Goal: Task Accomplishment & Management: Use online tool/utility

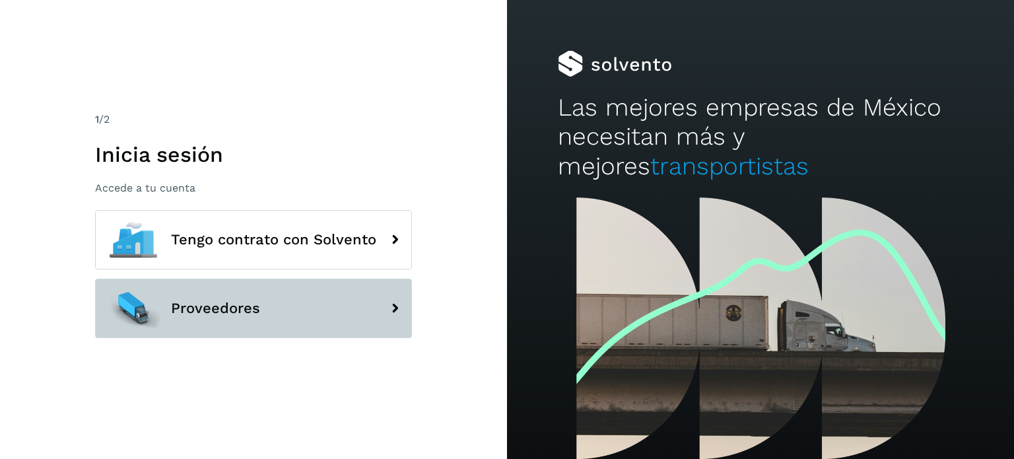
click at [316, 300] on button "Proveedores" at bounding box center [253, 308] width 317 height 59
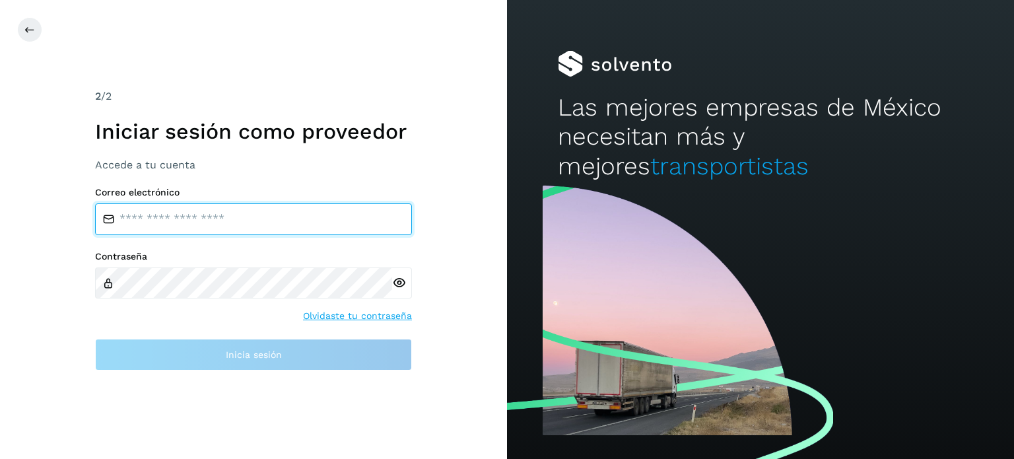
type input "**********"
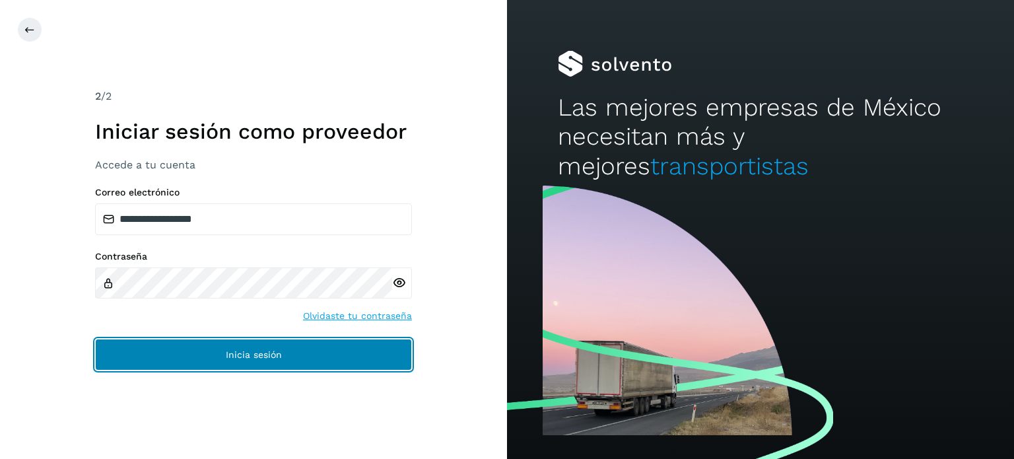
click at [271, 361] on button "Inicia sesión" at bounding box center [253, 355] width 317 height 32
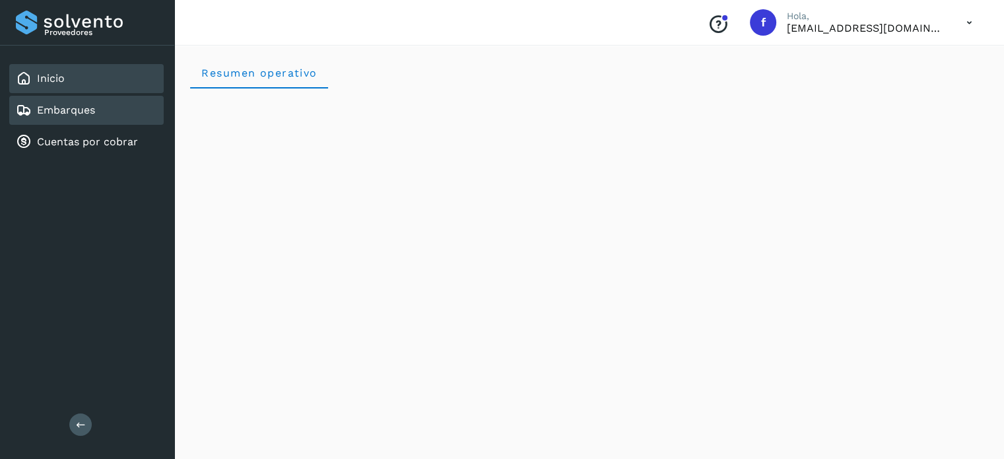
click at [69, 105] on link "Embarques" at bounding box center [66, 110] width 58 height 13
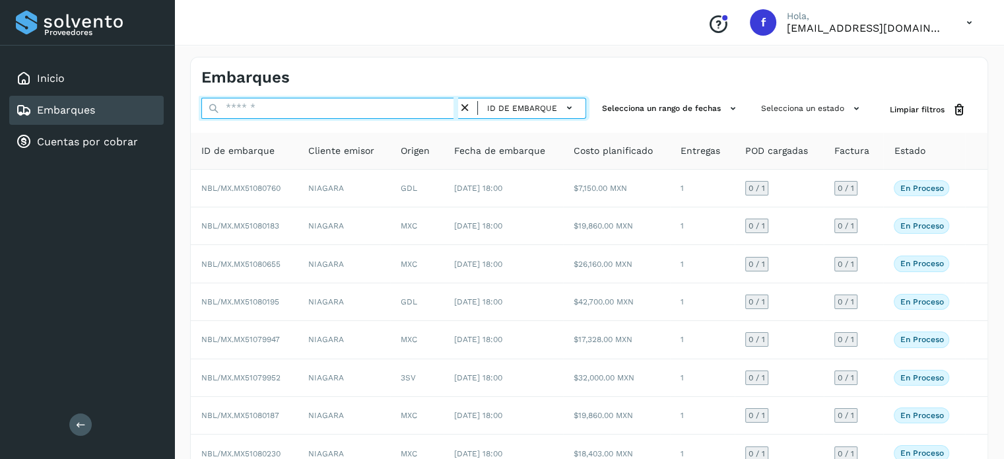
click at [312, 108] on input "text" at bounding box center [329, 108] width 257 height 21
paste input "**********"
type input "**********"
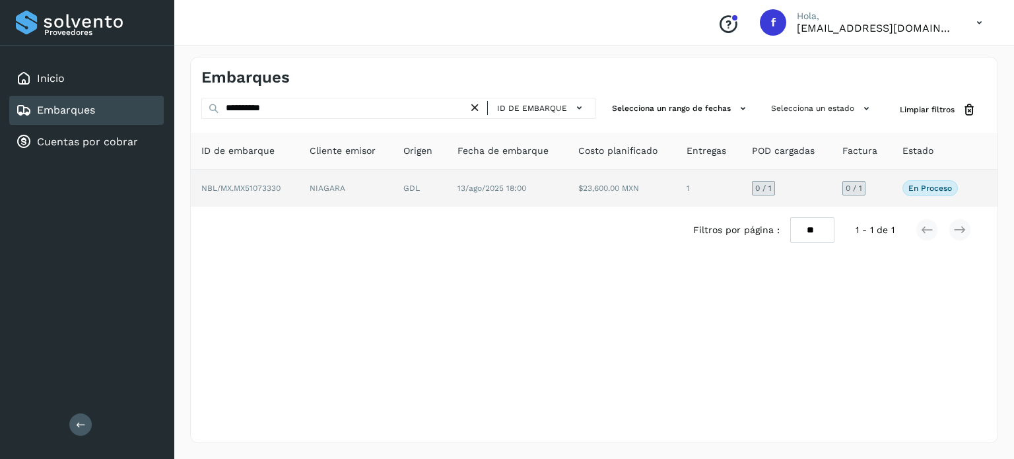
click at [481, 174] on td "13/ago/2025 18:00" at bounding box center [507, 188] width 121 height 37
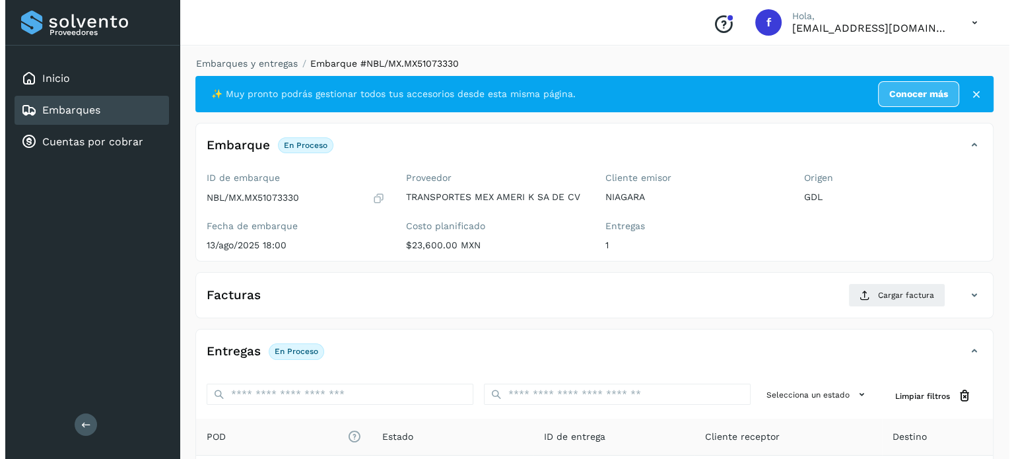
scroll to position [168, 0]
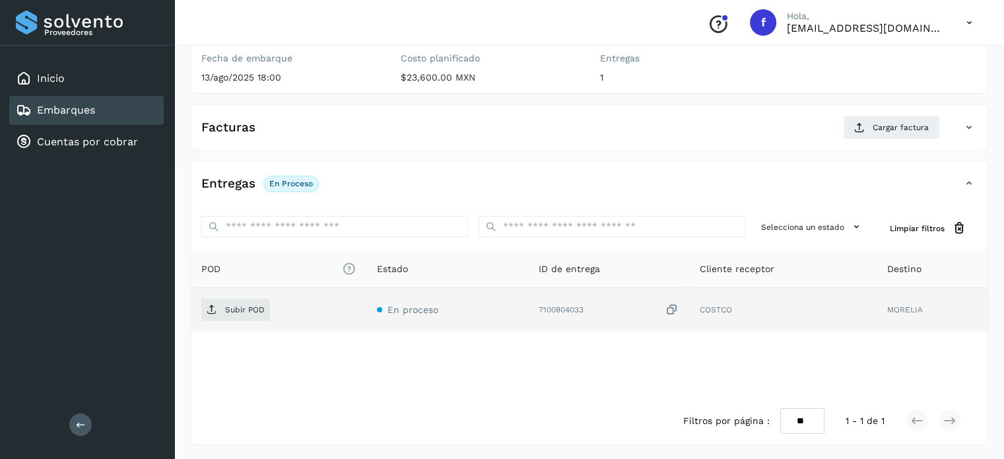
click at [671, 306] on icon at bounding box center [671, 310] width 13 height 14
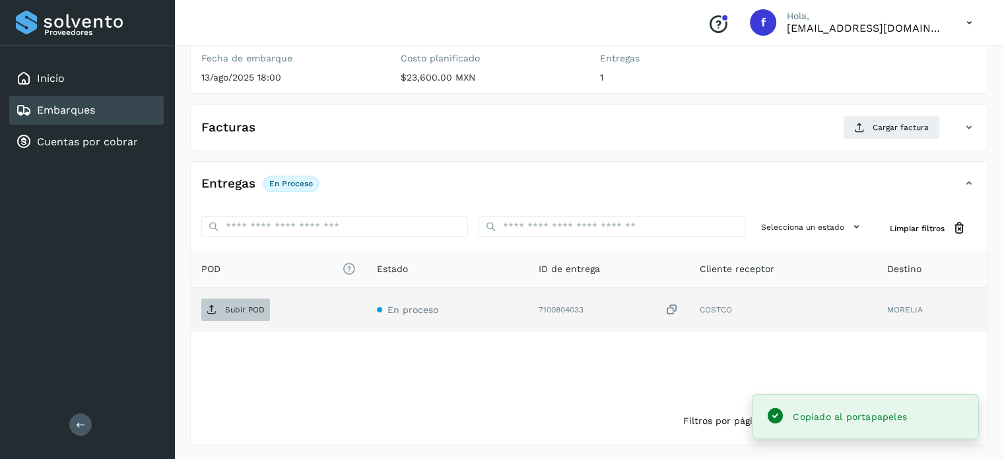
click at [240, 308] on p "Subir POD" at bounding box center [245, 309] width 40 height 9
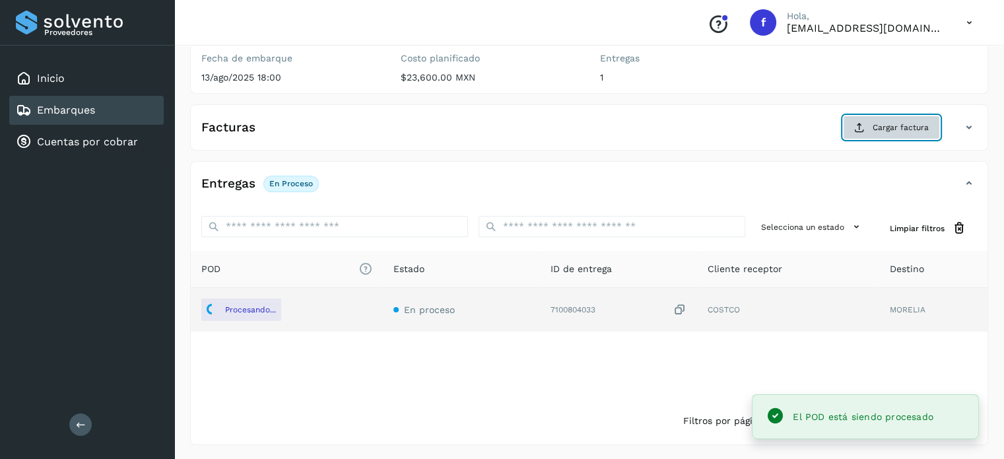
click at [882, 126] on span "Cargar factura" at bounding box center [901, 127] width 56 height 12
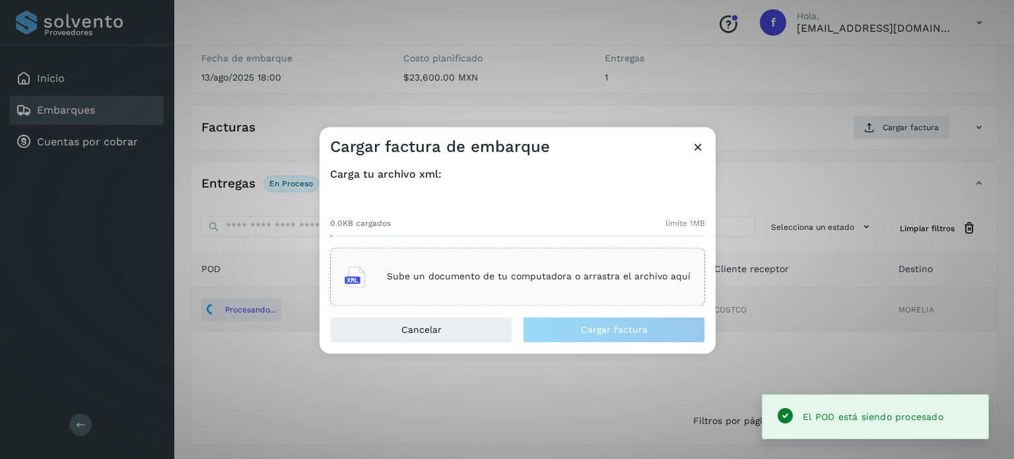
click at [521, 264] on div "Sube un documento de tu computadora o arrastra el archivo aquí" at bounding box center [518, 277] width 346 height 36
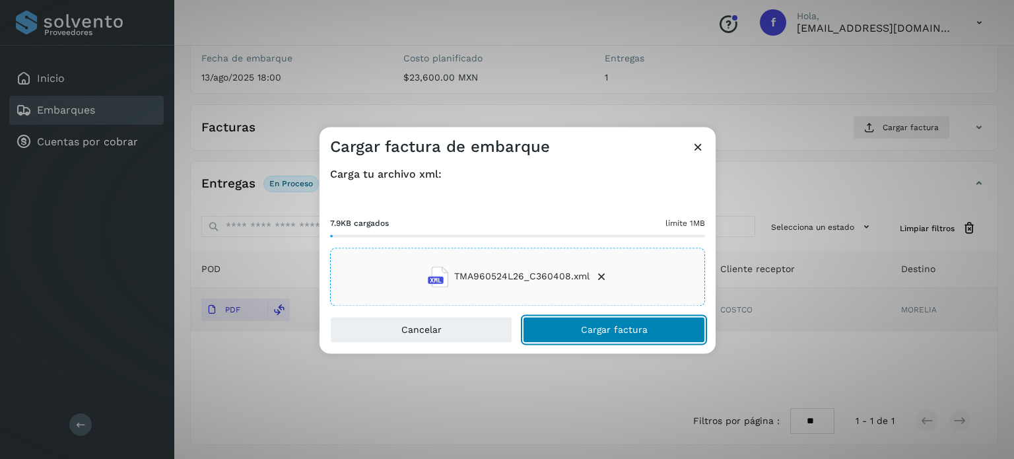
drag, startPoint x: 581, startPoint y: 330, endPoint x: 588, endPoint y: 329, distance: 7.3
click at [582, 330] on span "Cargar factura" at bounding box center [614, 329] width 67 height 9
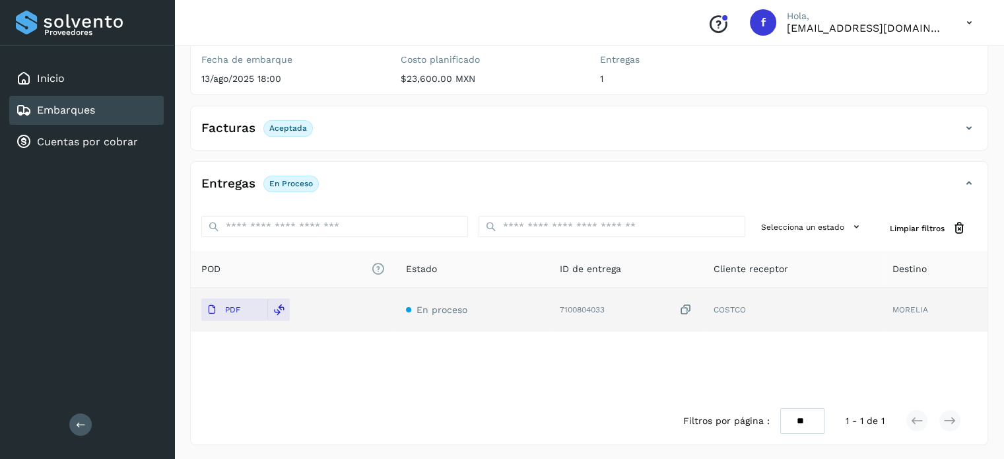
scroll to position [0, 0]
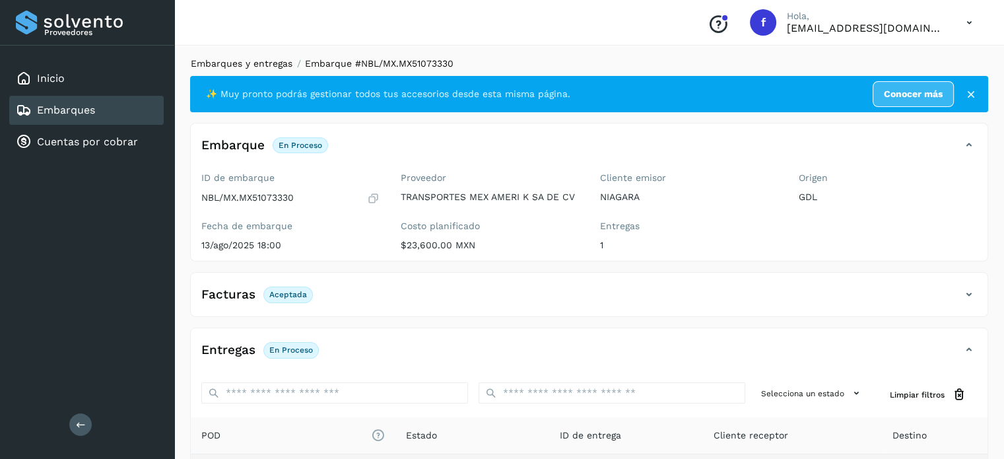
click at [259, 64] on link "Embarques y entregas" at bounding box center [242, 63] width 102 height 11
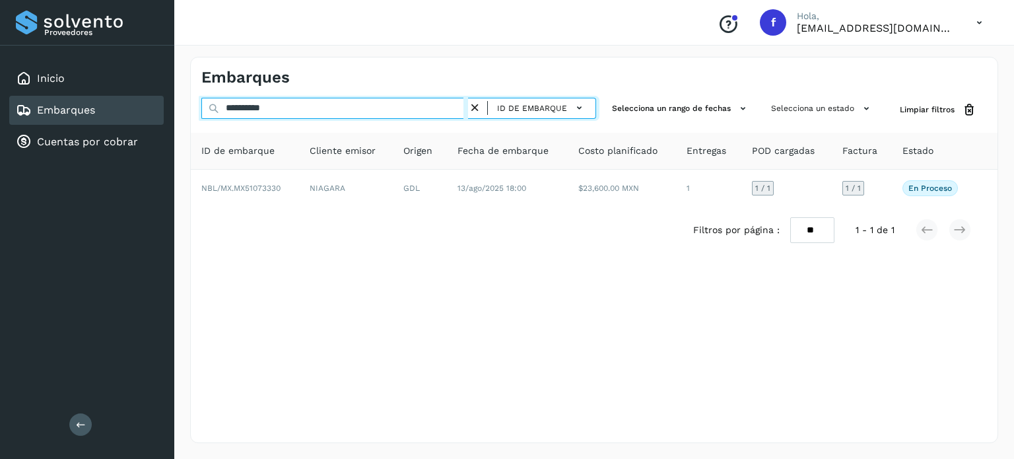
click at [254, 108] on input "**********" at bounding box center [334, 108] width 267 height 21
paste input "text"
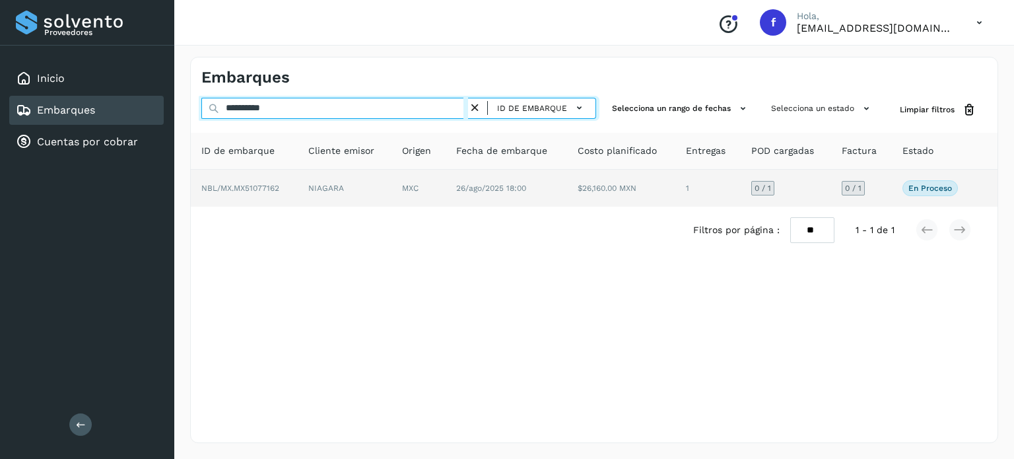
type input "**********"
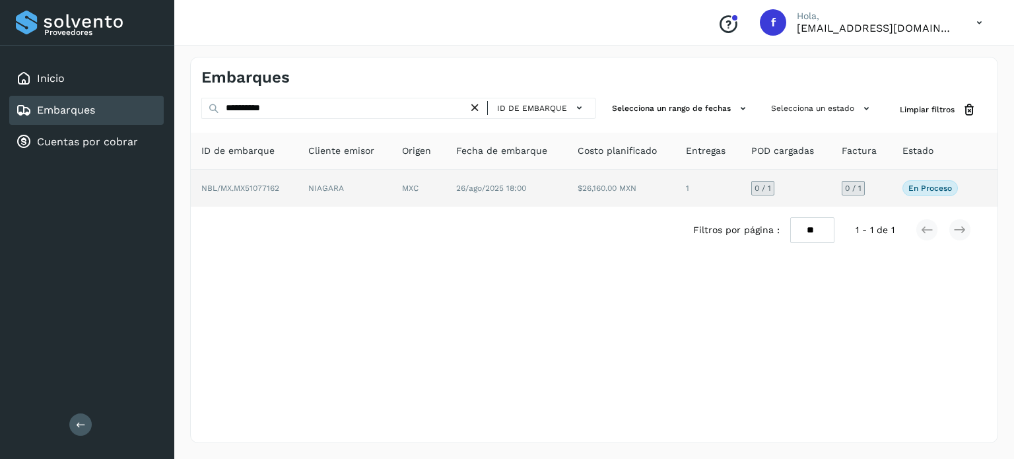
click at [407, 189] on td "MXC" at bounding box center [418, 188] width 54 height 37
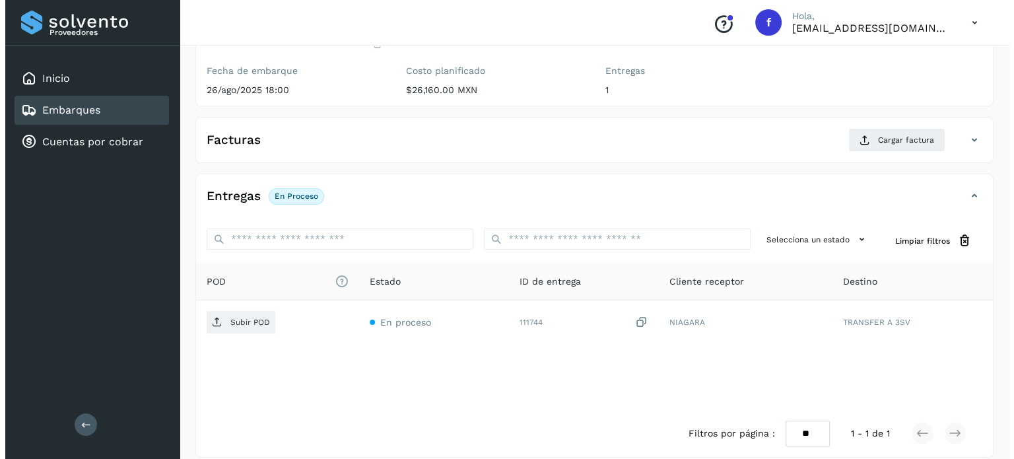
scroll to position [168, 0]
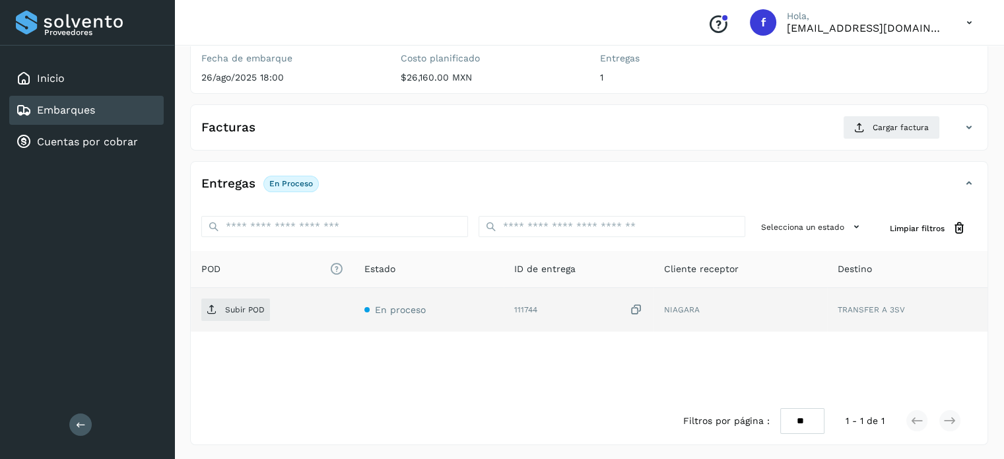
click at [636, 310] on icon at bounding box center [636, 310] width 13 height 14
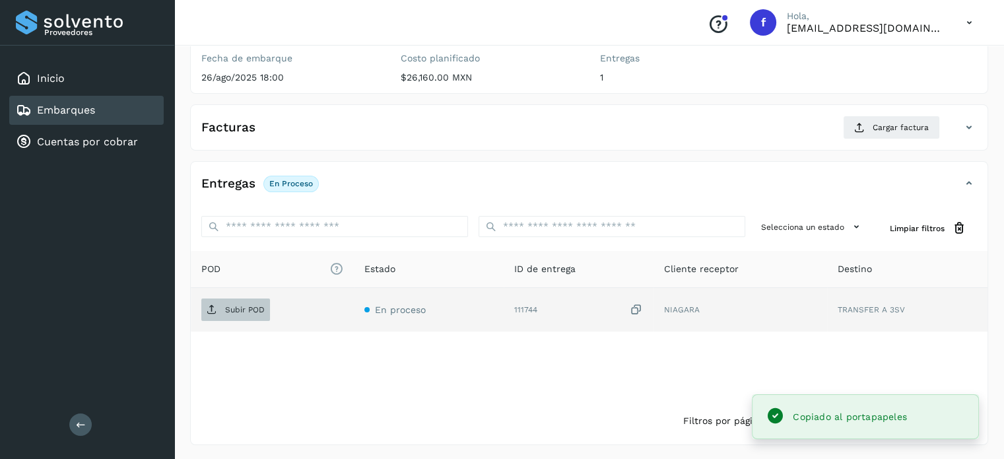
click at [241, 305] on p "Subir POD" at bounding box center [245, 309] width 40 height 9
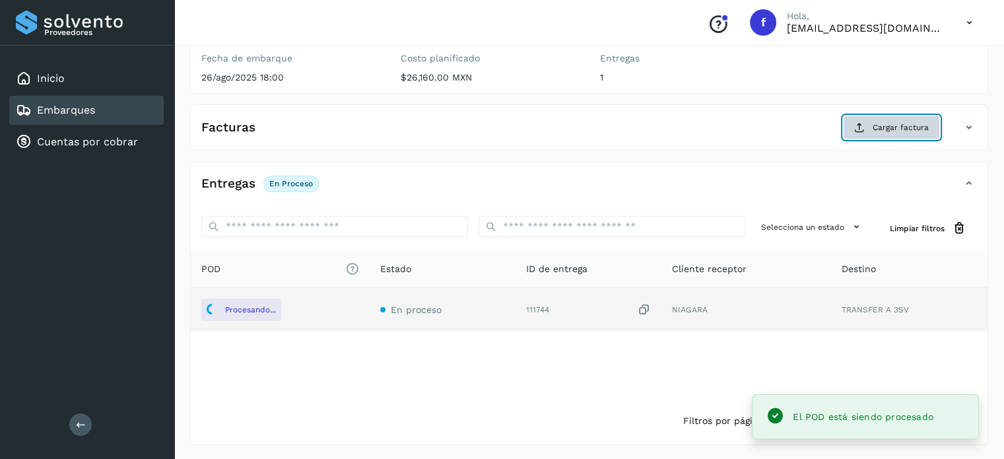
click at [877, 126] on span "Cargar factura" at bounding box center [901, 127] width 56 height 12
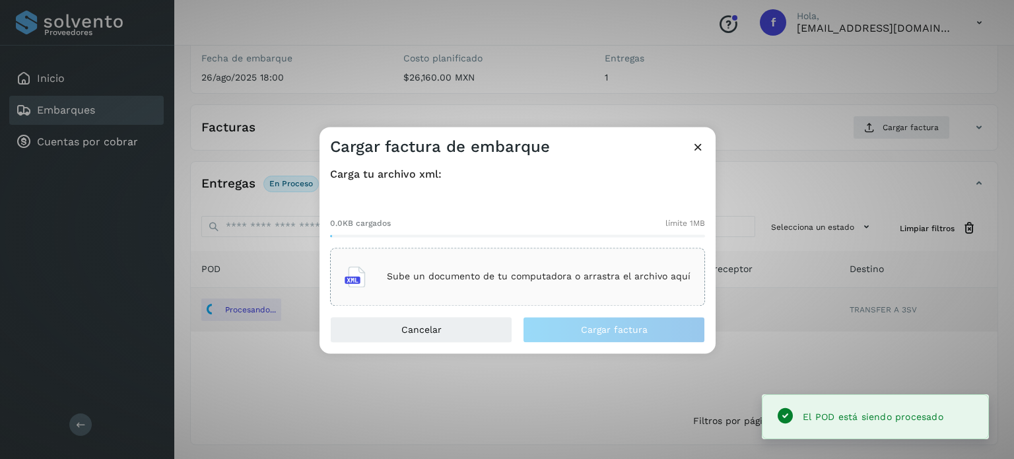
click at [457, 275] on p "Sube un documento de tu computadora o arrastra el archivo aquí" at bounding box center [539, 276] width 304 height 11
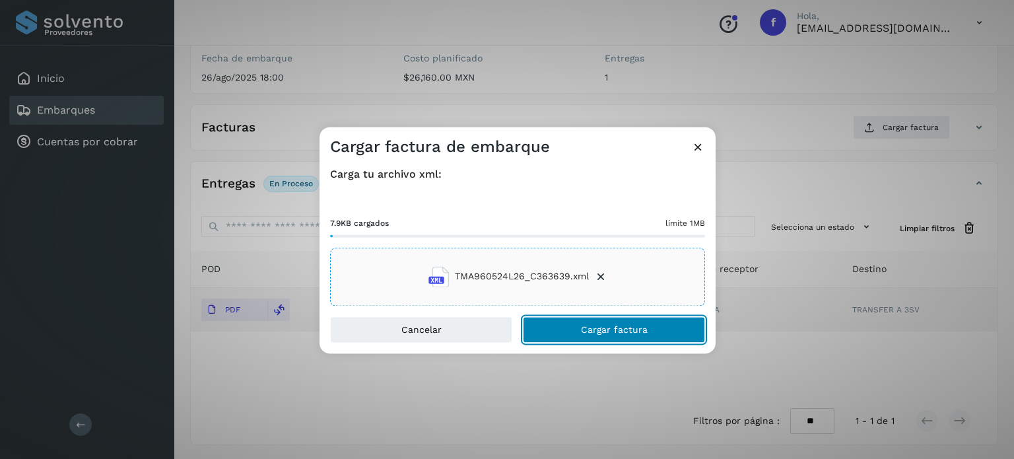
click at [584, 322] on button "Cargar factura" at bounding box center [614, 329] width 182 height 26
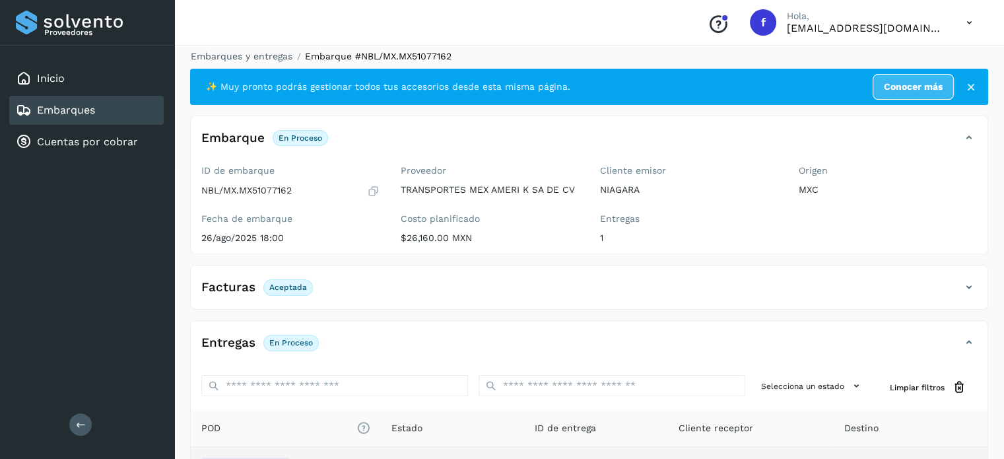
scroll to position [0, 0]
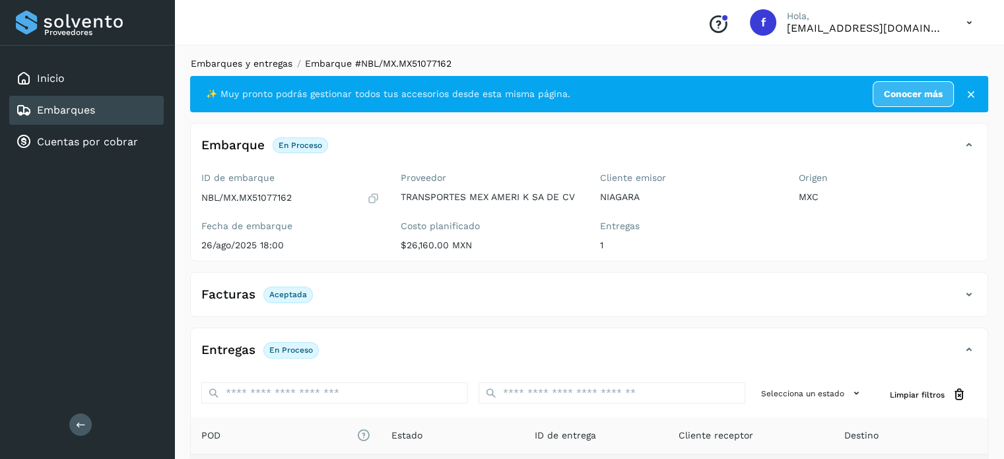
click at [253, 61] on link "Embarques y entregas" at bounding box center [242, 63] width 102 height 11
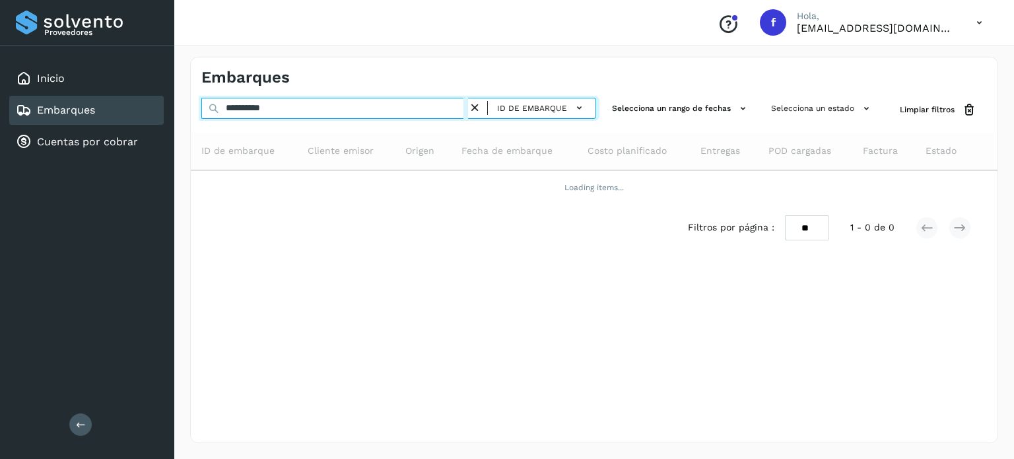
click at [249, 105] on input "**********" at bounding box center [334, 108] width 267 height 21
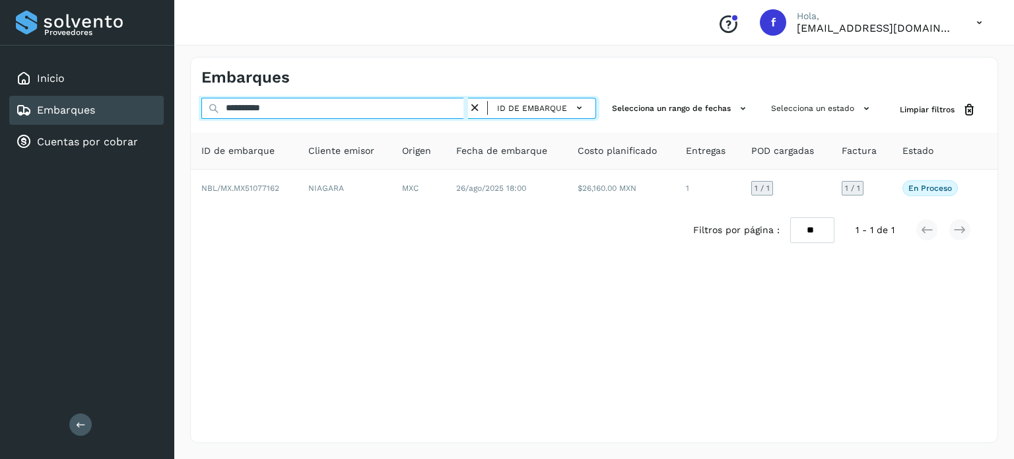
click at [249, 105] on input "**********" at bounding box center [334, 108] width 267 height 21
paste input "text"
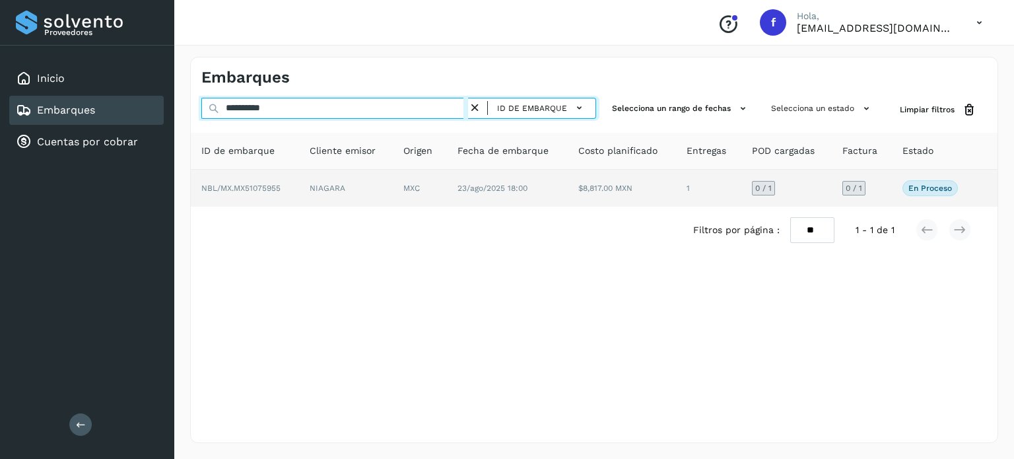
type input "**********"
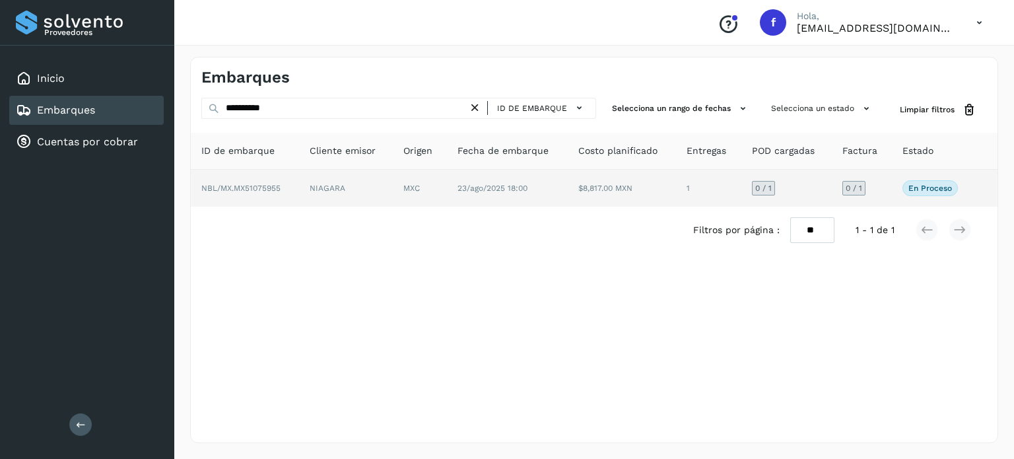
click at [578, 185] on td "$8,817.00 MXN" at bounding box center [622, 188] width 108 height 37
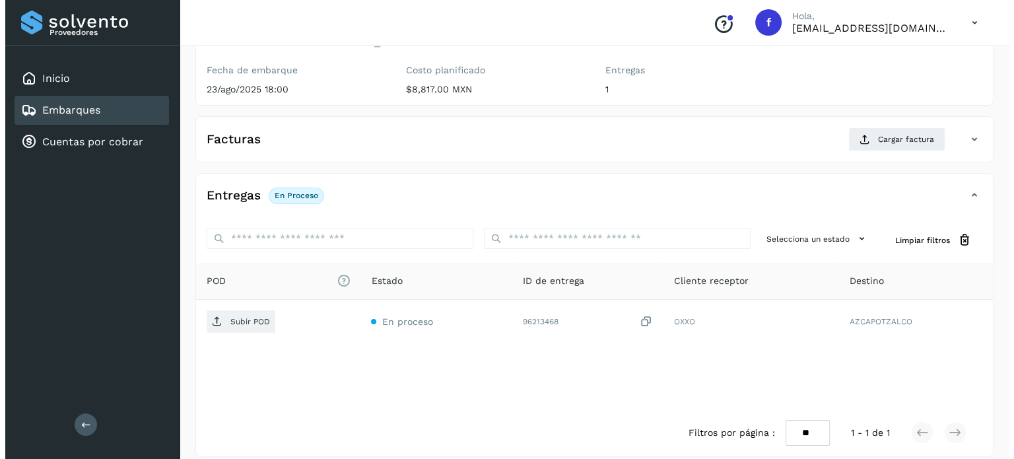
scroll to position [168, 0]
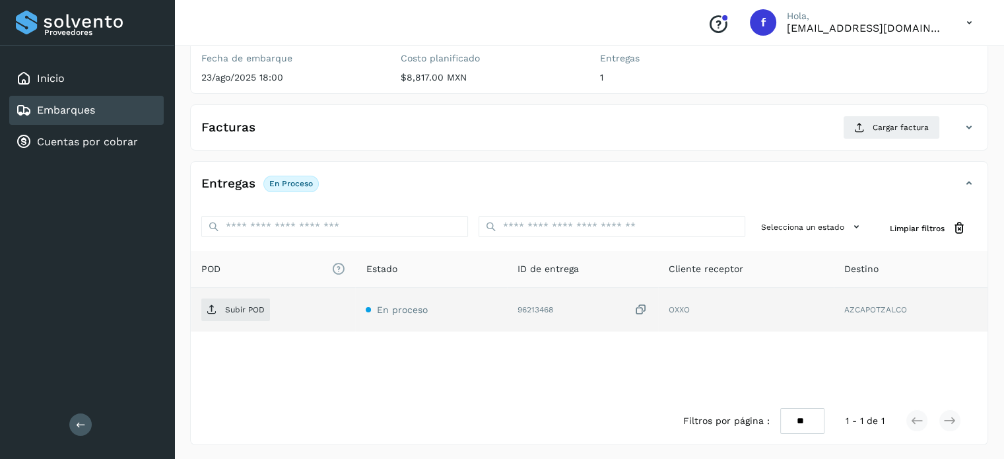
click at [641, 310] on icon at bounding box center [640, 310] width 13 height 14
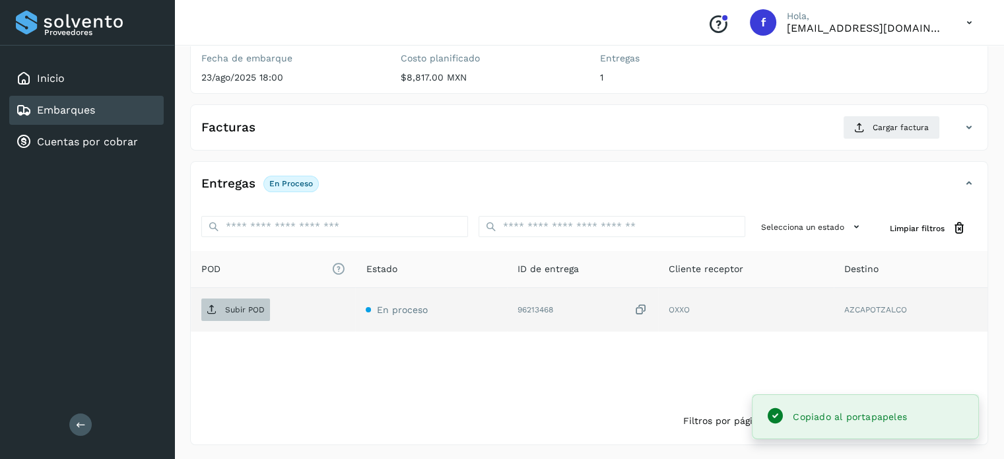
click at [237, 306] on p "Subir POD" at bounding box center [245, 309] width 40 height 9
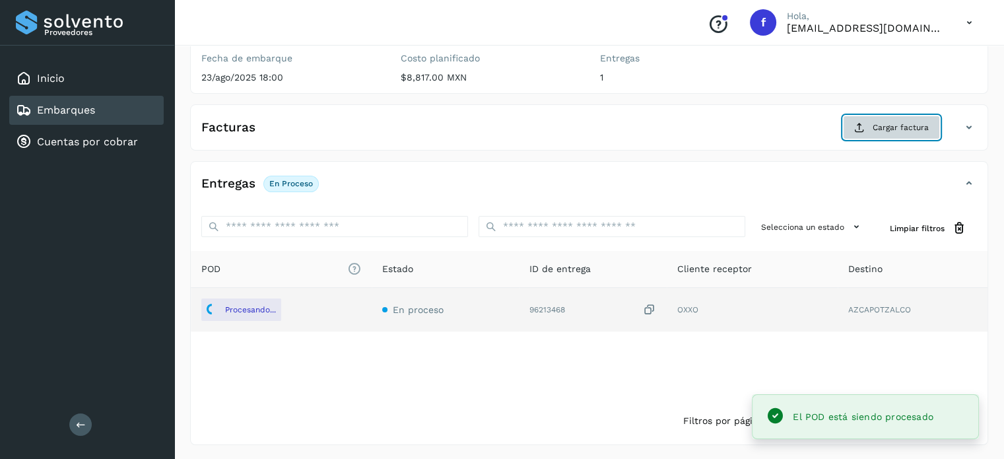
click at [879, 129] on span "Cargar factura" at bounding box center [901, 127] width 56 height 12
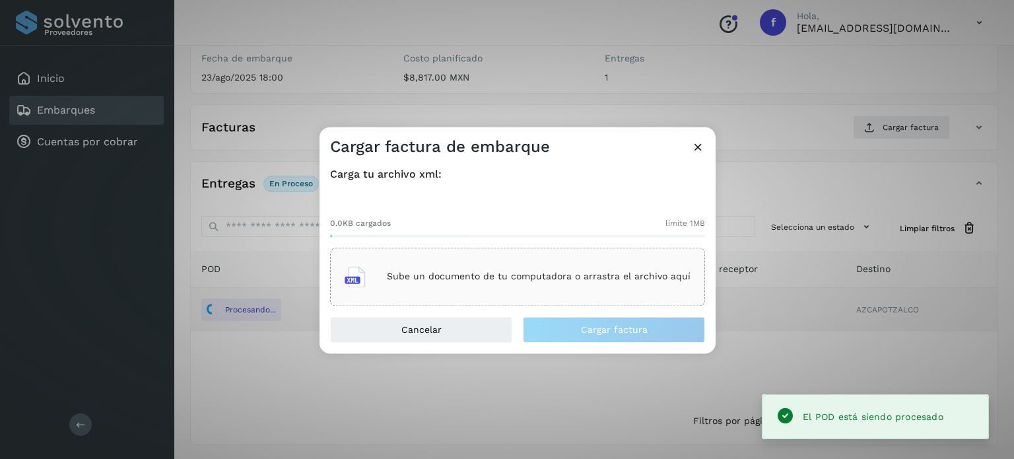
click at [432, 274] on p "Sube un documento de tu computadora o arrastra el archivo aquí" at bounding box center [539, 276] width 304 height 11
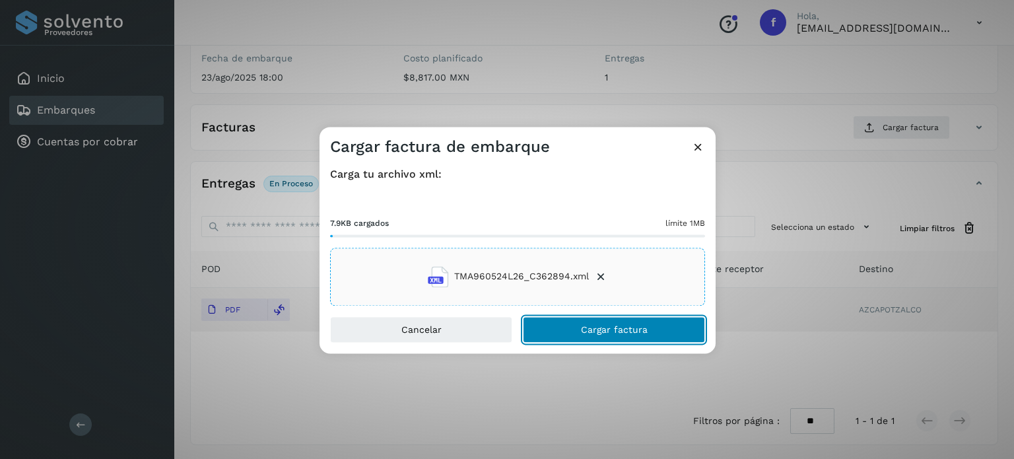
click at [544, 317] on button "Cargar factura" at bounding box center [614, 329] width 182 height 26
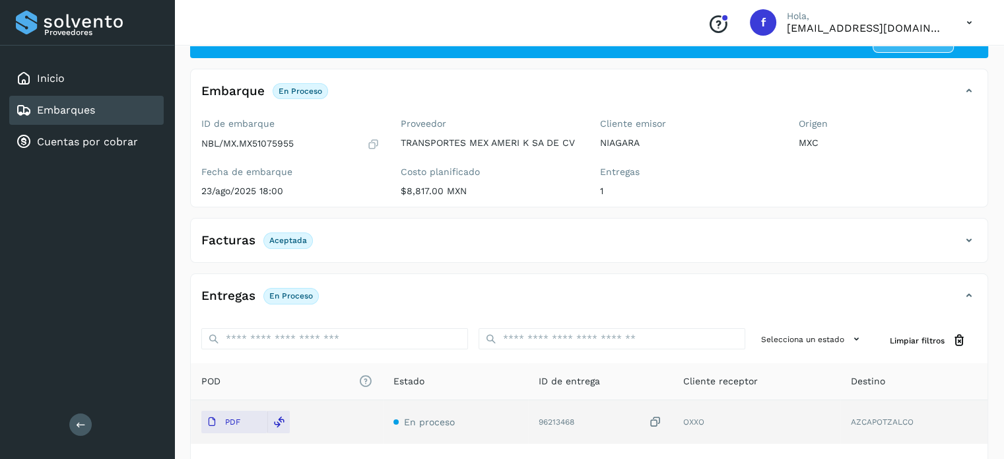
scroll to position [0, 0]
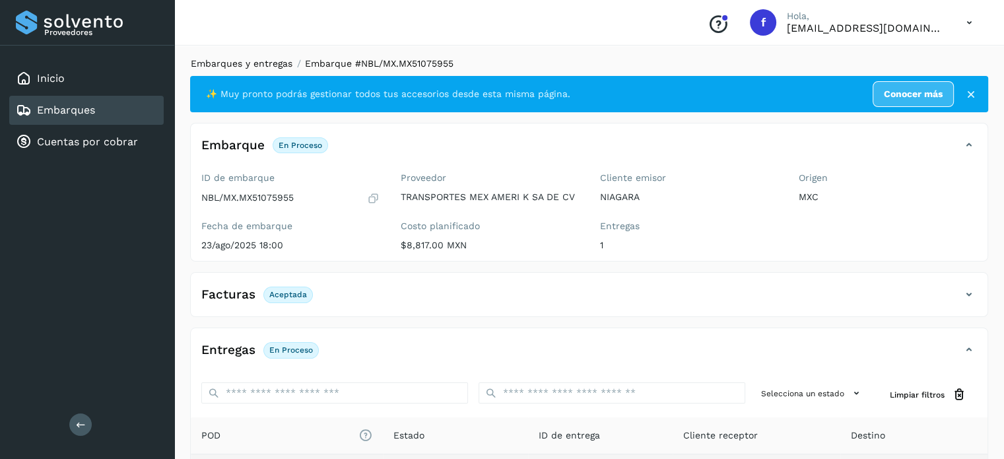
click at [224, 66] on link "Embarques y entregas" at bounding box center [242, 63] width 102 height 11
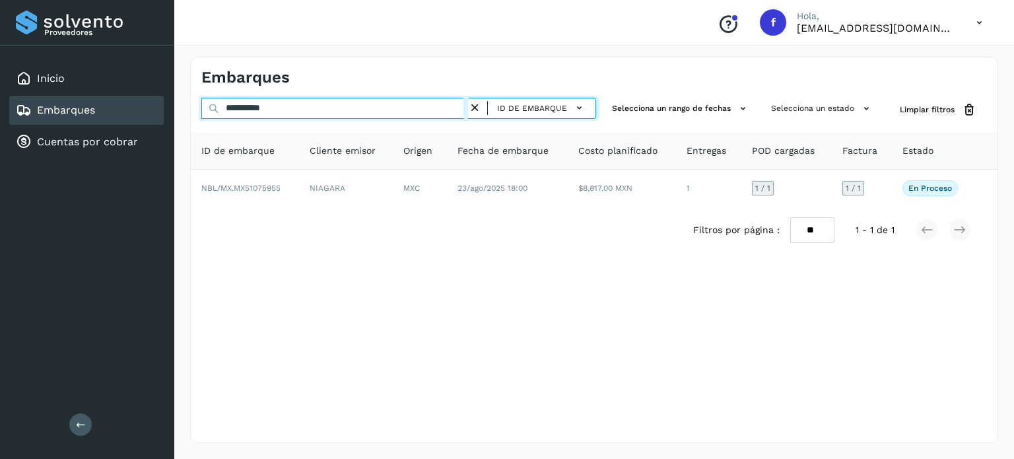
click at [266, 110] on input "**********" at bounding box center [334, 108] width 267 height 21
paste input "text"
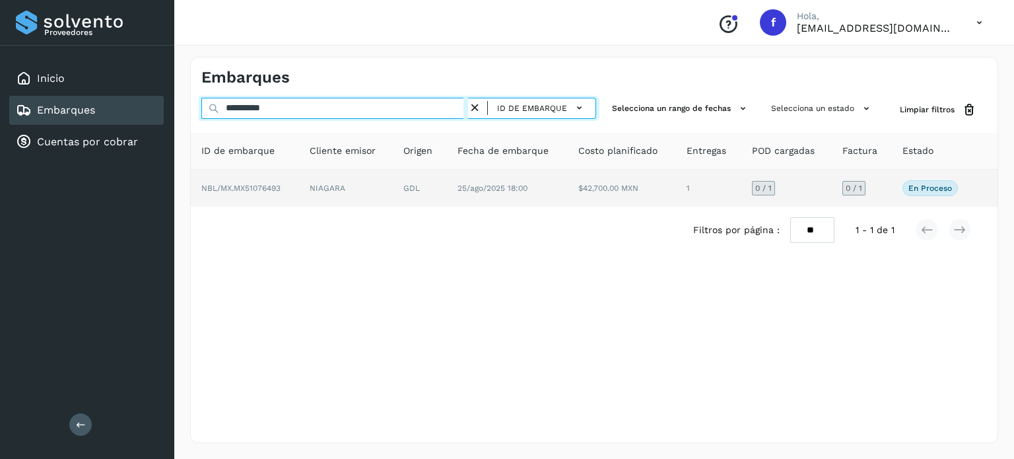
type input "**********"
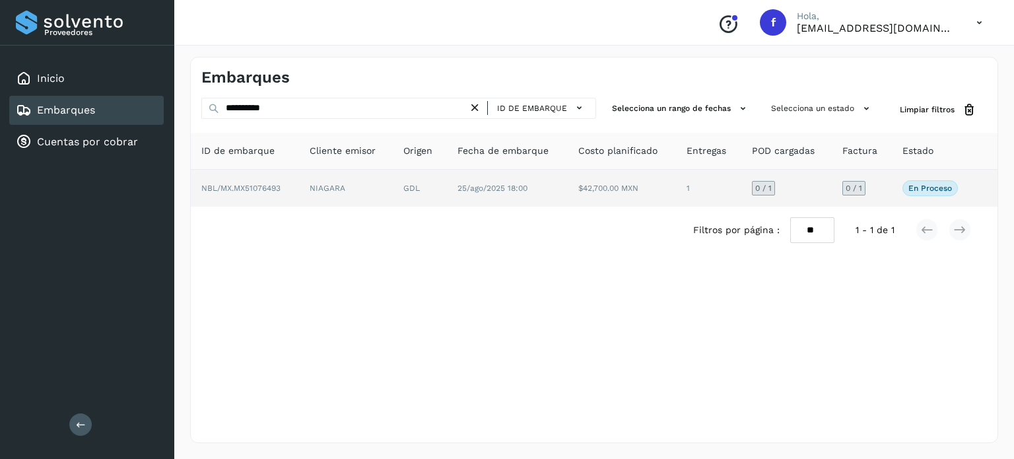
click at [527, 200] on td "25/ago/2025 18:00" at bounding box center [507, 188] width 121 height 37
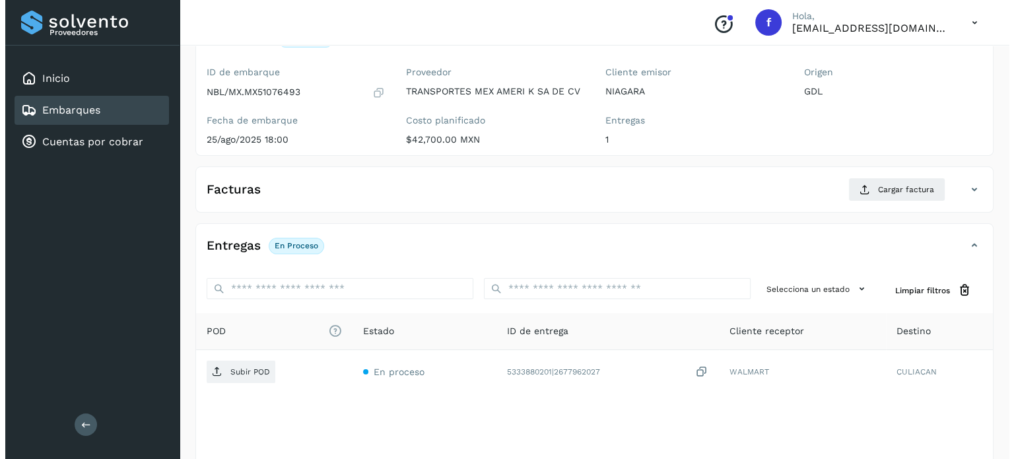
scroll to position [168, 0]
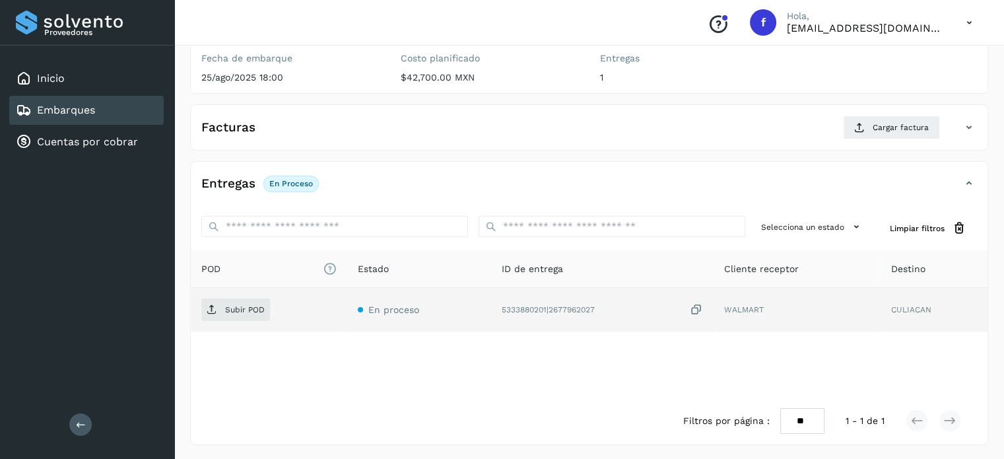
click at [694, 305] on icon at bounding box center [696, 310] width 13 height 14
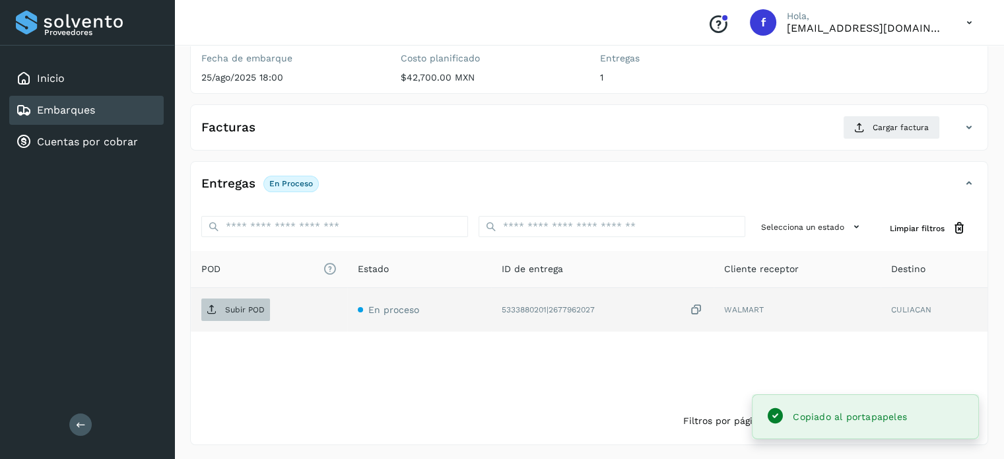
click at [214, 313] on icon at bounding box center [212, 309] width 11 height 11
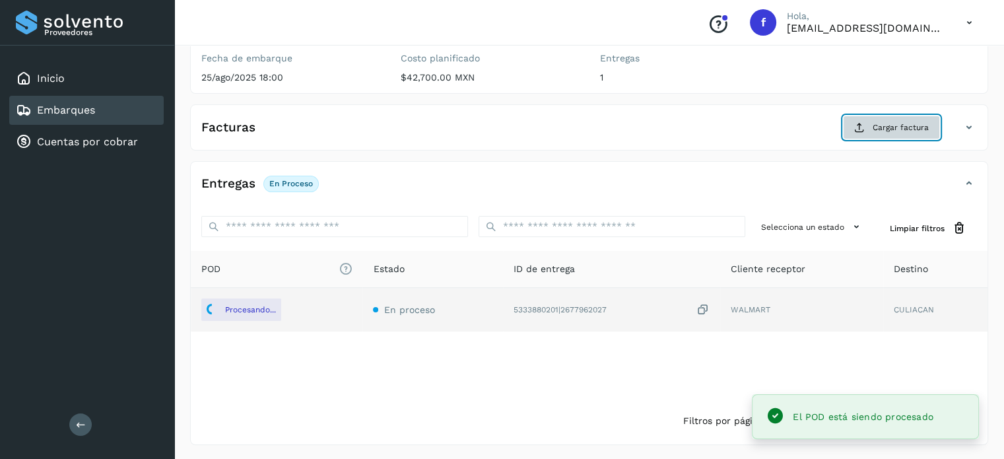
click at [884, 121] on span "Cargar factura" at bounding box center [901, 127] width 56 height 12
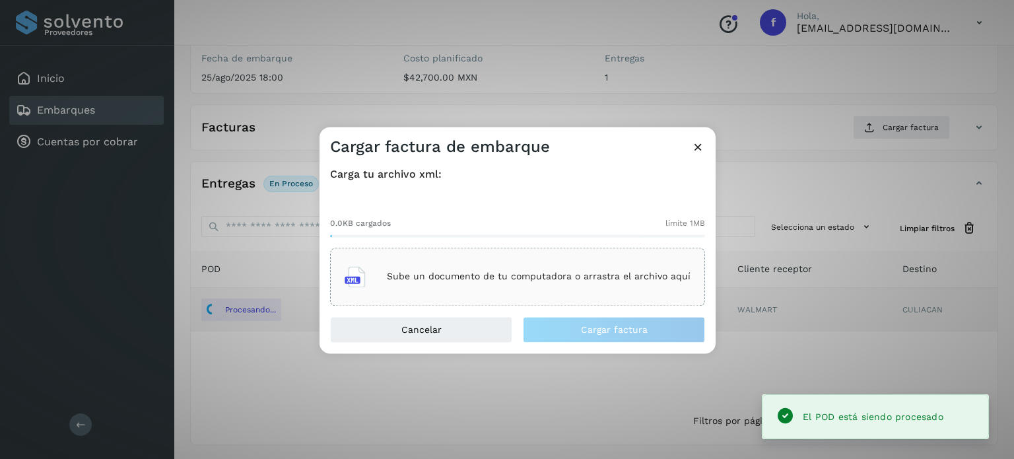
click at [469, 275] on p "Sube un documento de tu computadora o arrastra el archivo aquí" at bounding box center [539, 276] width 304 height 11
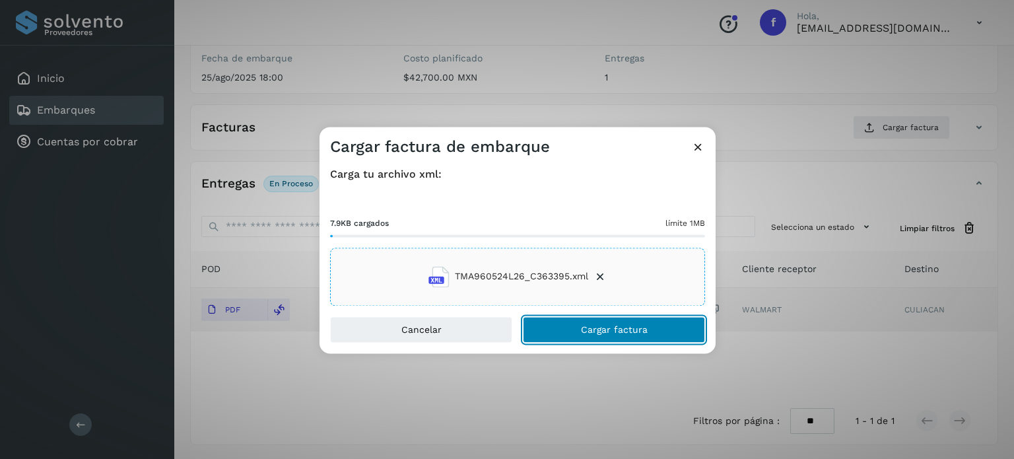
click at [583, 333] on span "Cargar factura" at bounding box center [614, 329] width 67 height 9
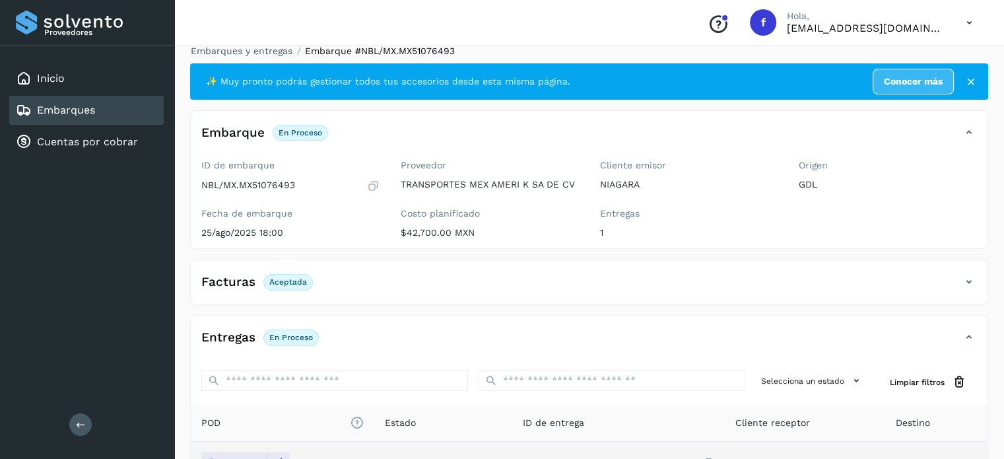
scroll to position [0, 0]
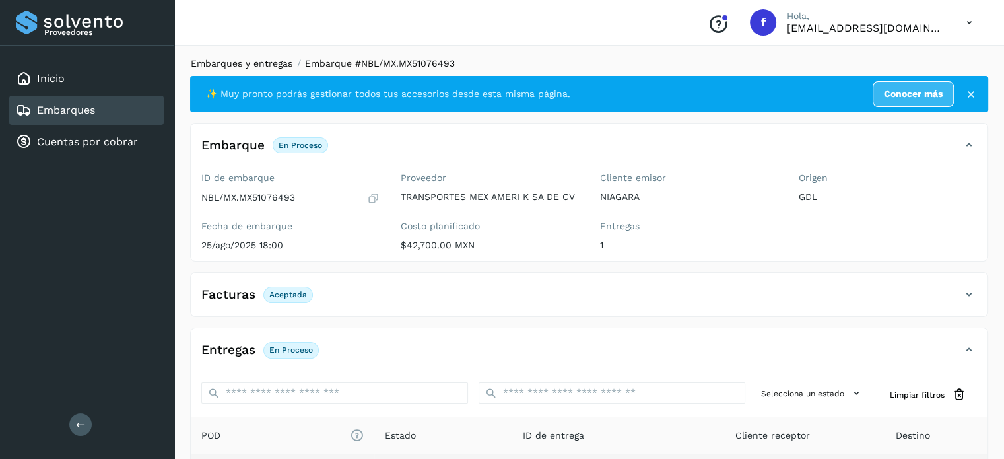
click at [243, 61] on link "Embarques y entregas" at bounding box center [242, 63] width 102 height 11
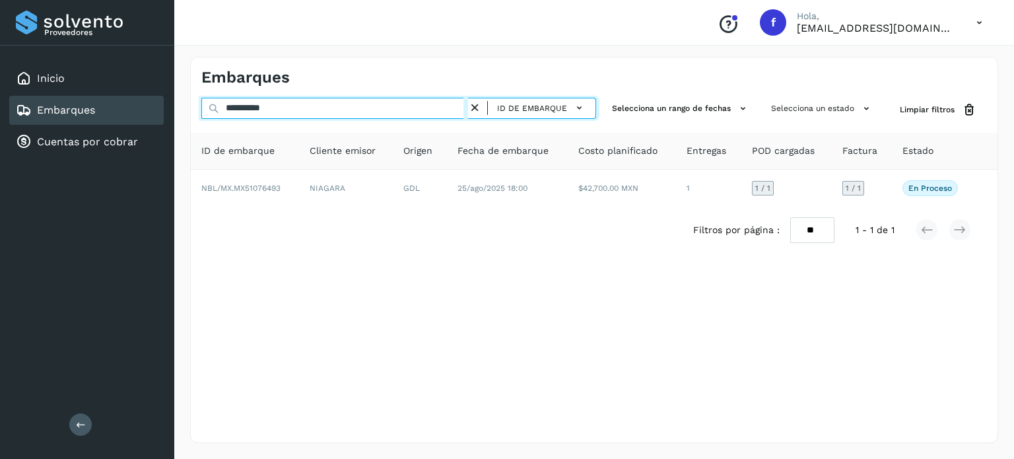
click at [254, 112] on input "**********" at bounding box center [334, 108] width 267 height 21
paste input "text"
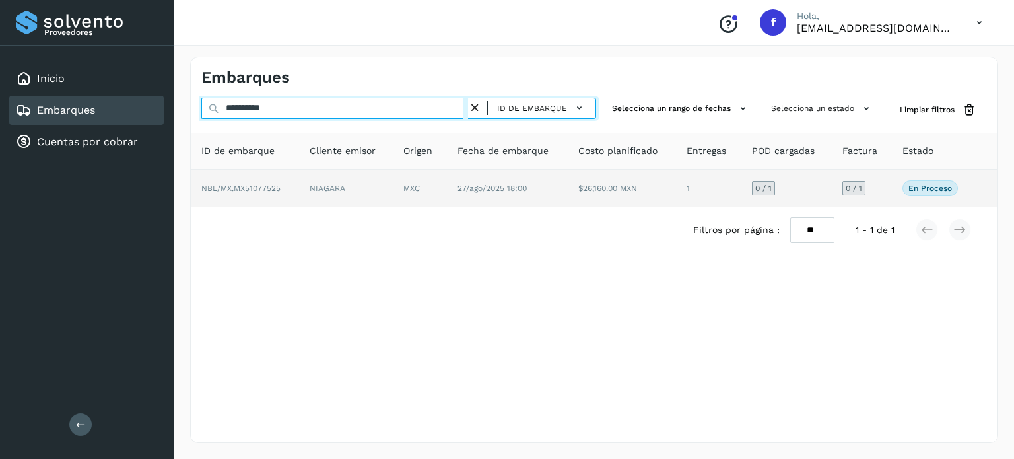
type input "**********"
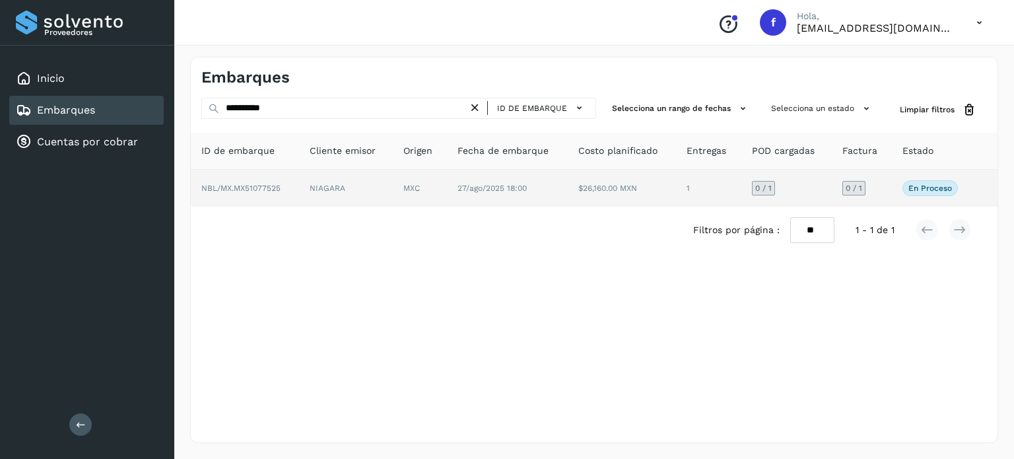
click at [539, 195] on td "27/ago/2025 18:00" at bounding box center [507, 188] width 121 height 37
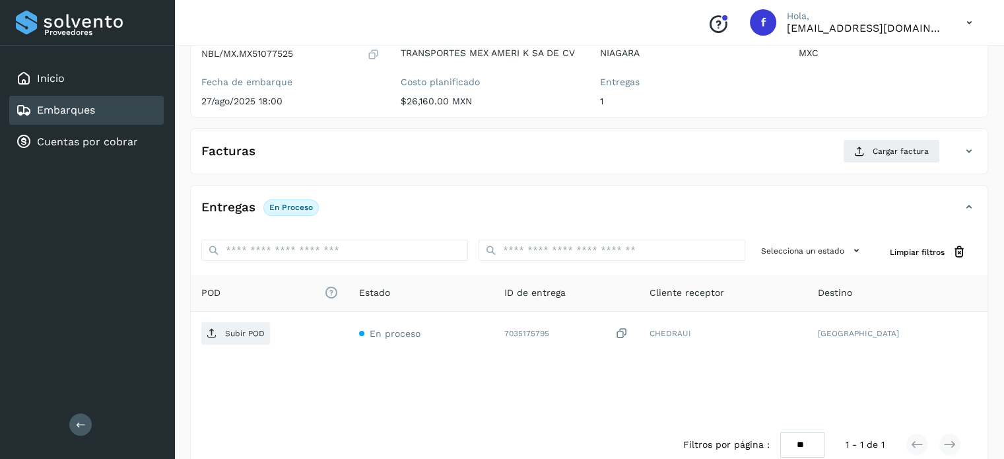
scroll to position [159, 0]
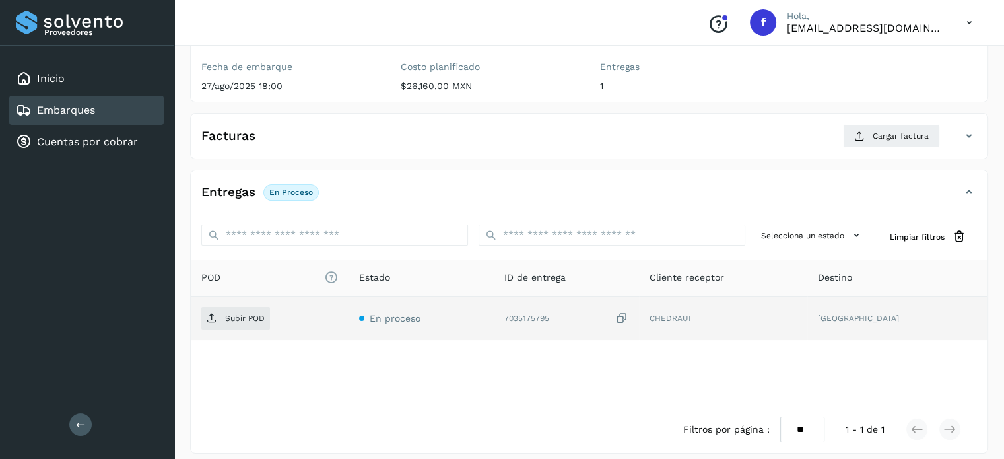
click at [628, 316] on icon at bounding box center [621, 319] width 13 height 14
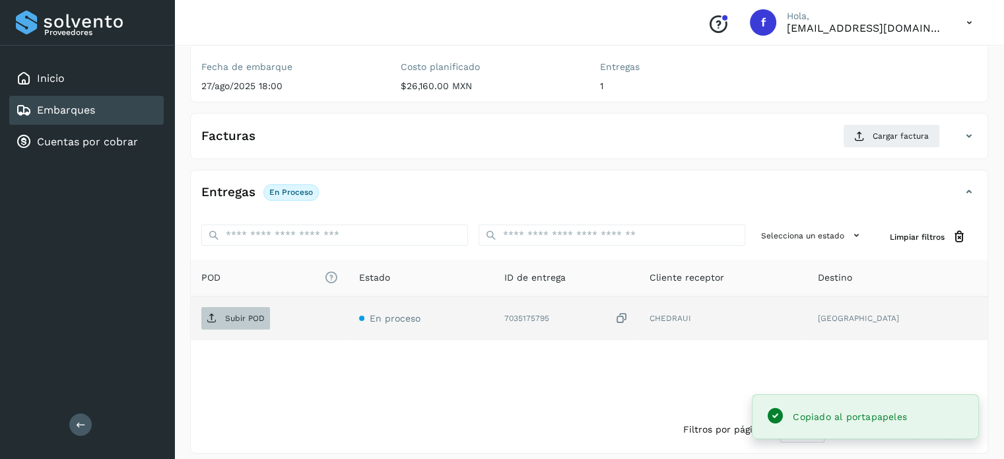
click at [256, 308] on span "Subir POD" at bounding box center [235, 318] width 69 height 21
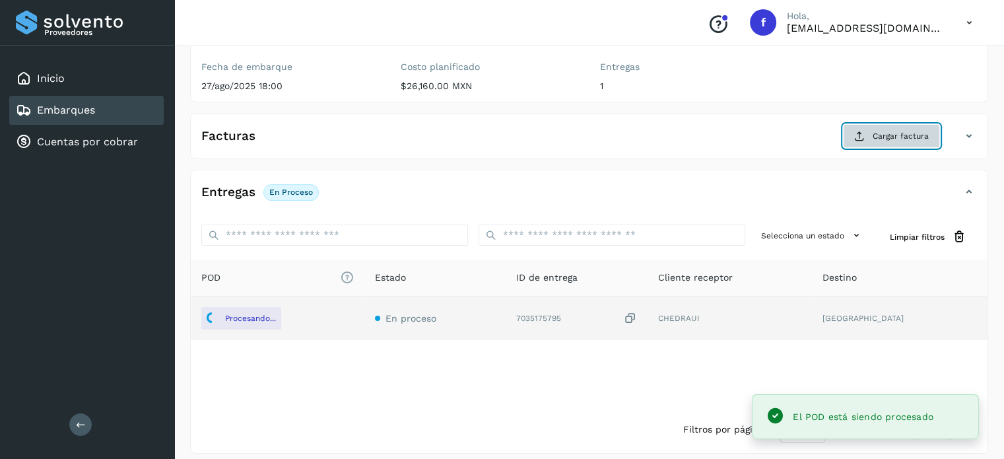
click at [889, 143] on button "Cargar factura" at bounding box center [891, 136] width 97 height 24
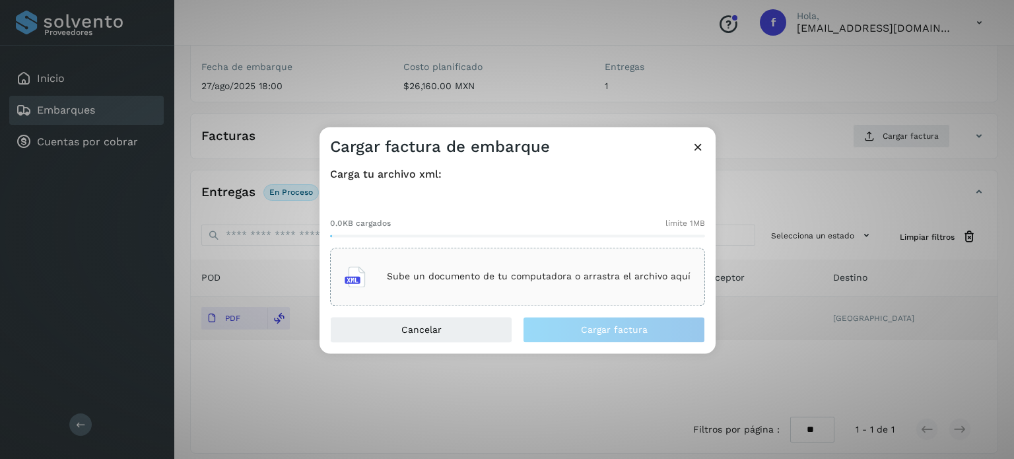
click at [533, 289] on div "Sube un documento de tu computadora o arrastra el archivo aquí" at bounding box center [518, 277] width 346 height 36
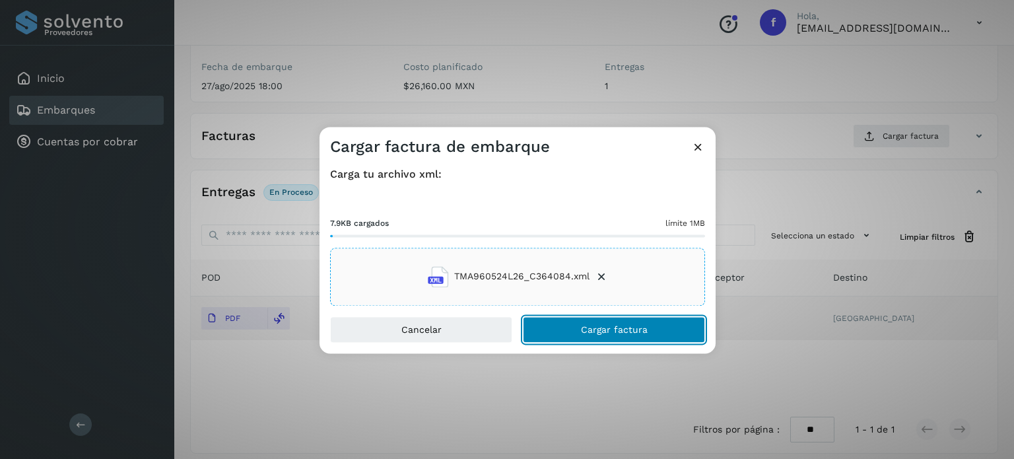
click at [588, 333] on span "Cargar factura" at bounding box center [614, 329] width 67 height 9
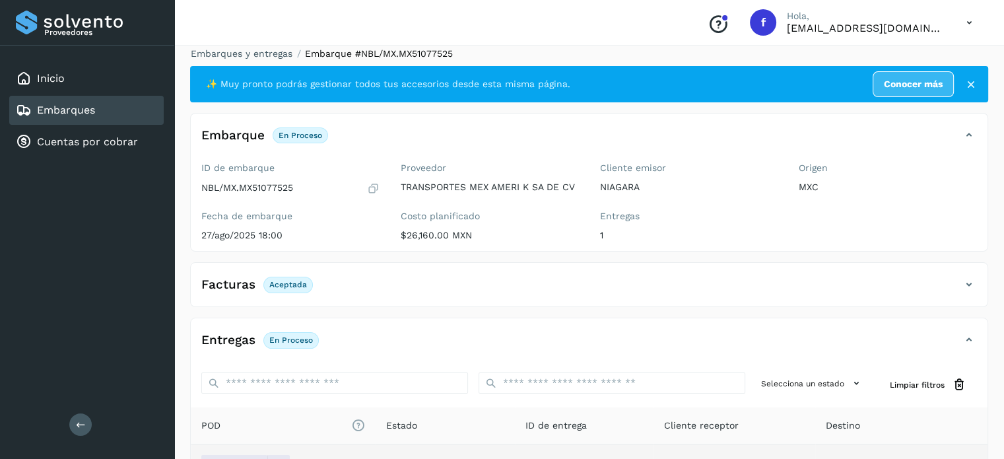
scroll to position [0, 0]
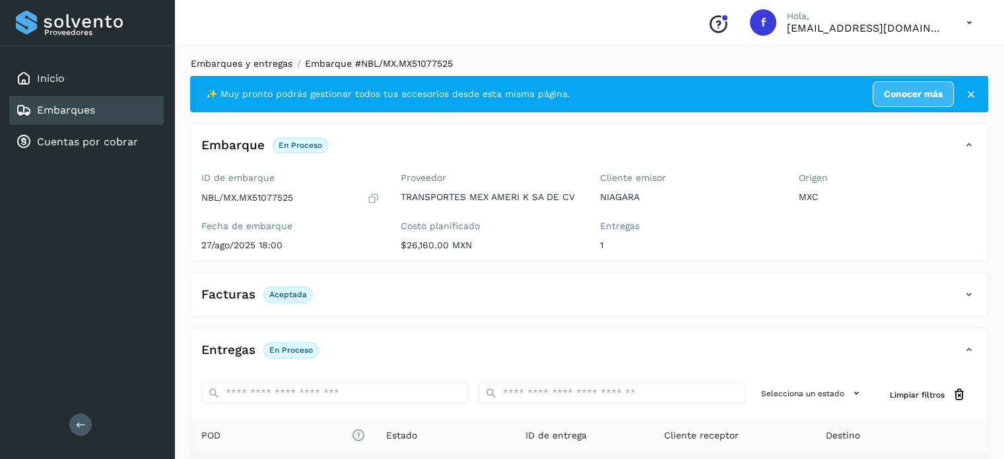
click at [255, 62] on link "Embarques y entregas" at bounding box center [242, 63] width 102 height 11
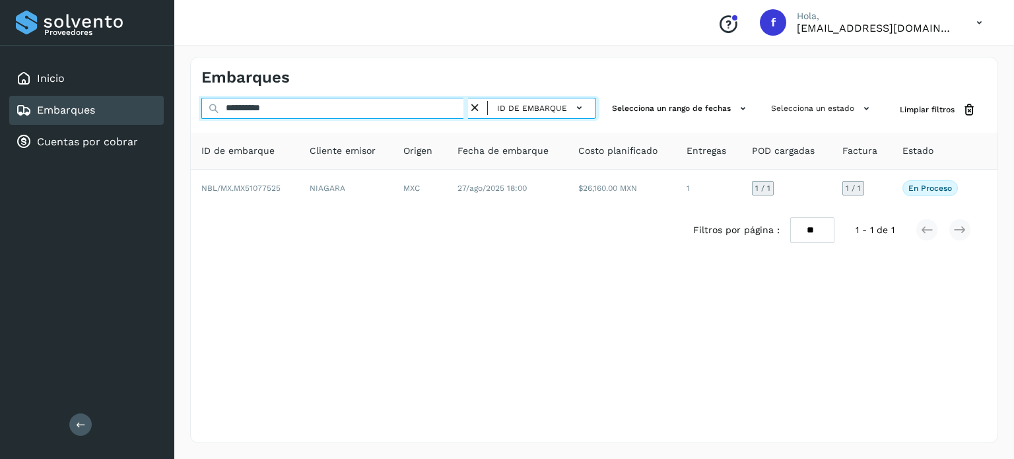
click at [261, 106] on input "**********" at bounding box center [334, 108] width 267 height 21
paste input "text"
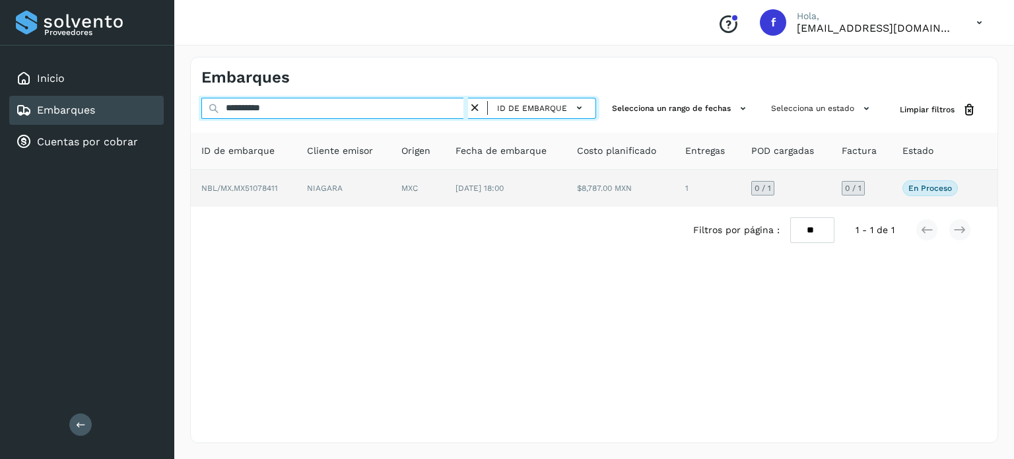
type input "**********"
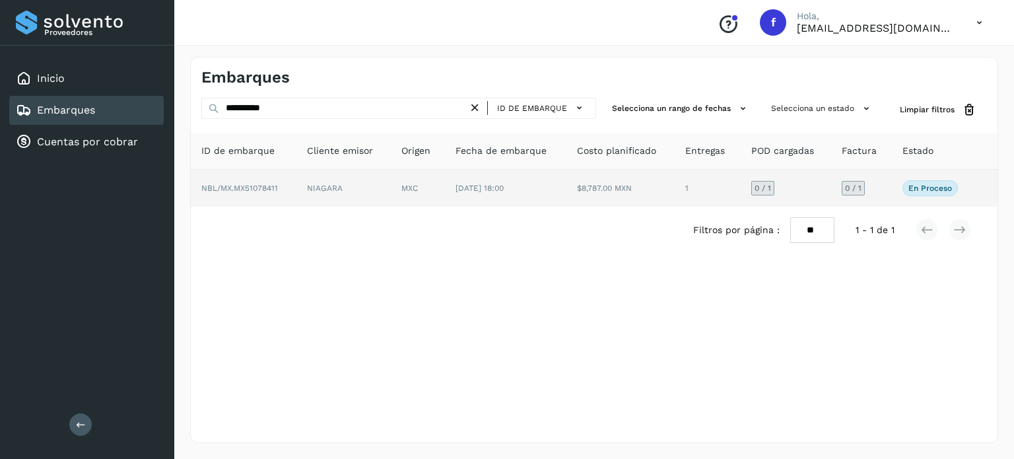
click at [378, 184] on td "NIAGARA" at bounding box center [343, 188] width 94 height 37
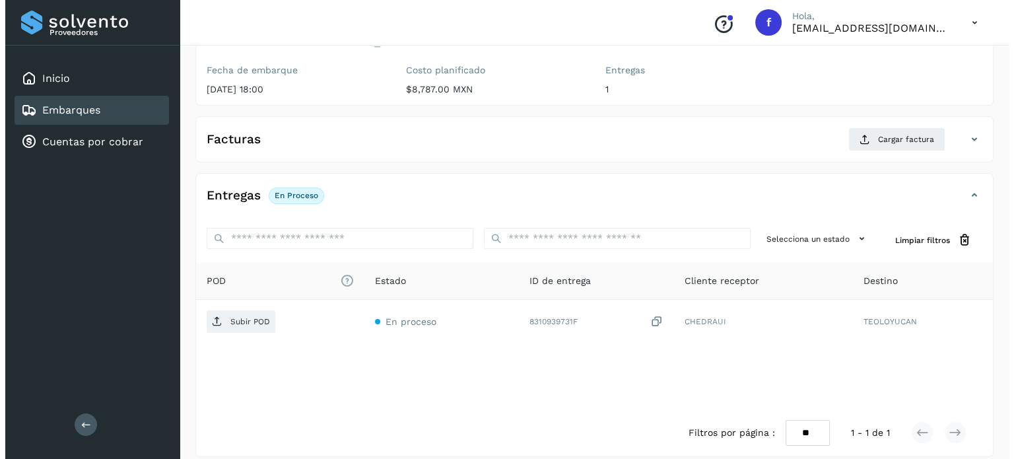
scroll to position [168, 0]
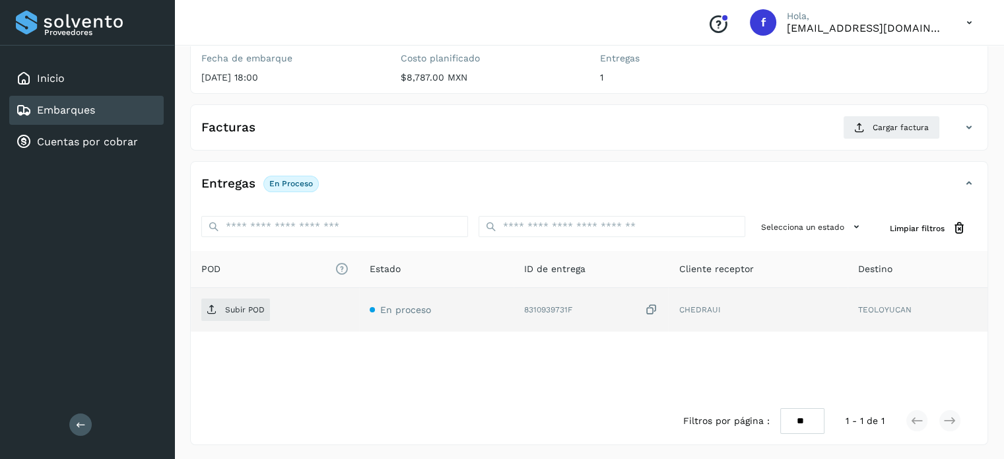
click at [654, 310] on icon at bounding box center [650, 310] width 13 height 14
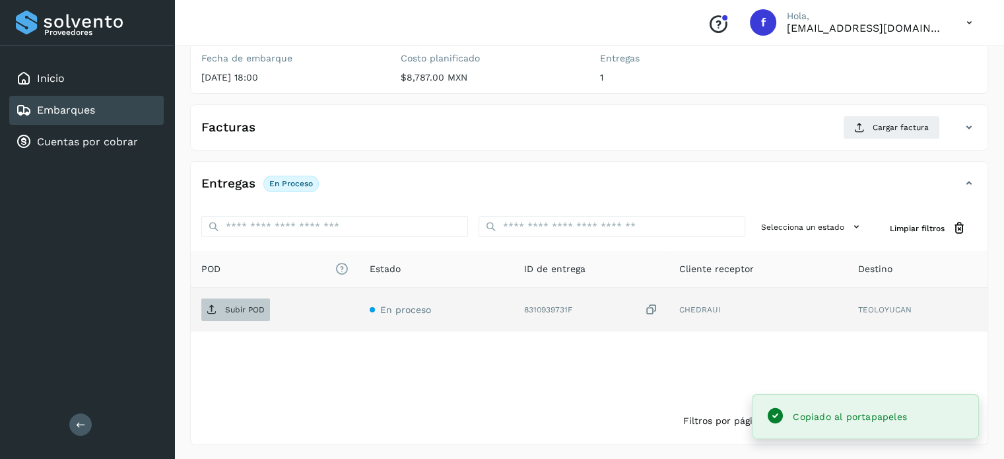
click at [246, 312] on p "Subir POD" at bounding box center [245, 309] width 40 height 9
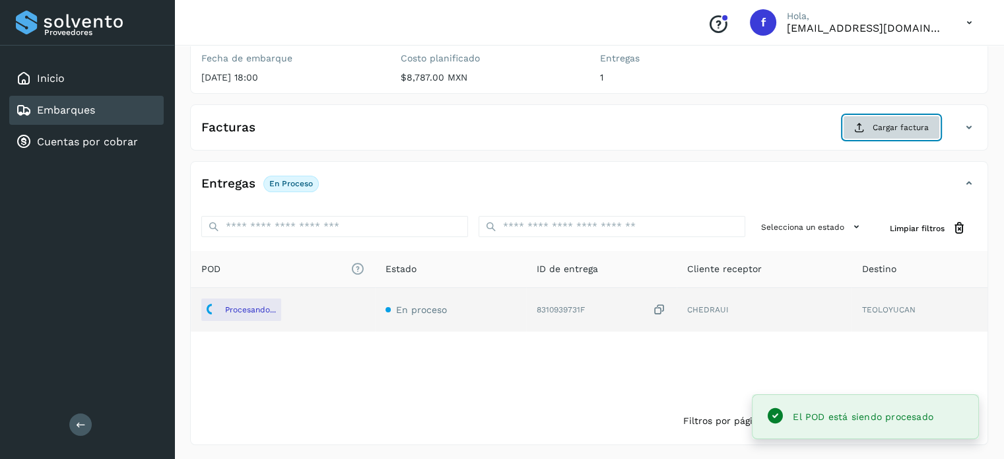
click at [875, 129] on span "Cargar factura" at bounding box center [901, 127] width 56 height 12
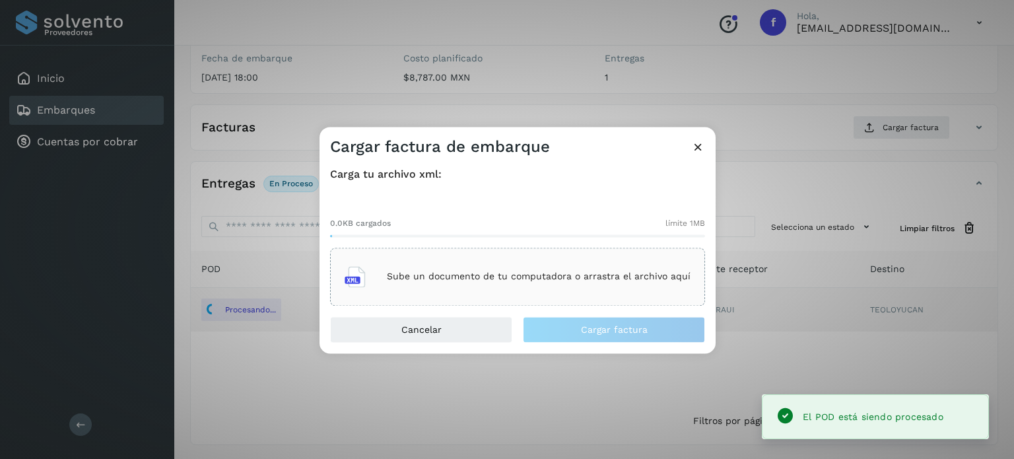
click at [473, 272] on p "Sube un documento de tu computadora o arrastra el archivo aquí" at bounding box center [539, 276] width 304 height 11
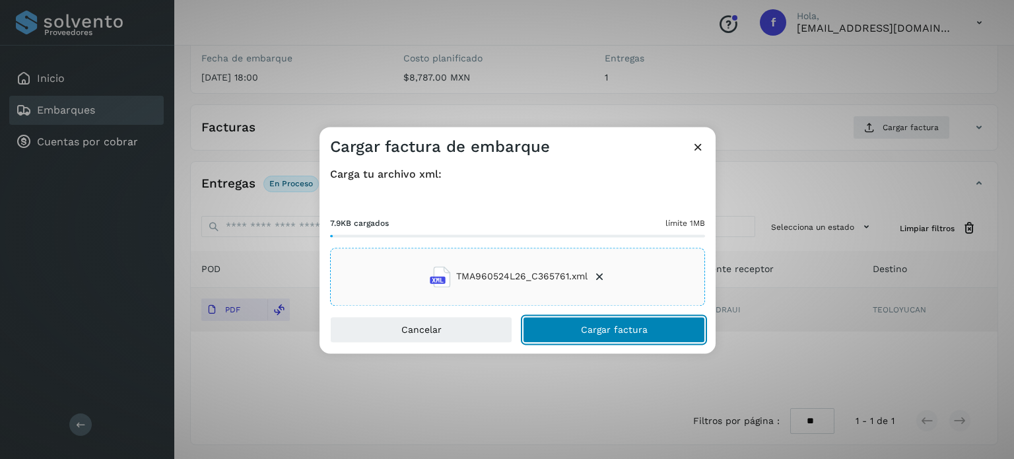
click at [545, 333] on button "Cargar factura" at bounding box center [614, 329] width 182 height 26
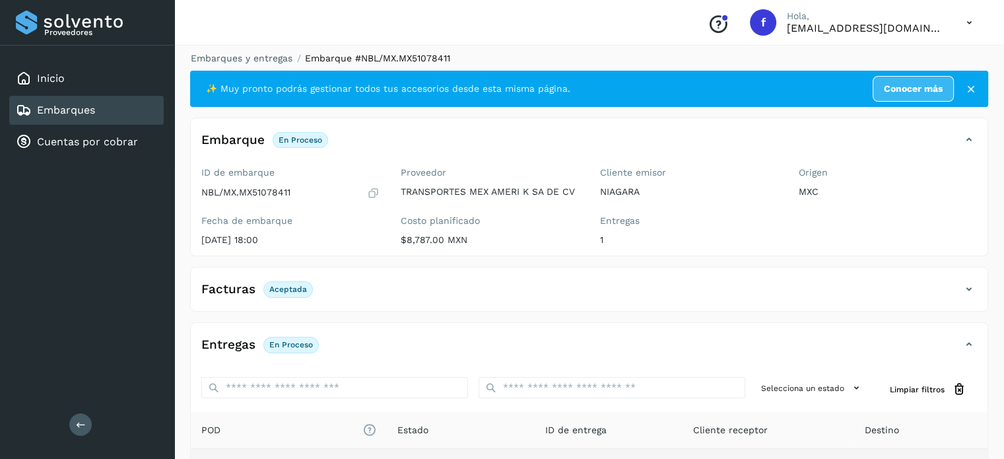
scroll to position [0, 0]
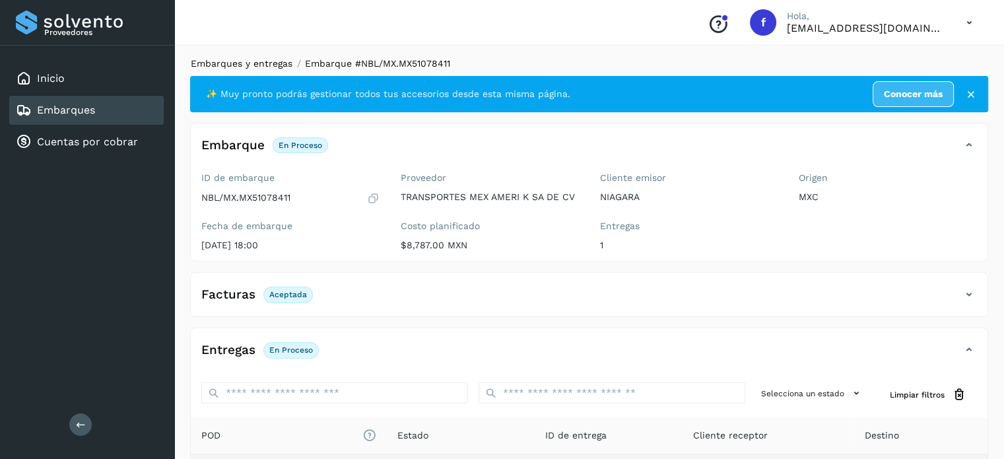
click at [246, 64] on link "Embarques y entregas" at bounding box center [242, 63] width 102 height 11
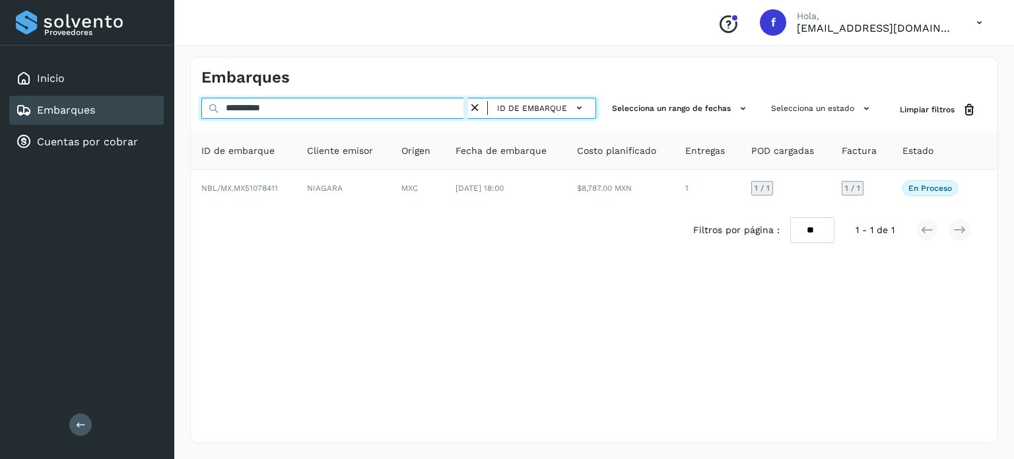
click at [253, 112] on input "**********" at bounding box center [334, 108] width 267 height 21
paste input "text"
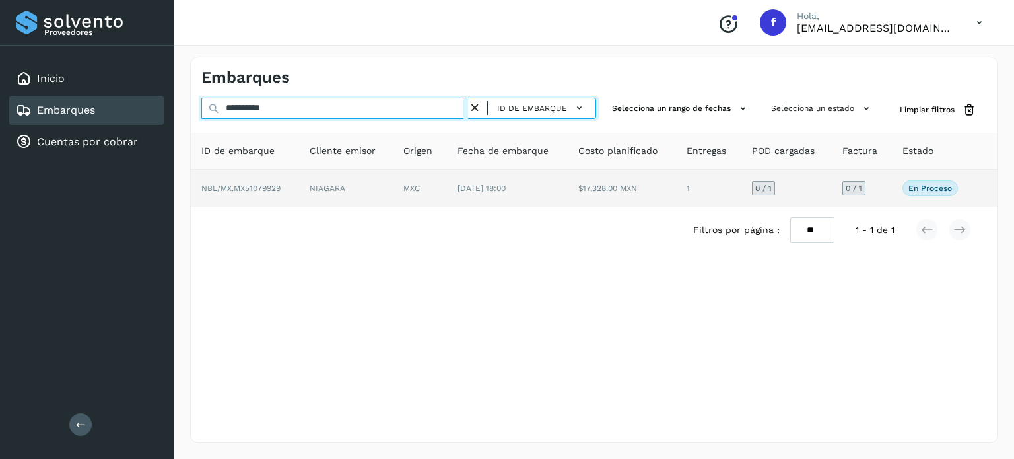
type input "**********"
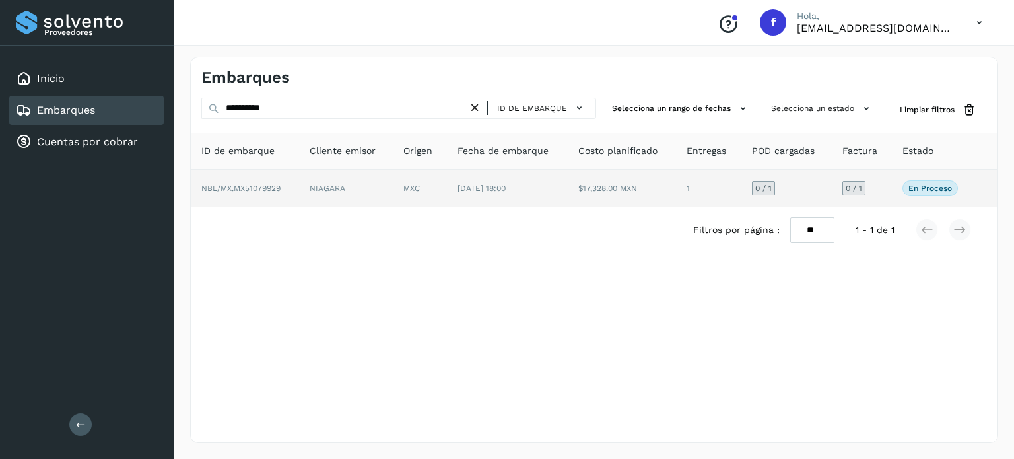
click at [360, 203] on td "NIAGARA" at bounding box center [346, 188] width 94 height 37
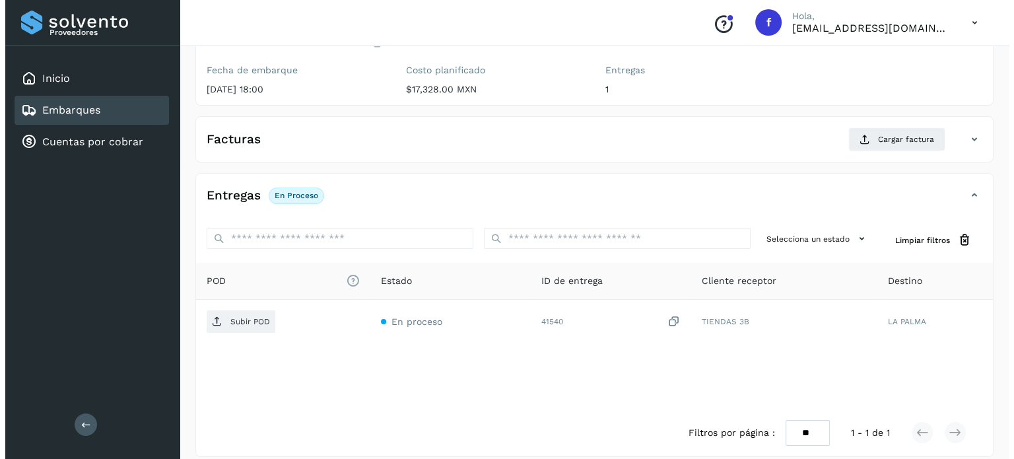
scroll to position [168, 0]
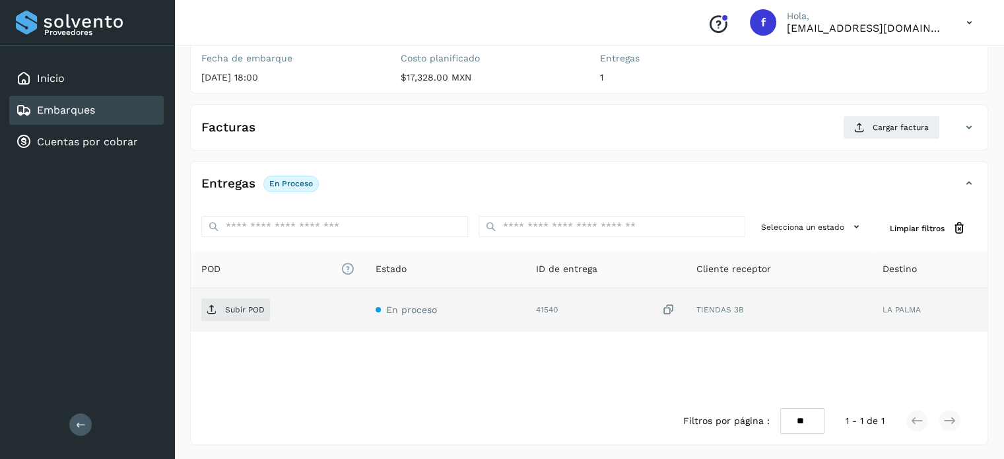
click at [672, 306] on icon at bounding box center [668, 310] width 13 height 14
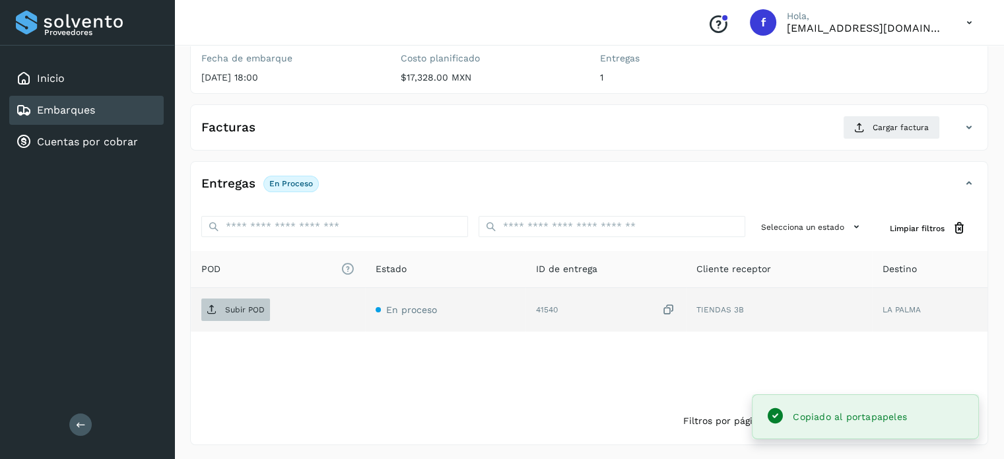
click at [248, 308] on p "Subir POD" at bounding box center [245, 309] width 40 height 9
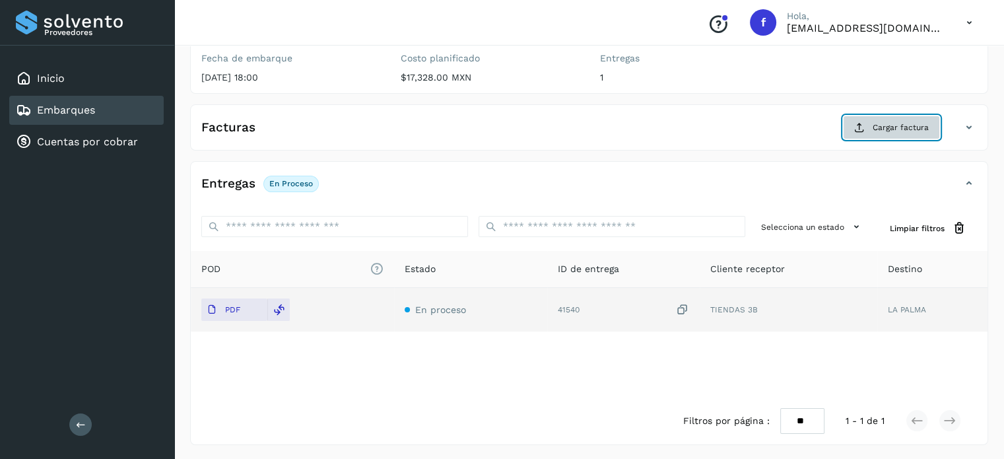
click at [859, 118] on button "Cargar factura" at bounding box center [891, 128] width 97 height 24
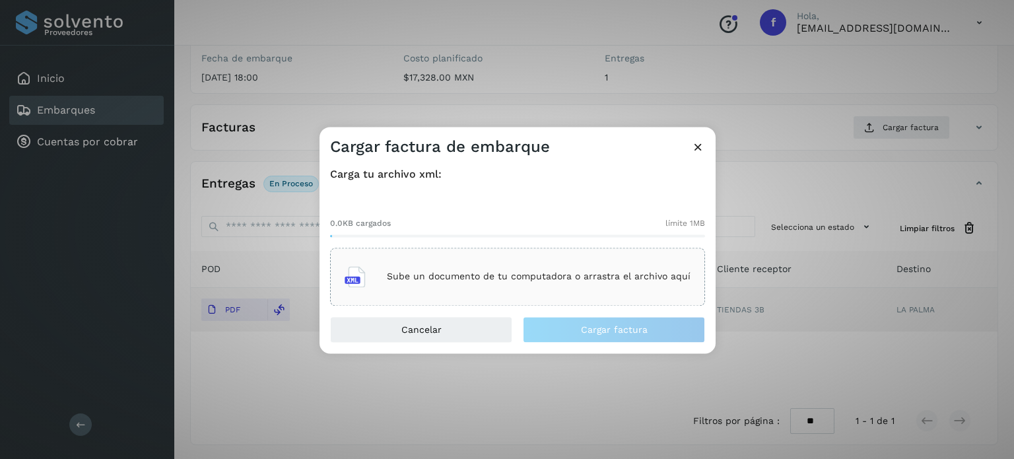
click at [414, 279] on p "Sube un documento de tu computadora o arrastra el archivo aquí" at bounding box center [539, 276] width 304 height 11
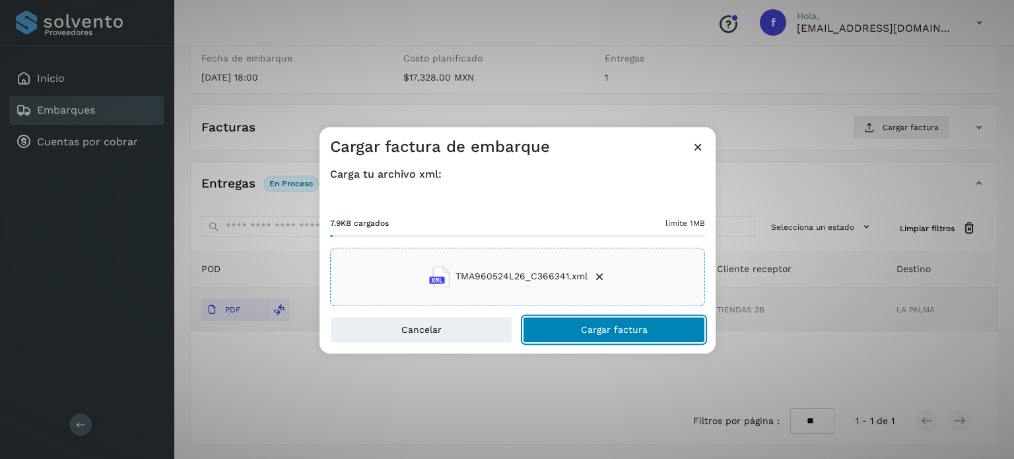
click at [583, 325] on span "Cargar factura" at bounding box center [614, 329] width 67 height 9
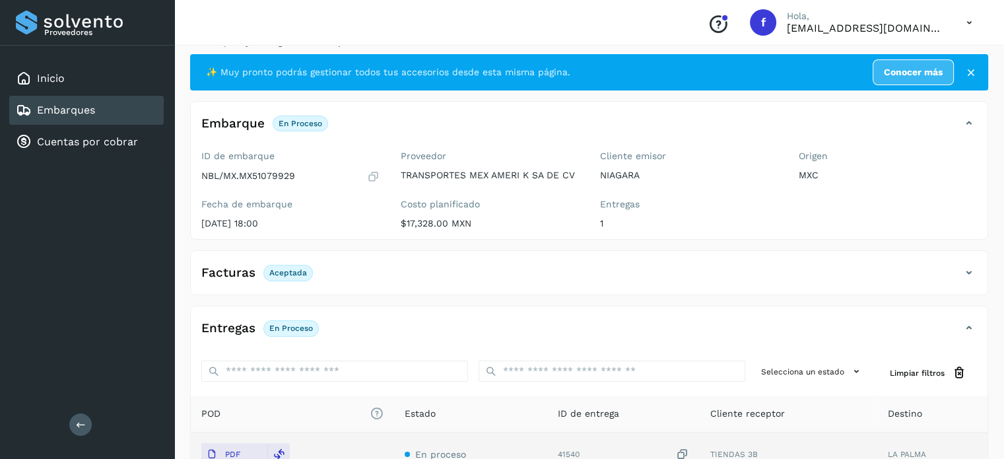
scroll to position [0, 0]
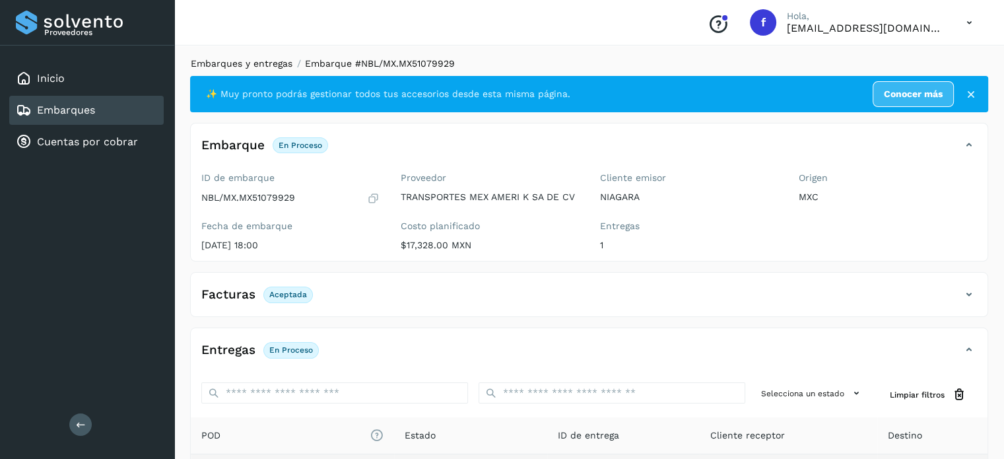
click at [240, 65] on link "Embarques y entregas" at bounding box center [242, 63] width 102 height 11
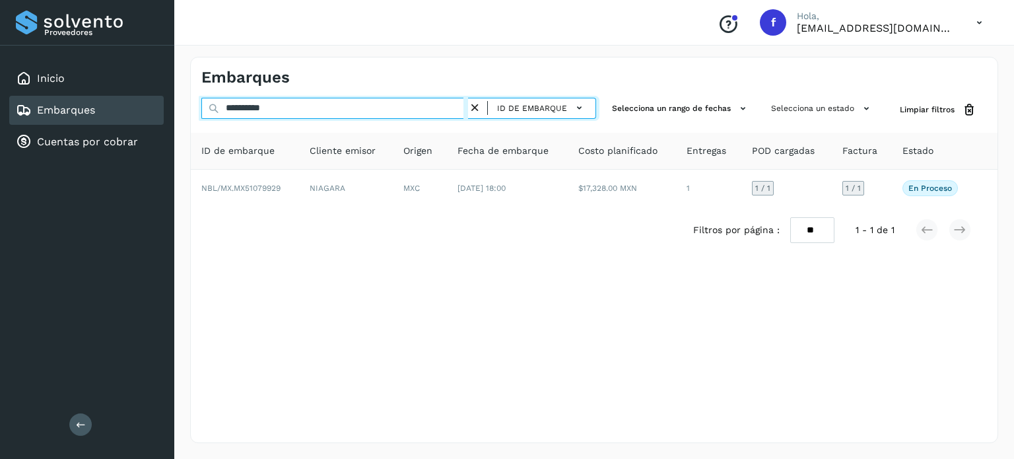
click at [255, 111] on input "**********" at bounding box center [334, 108] width 267 height 21
paste input "text"
type input "**********"
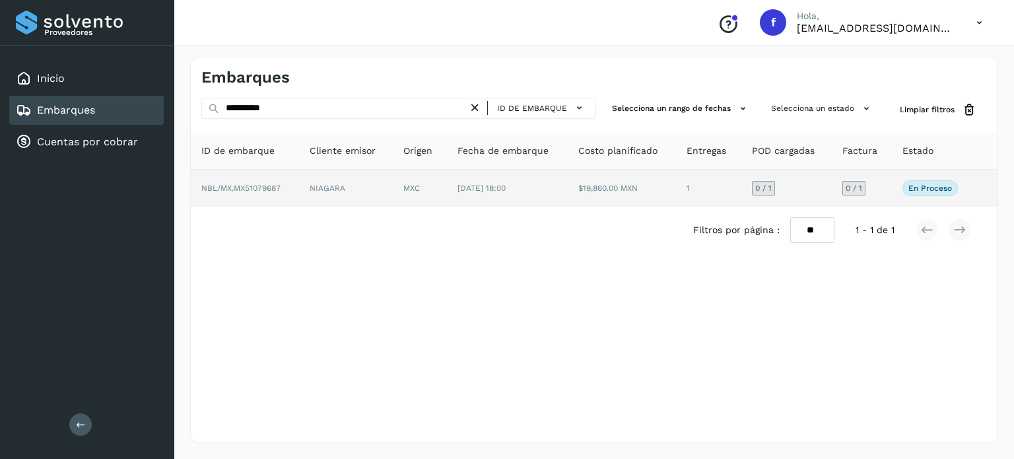
click at [726, 194] on td "1" at bounding box center [708, 188] width 65 height 37
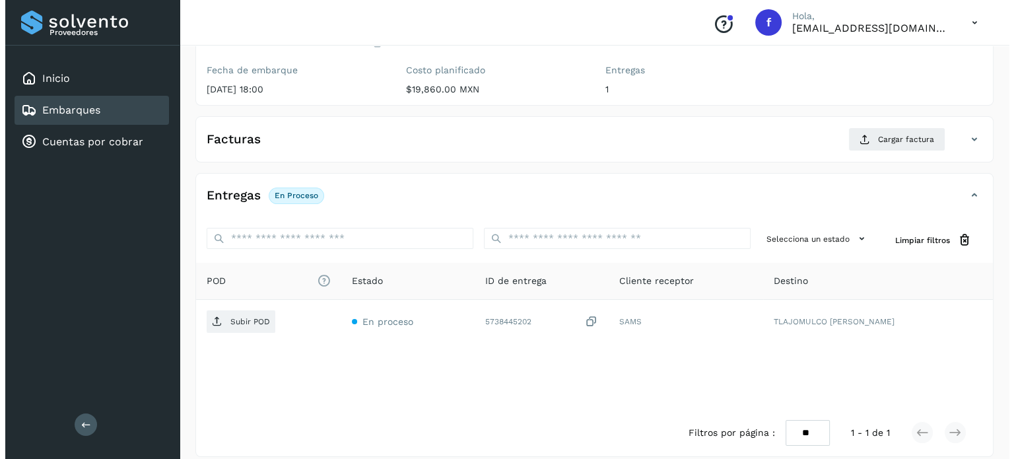
scroll to position [168, 0]
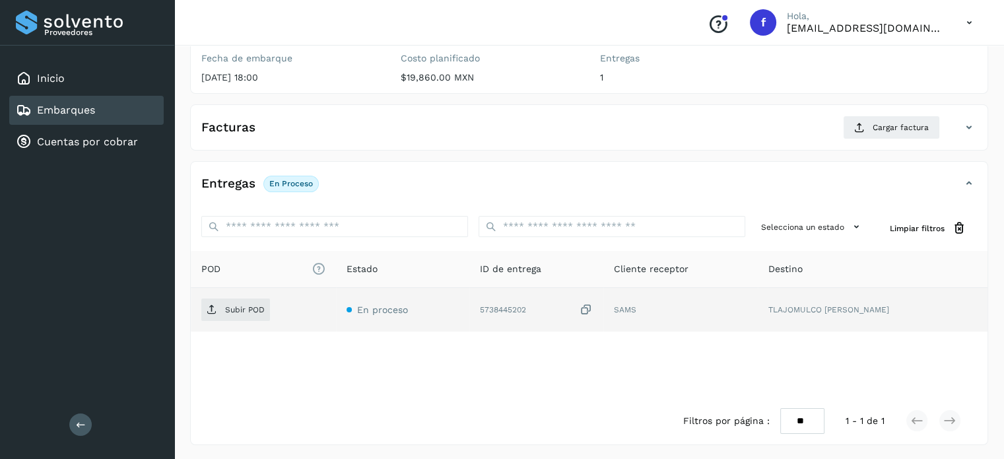
drag, startPoint x: 609, startPoint y: 308, endPoint x: 388, endPoint y: 316, distance: 220.6
click at [593, 308] on icon at bounding box center [586, 310] width 13 height 14
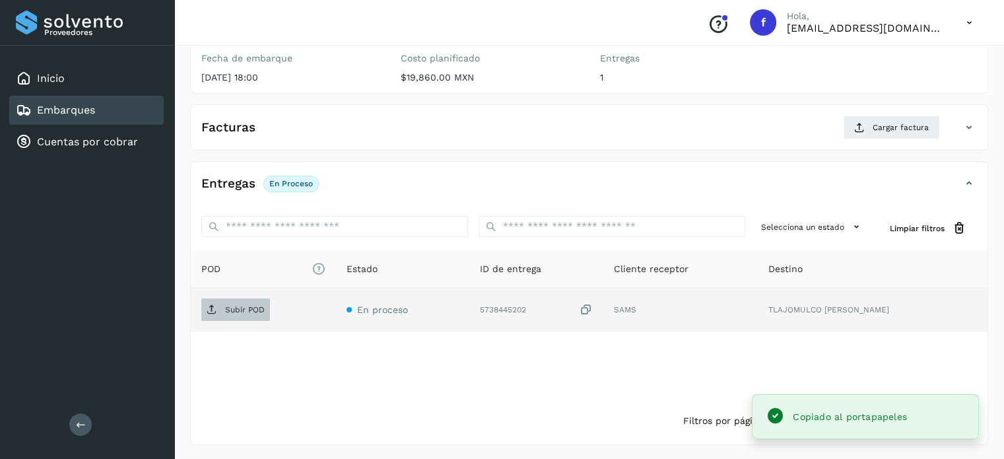
click at [245, 314] on span "Subir POD" at bounding box center [235, 309] width 69 height 21
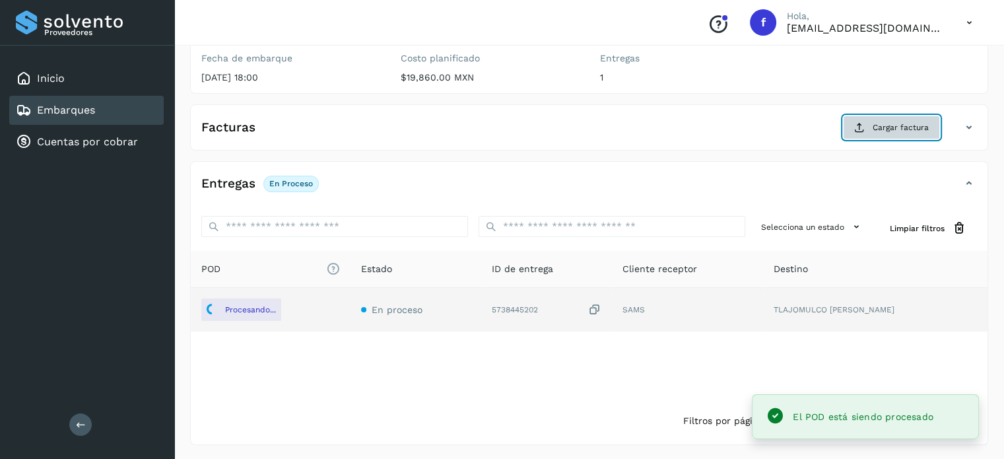
click at [861, 137] on button "Cargar factura" at bounding box center [891, 128] width 97 height 24
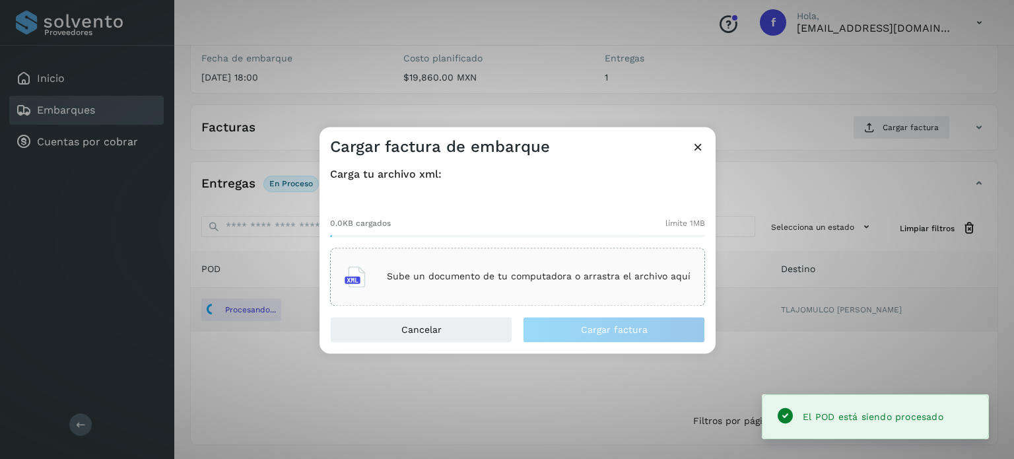
click at [544, 264] on div "Sube un documento de tu computadora o arrastra el archivo aquí" at bounding box center [518, 277] width 346 height 36
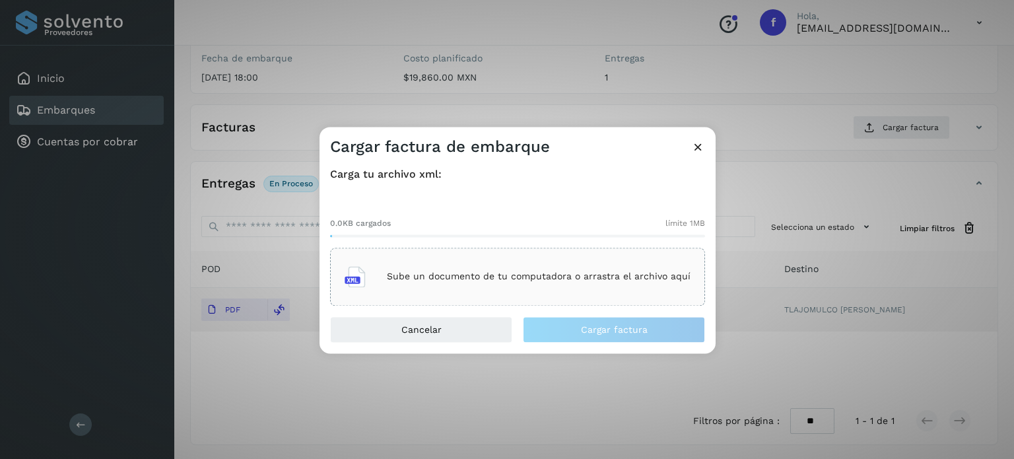
click at [358, 75] on div "Cargar factura de embarque Carga tu archivo xml: 0.0KB cargados límite 1MB Sube…" at bounding box center [507, 229] width 1014 height 459
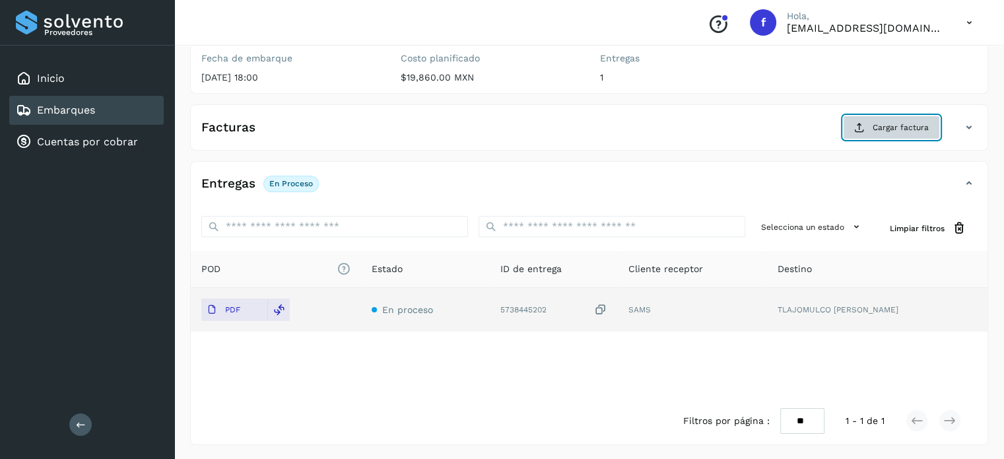
click at [865, 126] on icon at bounding box center [859, 127] width 11 height 11
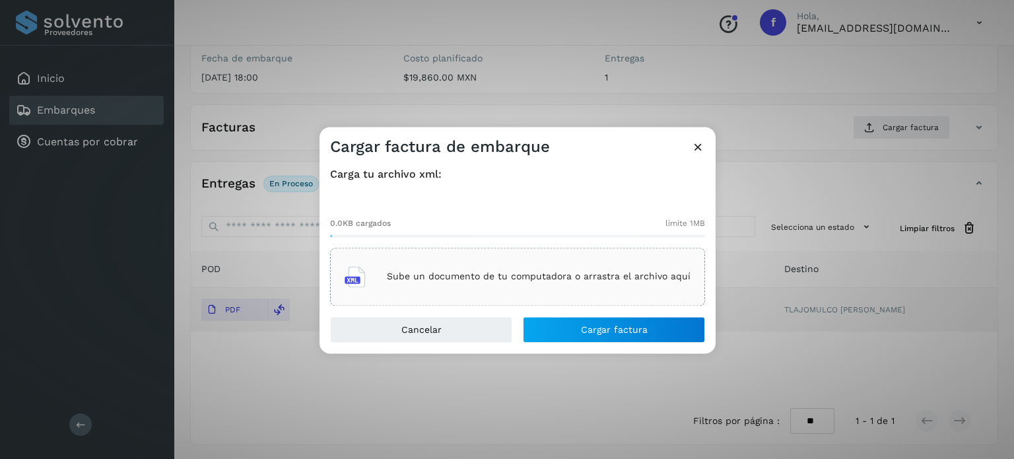
click at [547, 264] on div "Sube un documento de tu computadora o arrastra el archivo aquí" at bounding box center [518, 277] width 346 height 36
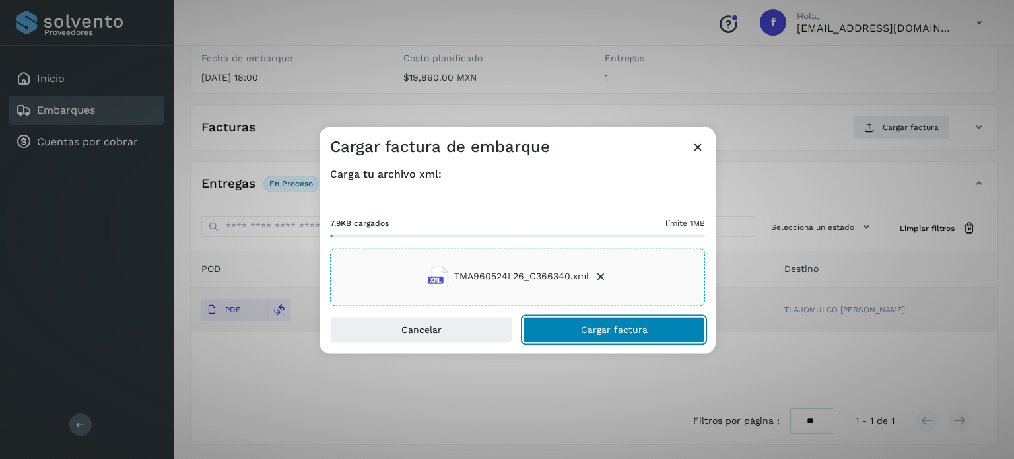
click at [614, 329] on span "Cargar factura" at bounding box center [614, 329] width 67 height 9
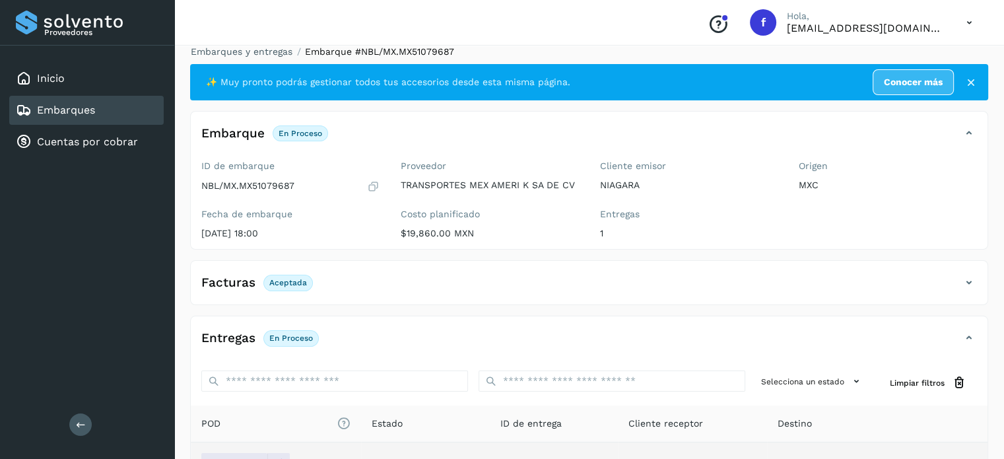
scroll to position [0, 0]
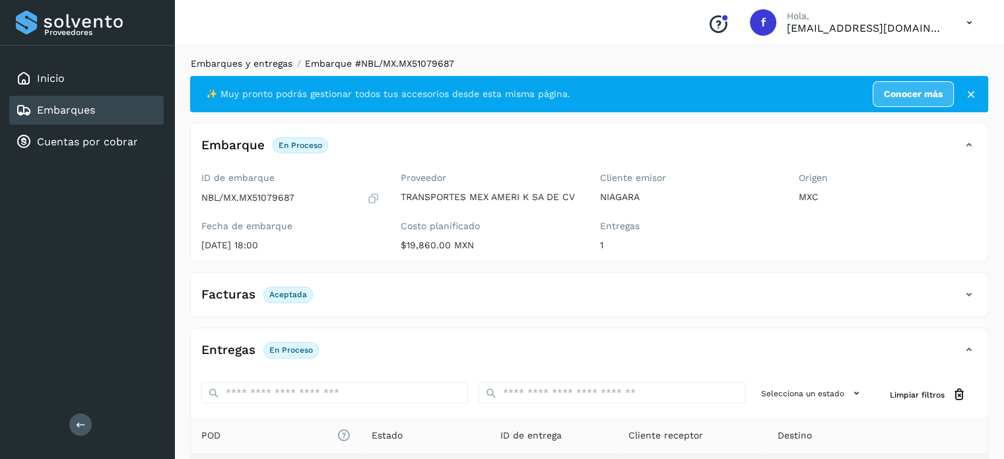
click at [269, 69] on link "Embarques y entregas" at bounding box center [242, 63] width 102 height 11
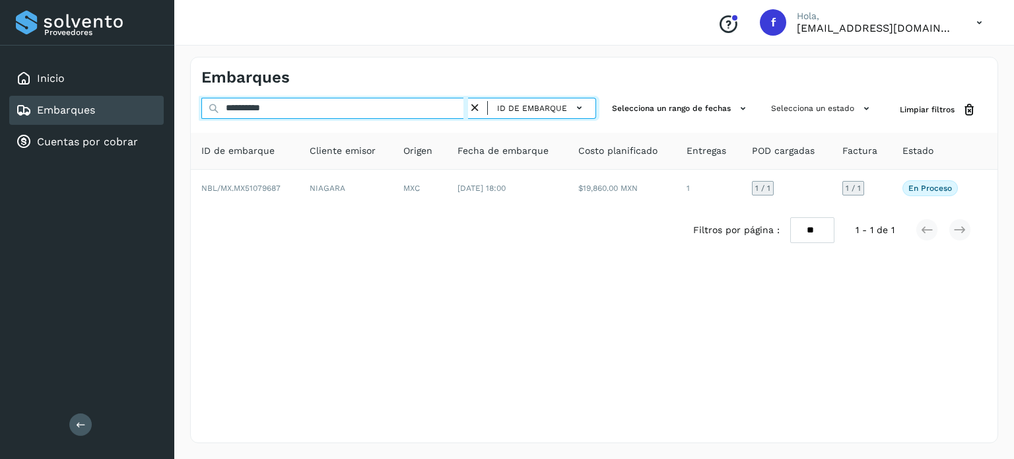
click at [273, 110] on input "**********" at bounding box center [334, 108] width 267 height 21
paste input "text"
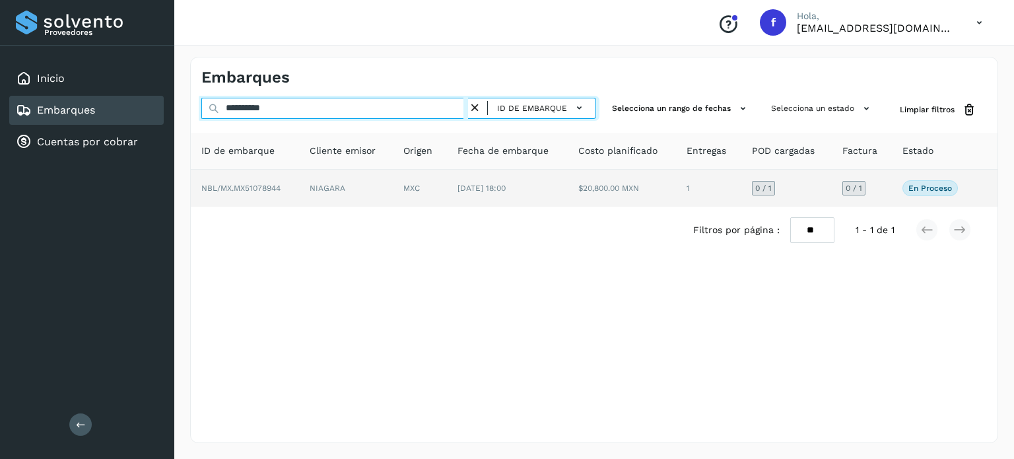
type input "**********"
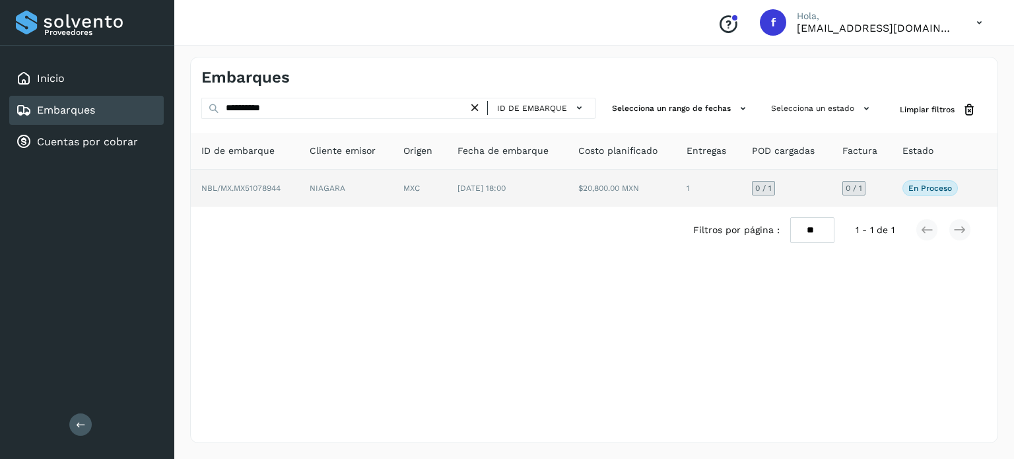
click at [345, 184] on td "NIAGARA" at bounding box center [346, 188] width 94 height 37
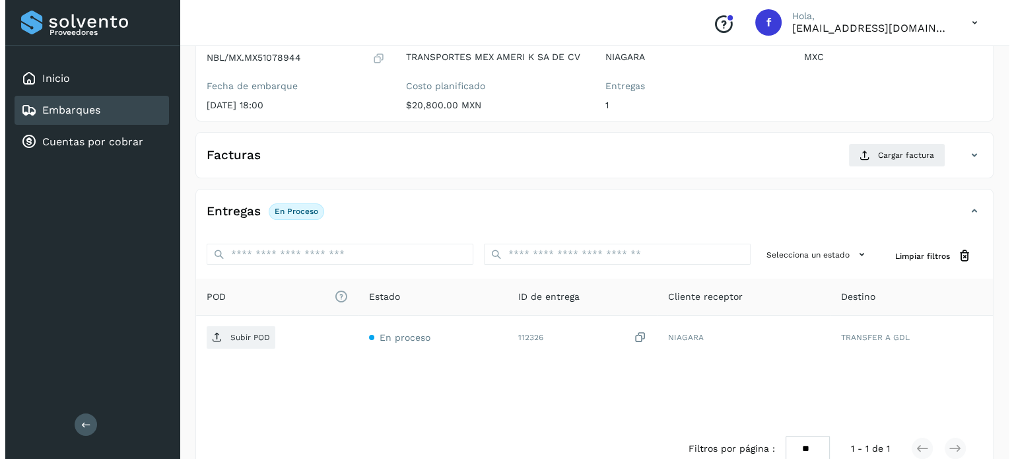
scroll to position [168, 0]
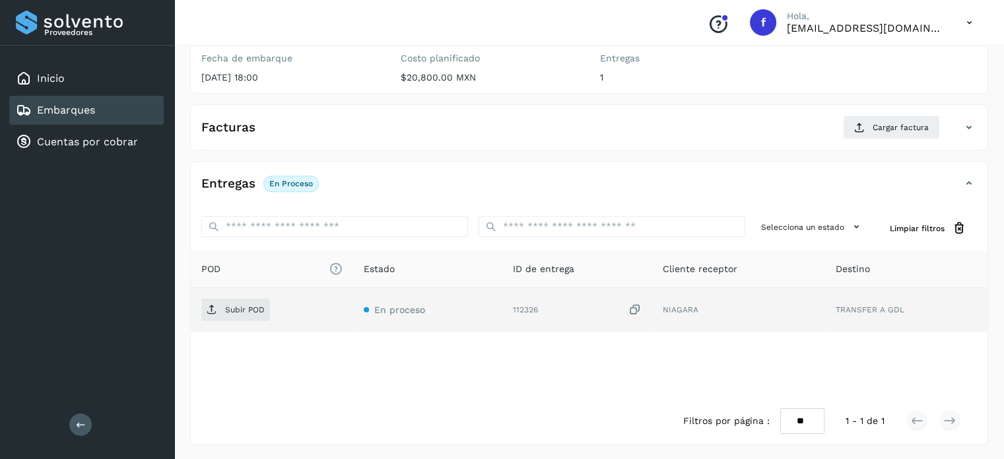
click at [636, 307] on icon at bounding box center [634, 310] width 13 height 14
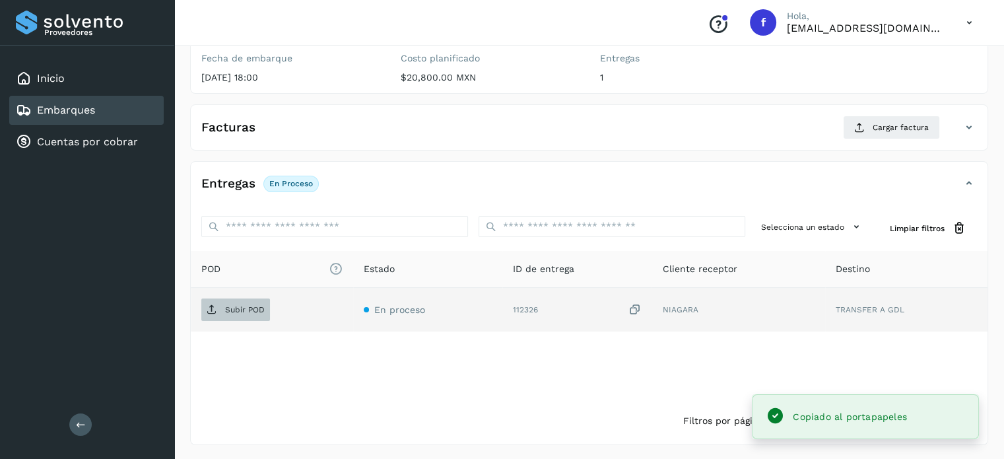
click at [231, 314] on span "Subir POD" at bounding box center [235, 309] width 69 height 21
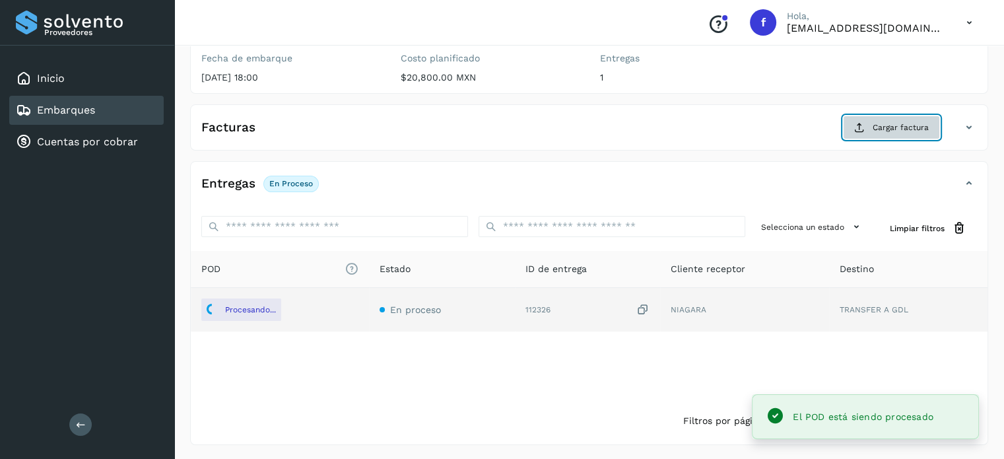
click at [895, 134] on button "Cargar factura" at bounding box center [891, 128] width 97 height 24
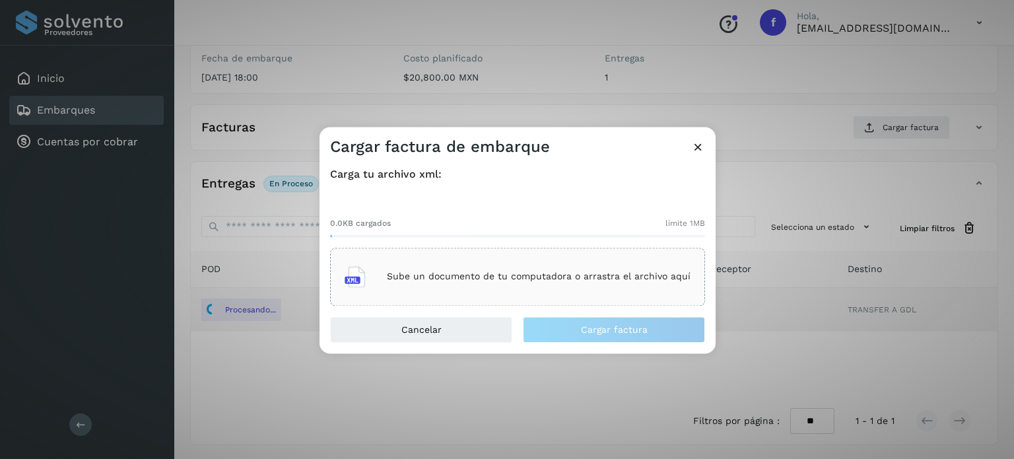
click at [540, 260] on div "Sube un documento de tu computadora o arrastra el archivo aquí" at bounding box center [518, 277] width 346 height 36
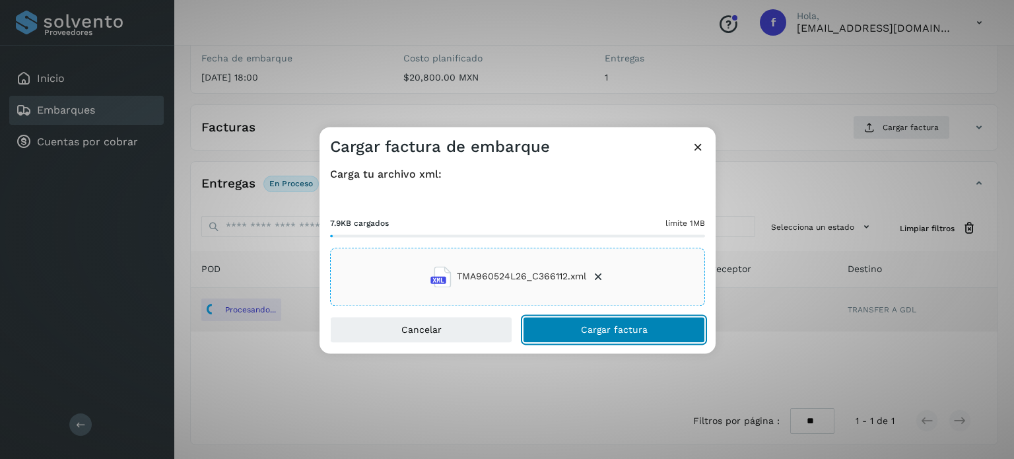
click at [594, 325] on span "Cargar factura" at bounding box center [614, 329] width 67 height 9
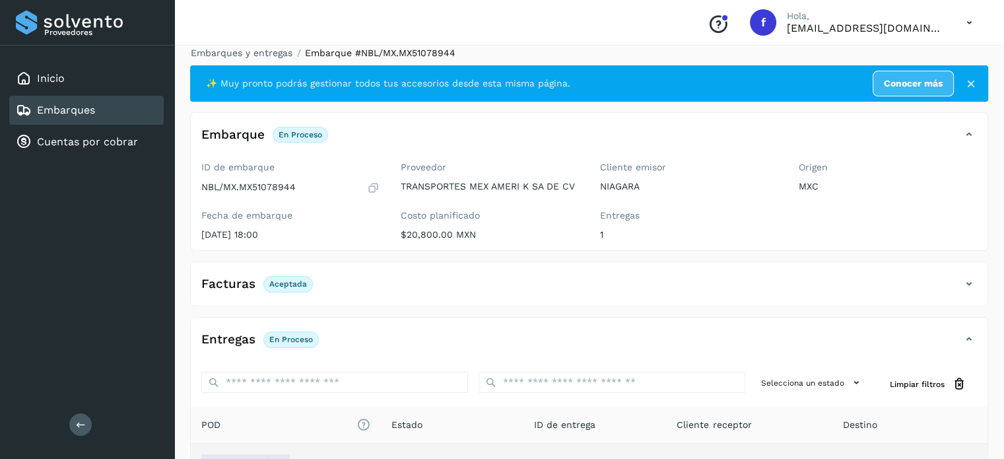
scroll to position [0, 0]
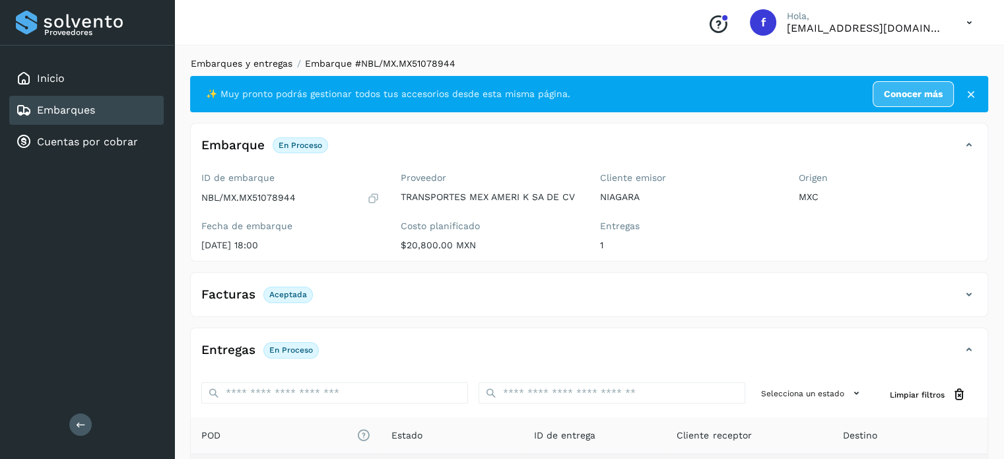
click at [277, 68] on link "Embarques y entregas" at bounding box center [242, 63] width 102 height 11
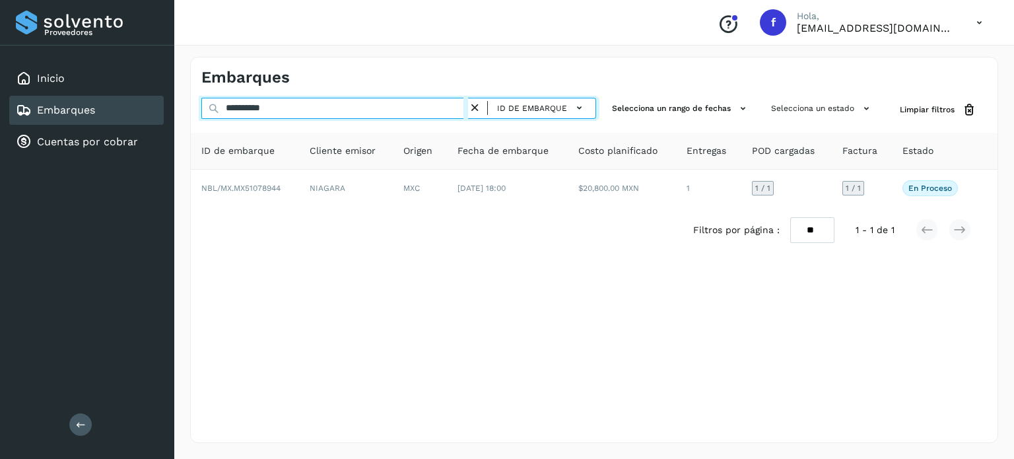
click at [254, 108] on input "**********" at bounding box center [334, 108] width 267 height 21
paste input "text"
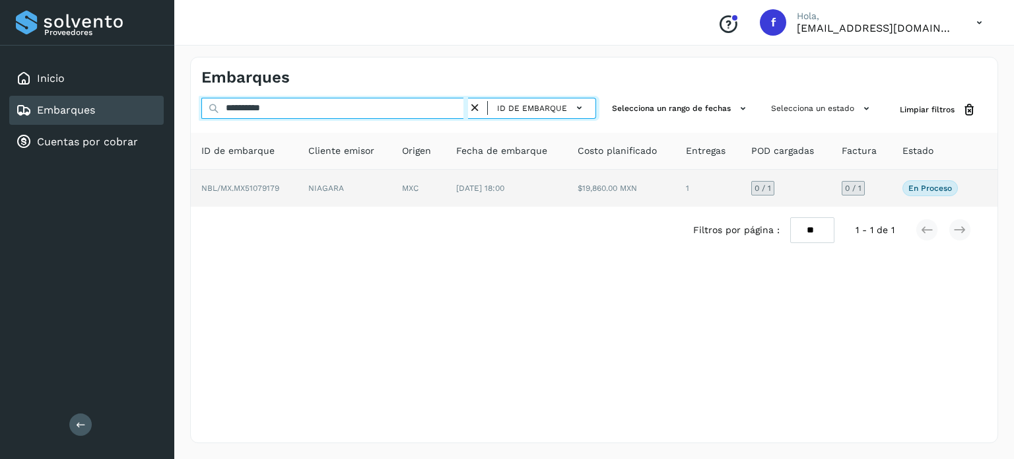
type input "**********"
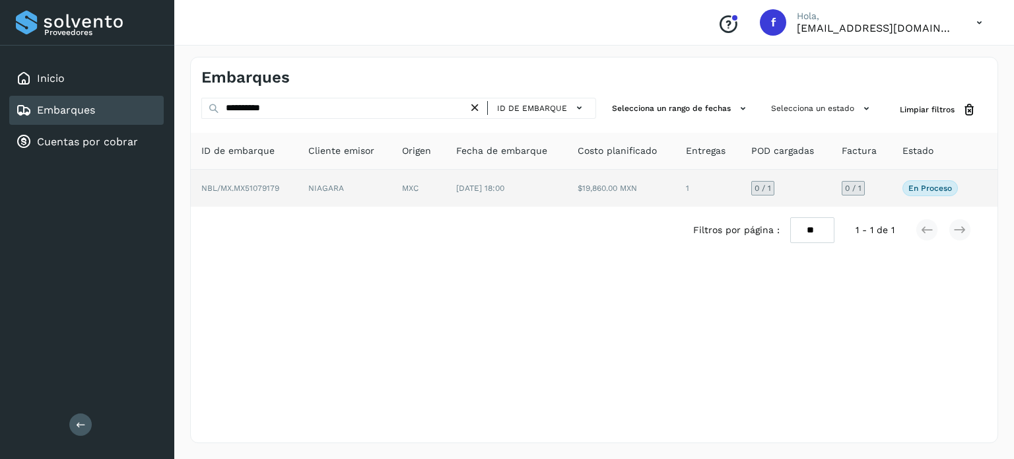
click at [351, 199] on td "NIAGARA" at bounding box center [345, 188] width 94 height 37
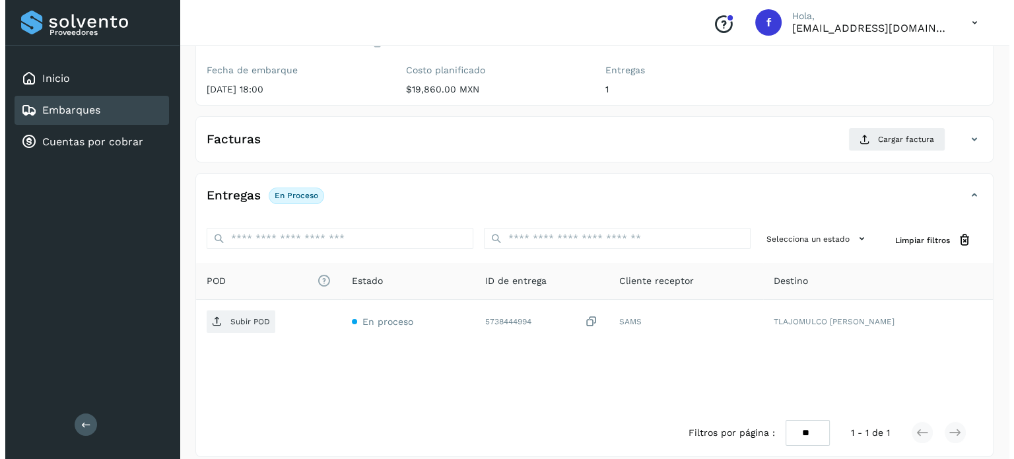
scroll to position [168, 0]
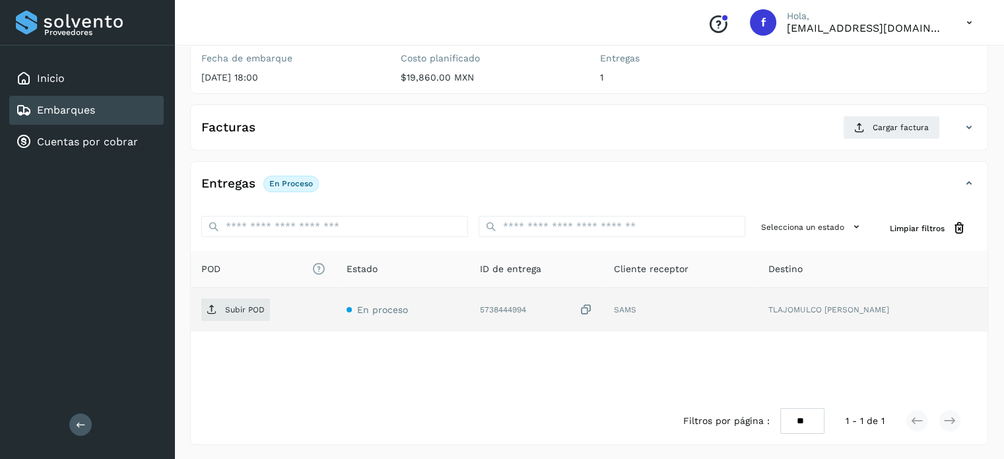
drag, startPoint x: 607, startPoint y: 306, endPoint x: 555, endPoint y: 314, distance: 52.1
click at [593, 306] on icon at bounding box center [586, 310] width 13 height 14
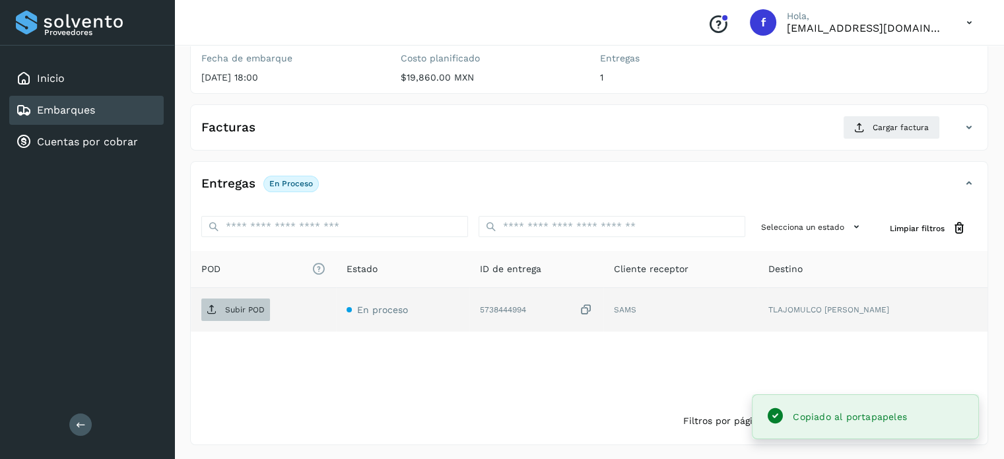
click at [210, 316] on span "Subir POD" at bounding box center [235, 309] width 69 height 21
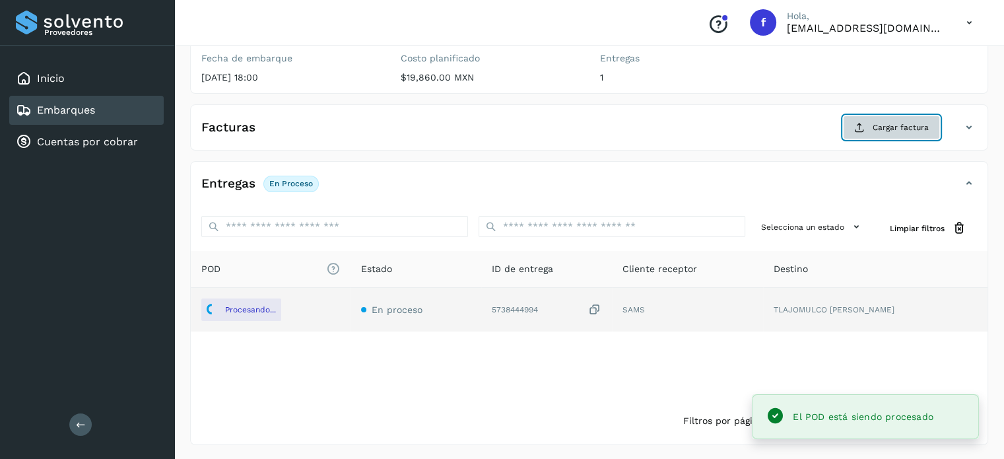
click at [902, 131] on span "Cargar factura" at bounding box center [901, 127] width 56 height 12
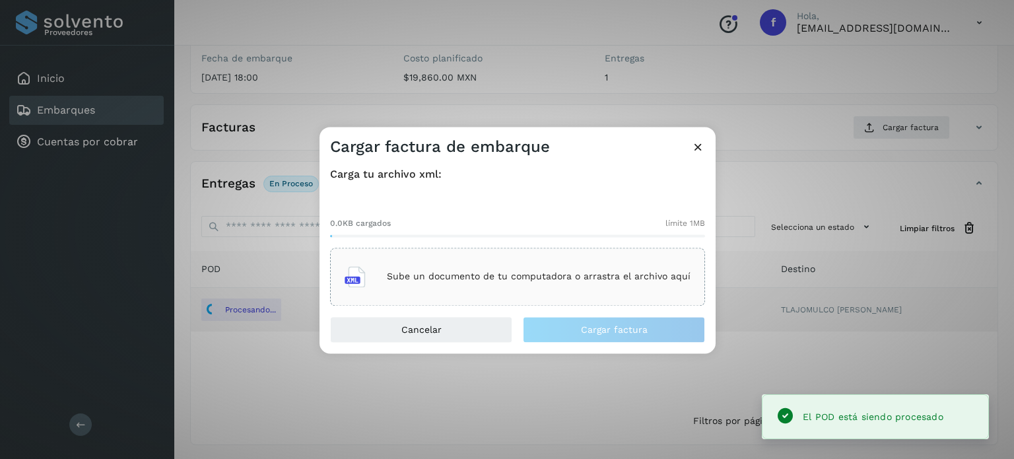
click at [609, 281] on p "Sube un documento de tu computadora o arrastra el archivo aquí" at bounding box center [539, 276] width 304 height 11
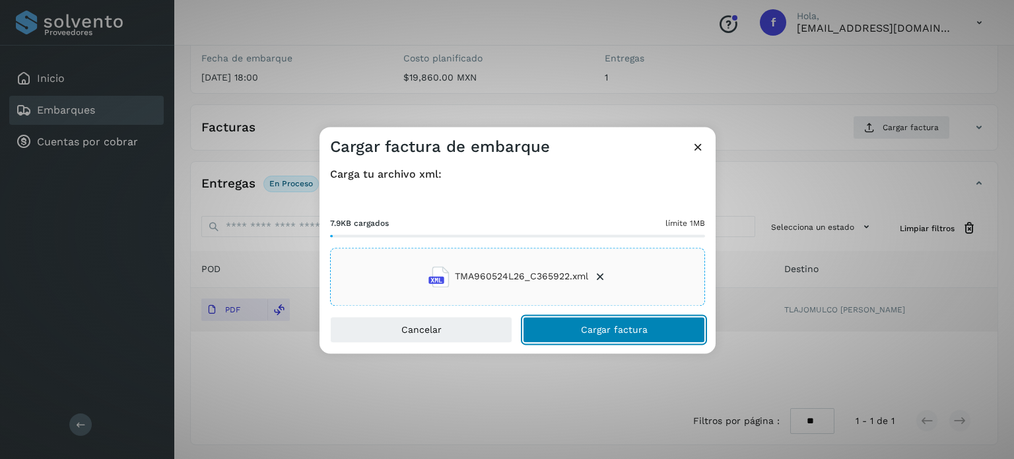
click at [580, 331] on button "Cargar factura" at bounding box center [614, 329] width 182 height 26
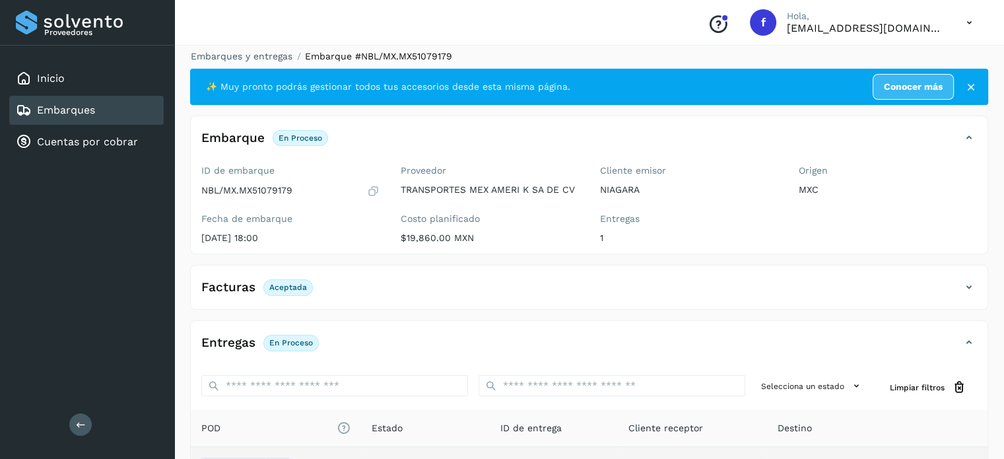
scroll to position [0, 0]
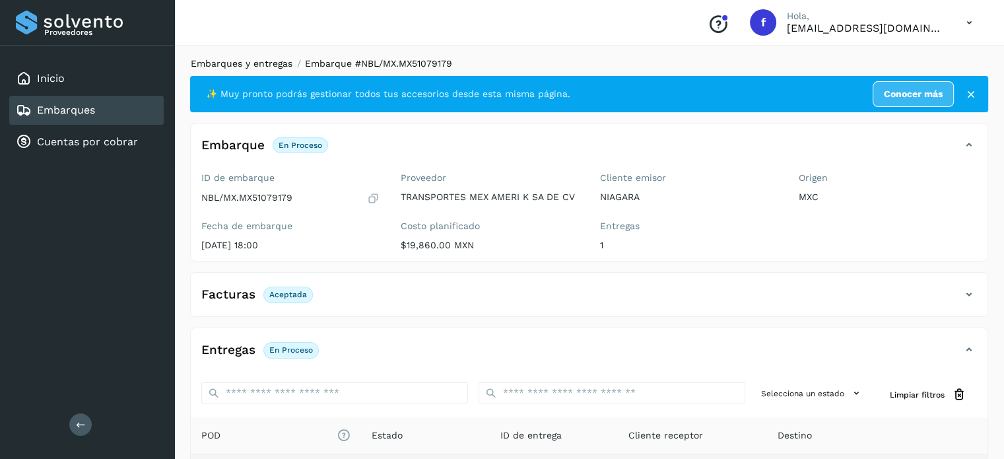
click at [264, 58] on link "Embarques y entregas" at bounding box center [242, 63] width 102 height 11
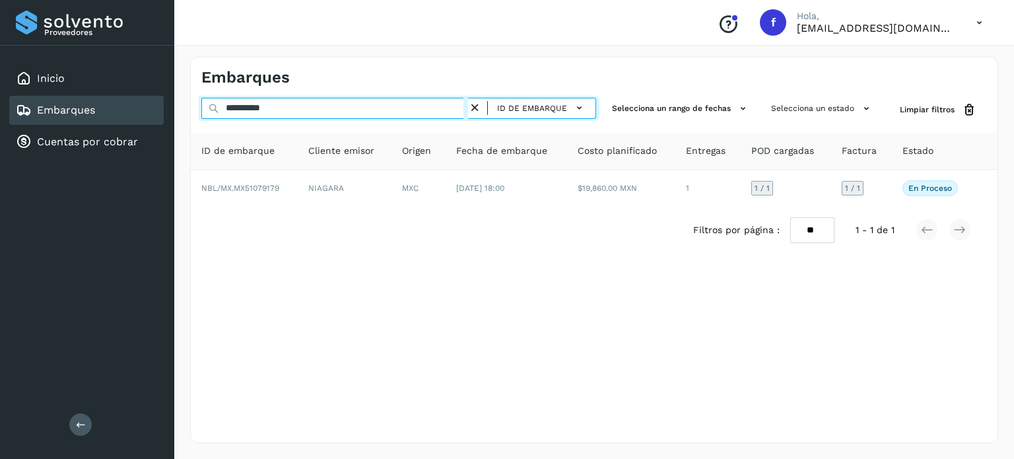
click at [250, 108] on input "**********" at bounding box center [334, 108] width 267 height 21
paste input "text"
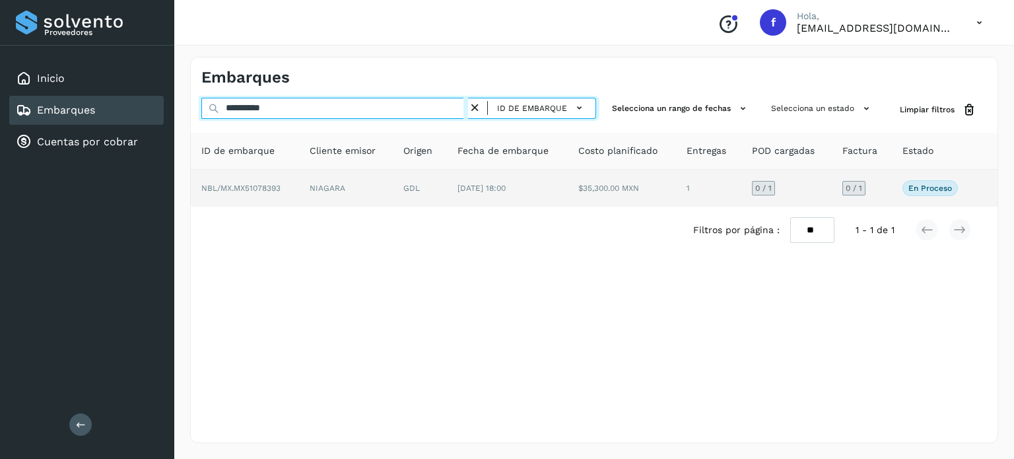
type input "**********"
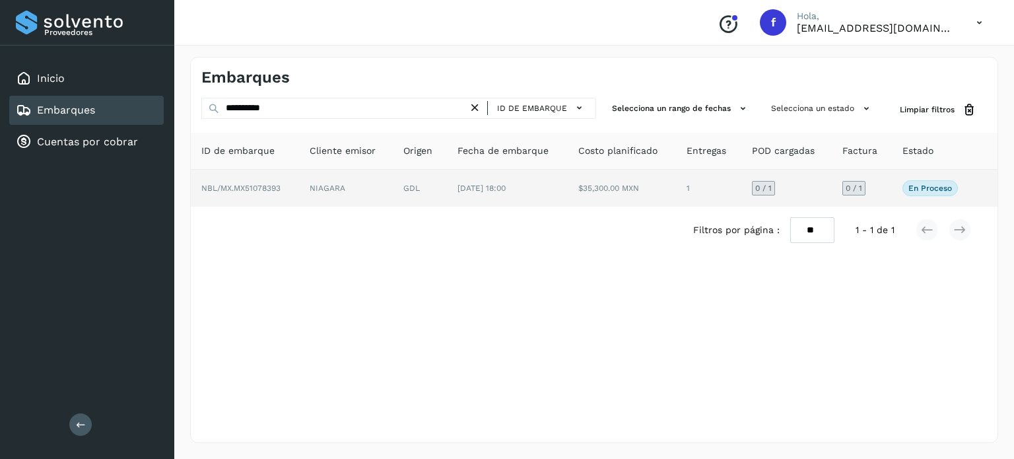
click at [626, 176] on td "$35,300.00 MXN" at bounding box center [622, 188] width 108 height 37
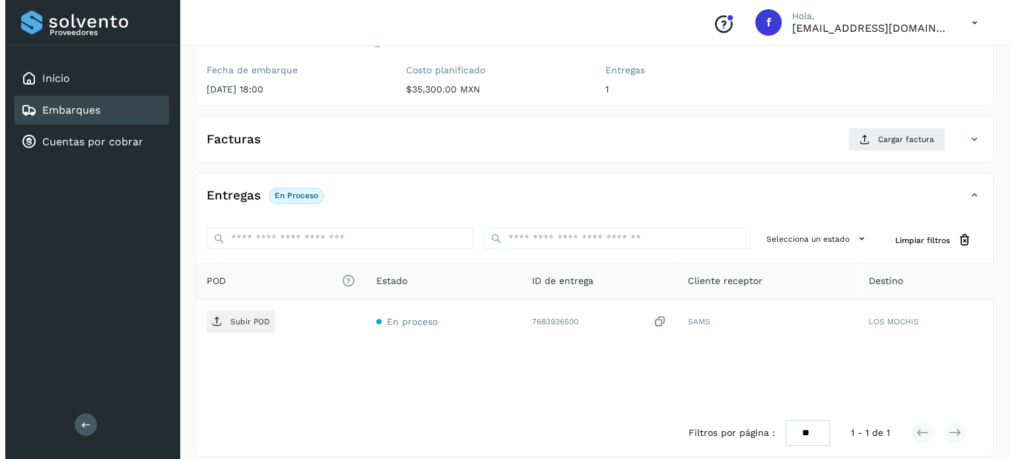
scroll to position [168, 0]
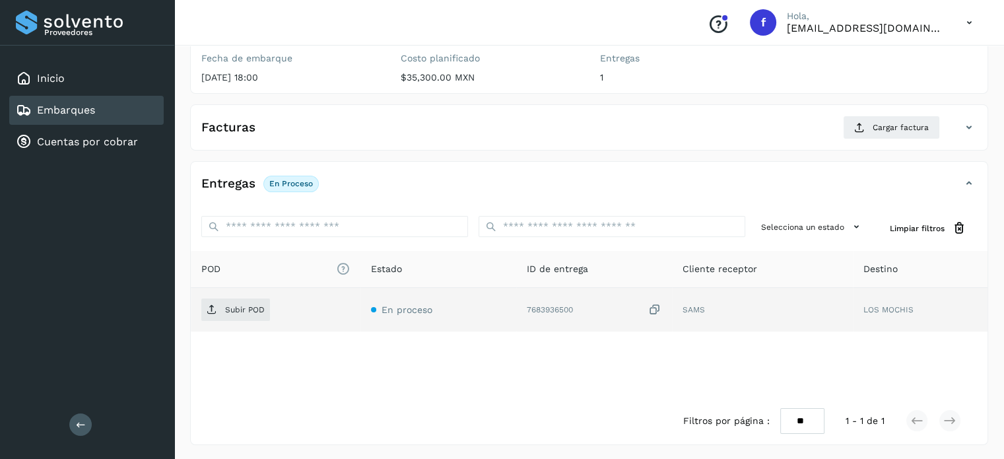
click at [659, 306] on icon at bounding box center [654, 310] width 13 height 14
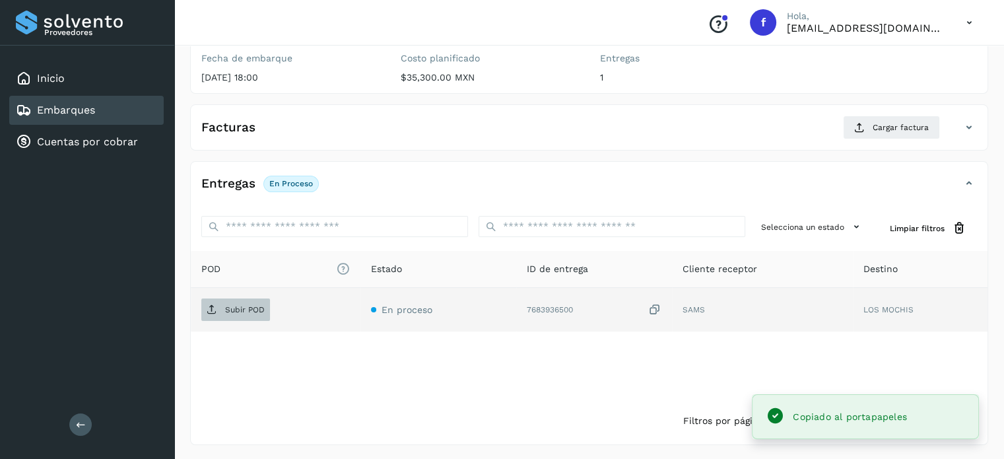
click at [240, 301] on span "Subir POD" at bounding box center [235, 309] width 69 height 21
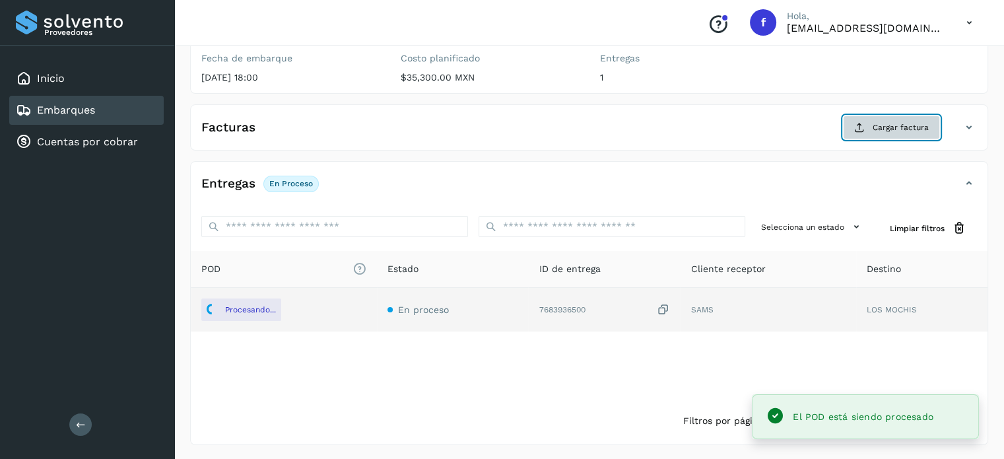
click at [858, 117] on button "Cargar factura" at bounding box center [891, 128] width 97 height 24
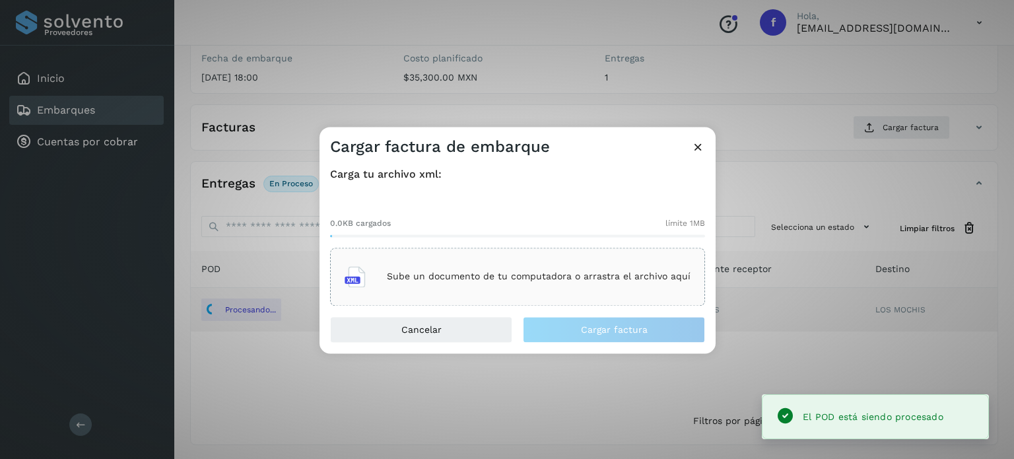
click at [519, 298] on div "Sube un documento de tu computadora o arrastra el archivo aquí" at bounding box center [517, 277] width 375 height 58
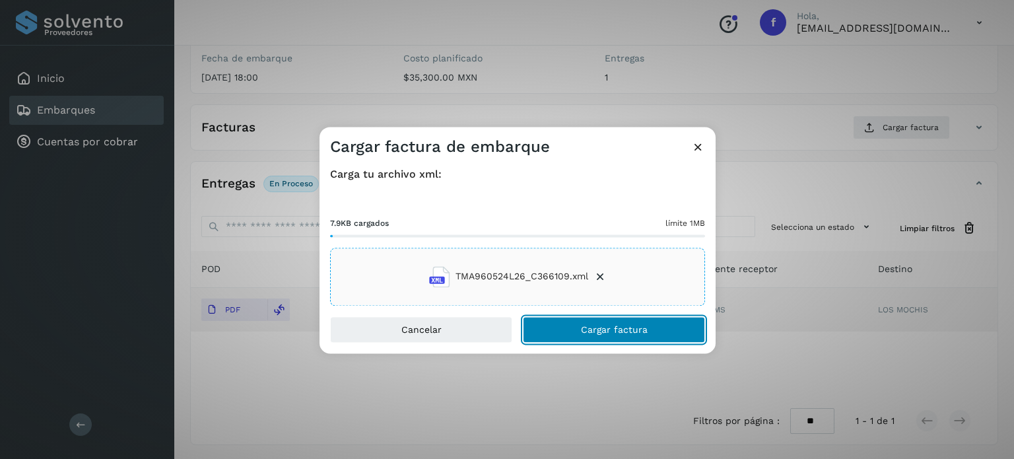
click at [595, 327] on span "Cargar factura" at bounding box center [614, 329] width 67 height 9
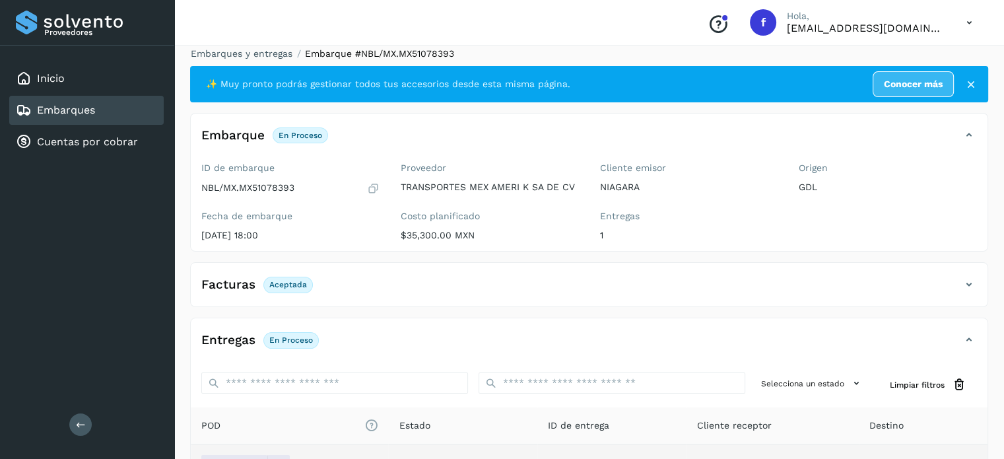
scroll to position [0, 0]
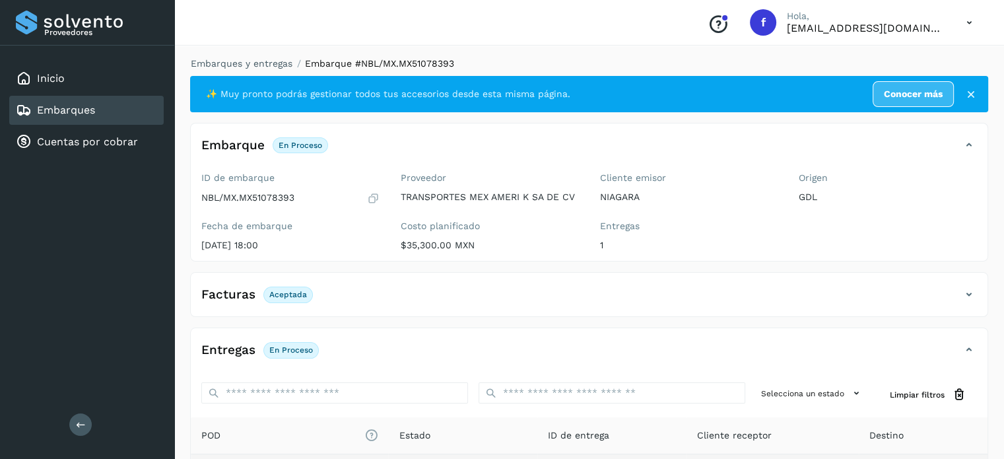
click at [238, 57] on li "Embarques y entregas" at bounding box center [237, 64] width 110 height 14
click at [244, 65] on link "Embarques y entregas" at bounding box center [242, 63] width 102 height 11
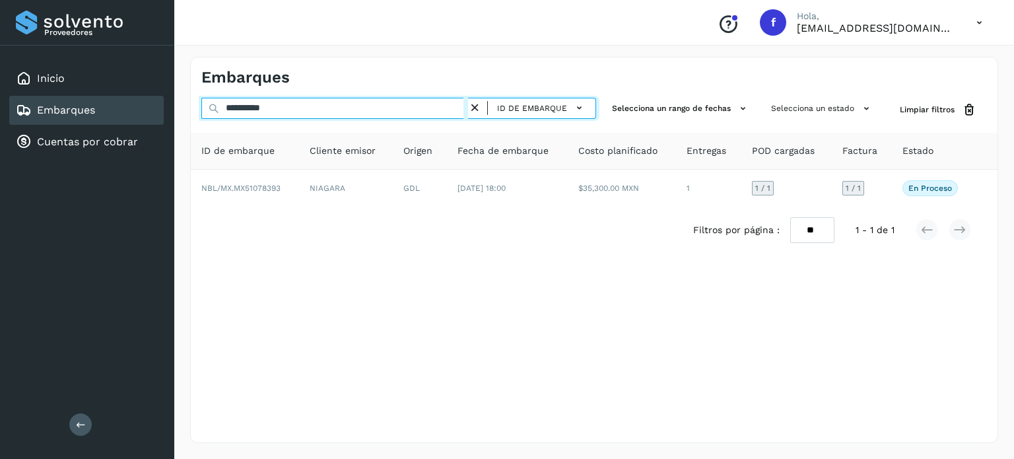
click at [259, 112] on input "**********" at bounding box center [334, 108] width 267 height 21
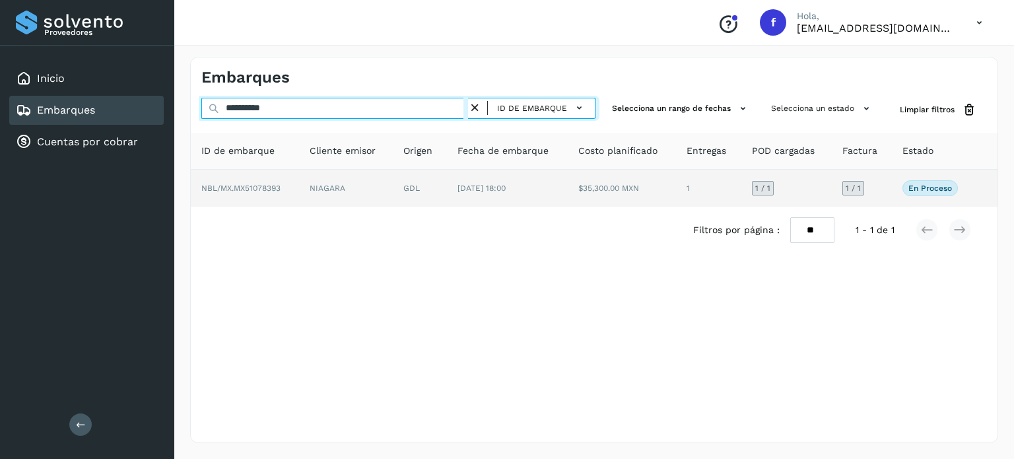
paste input "text"
type input "**********"
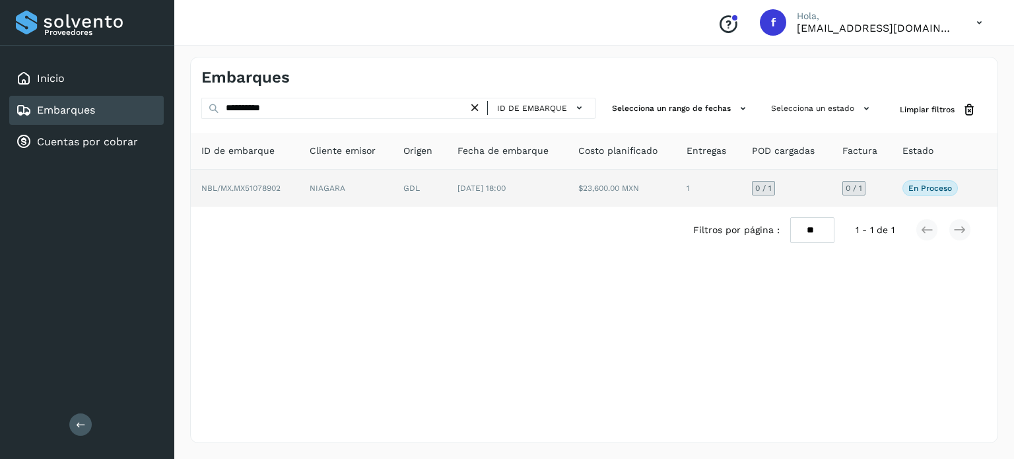
click at [576, 192] on td "$23,600.00 MXN" at bounding box center [622, 188] width 108 height 37
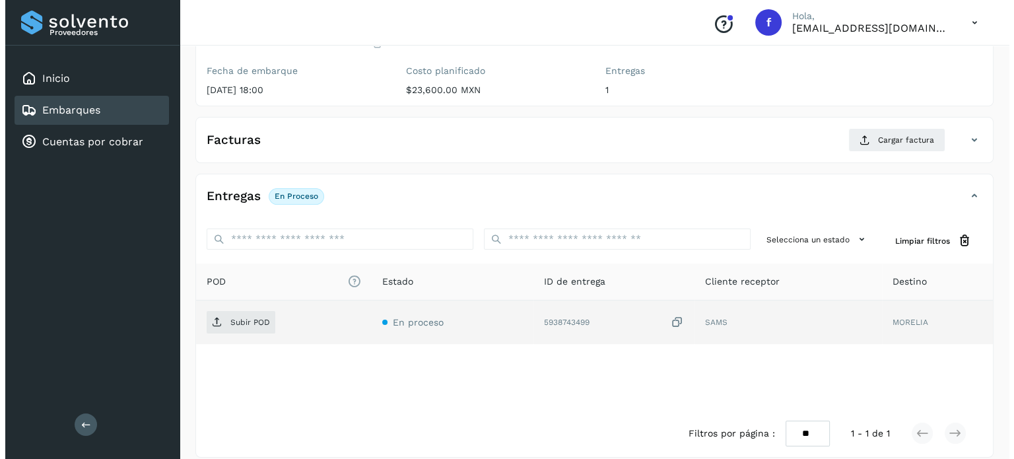
scroll to position [168, 0]
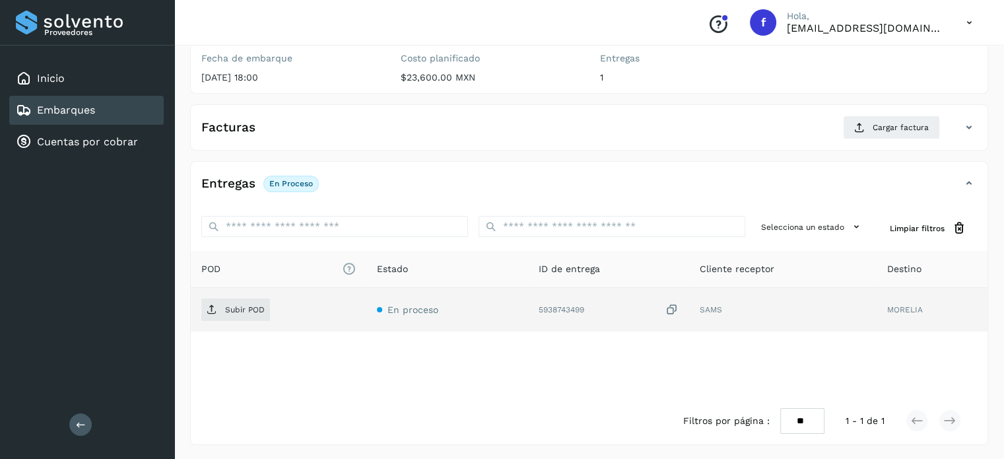
click at [668, 306] on icon at bounding box center [671, 310] width 13 height 14
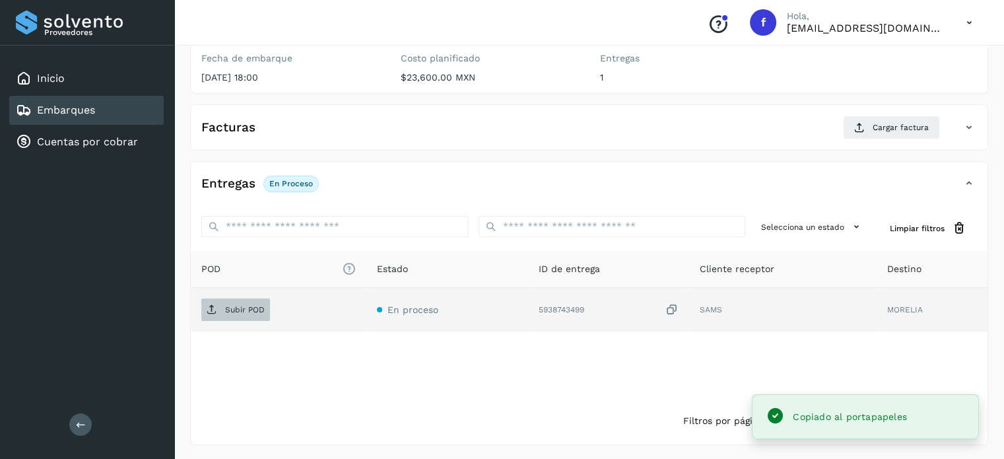
click at [238, 314] on span "Subir POD" at bounding box center [235, 309] width 69 height 21
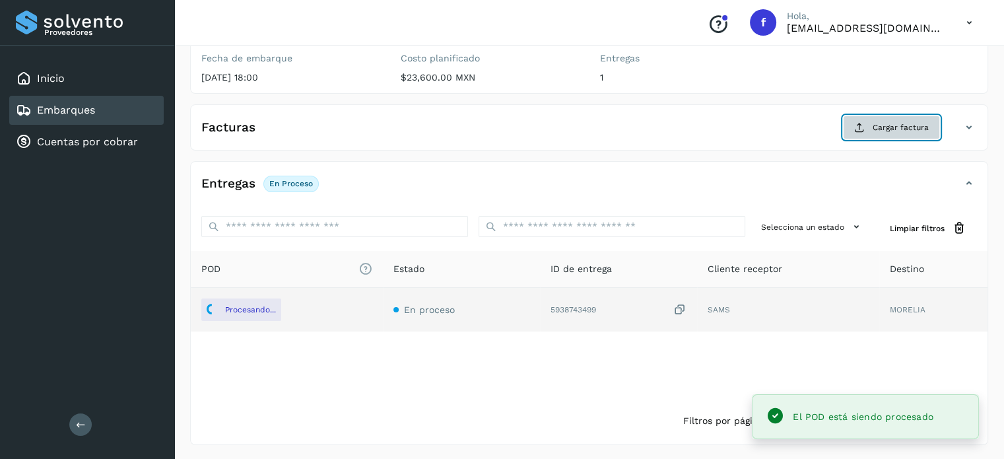
click at [898, 127] on span "Cargar factura" at bounding box center [901, 127] width 56 height 12
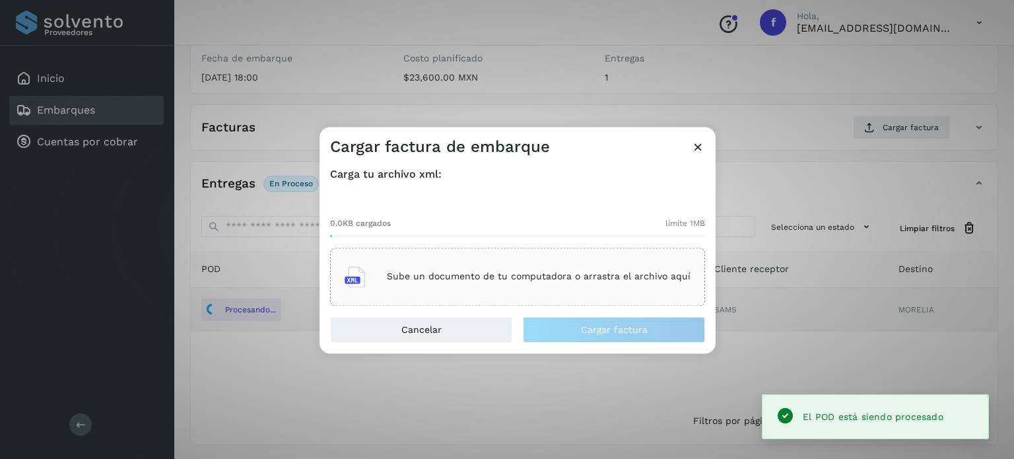
click at [578, 283] on div "Sube un documento de tu computadora o arrastra el archivo aquí" at bounding box center [518, 277] width 346 height 36
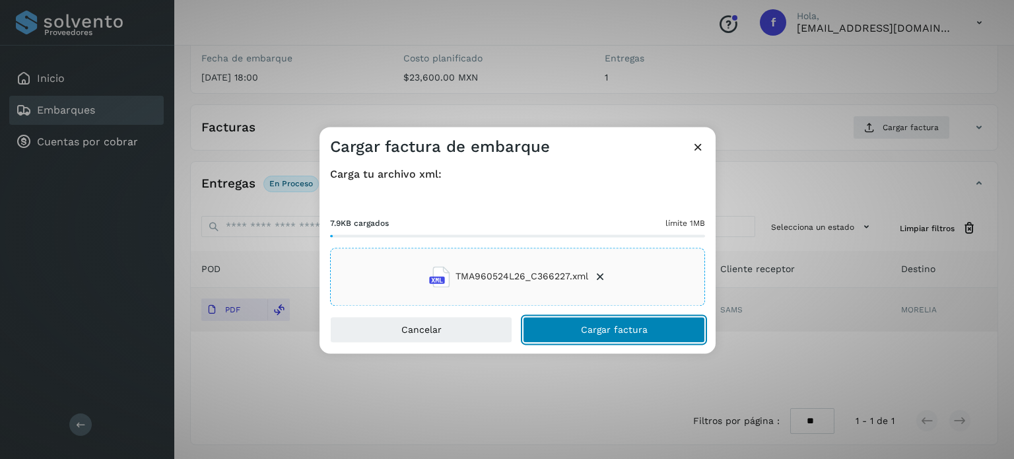
click at [628, 327] on span "Cargar factura" at bounding box center [614, 329] width 67 height 9
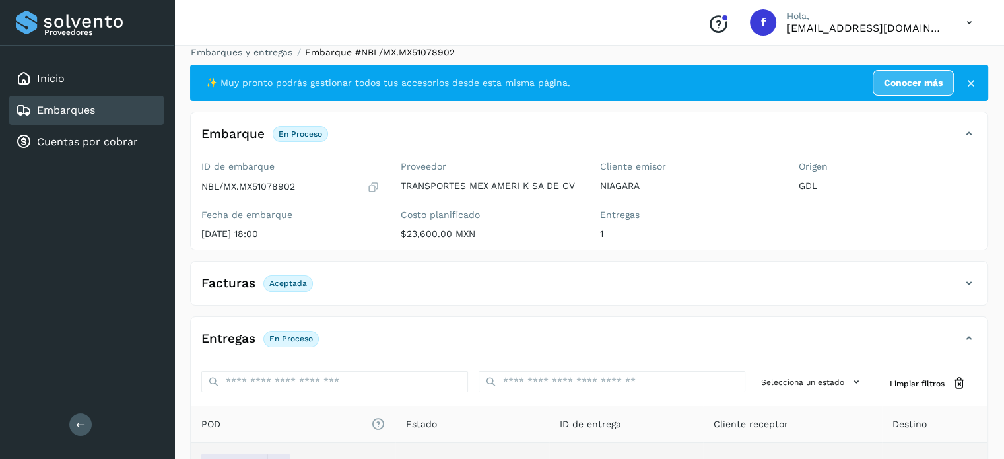
scroll to position [0, 0]
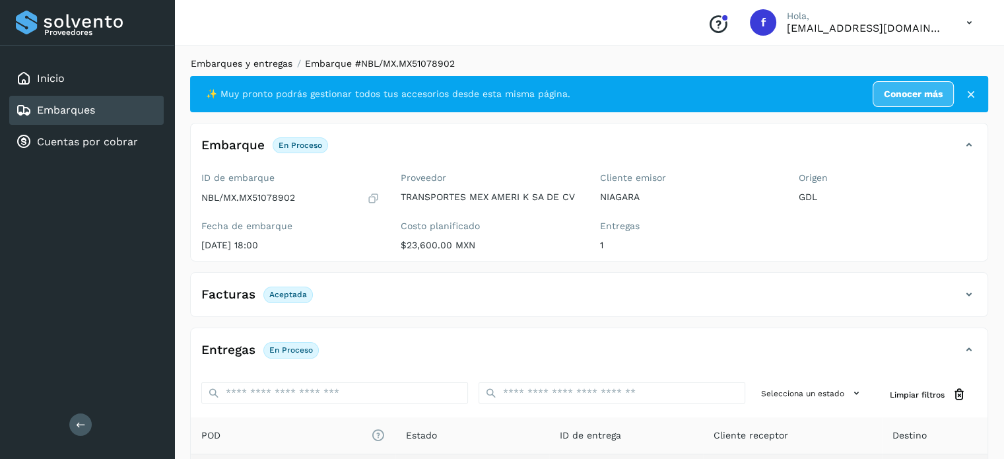
click at [246, 66] on link "Embarques y entregas" at bounding box center [242, 63] width 102 height 11
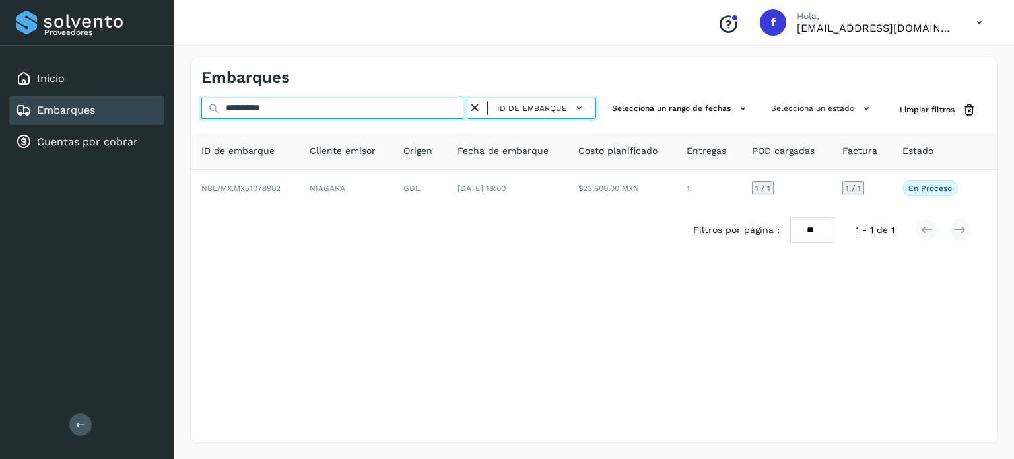
click at [268, 110] on input "**********" at bounding box center [334, 108] width 267 height 21
paste input "text"
type input "**********"
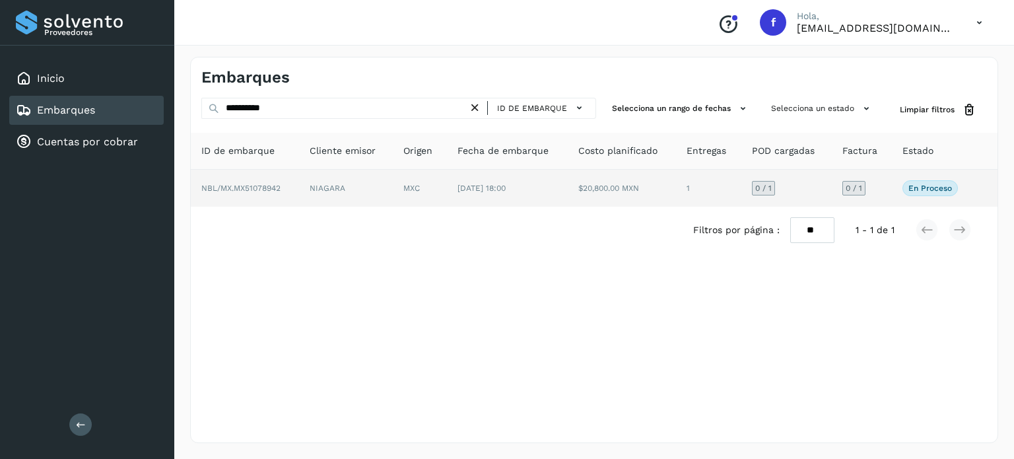
click at [506, 190] on span "[DATE] 18:00" at bounding box center [481, 187] width 48 height 9
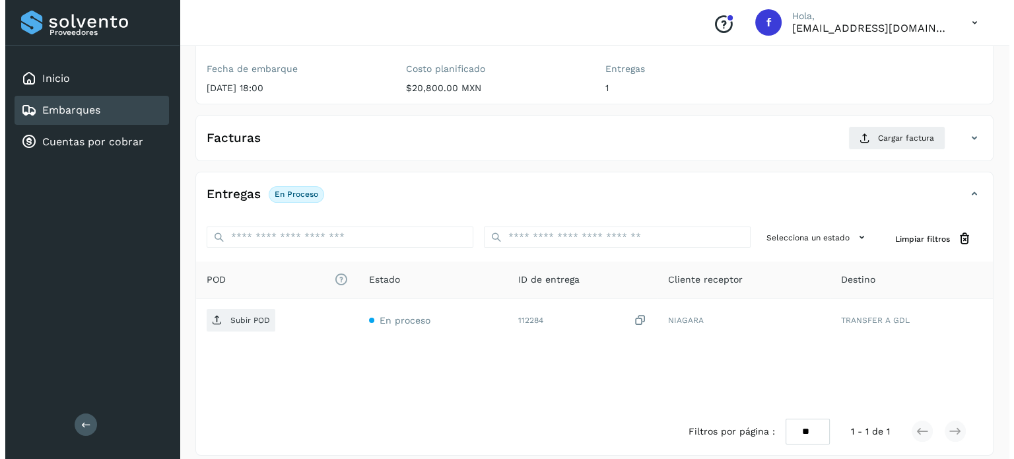
scroll to position [168, 0]
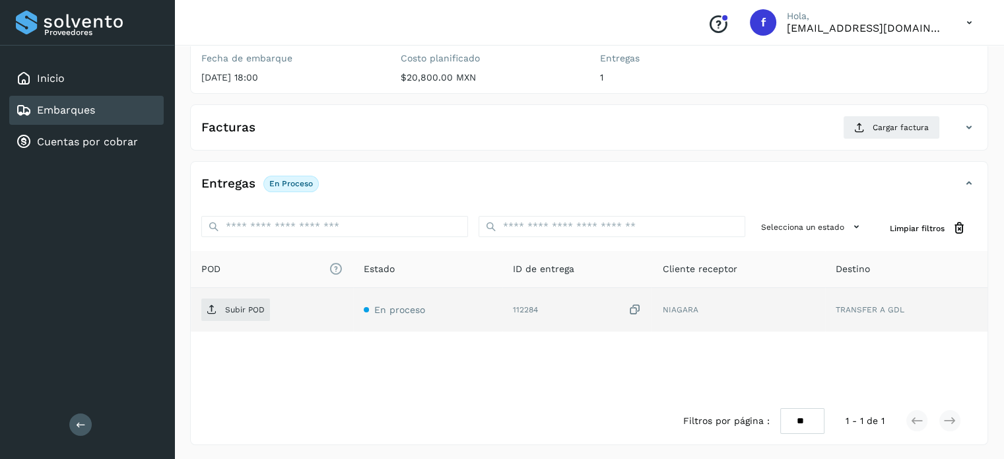
click at [637, 309] on icon at bounding box center [634, 310] width 13 height 14
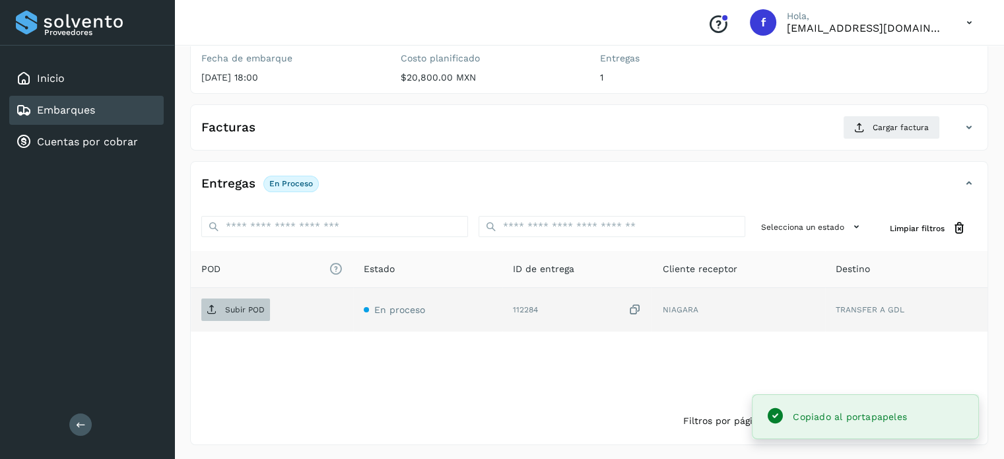
click at [209, 309] on icon at bounding box center [212, 309] width 11 height 11
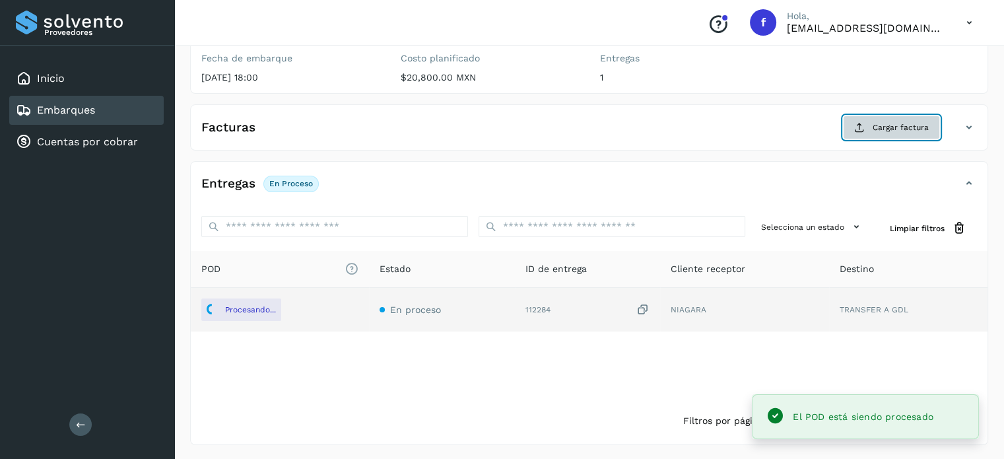
click at [902, 129] on span "Cargar factura" at bounding box center [901, 127] width 56 height 12
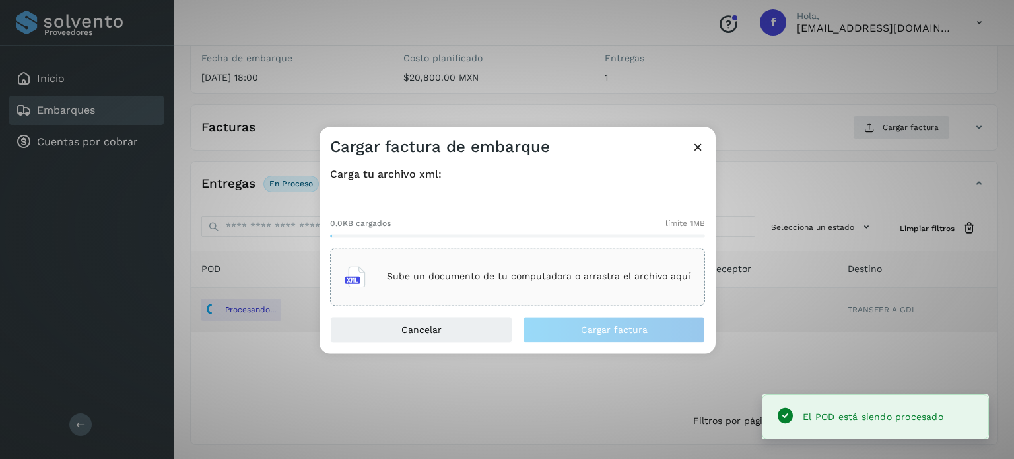
click at [446, 284] on div "Sube un documento de tu computadora o arrastra el archivo aquí" at bounding box center [518, 277] width 346 height 36
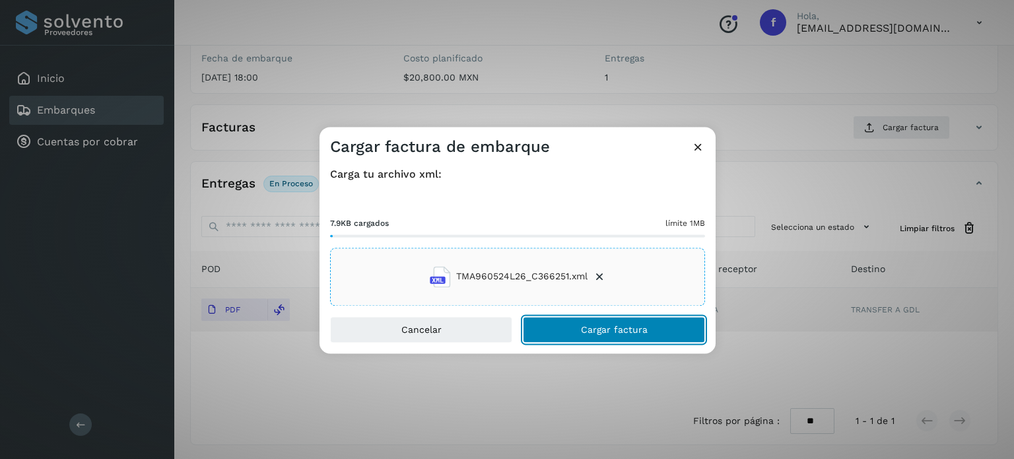
click at [557, 332] on button "Cargar factura" at bounding box center [614, 329] width 182 height 26
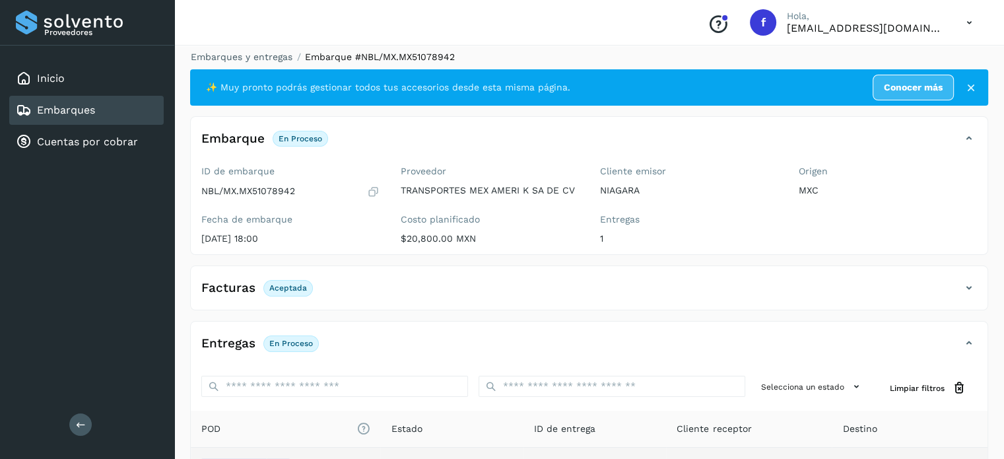
scroll to position [0, 0]
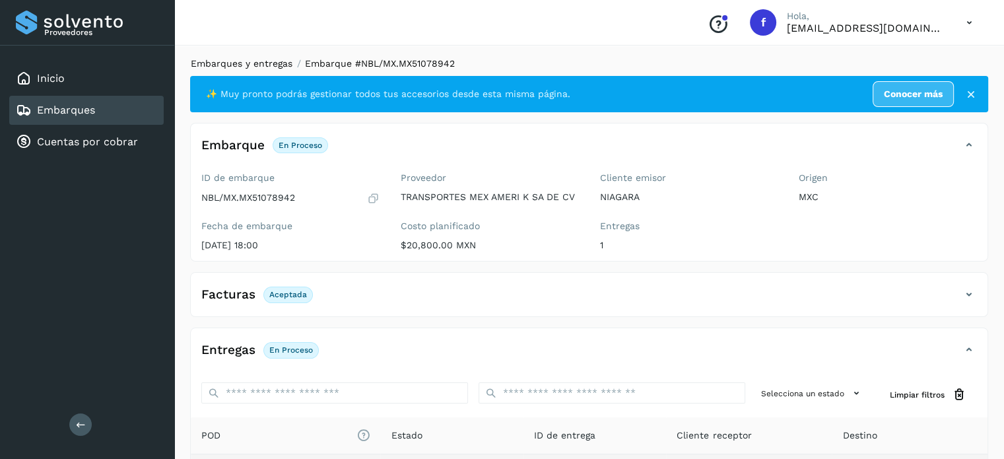
click at [236, 63] on link "Embarques y entregas" at bounding box center [242, 63] width 102 height 11
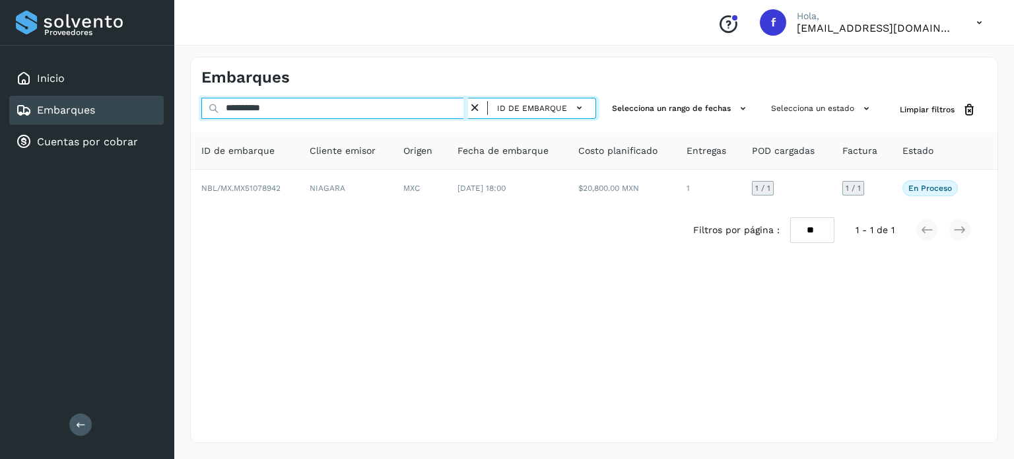
click at [266, 104] on input "**********" at bounding box center [334, 108] width 267 height 21
paste input "text"
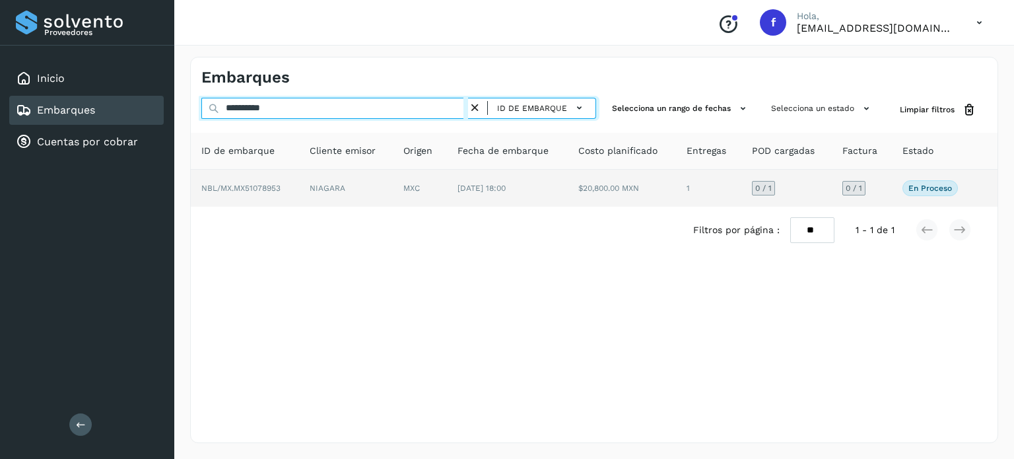
type input "**********"
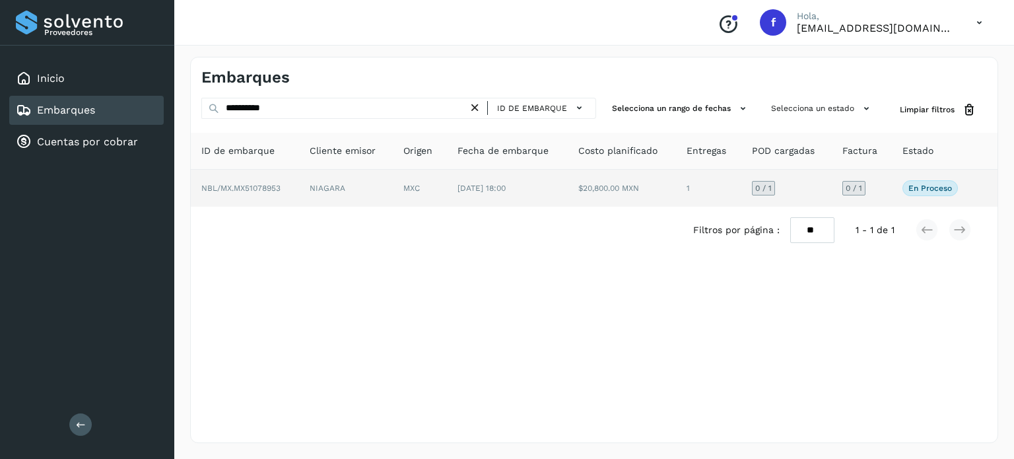
click at [411, 186] on td "MXC" at bounding box center [420, 188] width 54 height 37
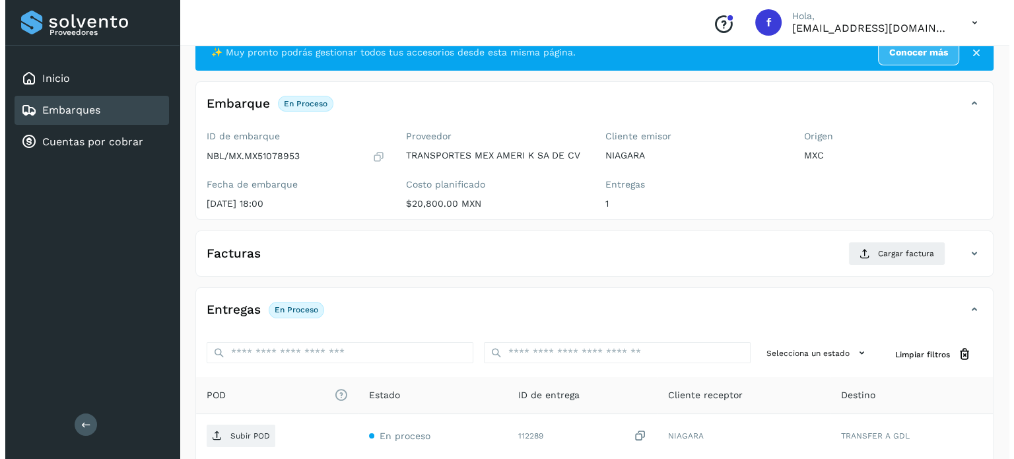
scroll to position [168, 0]
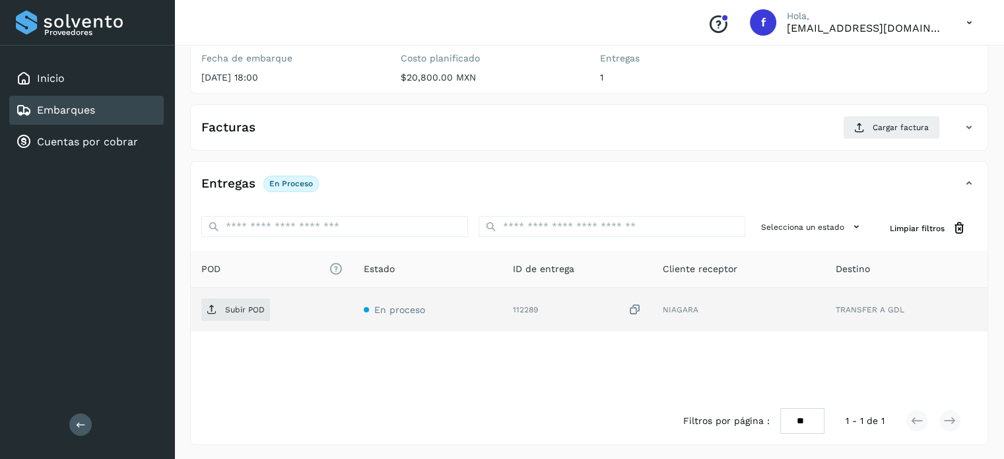
drag, startPoint x: 637, startPoint y: 305, endPoint x: 609, endPoint y: 317, distance: 31.0
click at [636, 306] on icon at bounding box center [634, 310] width 13 height 14
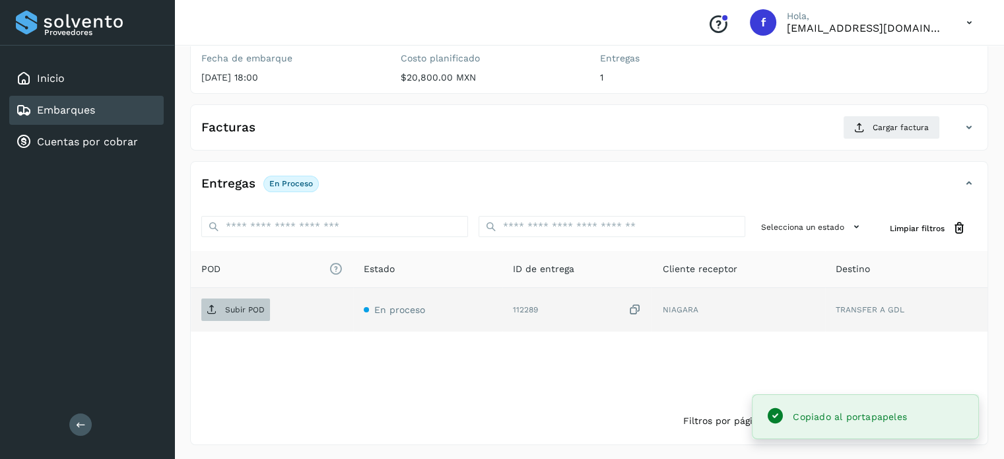
click at [234, 317] on span "Subir POD" at bounding box center [235, 309] width 69 height 21
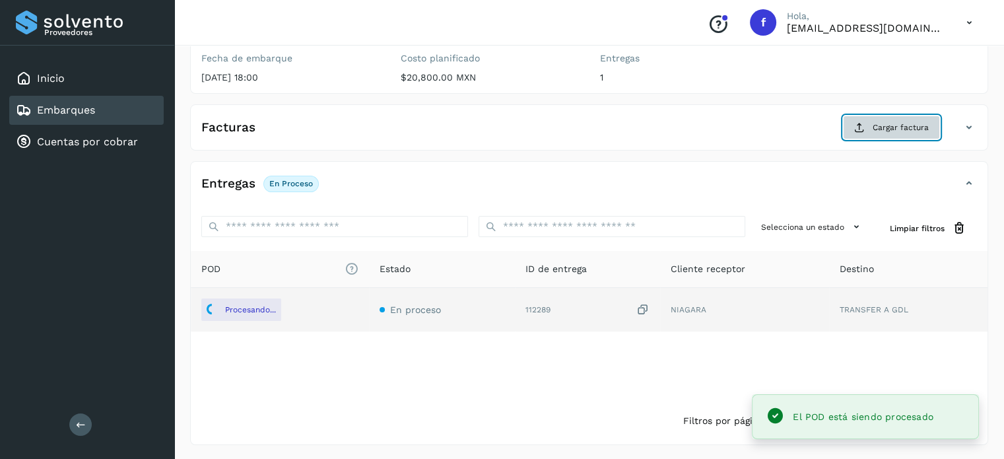
click at [887, 128] on span "Cargar factura" at bounding box center [901, 127] width 56 height 12
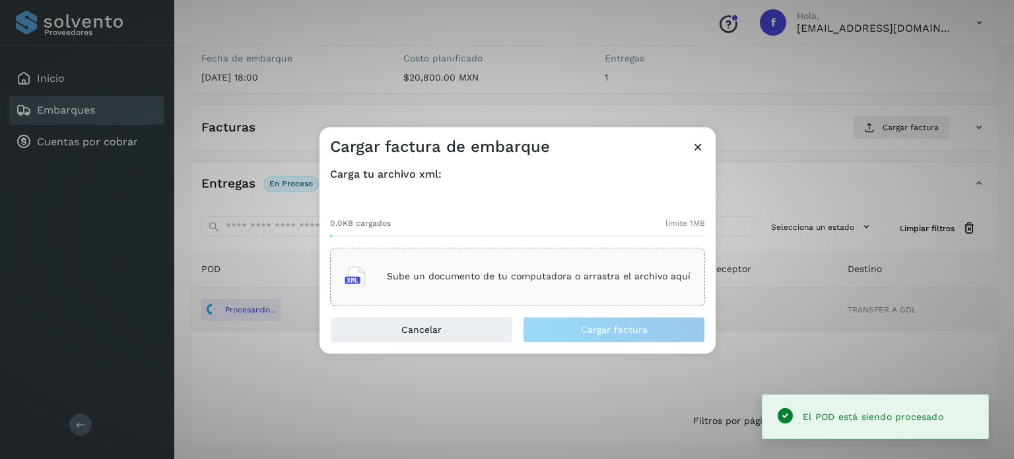
click at [618, 266] on div "Sube un documento de tu computadora o arrastra el archivo aquí" at bounding box center [518, 277] width 346 height 36
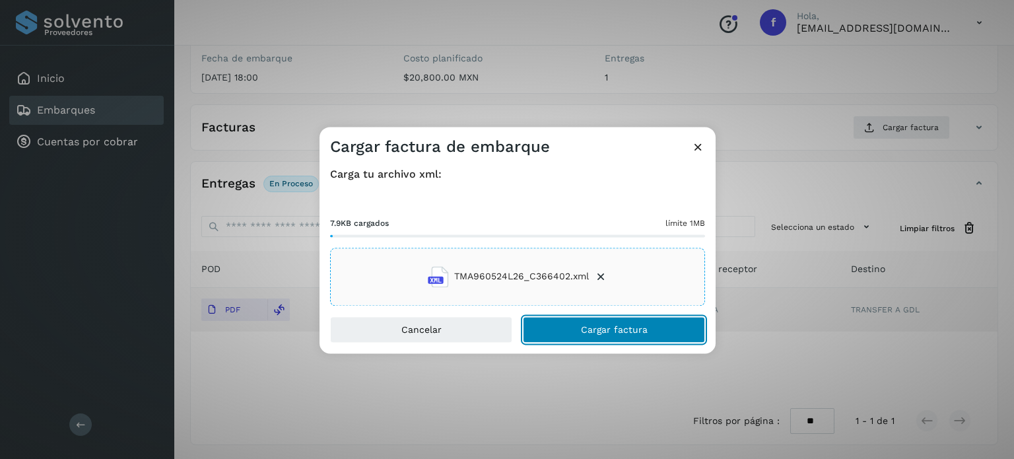
click at [593, 337] on button "Cargar factura" at bounding box center [614, 329] width 182 height 26
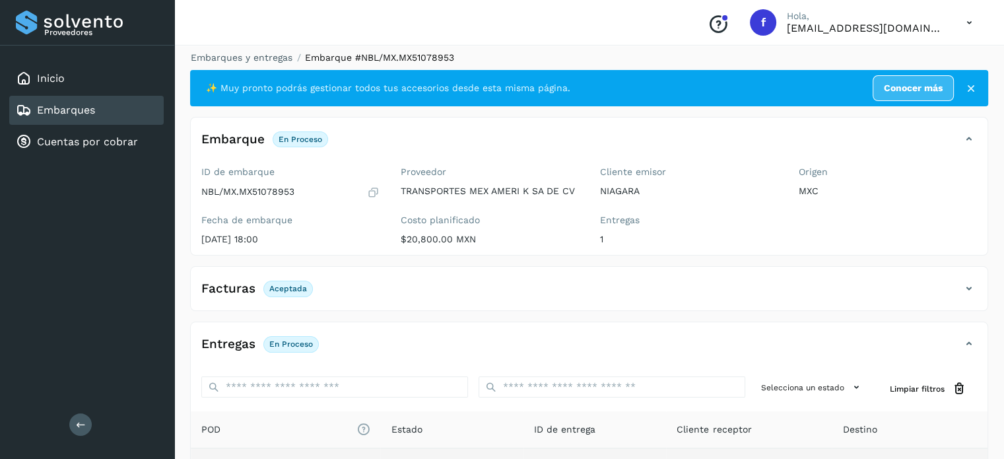
scroll to position [0, 0]
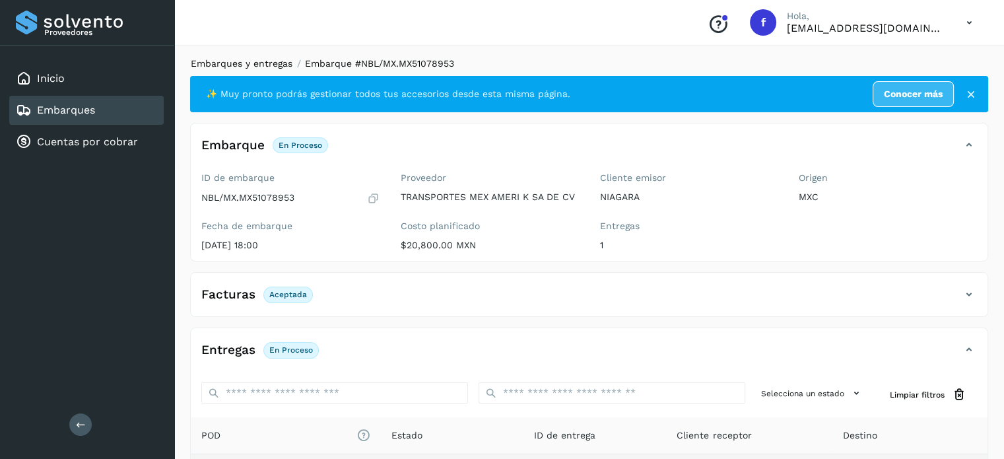
click at [253, 61] on link "Embarques y entregas" at bounding box center [242, 63] width 102 height 11
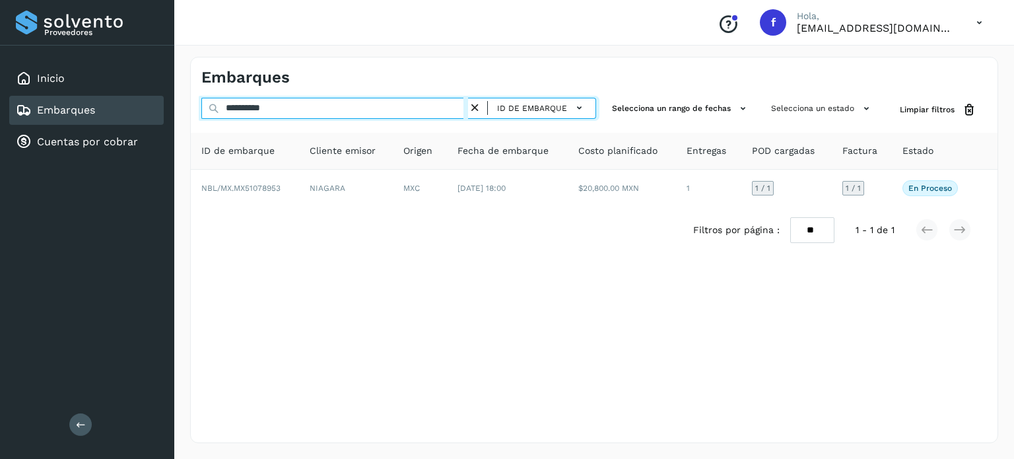
click at [275, 108] on input "**********" at bounding box center [334, 108] width 267 height 21
paste input "text"
type input "**********"
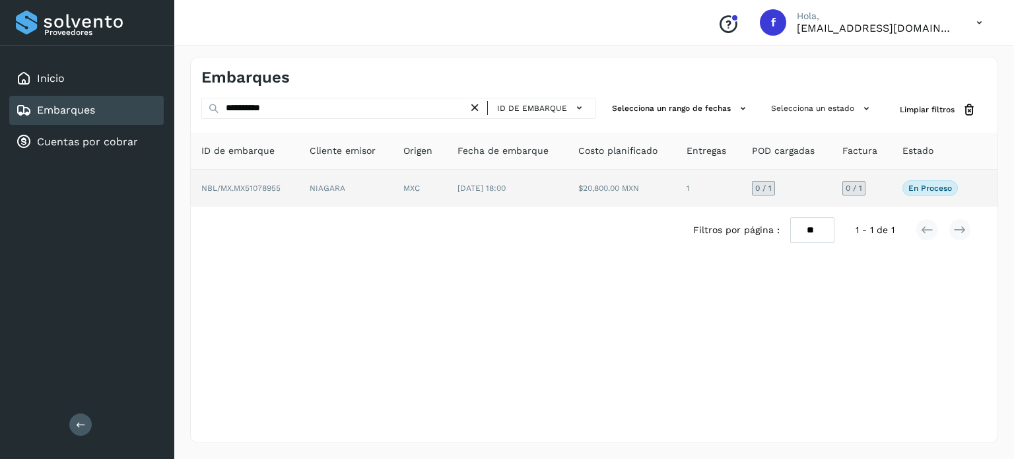
click at [441, 192] on td "MXC" at bounding box center [420, 188] width 54 height 37
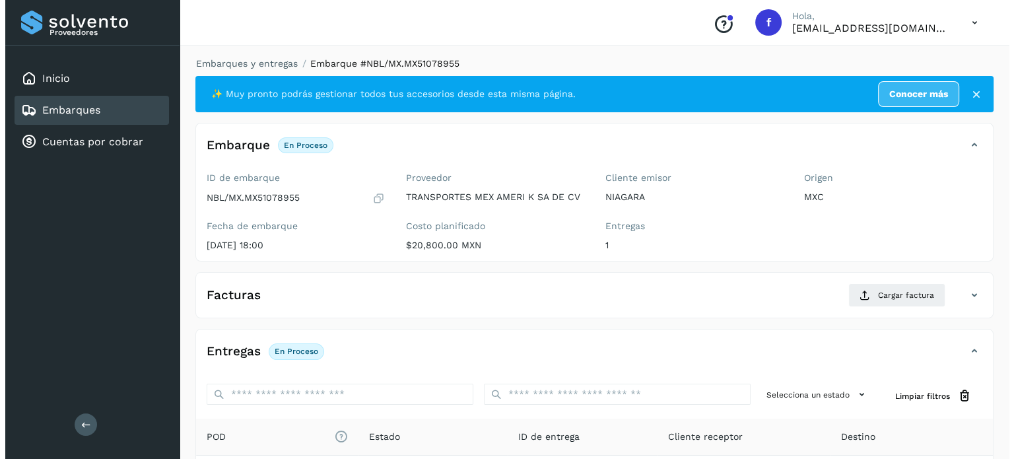
scroll to position [168, 0]
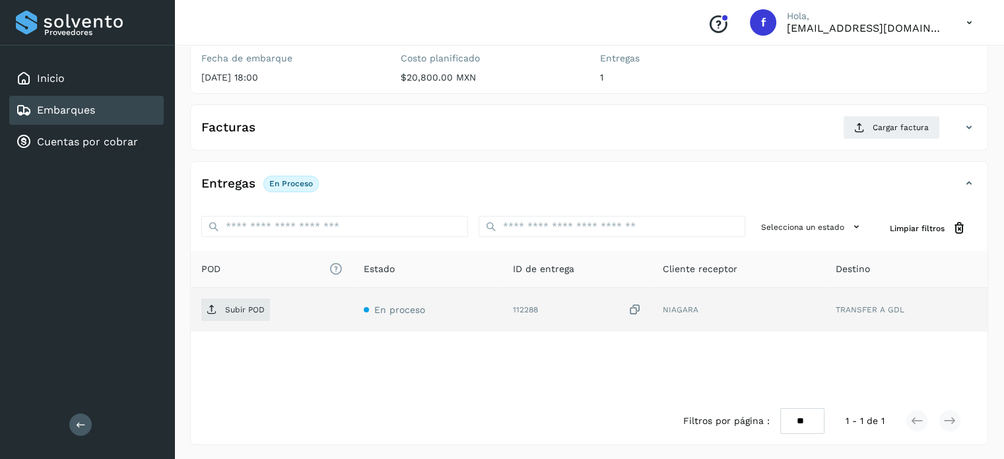
click at [638, 310] on icon at bounding box center [634, 310] width 13 height 14
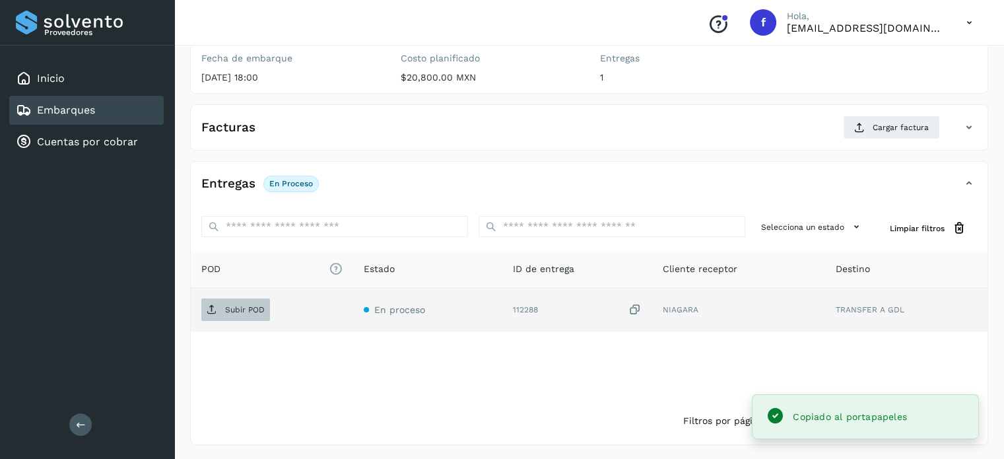
click at [251, 302] on span "Subir POD" at bounding box center [235, 309] width 69 height 21
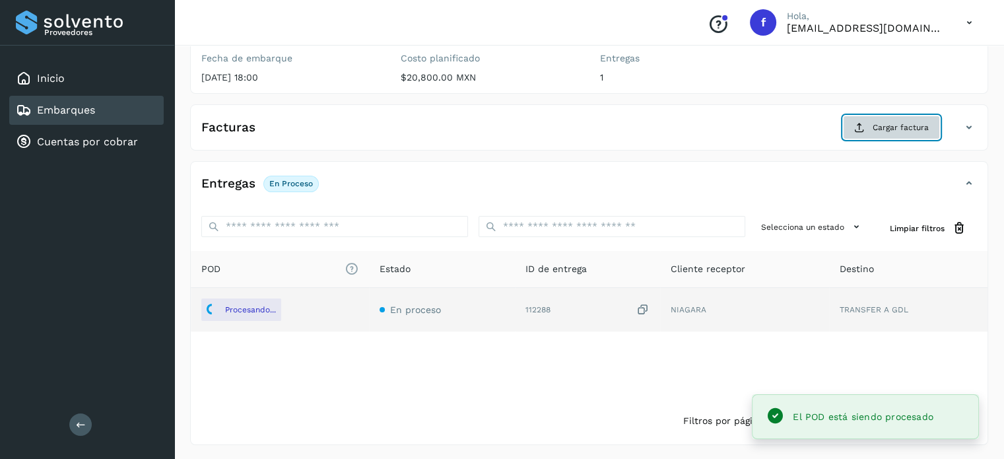
click at [890, 126] on span "Cargar factura" at bounding box center [901, 127] width 56 height 12
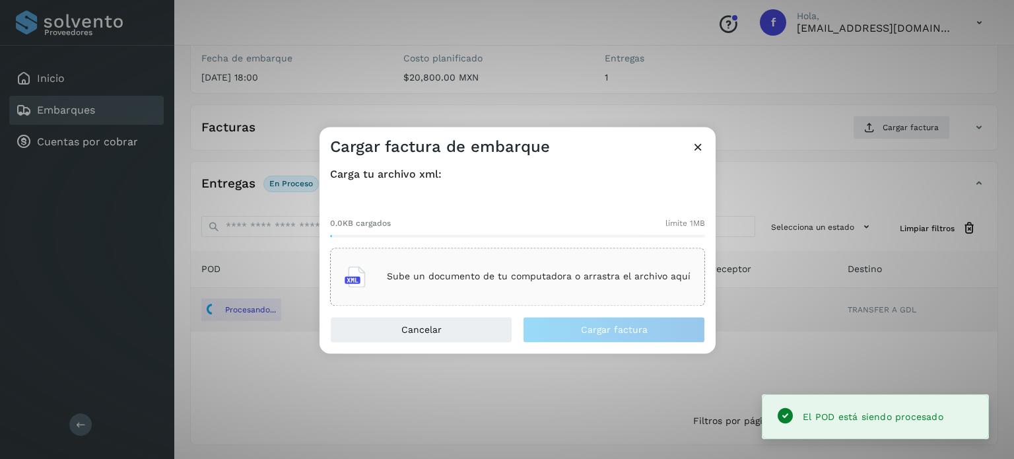
click at [521, 267] on div "Sube un documento de tu computadora o arrastra el archivo aquí" at bounding box center [518, 277] width 346 height 36
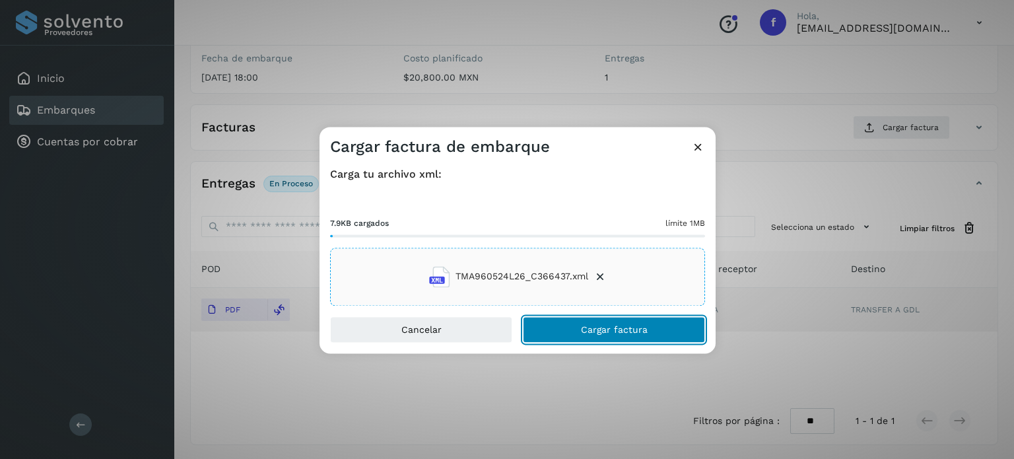
click at [642, 337] on button "Cargar factura" at bounding box center [614, 329] width 182 height 26
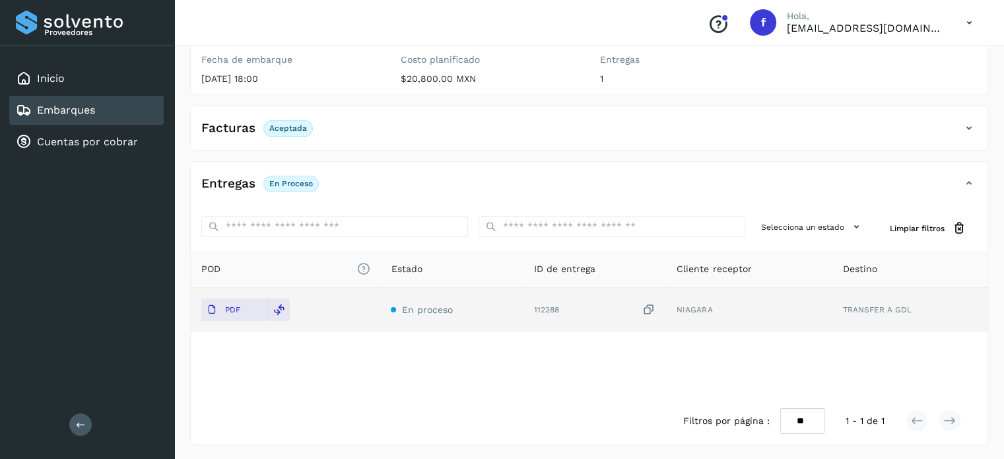
scroll to position [0, 0]
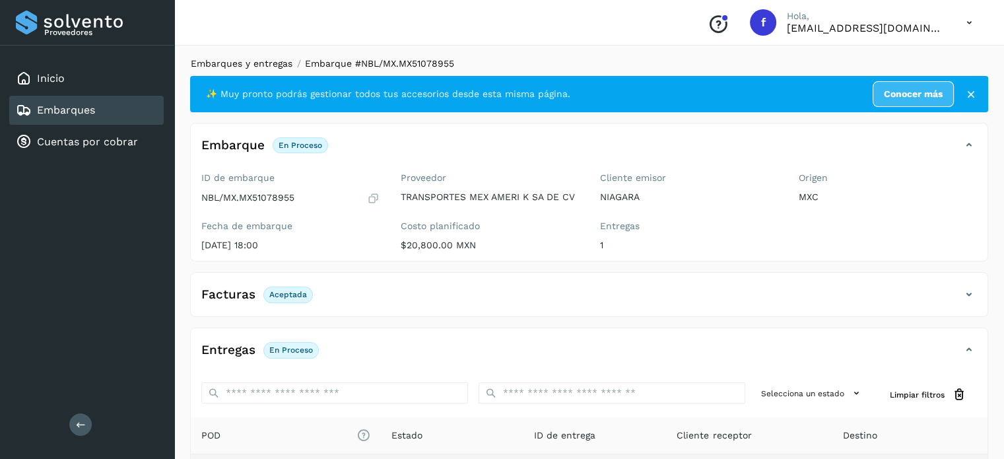
click at [269, 63] on link "Embarques y entregas" at bounding box center [242, 63] width 102 height 11
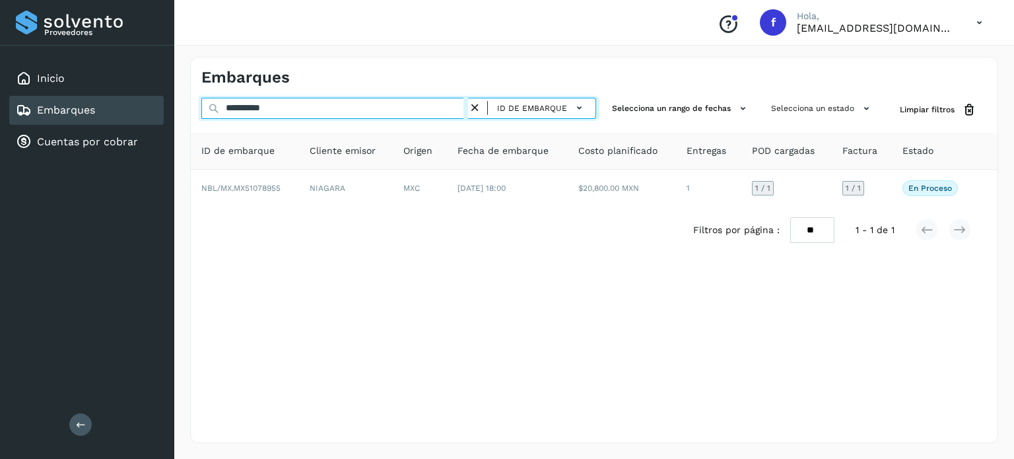
click at [269, 105] on input "**********" at bounding box center [334, 108] width 267 height 21
paste input "text"
type input "**********"
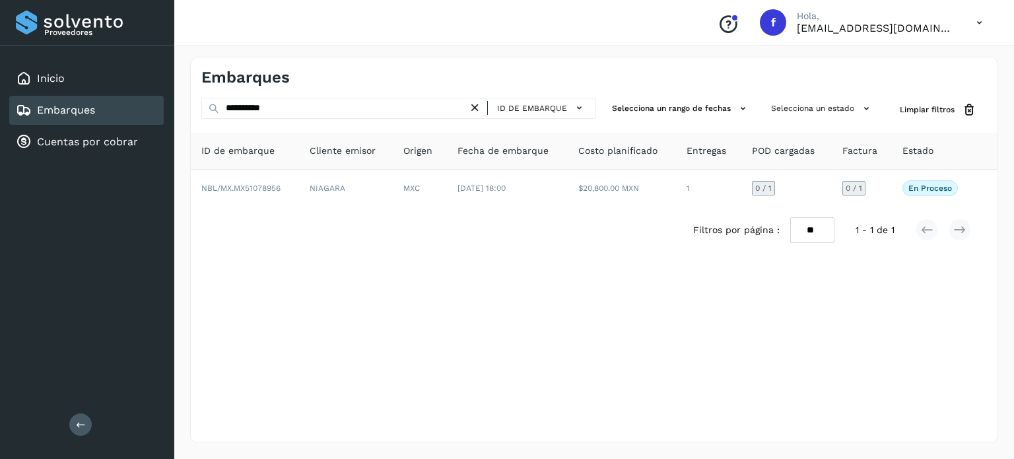
click at [442, 208] on div "Filtros por página : ** ** ** 1 - 1 de 1" at bounding box center [594, 230] width 807 height 47
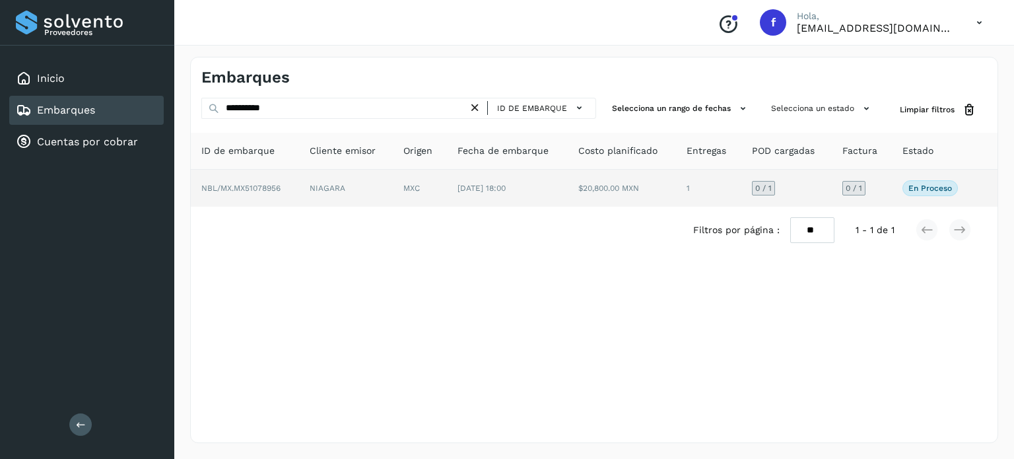
click at [442, 199] on td "MXC" at bounding box center [420, 188] width 54 height 37
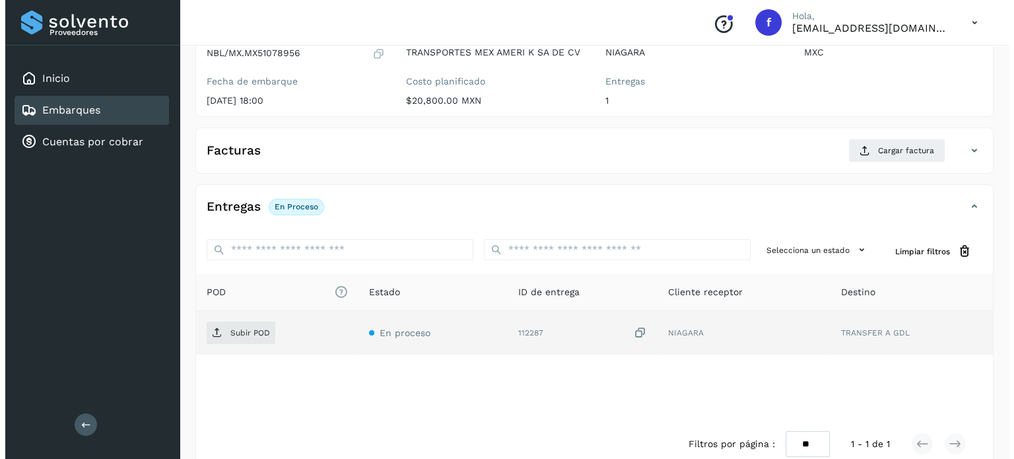
scroll to position [168, 0]
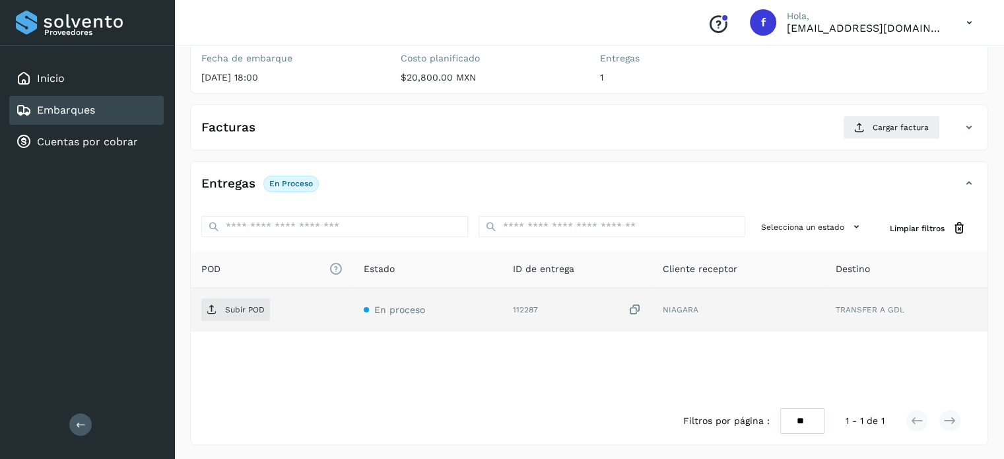
click at [638, 306] on icon at bounding box center [634, 310] width 13 height 14
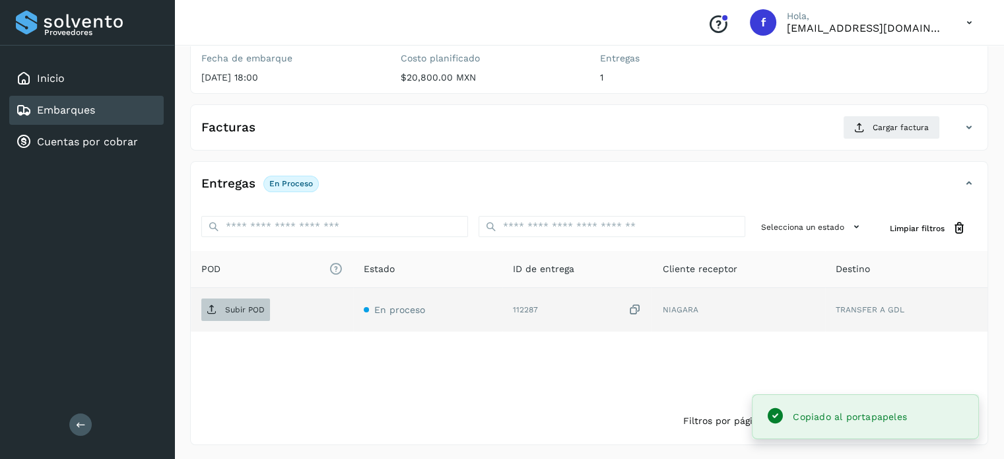
click at [209, 318] on span "Subir POD" at bounding box center [235, 309] width 69 height 21
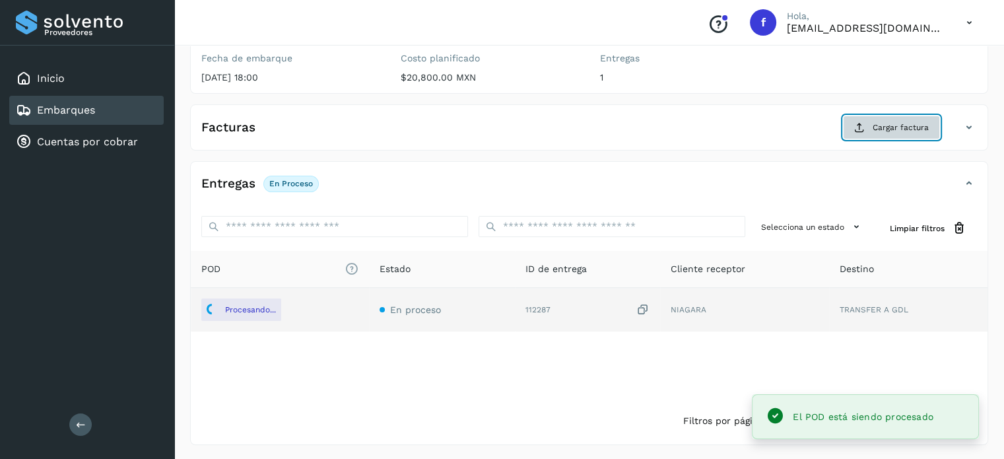
click at [885, 125] on span "Cargar factura" at bounding box center [901, 127] width 56 height 12
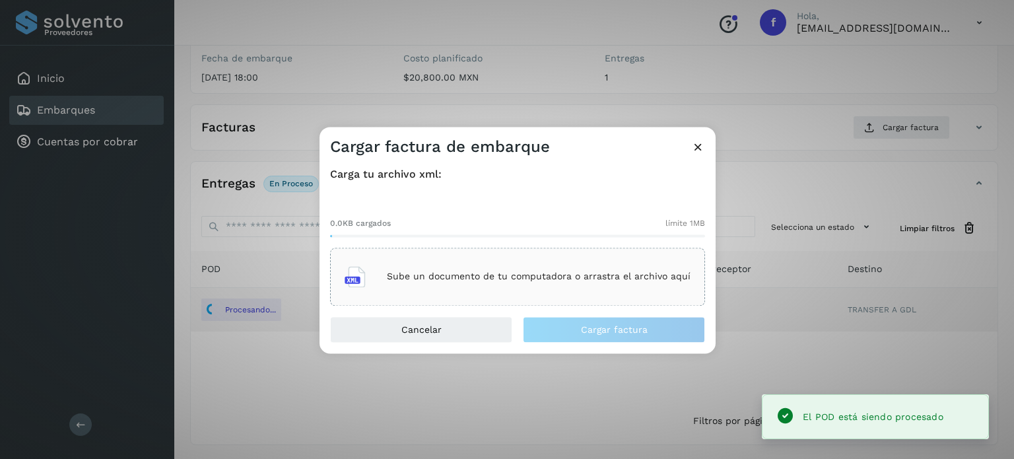
click at [479, 275] on p "Sube un documento de tu computadora o arrastra el archivo aquí" at bounding box center [539, 276] width 304 height 11
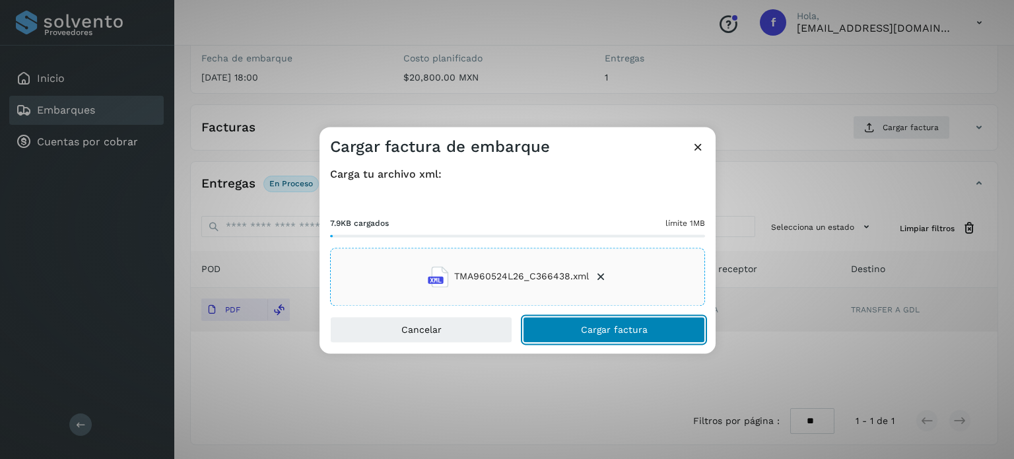
click at [613, 329] on span "Cargar factura" at bounding box center [614, 329] width 67 height 9
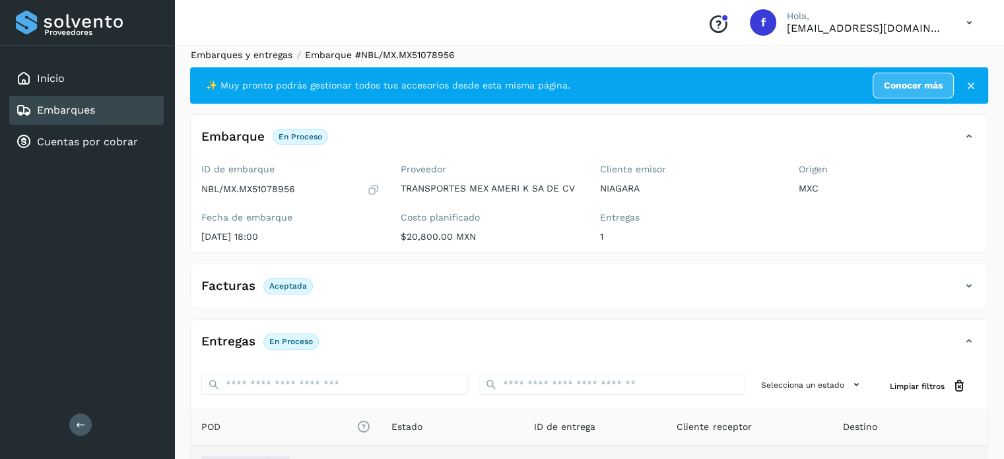
scroll to position [0, 0]
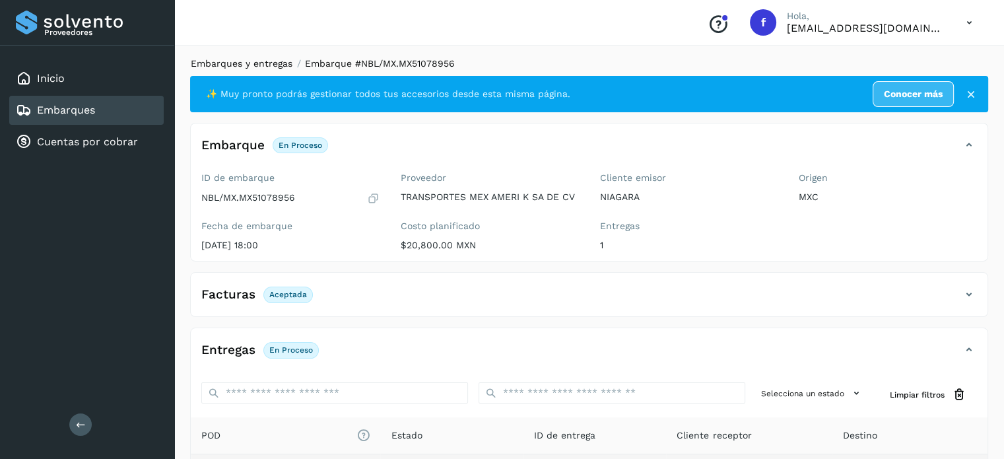
click at [246, 65] on link "Embarques y entregas" at bounding box center [242, 63] width 102 height 11
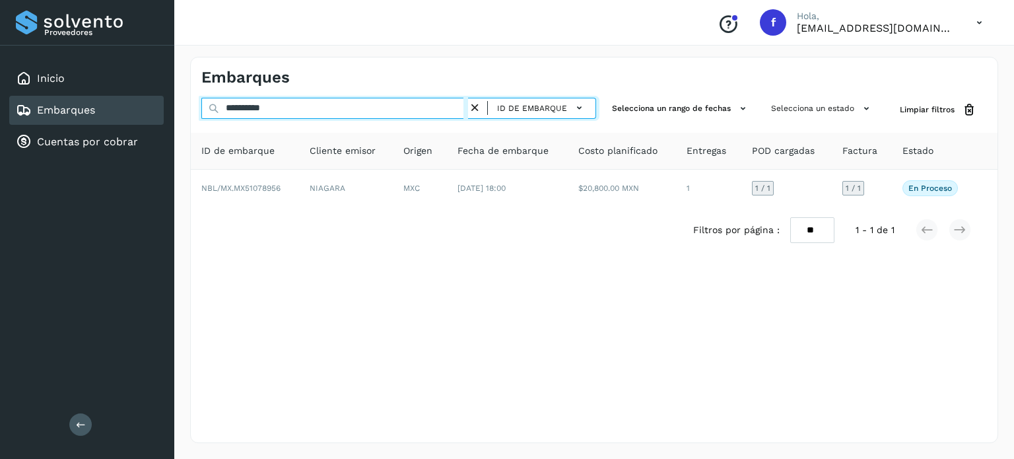
click at [258, 110] on input "**********" at bounding box center [334, 108] width 267 height 21
paste input "text"
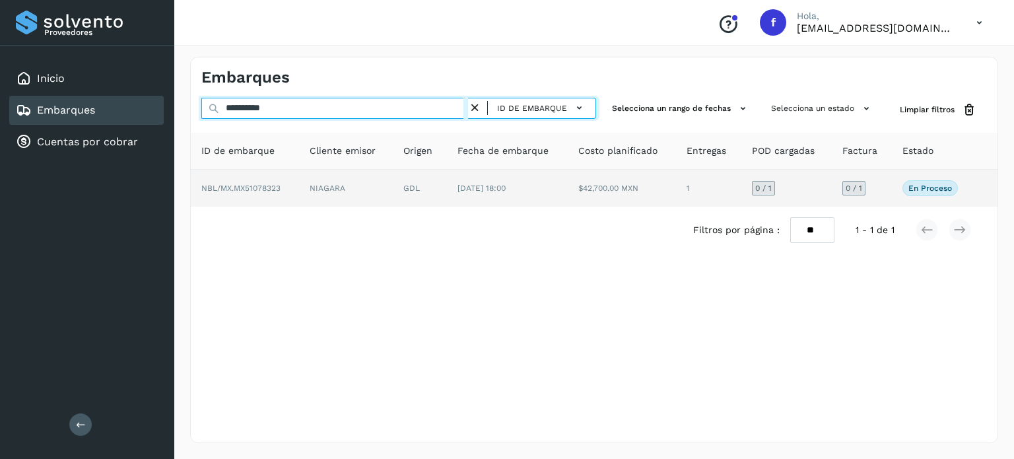
type input "**********"
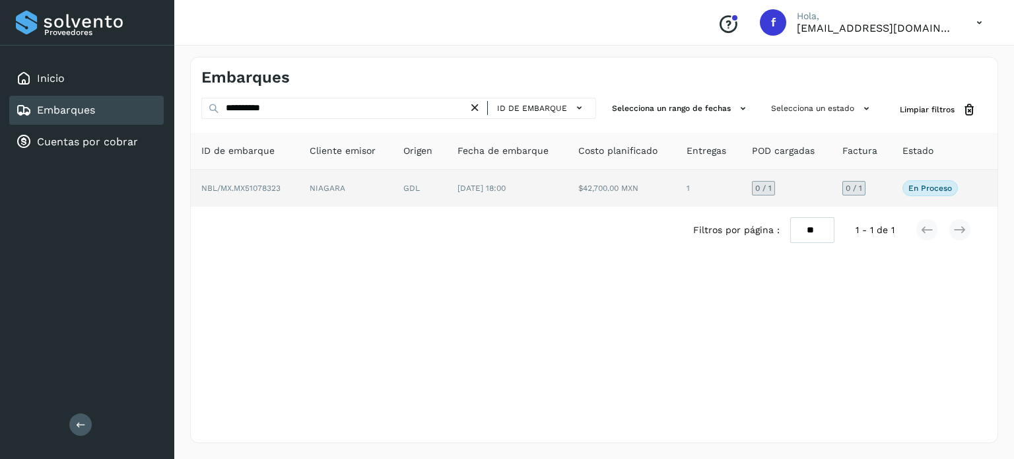
click at [401, 193] on td "GDL" at bounding box center [420, 188] width 54 height 37
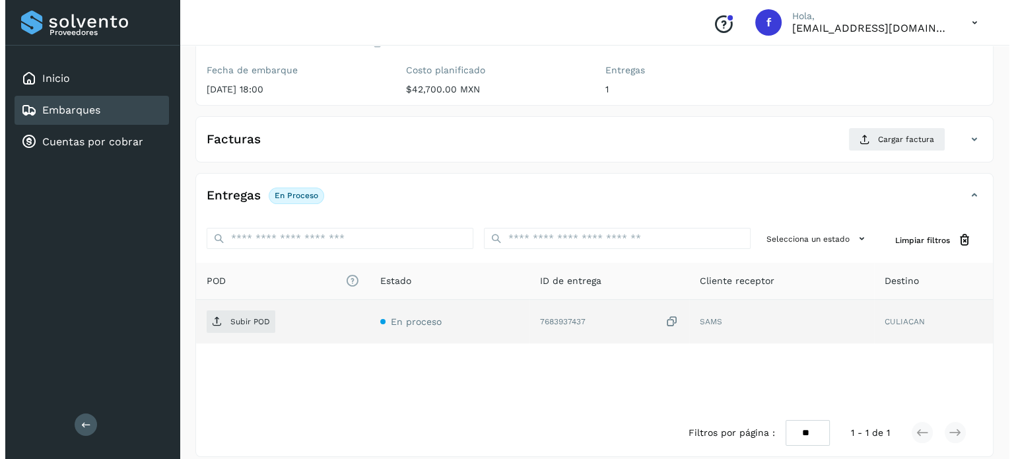
scroll to position [168, 0]
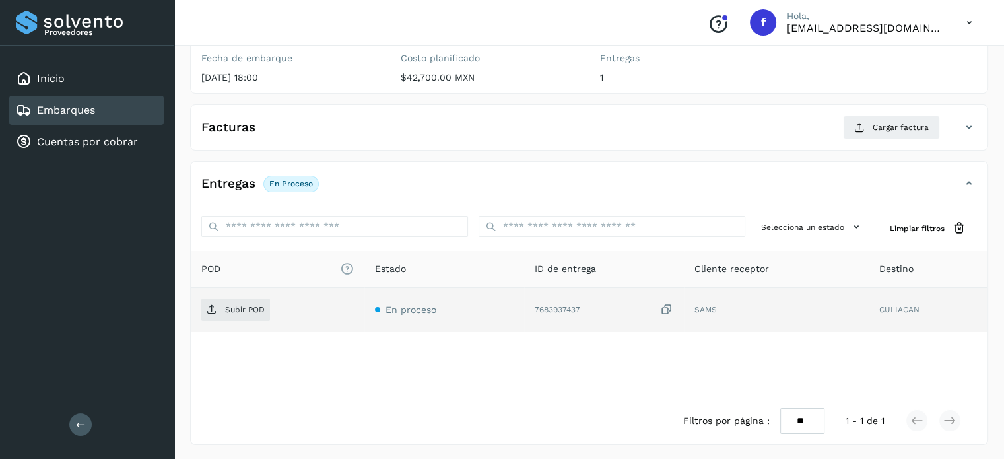
click at [665, 308] on icon at bounding box center [666, 310] width 13 height 14
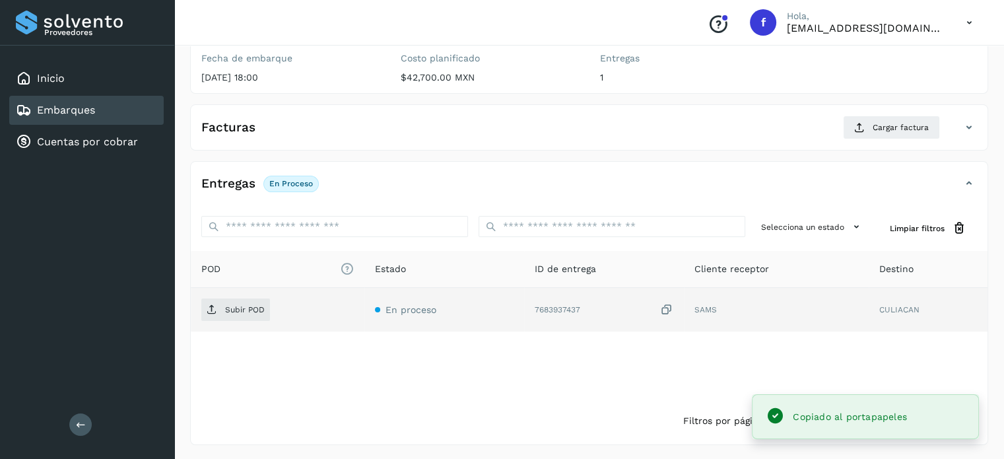
click at [193, 310] on td "Subir POD" at bounding box center [278, 310] width 174 height 44
click at [230, 312] on p "Subir POD" at bounding box center [245, 309] width 40 height 9
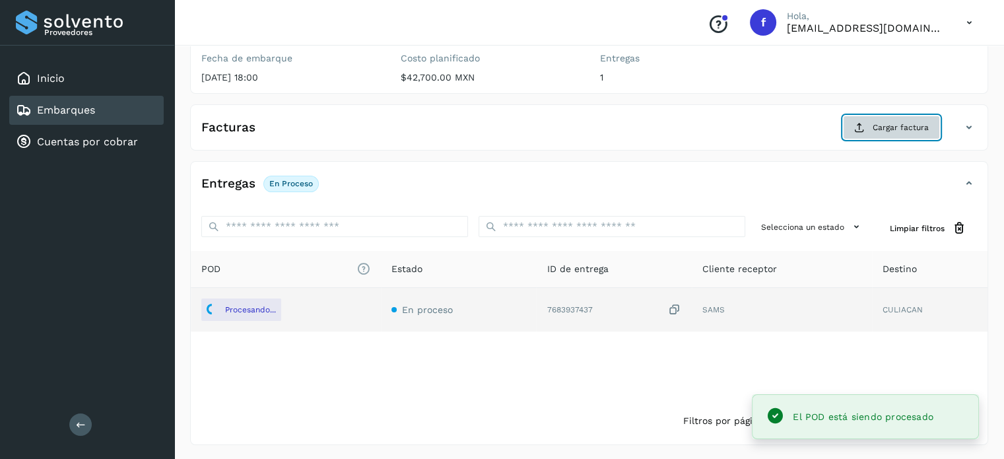
click at [892, 131] on button "Cargar factura" at bounding box center [891, 128] width 97 height 24
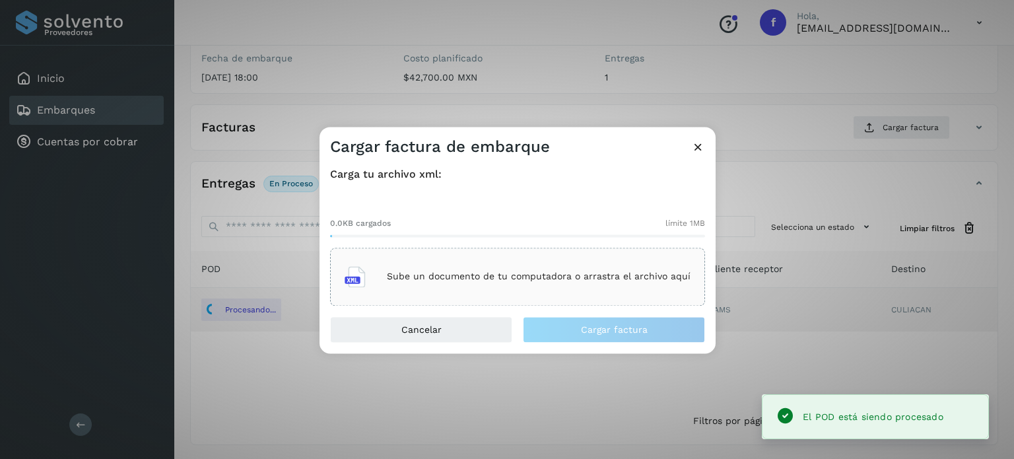
click at [533, 272] on p "Sube un documento de tu computadora o arrastra el archivo aquí" at bounding box center [539, 276] width 304 height 11
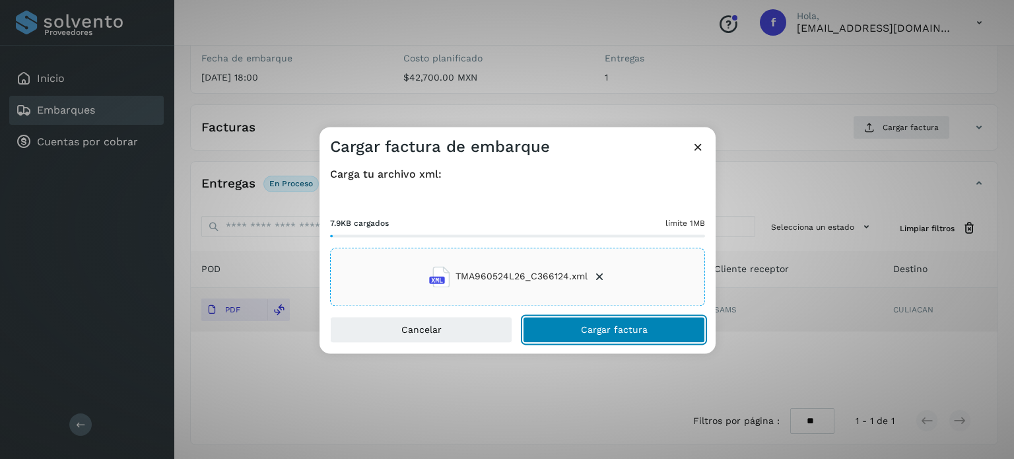
click at [609, 333] on span "Cargar factura" at bounding box center [614, 329] width 67 height 9
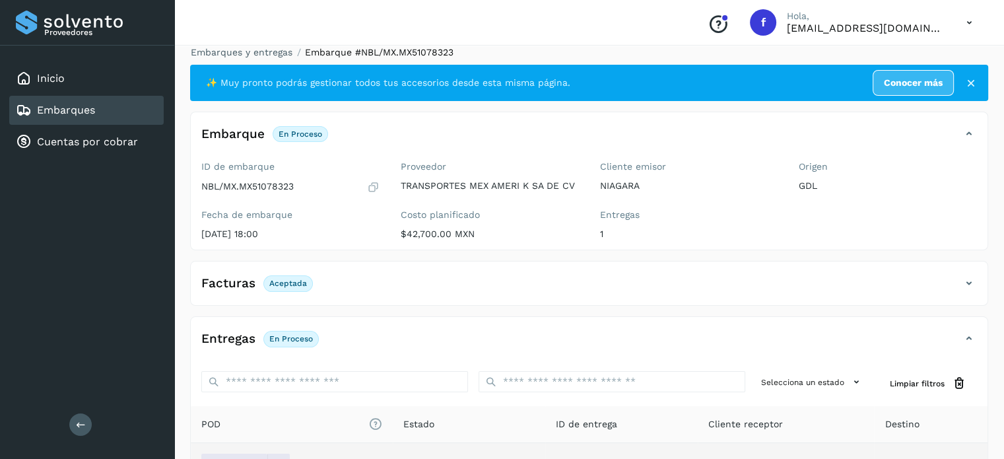
scroll to position [0, 0]
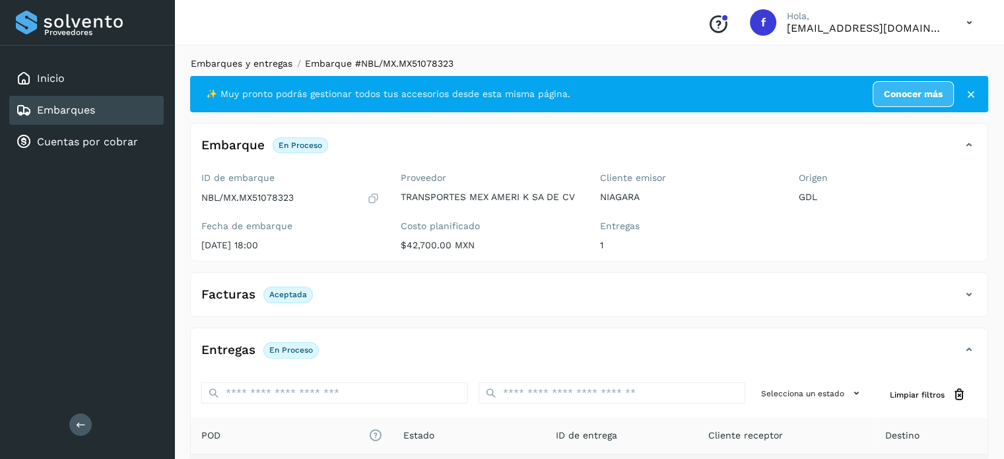
click at [238, 60] on link "Embarques y entregas" at bounding box center [242, 63] width 102 height 11
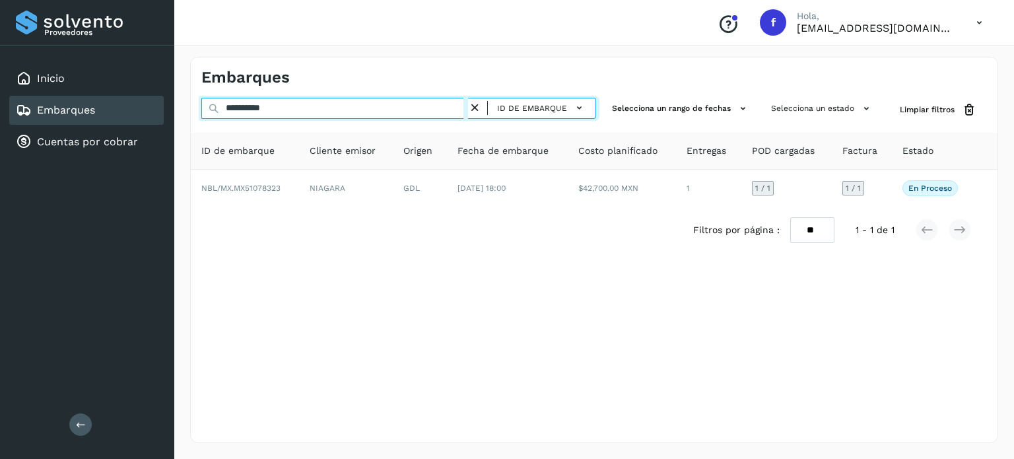
click at [251, 110] on input "**********" at bounding box center [334, 108] width 267 height 21
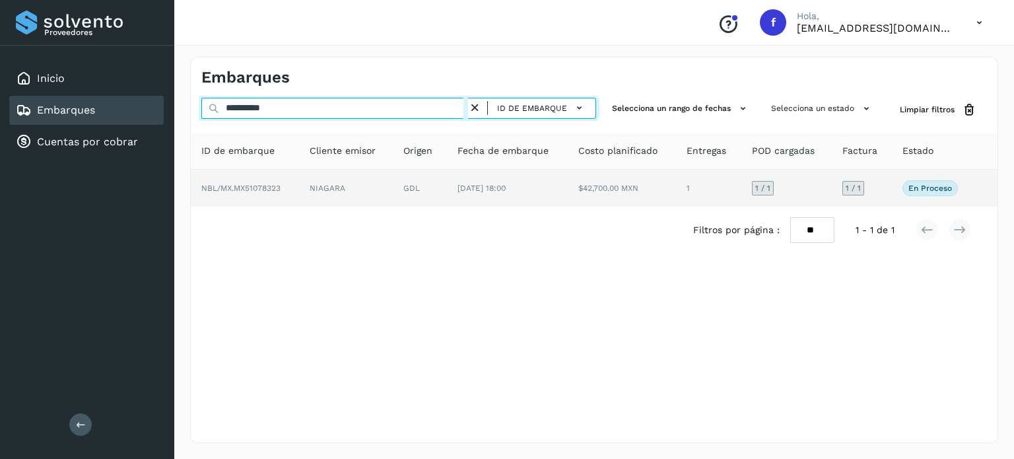
paste input "text"
type input "**********"
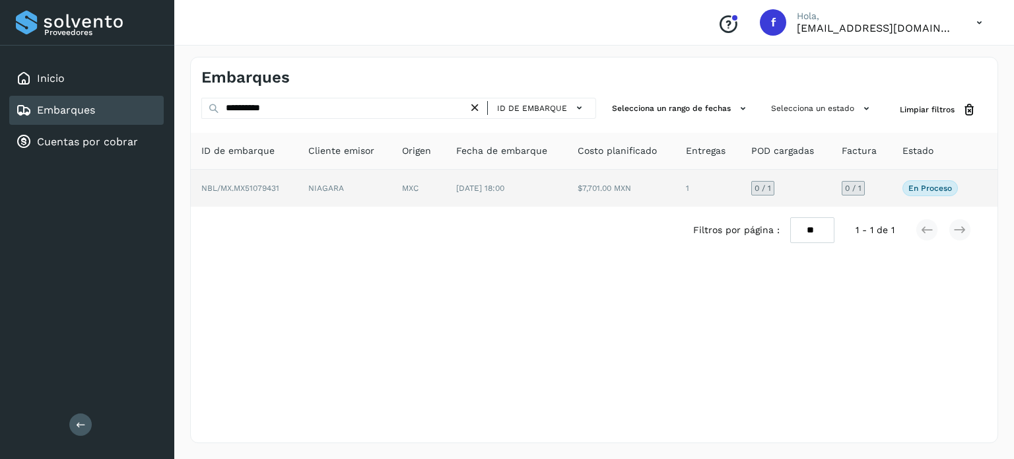
click at [457, 189] on td "[DATE] 18:00" at bounding box center [506, 188] width 121 height 37
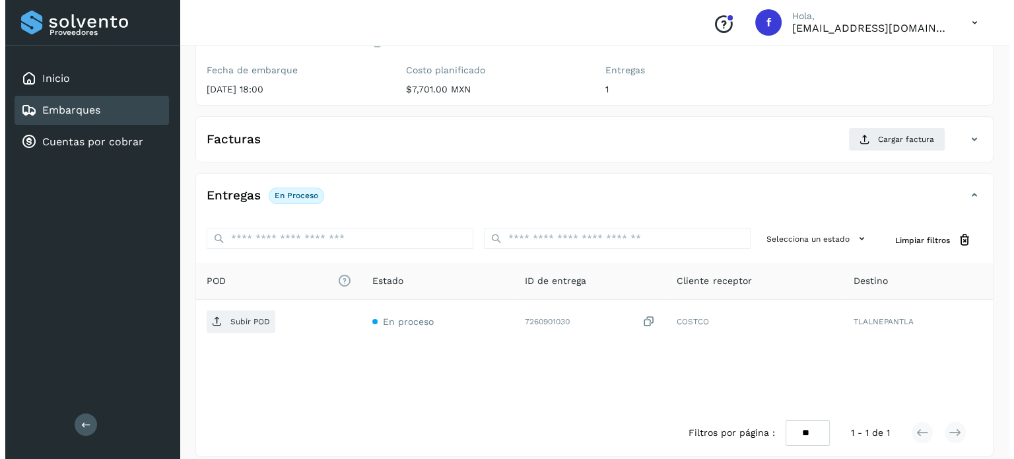
scroll to position [168, 0]
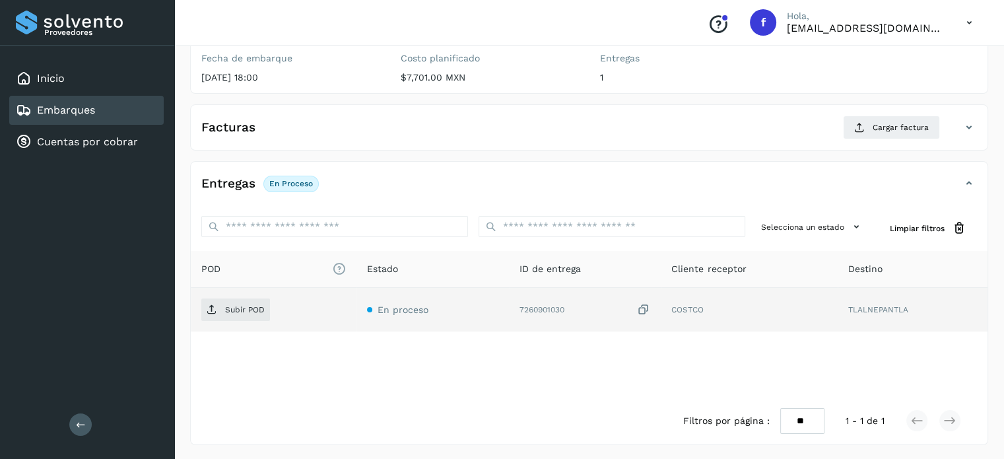
click at [642, 308] on icon at bounding box center [643, 310] width 13 height 14
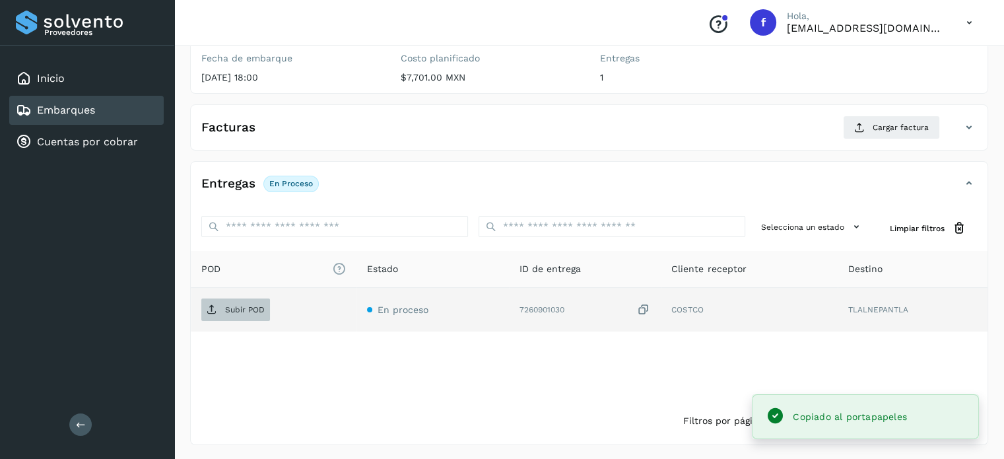
click at [234, 312] on p "Subir POD" at bounding box center [245, 309] width 40 height 9
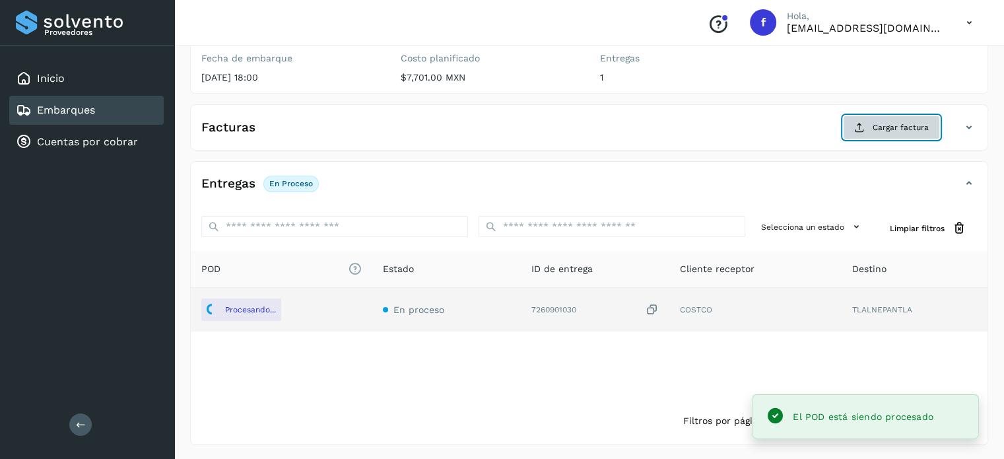
click at [873, 129] on button "Cargar factura" at bounding box center [891, 128] width 97 height 24
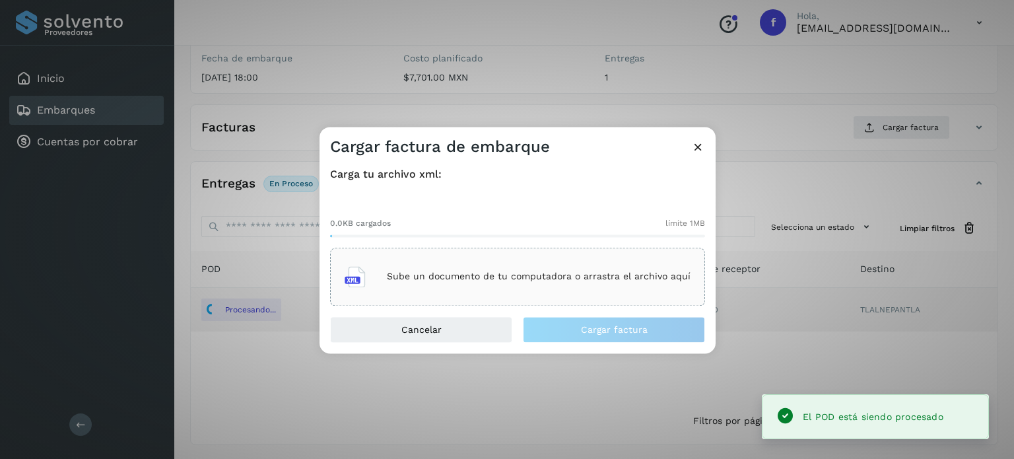
click at [648, 271] on div "Sube un documento de tu computadora o arrastra el archivo aquí" at bounding box center [518, 277] width 346 height 36
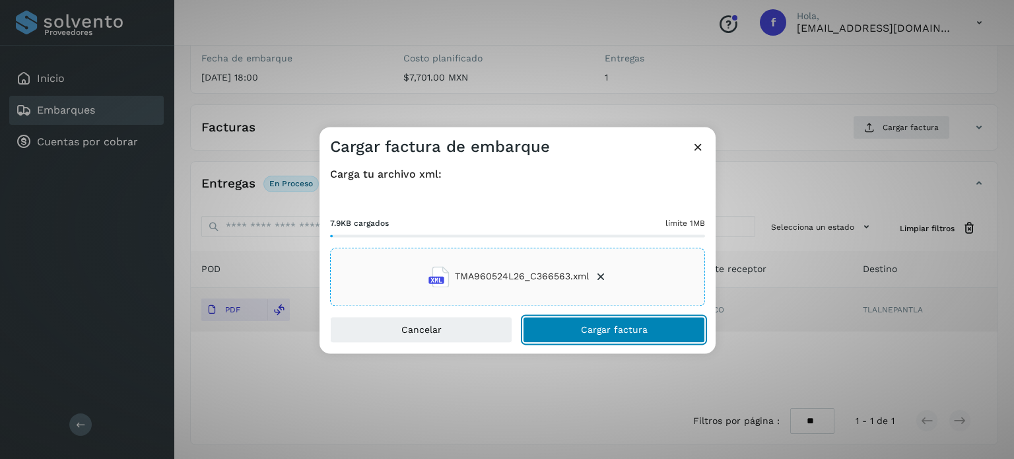
drag, startPoint x: 574, startPoint y: 331, endPoint x: 607, endPoint y: 298, distance: 46.7
click at [578, 328] on button "Cargar factura" at bounding box center [614, 329] width 182 height 26
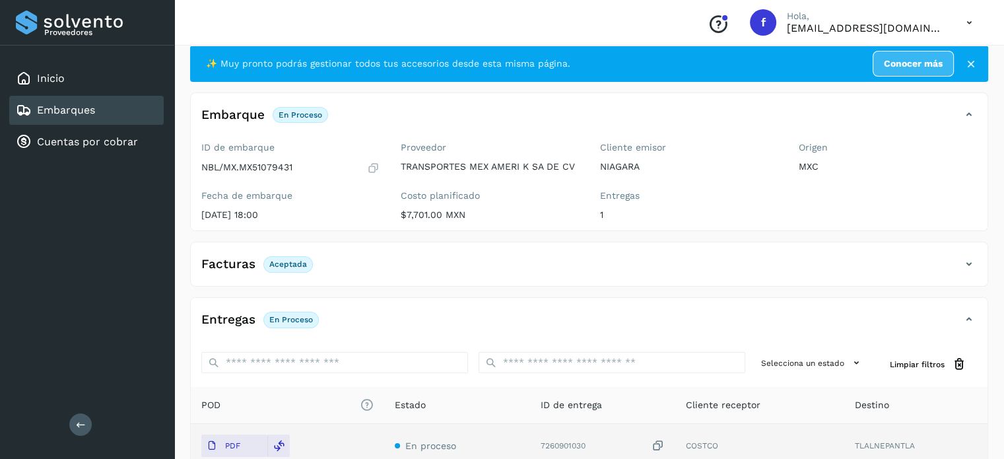
scroll to position [0, 0]
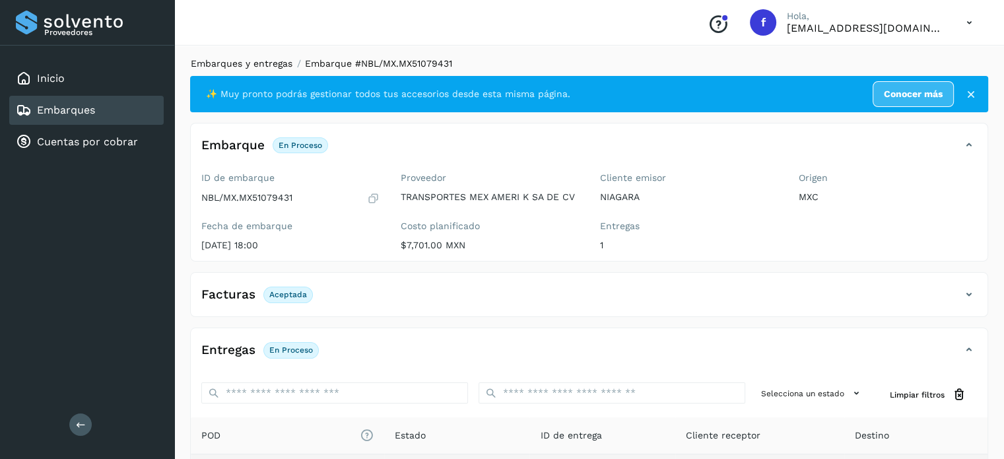
click at [259, 66] on link "Embarques y entregas" at bounding box center [242, 63] width 102 height 11
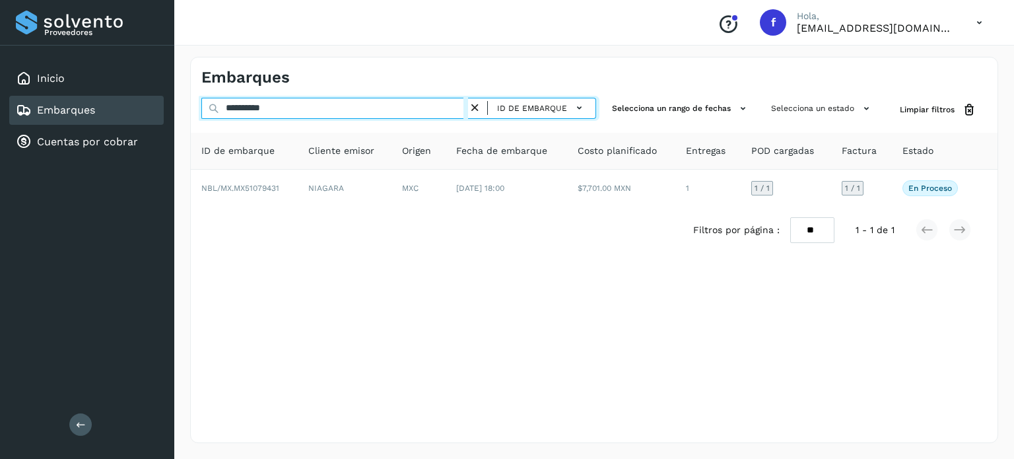
click at [262, 108] on input "**********" at bounding box center [334, 108] width 267 height 21
paste input "text"
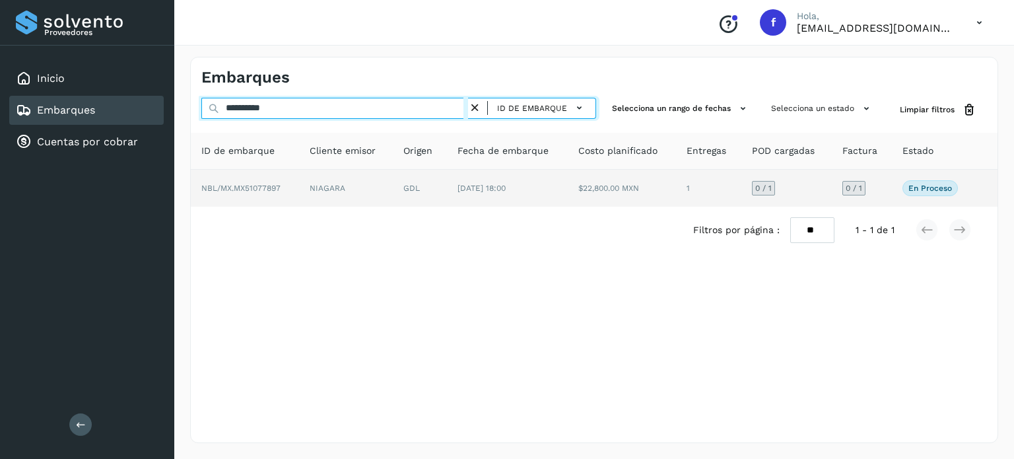
type input "**********"
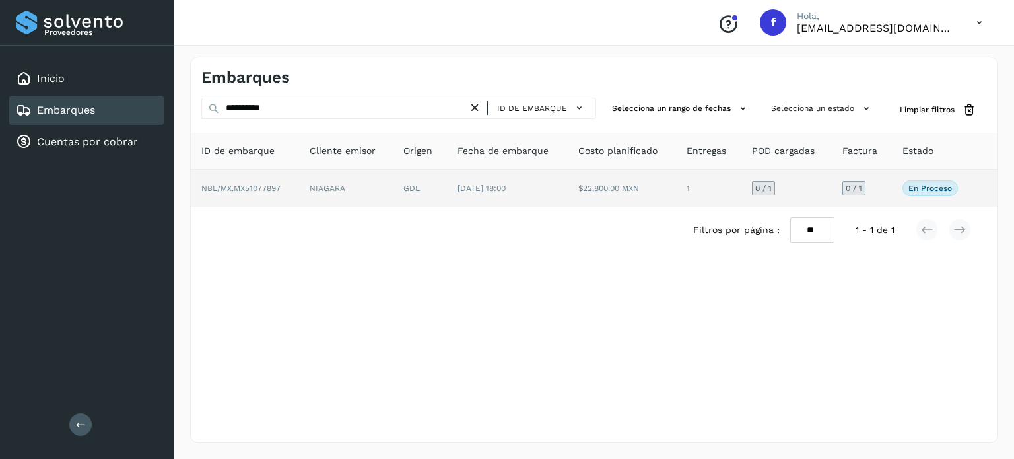
click at [407, 199] on td "GDL" at bounding box center [420, 188] width 54 height 37
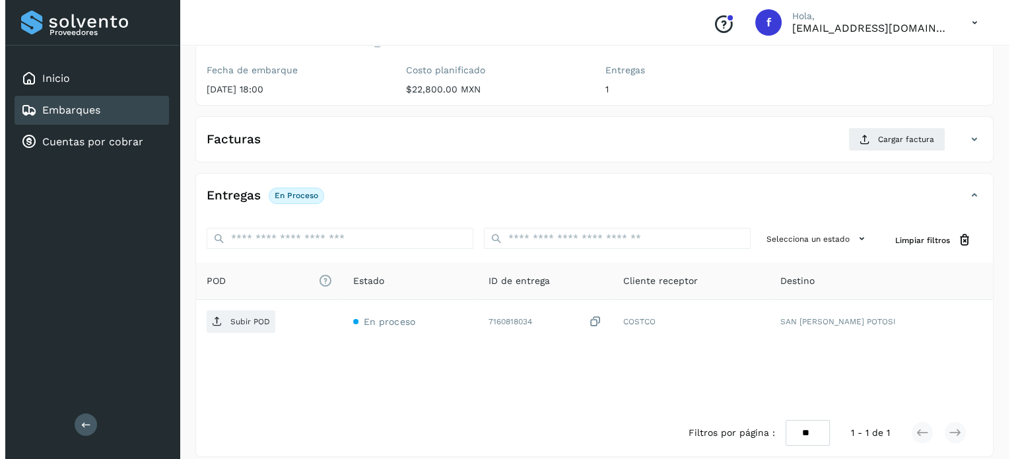
scroll to position [168, 0]
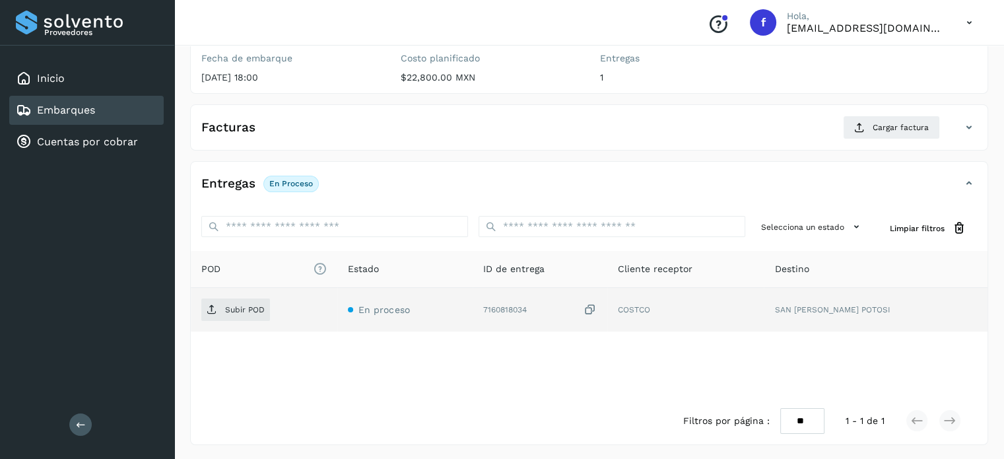
click at [597, 308] on icon at bounding box center [589, 310] width 13 height 14
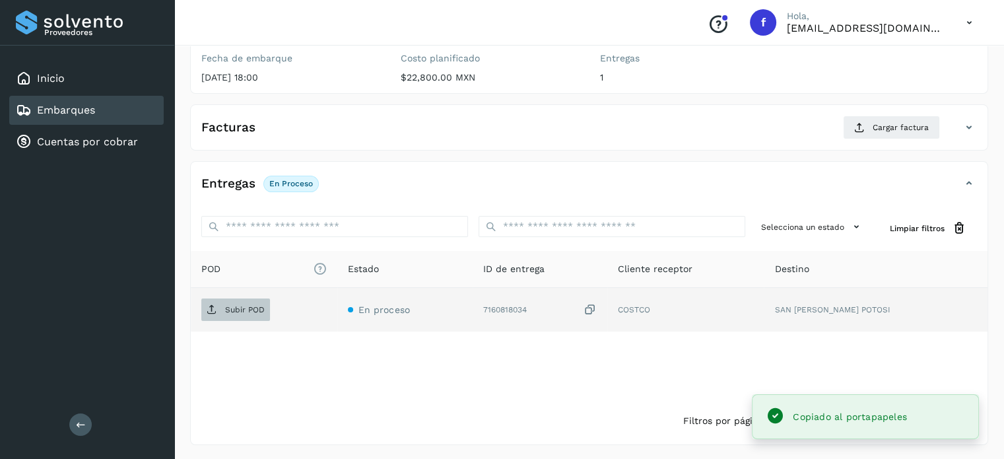
click at [238, 305] on p "Subir POD" at bounding box center [245, 309] width 40 height 9
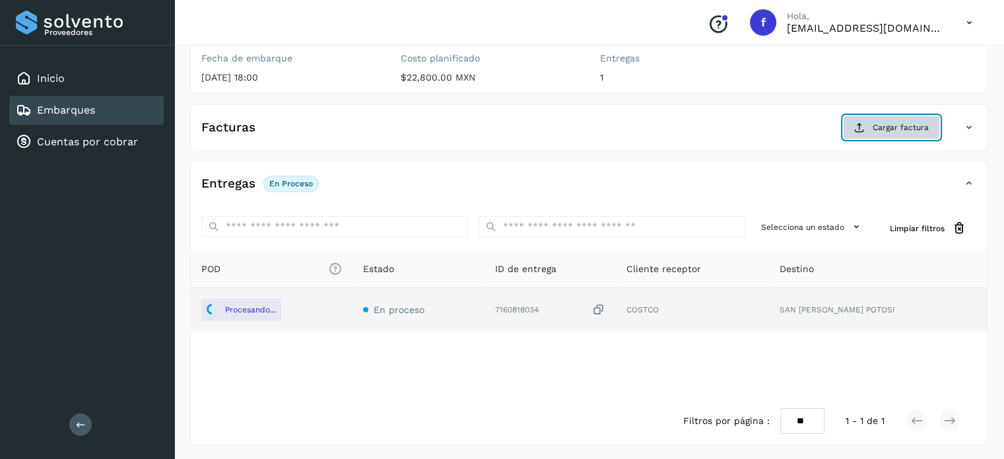
click at [876, 133] on button "Cargar factura" at bounding box center [891, 128] width 97 height 24
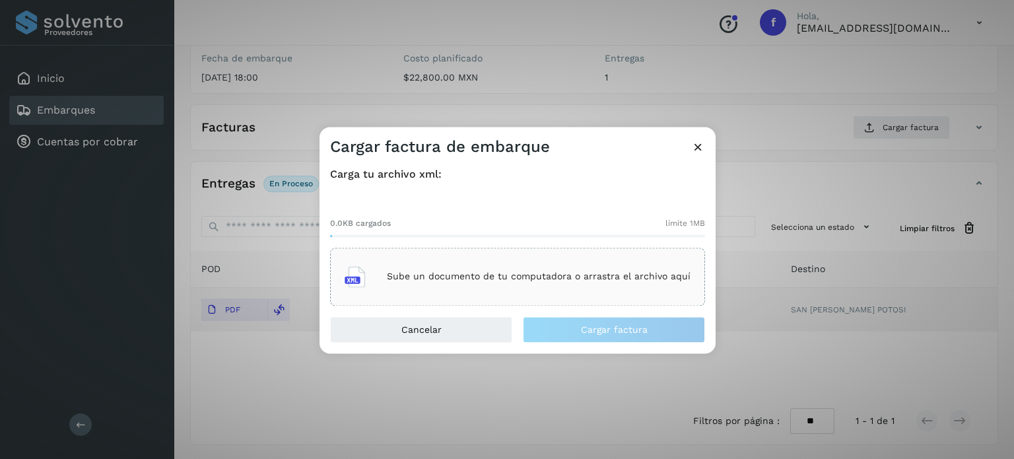
click at [456, 277] on p "Sube un documento de tu computadora o arrastra el archivo aquí" at bounding box center [539, 276] width 304 height 11
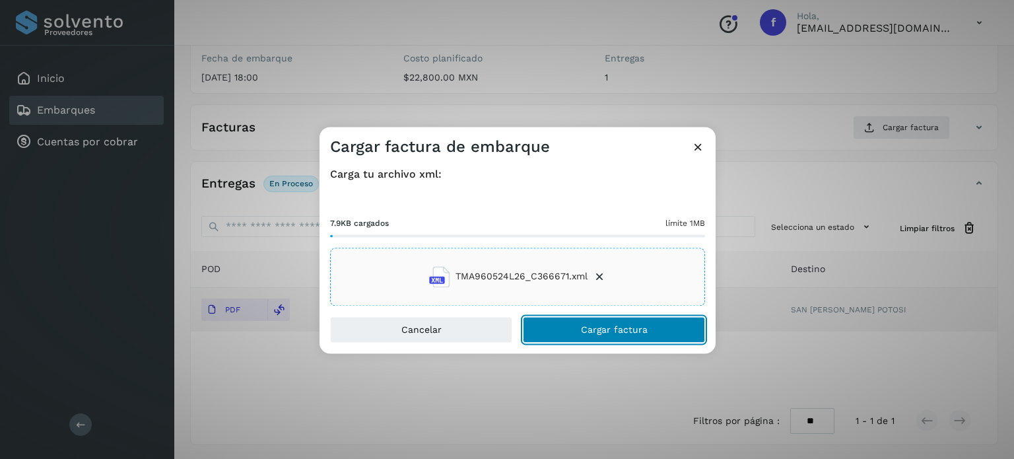
click at [611, 339] on button "Cargar factura" at bounding box center [614, 329] width 182 height 26
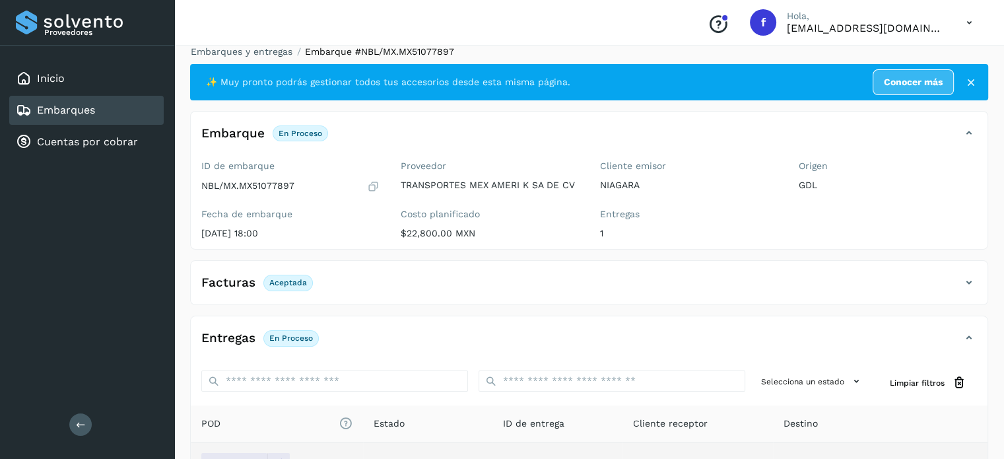
scroll to position [0, 0]
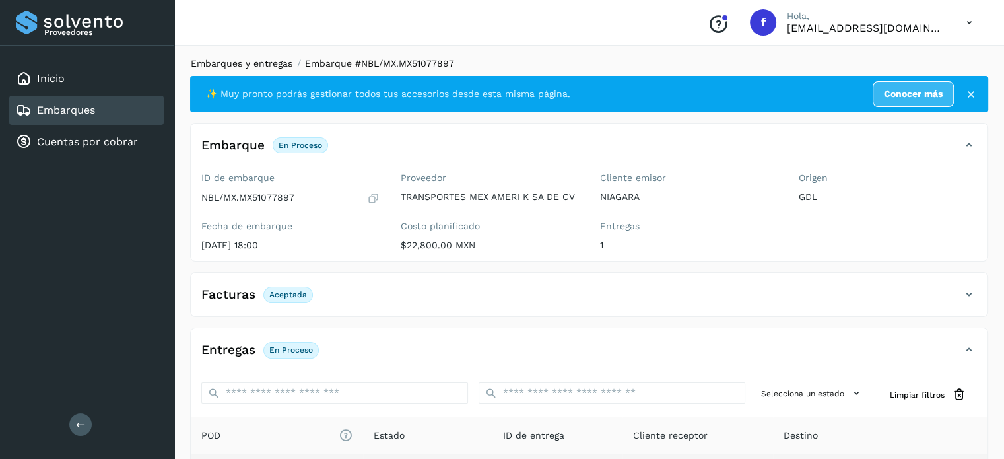
click at [256, 64] on link "Embarques y entregas" at bounding box center [242, 63] width 102 height 11
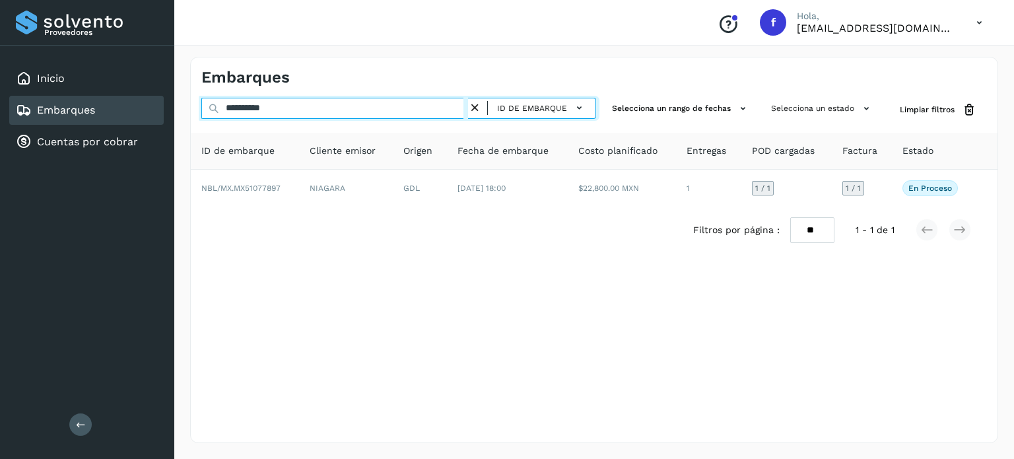
click at [267, 113] on input "**********" at bounding box center [334, 108] width 267 height 21
paste input "text"
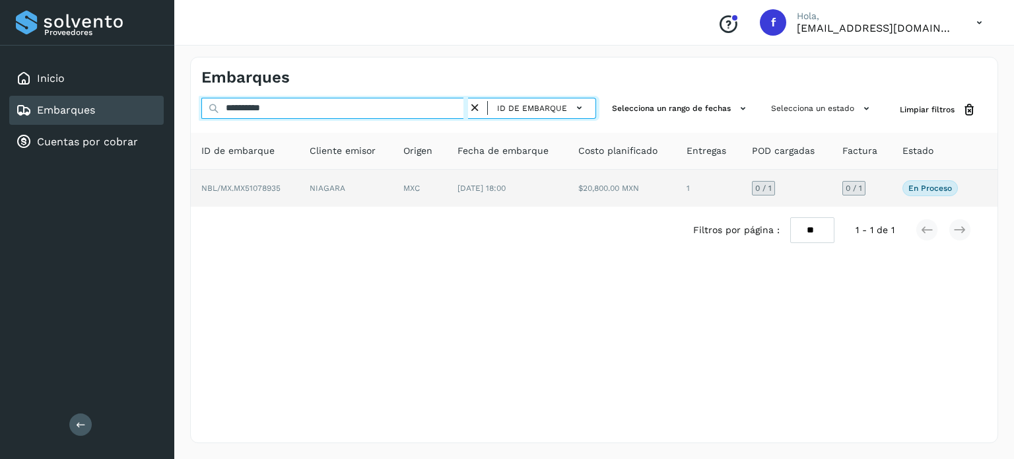
type input "**********"
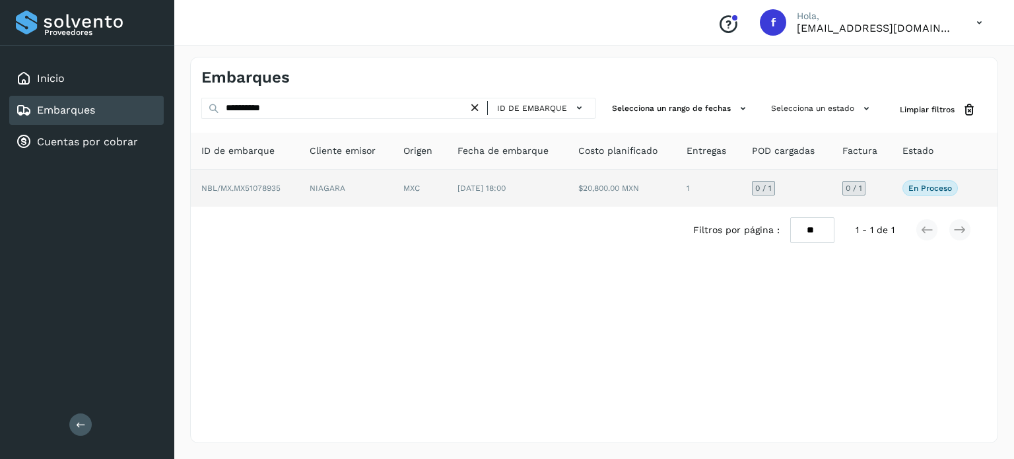
click at [405, 187] on td "MXC" at bounding box center [420, 188] width 54 height 37
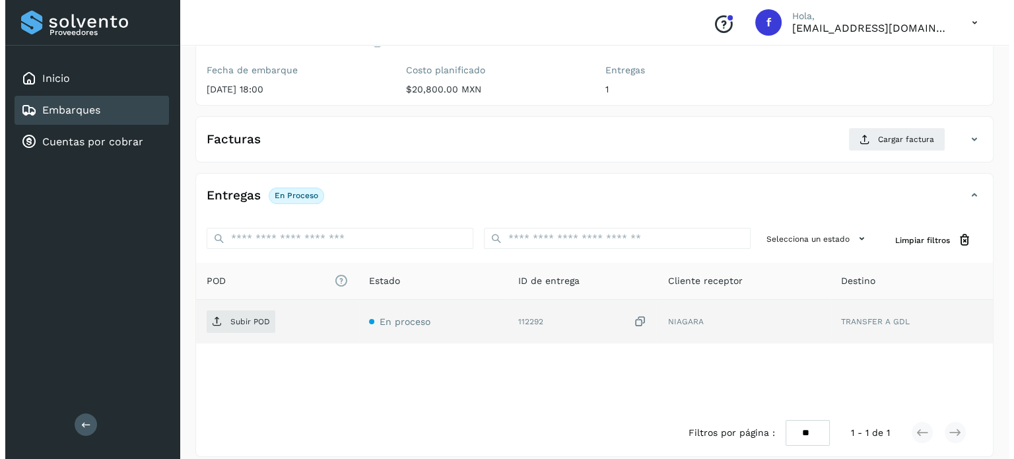
scroll to position [168, 0]
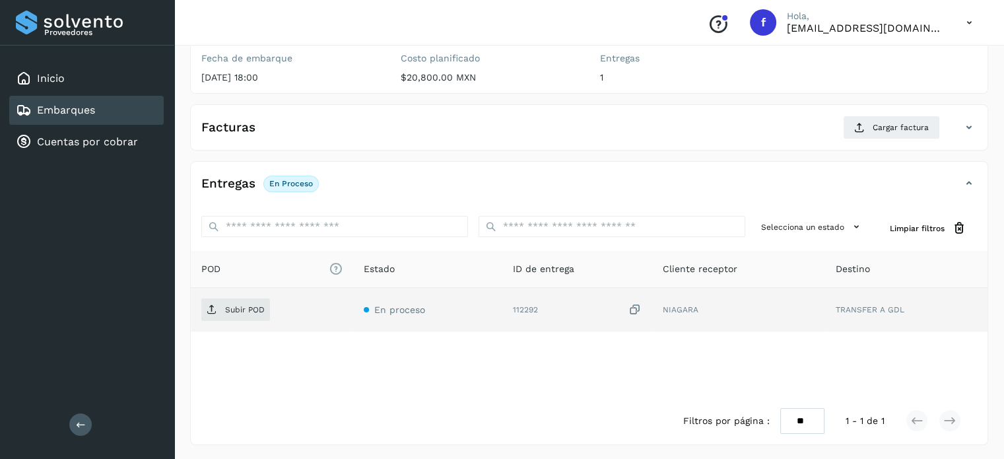
click at [637, 309] on icon at bounding box center [634, 310] width 13 height 14
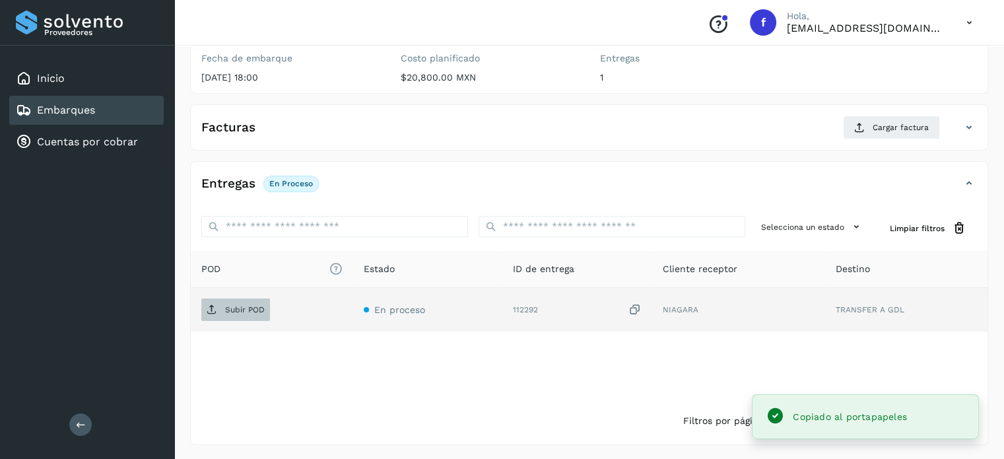
click at [223, 314] on span "Subir POD" at bounding box center [235, 309] width 69 height 21
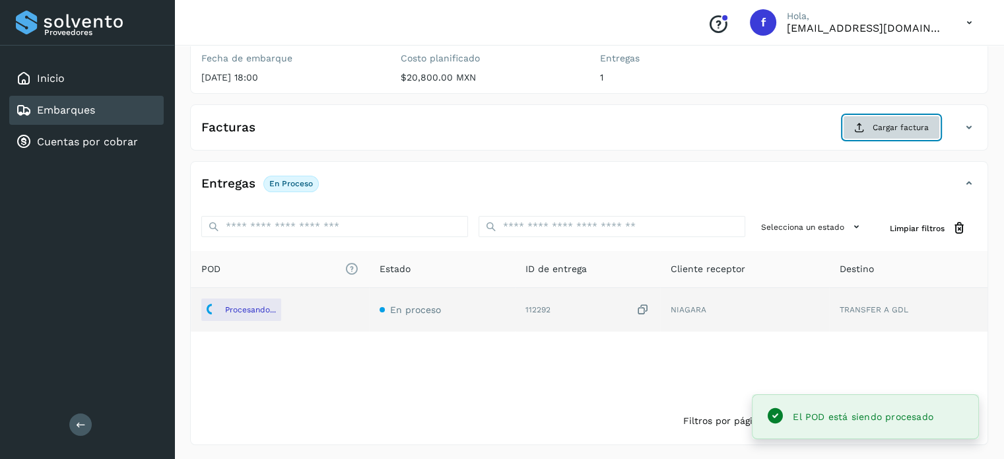
click at [876, 137] on button "Cargar factura" at bounding box center [891, 128] width 97 height 24
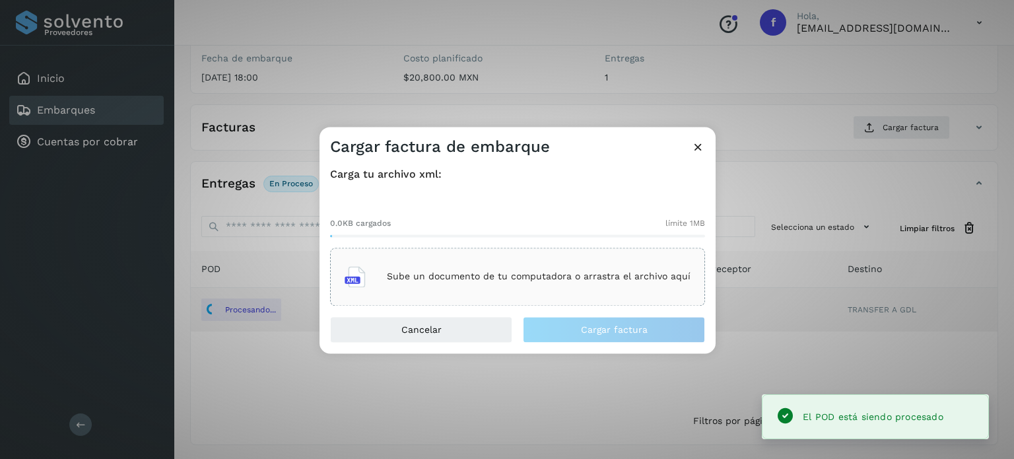
click at [560, 257] on div "Sube un documento de tu computadora o arrastra el archivo aquí" at bounding box center [517, 277] width 375 height 58
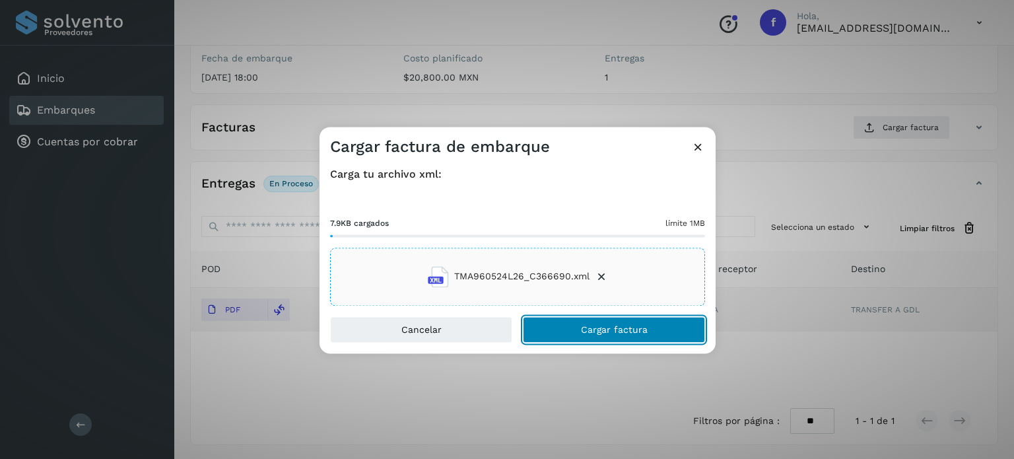
click at [615, 334] on span "Cargar factura" at bounding box center [614, 329] width 67 height 9
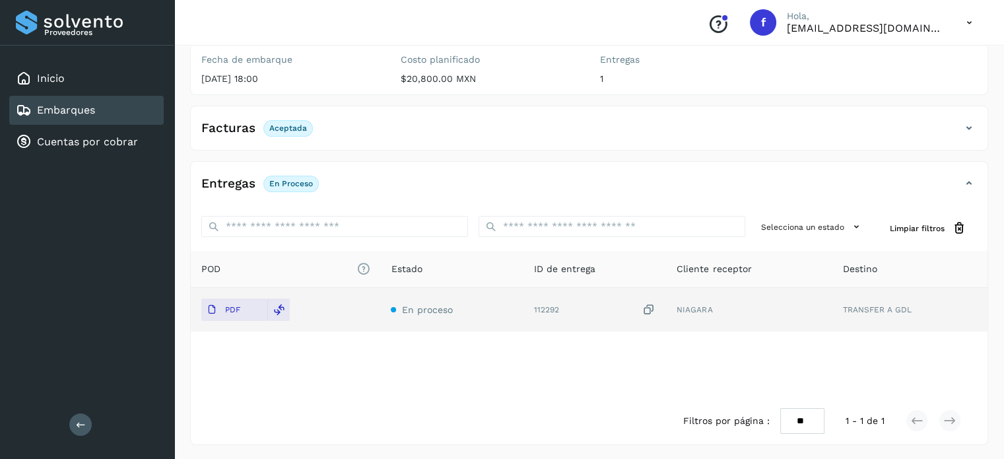
scroll to position [0, 0]
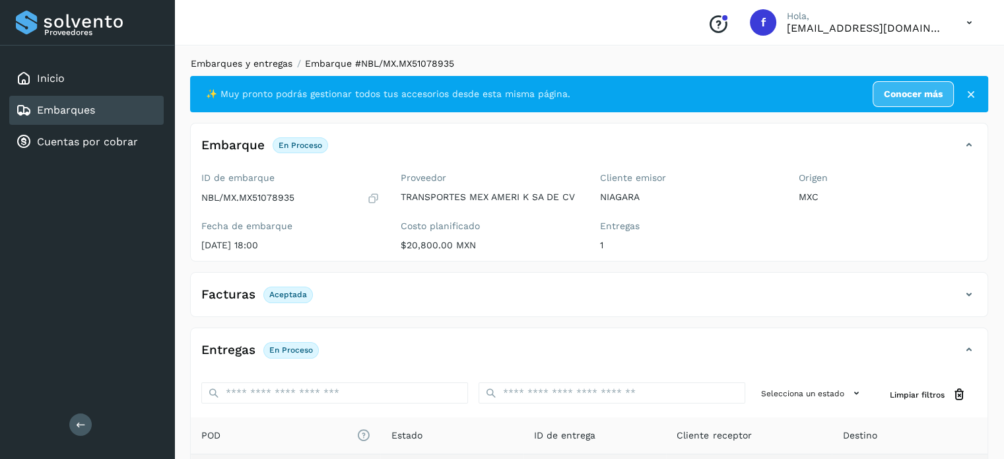
click at [275, 63] on link "Embarques y entregas" at bounding box center [242, 63] width 102 height 11
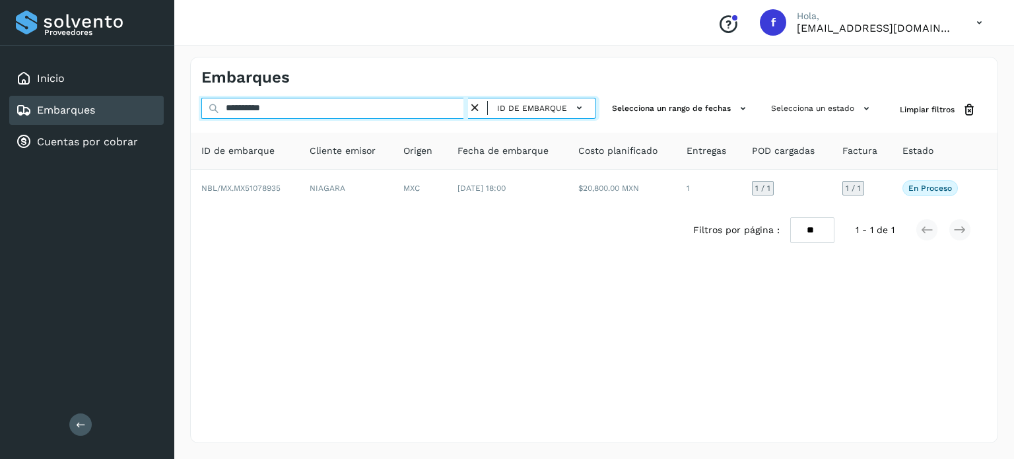
click at [269, 106] on input "**********" at bounding box center [334, 108] width 267 height 21
paste input "text"
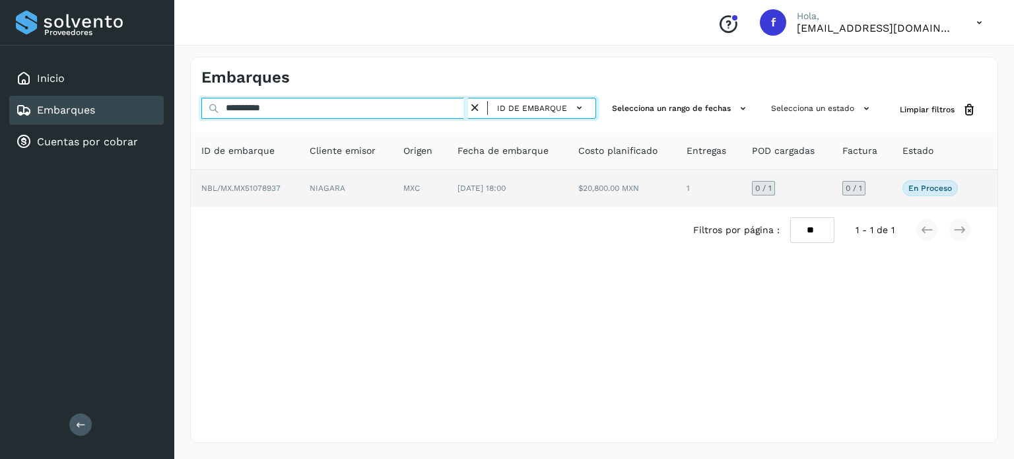
type input "**********"
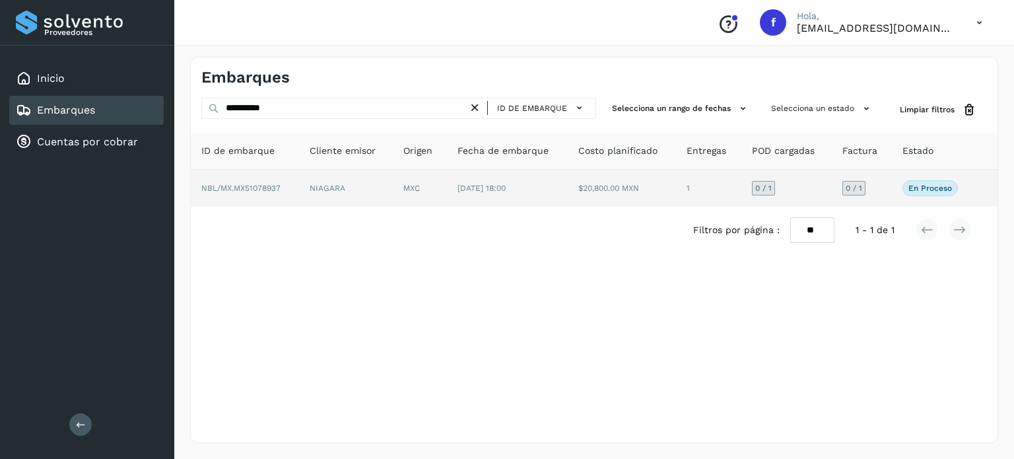
click at [376, 199] on td "NIAGARA" at bounding box center [346, 188] width 94 height 37
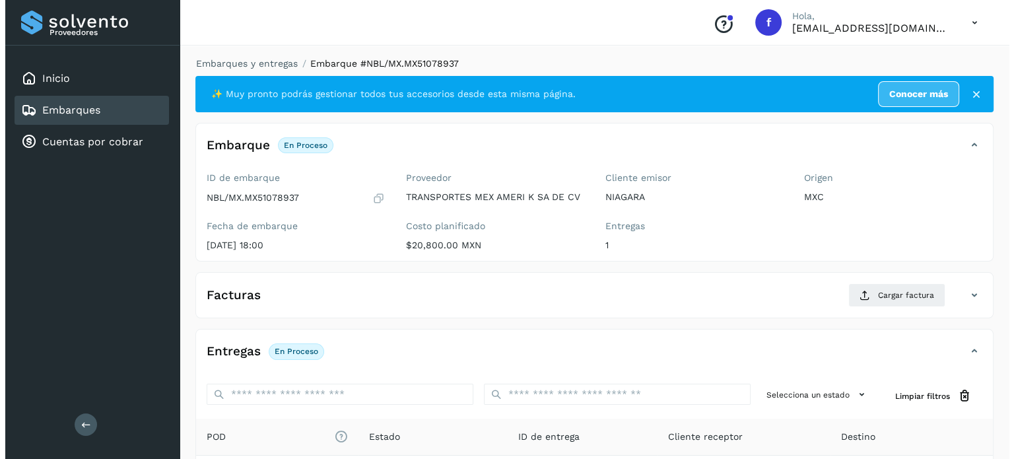
scroll to position [168, 0]
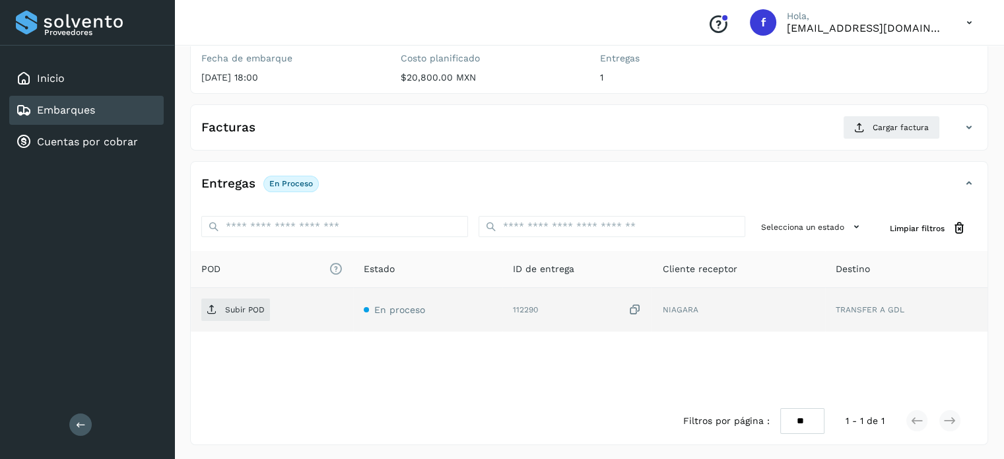
click at [632, 306] on icon at bounding box center [634, 310] width 13 height 14
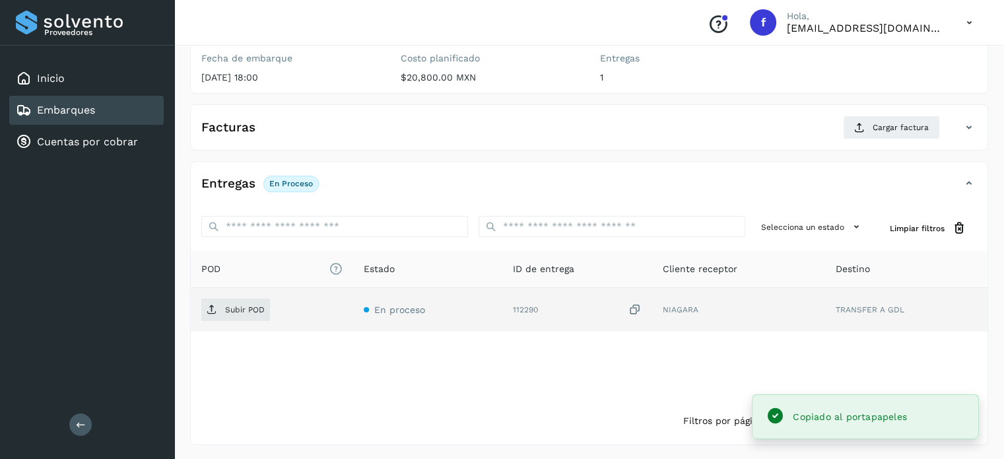
click at [214, 320] on td "Subir POD" at bounding box center [272, 310] width 162 height 44
click at [213, 316] on span "Subir POD" at bounding box center [235, 309] width 69 height 21
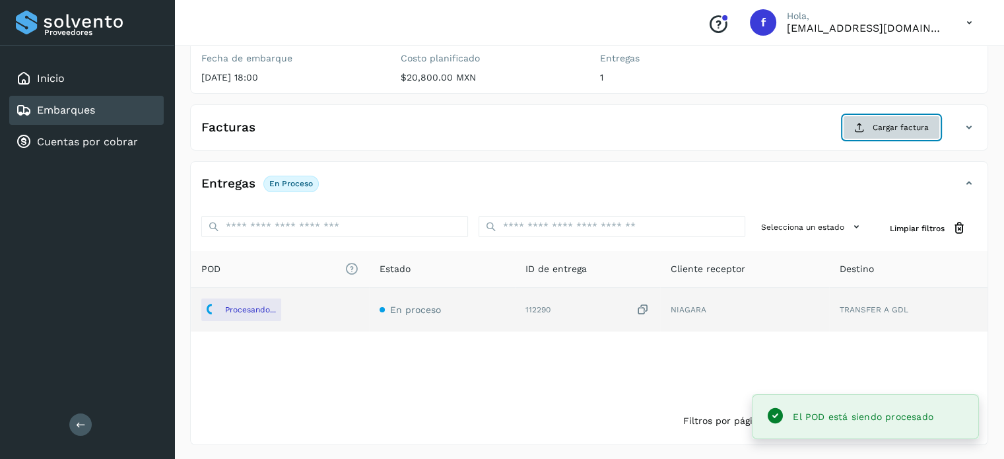
click at [851, 117] on button "Cargar factura" at bounding box center [891, 128] width 97 height 24
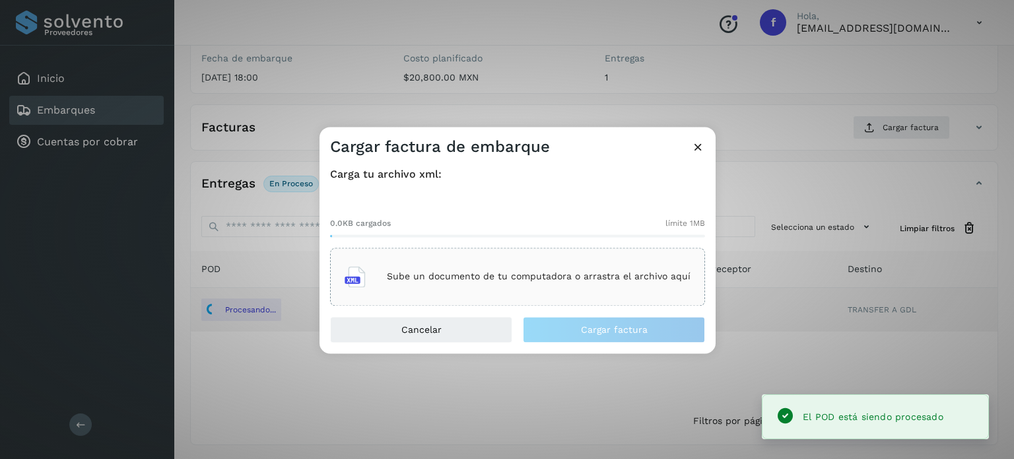
click at [601, 278] on p "Sube un documento de tu computadora o arrastra el archivo aquí" at bounding box center [539, 276] width 304 height 11
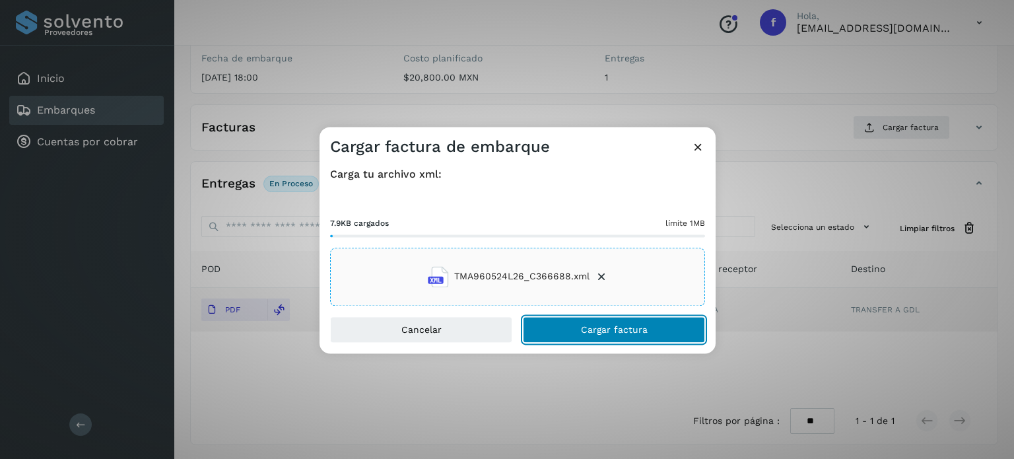
click at [608, 326] on span "Cargar factura" at bounding box center [614, 329] width 67 height 9
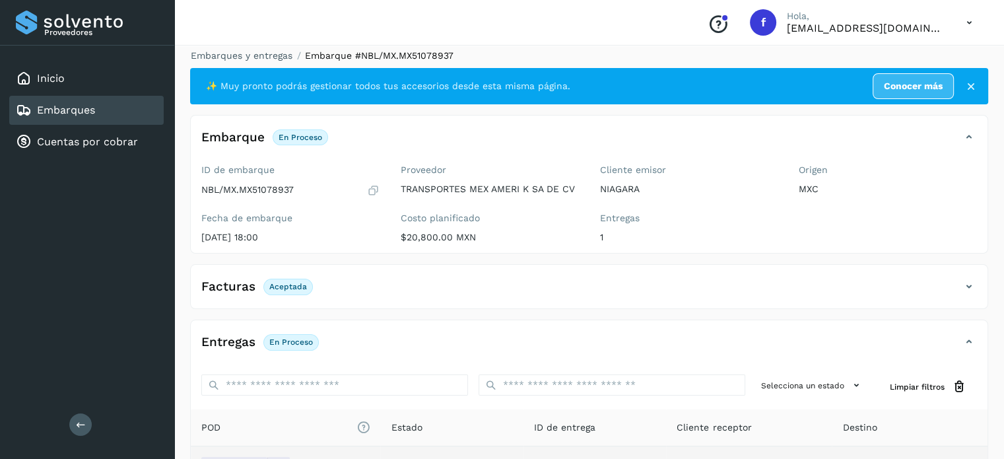
scroll to position [0, 0]
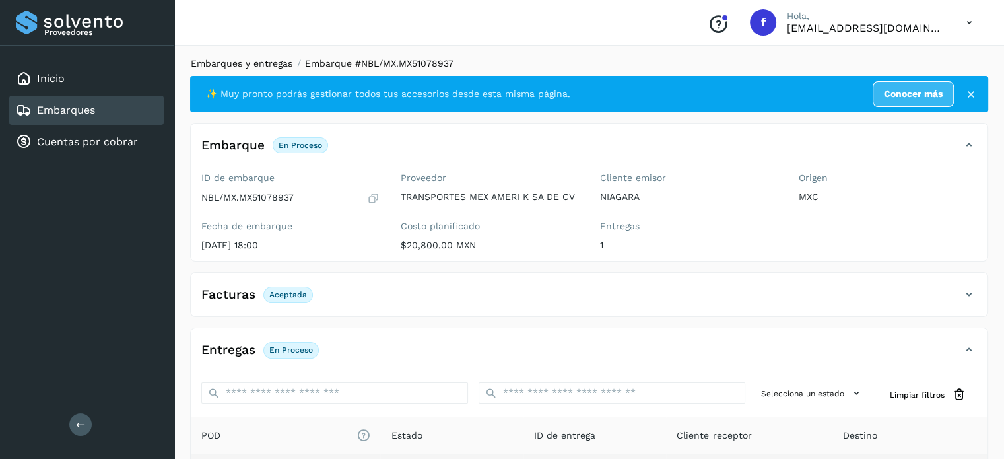
click at [258, 65] on link "Embarques y entregas" at bounding box center [242, 63] width 102 height 11
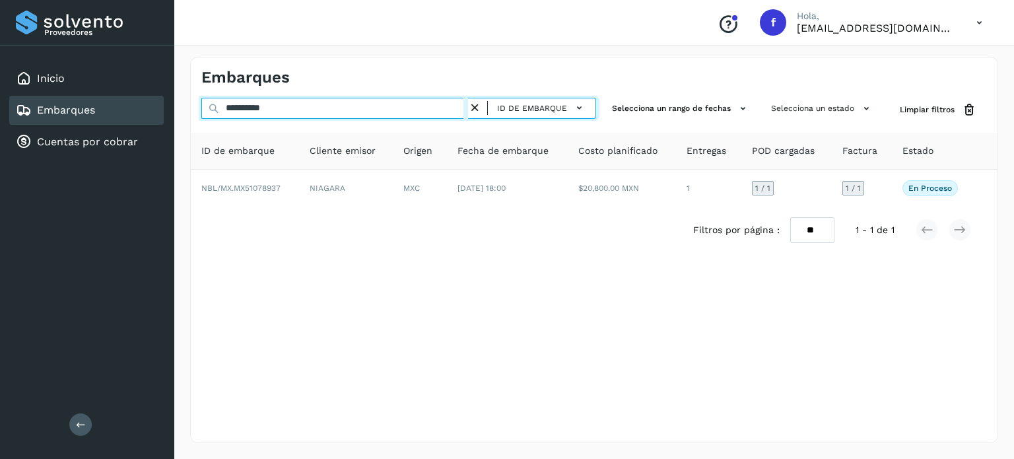
click at [248, 112] on input "**********" at bounding box center [334, 108] width 267 height 21
paste input "text"
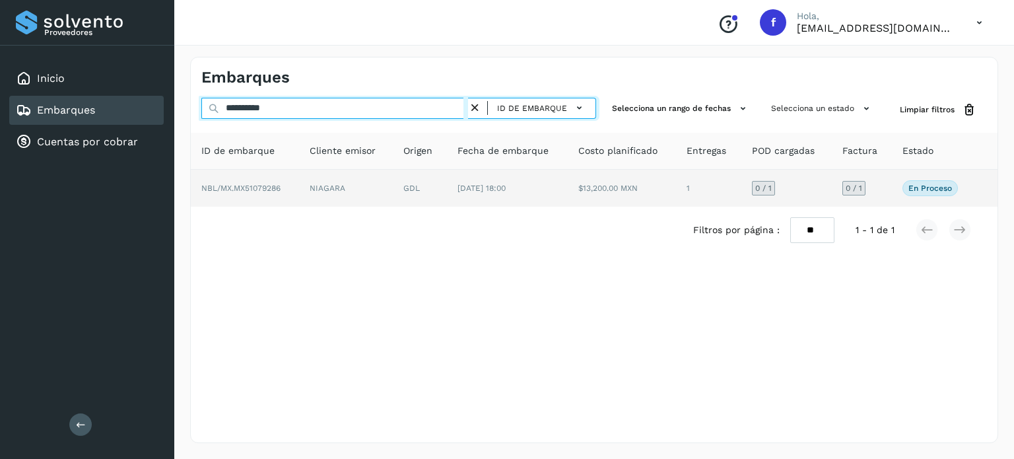
type input "**********"
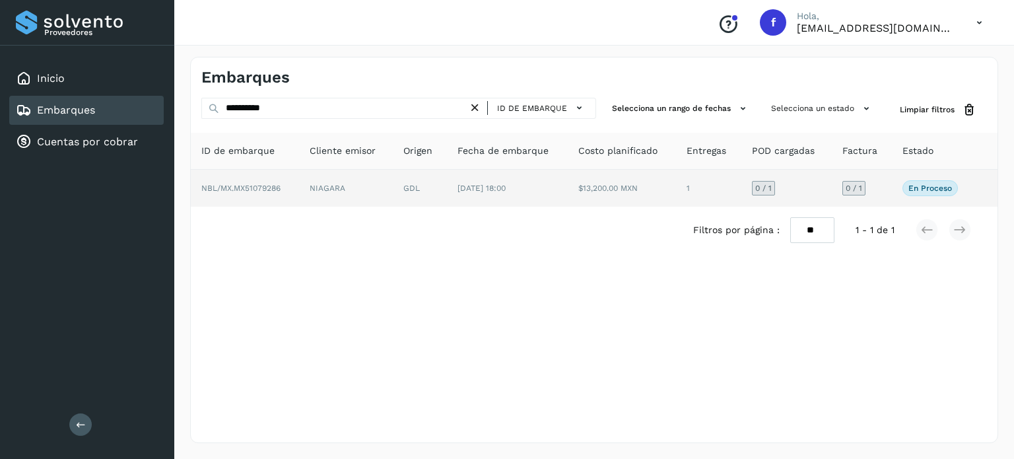
click at [493, 197] on td "[DATE] 18:00" at bounding box center [507, 188] width 121 height 37
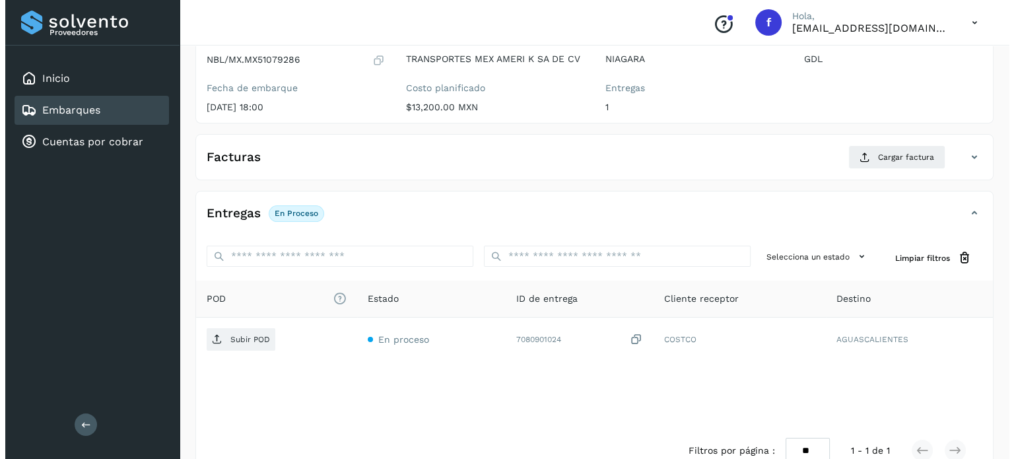
scroll to position [168, 0]
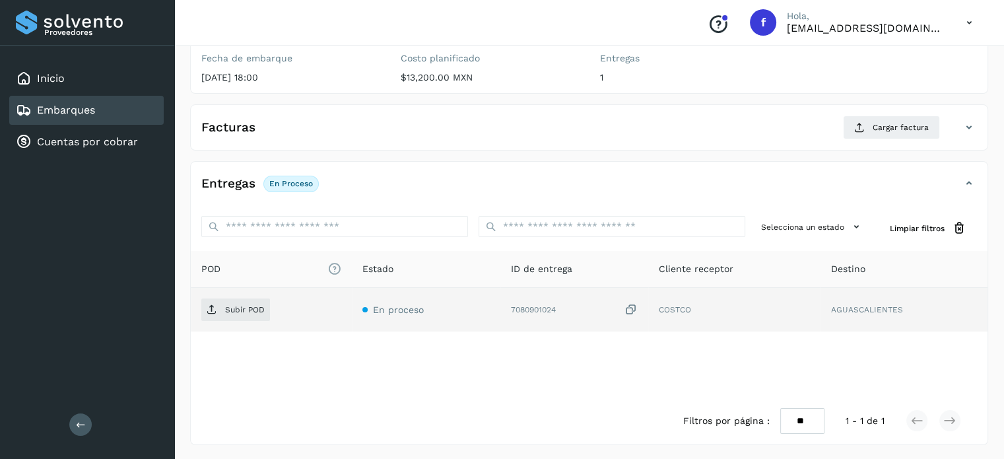
click at [638, 307] on icon at bounding box center [630, 310] width 13 height 14
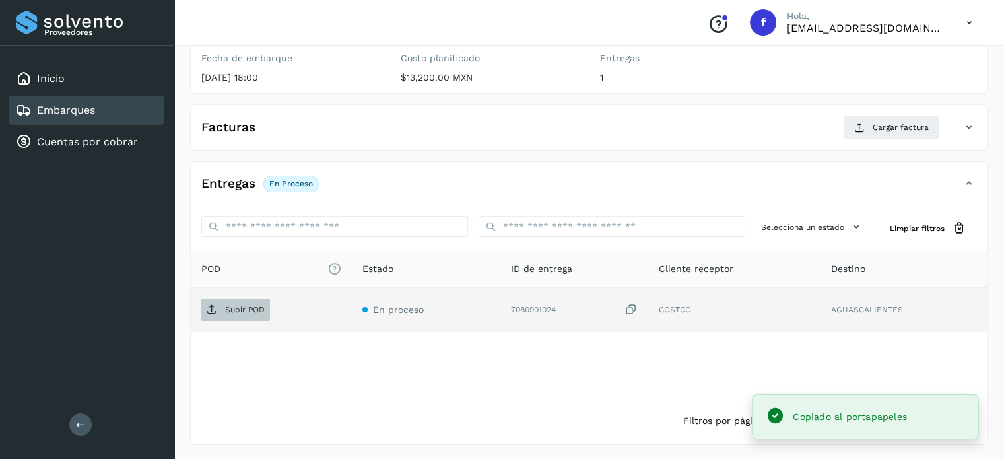
click at [260, 307] on p "Subir POD" at bounding box center [245, 309] width 40 height 9
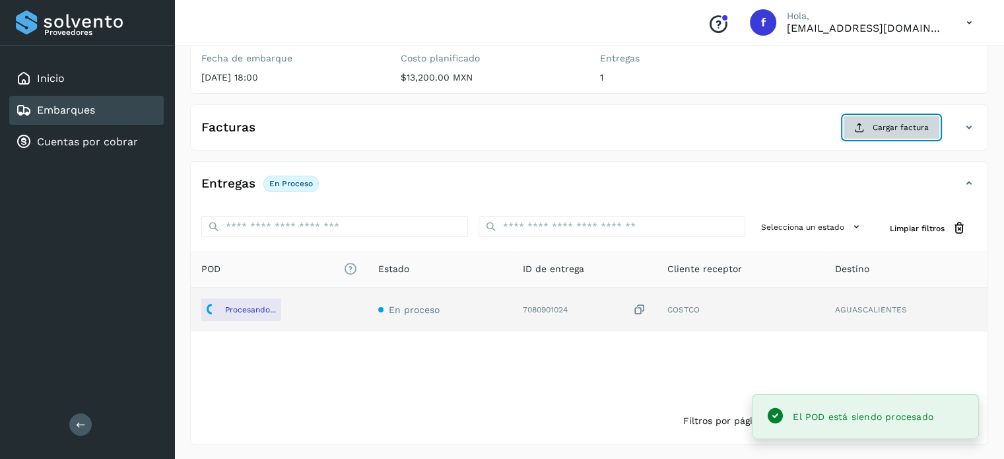
click at [900, 129] on span "Cargar factura" at bounding box center [901, 127] width 56 height 12
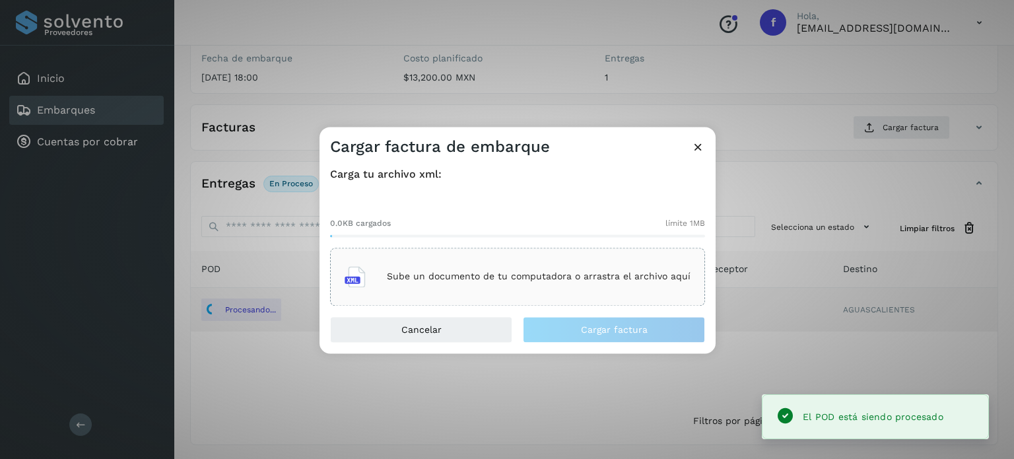
click at [448, 268] on div "Sube un documento de tu computadora o arrastra el archivo aquí" at bounding box center [518, 277] width 346 height 36
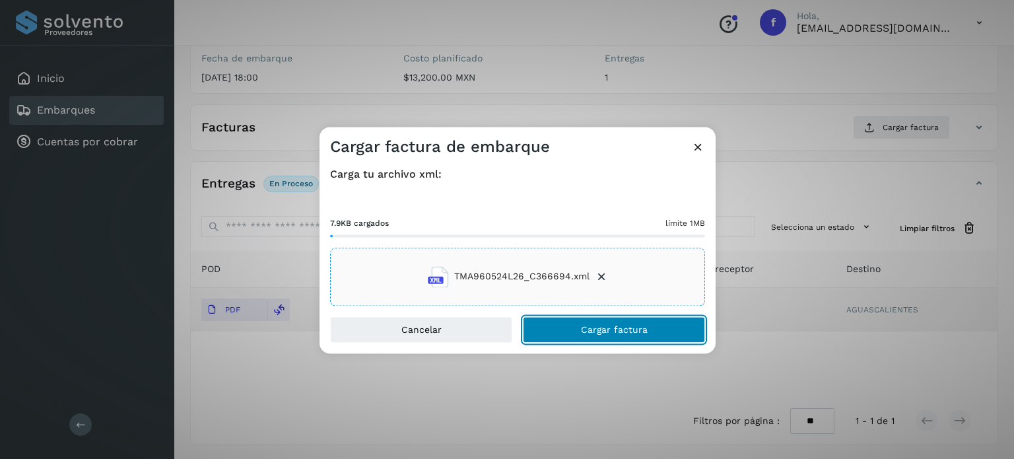
click at [560, 321] on button "Cargar factura" at bounding box center [614, 329] width 182 height 26
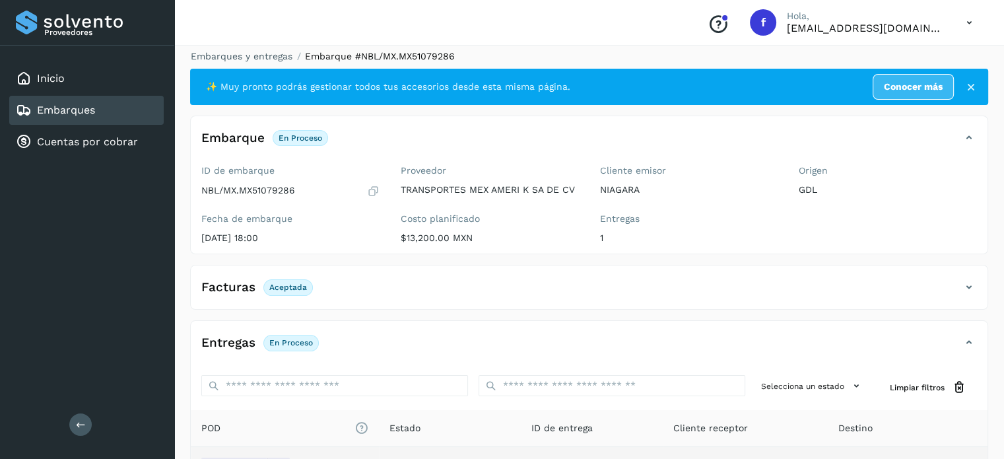
scroll to position [0, 0]
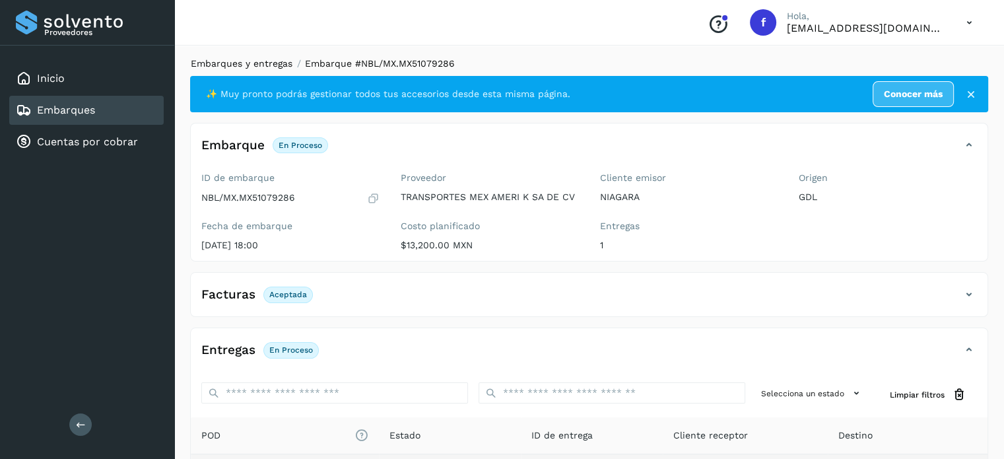
click at [227, 66] on link "Embarques y entregas" at bounding box center [242, 63] width 102 height 11
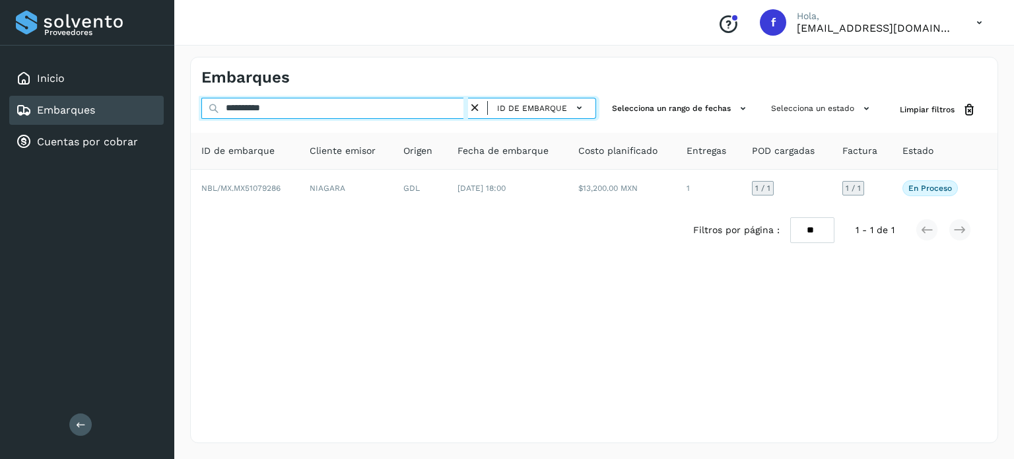
click at [259, 104] on input "**********" at bounding box center [334, 108] width 267 height 21
paste input "text"
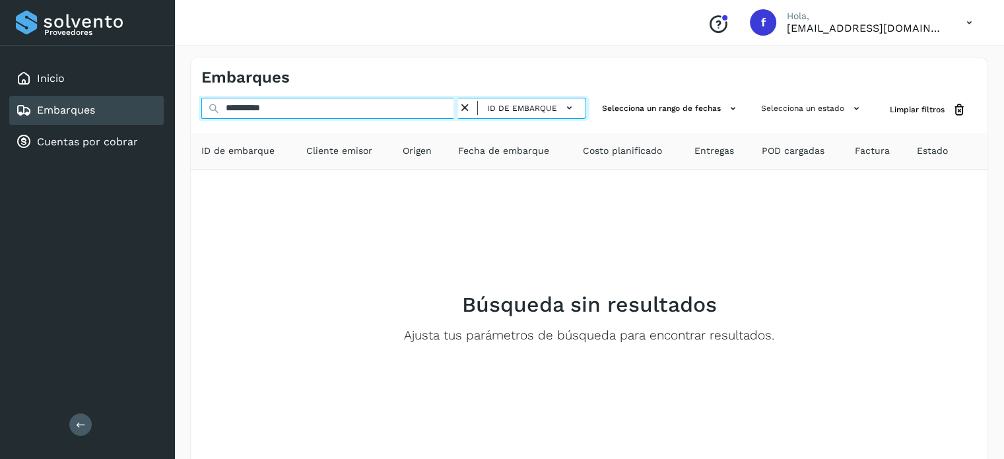
click at [302, 104] on input "**********" at bounding box center [329, 108] width 257 height 21
click at [255, 105] on input "**********" at bounding box center [329, 108] width 257 height 21
paste input "text"
click at [276, 110] on input "**********" at bounding box center [329, 108] width 257 height 21
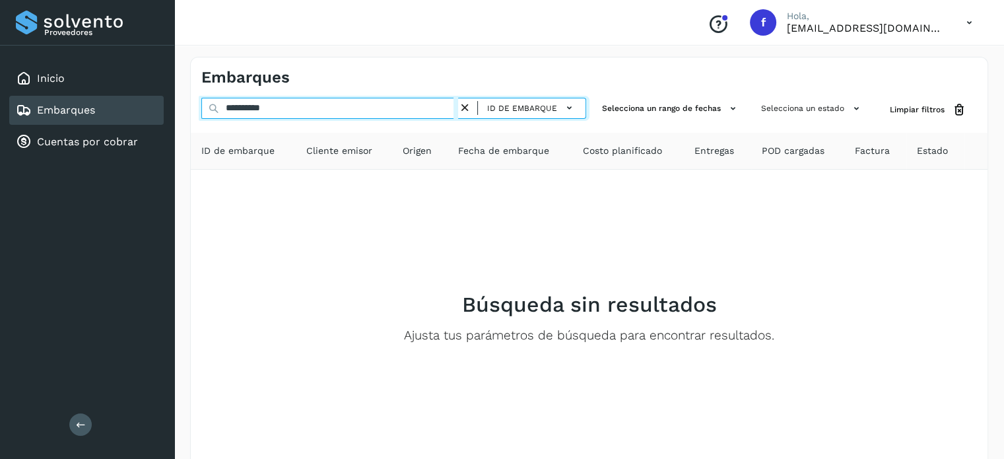
click at [276, 110] on input "**********" at bounding box center [329, 108] width 257 height 21
paste input "text"
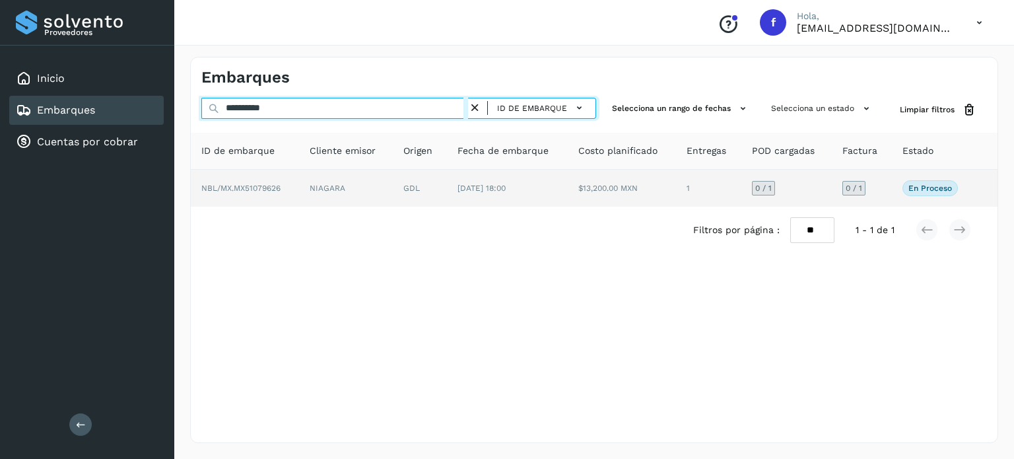
type input "**********"
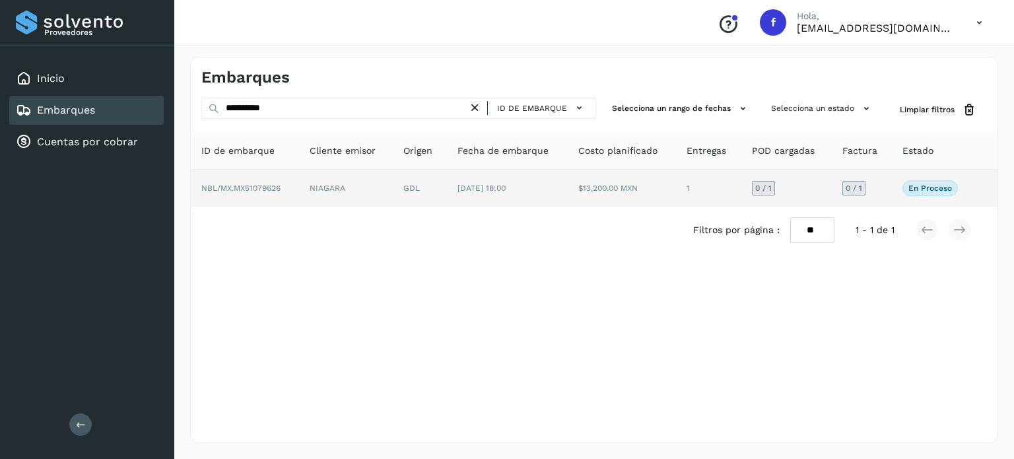
click at [359, 190] on td "NIAGARA" at bounding box center [346, 188] width 94 height 37
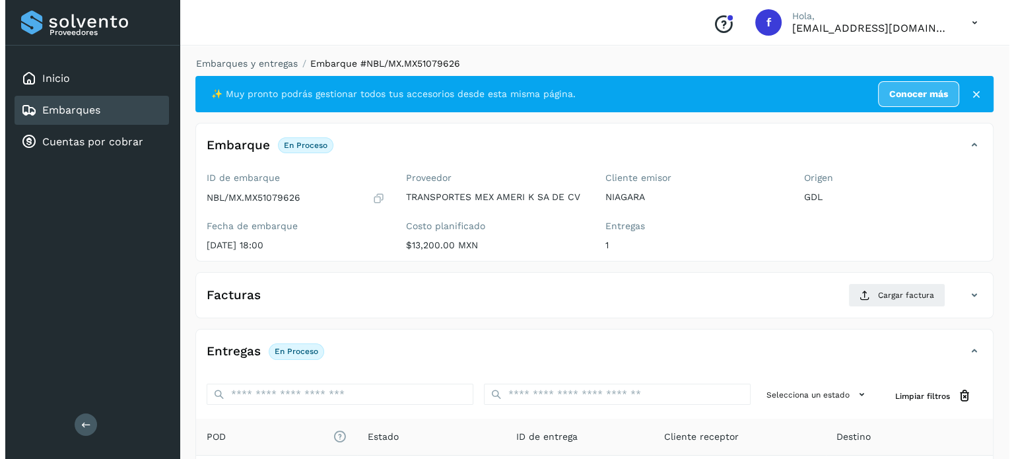
scroll to position [168, 0]
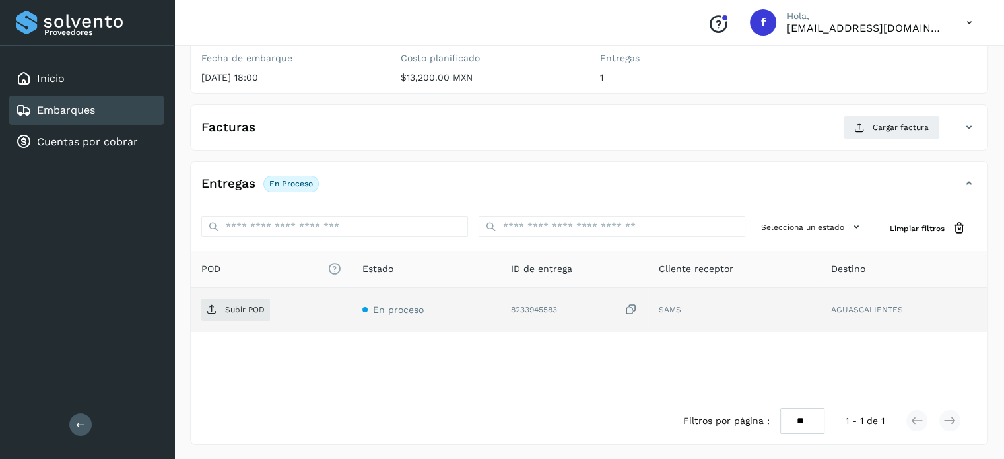
click at [628, 305] on icon at bounding box center [630, 310] width 13 height 14
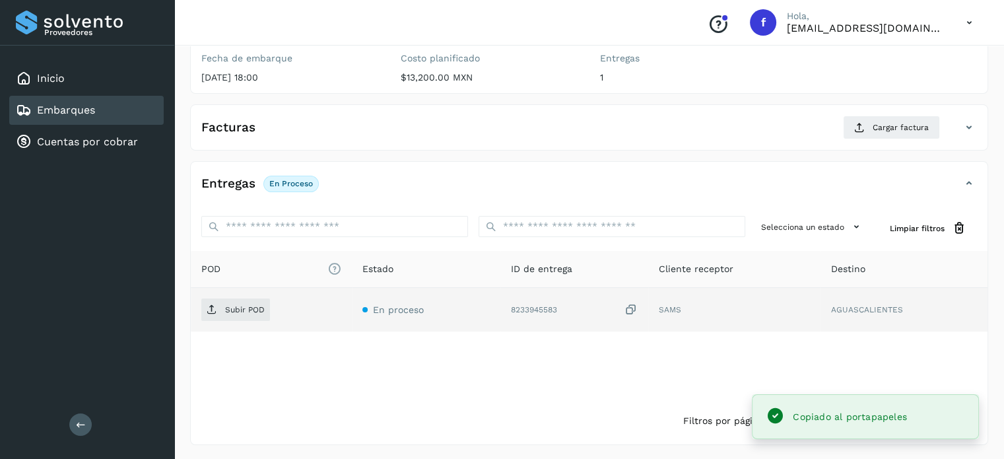
click at [234, 298] on div "Subir POD" at bounding box center [271, 309] width 140 height 22
click at [232, 305] on p "Subir POD" at bounding box center [245, 309] width 40 height 9
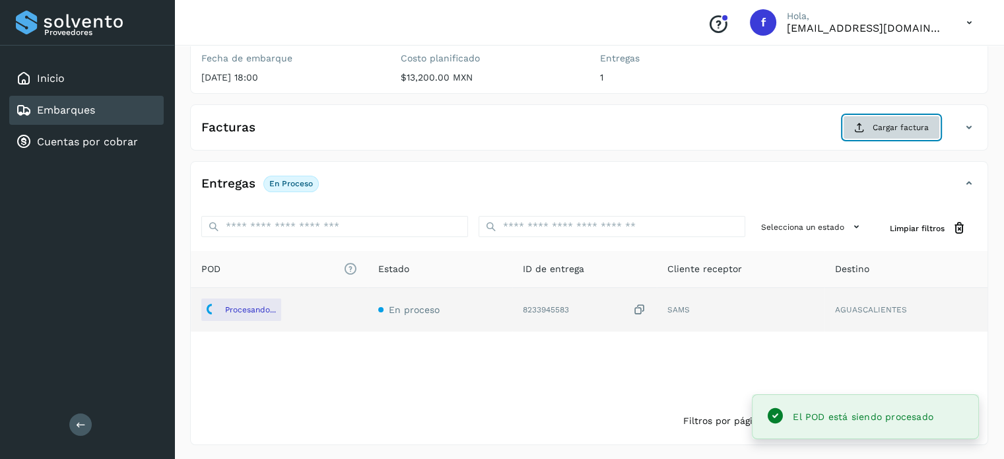
click at [892, 134] on button "Cargar factura" at bounding box center [891, 128] width 97 height 24
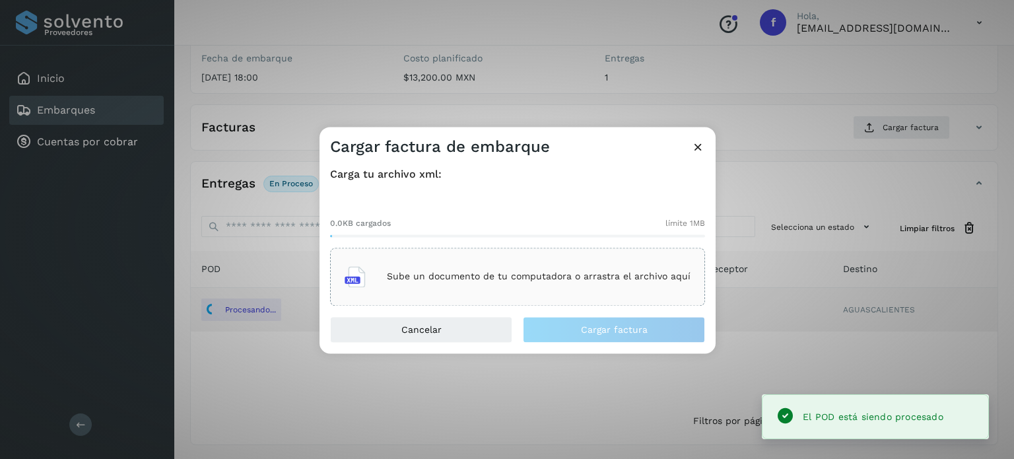
click at [484, 269] on div "Sube un documento de tu computadora o arrastra el archivo aquí" at bounding box center [518, 277] width 346 height 36
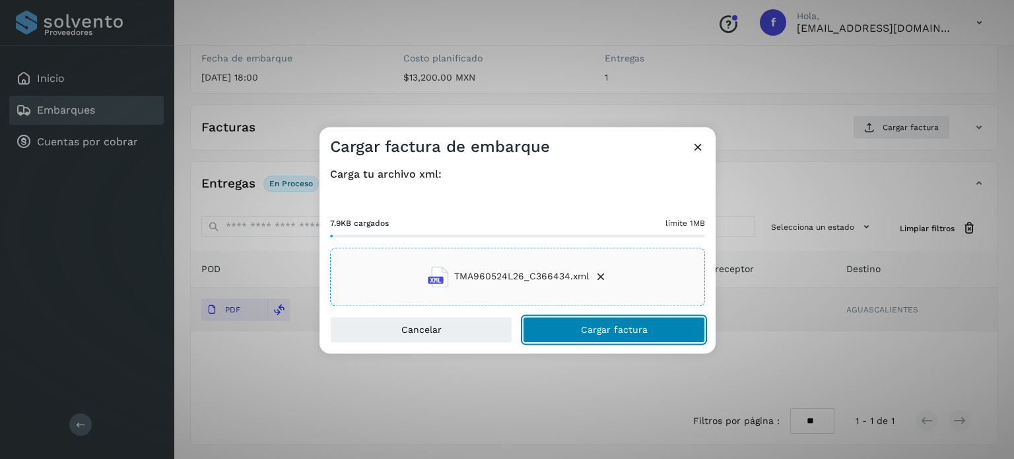
click at [599, 327] on span "Cargar factura" at bounding box center [614, 329] width 67 height 9
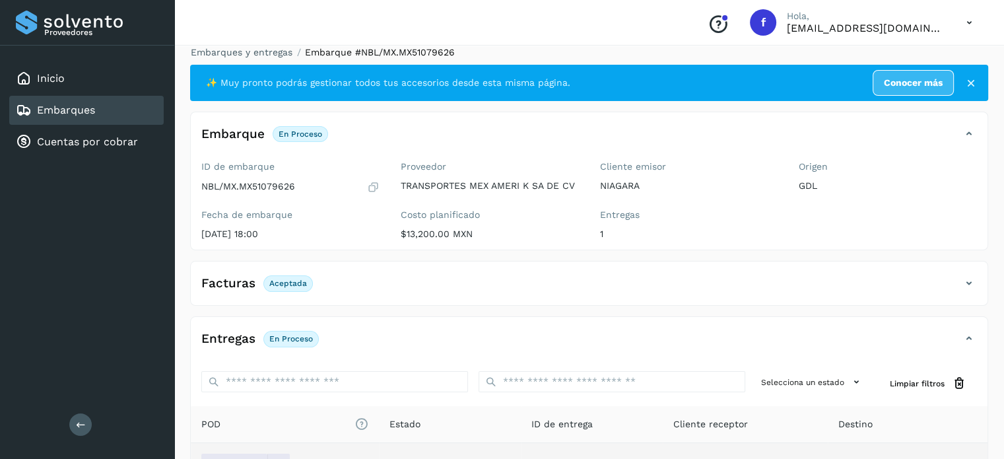
scroll to position [0, 0]
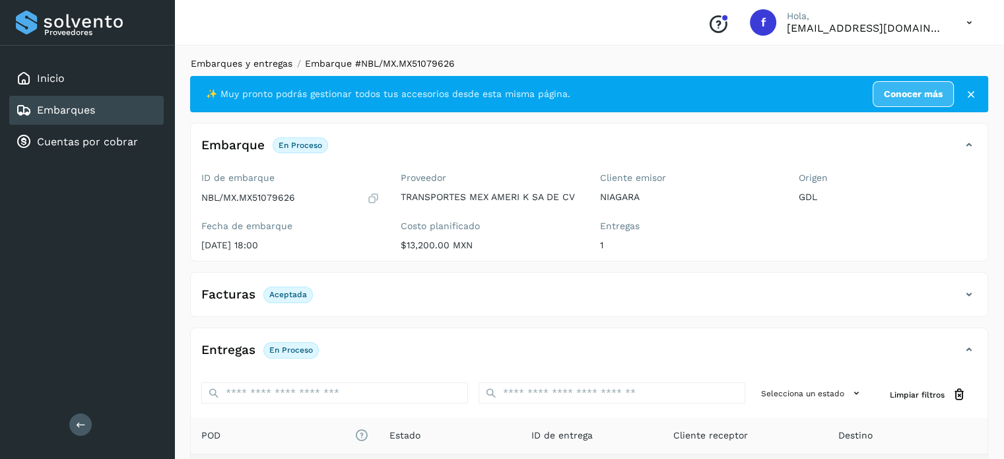
click at [243, 58] on link "Embarques y entregas" at bounding box center [242, 63] width 102 height 11
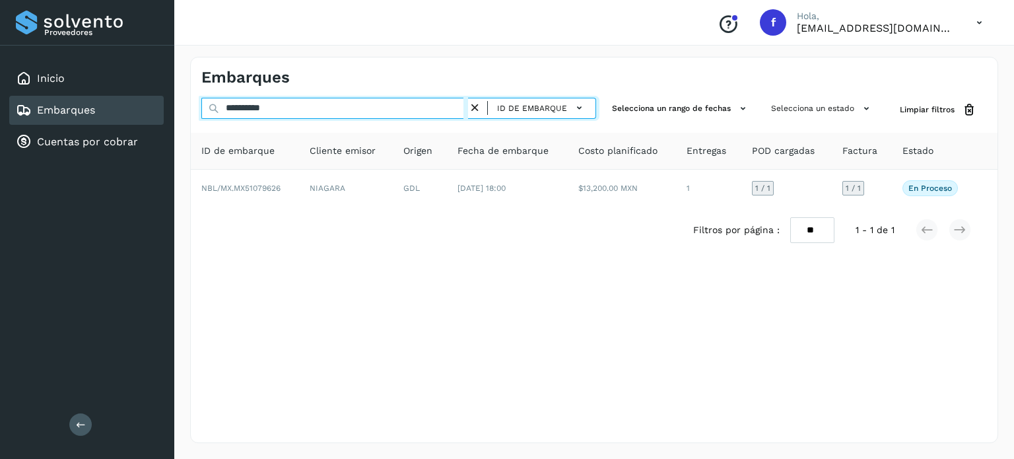
click at [259, 110] on input "**********" at bounding box center [334, 108] width 267 height 21
paste input "text"
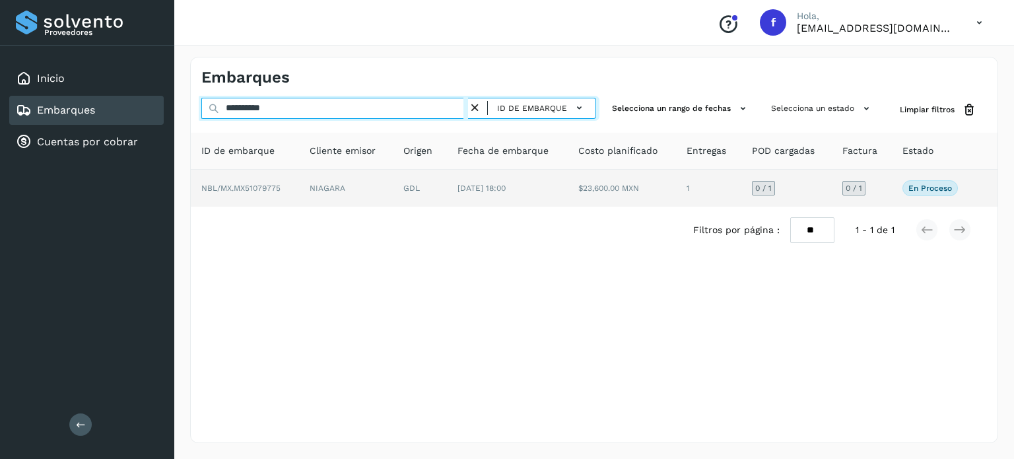
type input "**********"
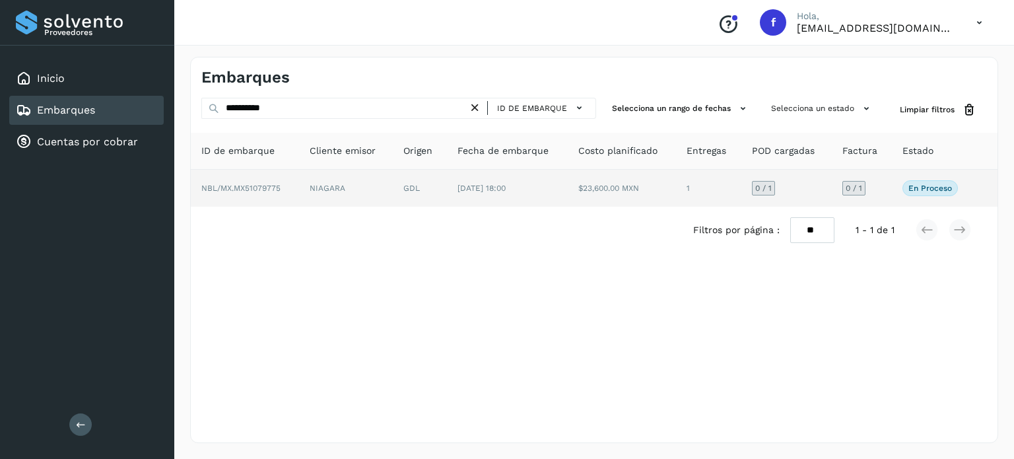
click at [440, 193] on td "GDL" at bounding box center [420, 188] width 54 height 37
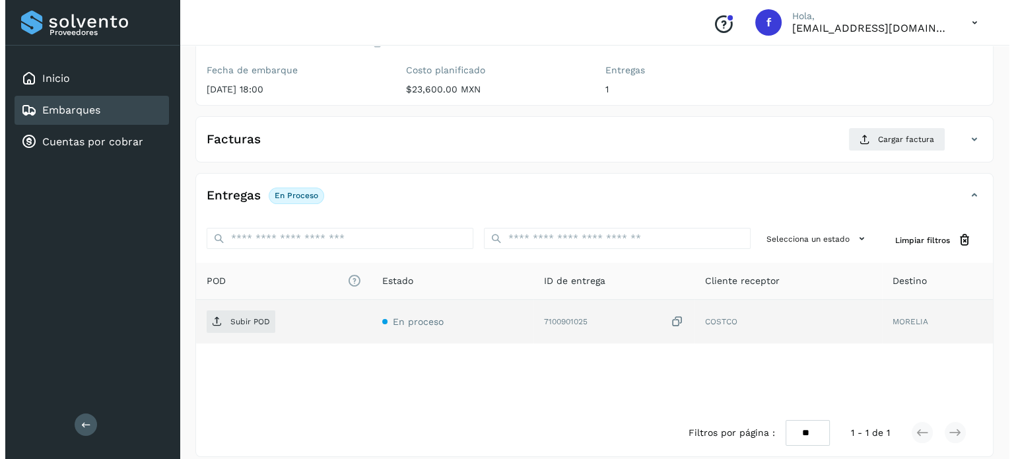
scroll to position [168, 0]
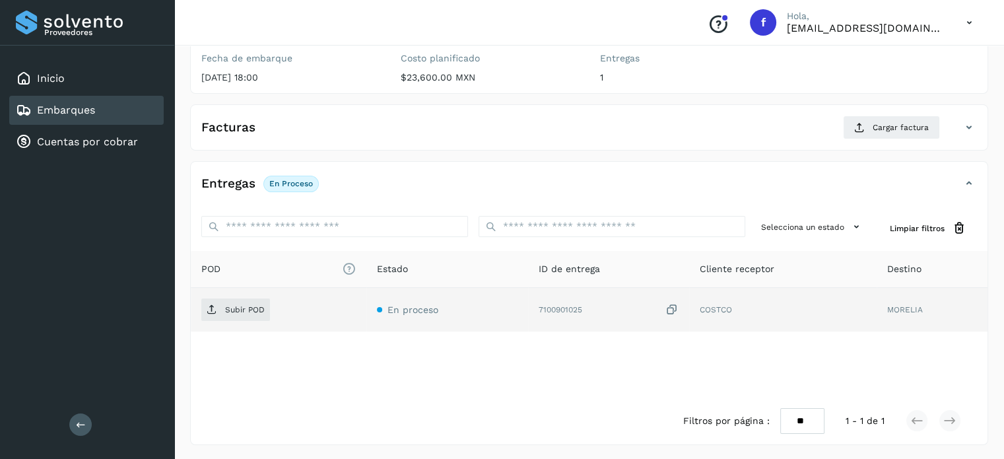
drag, startPoint x: 673, startPoint y: 306, endPoint x: 663, endPoint y: 308, distance: 10.9
click at [673, 306] on icon at bounding box center [671, 310] width 13 height 14
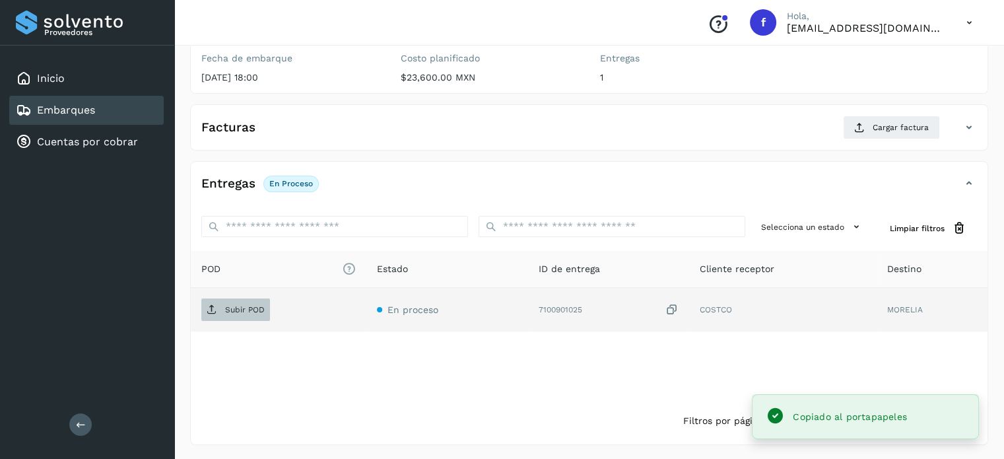
click at [219, 313] on span "Subir POD" at bounding box center [235, 309] width 69 height 21
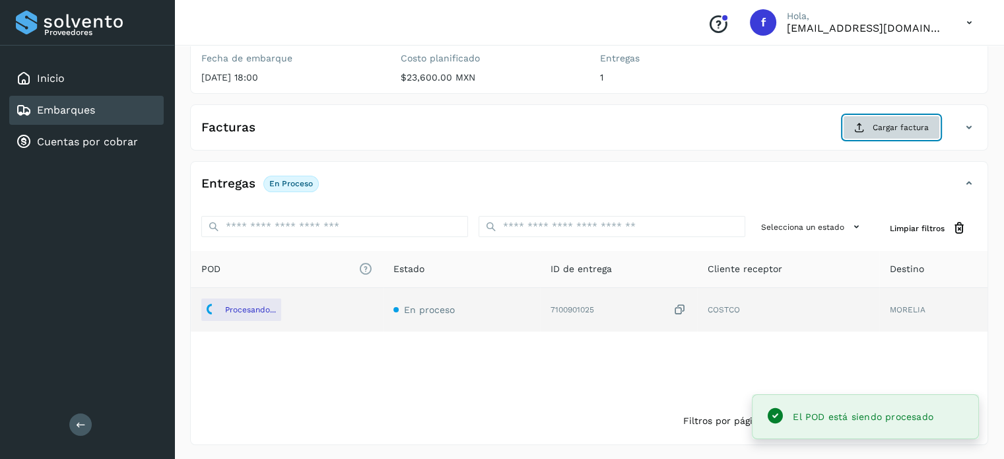
click at [871, 118] on button "Cargar factura" at bounding box center [891, 128] width 97 height 24
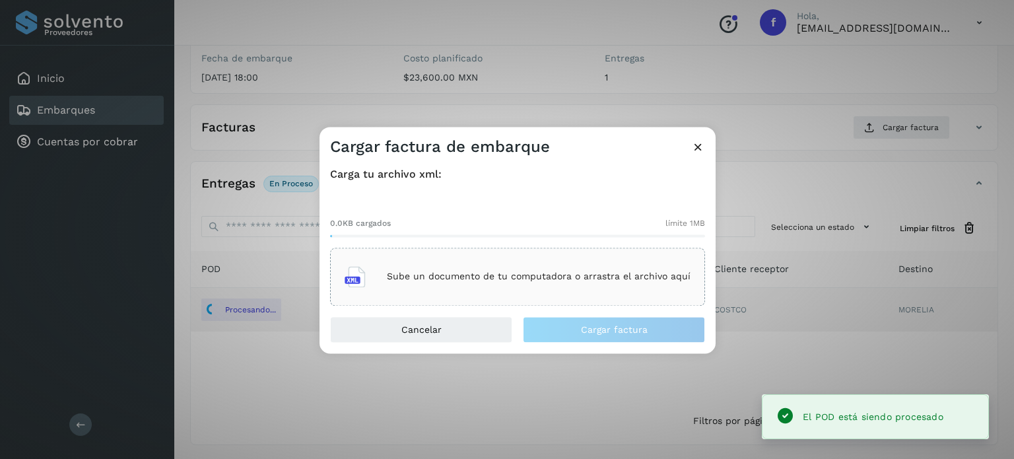
click at [566, 284] on div "Sube un documento de tu computadora o arrastra el archivo aquí" at bounding box center [518, 277] width 346 height 36
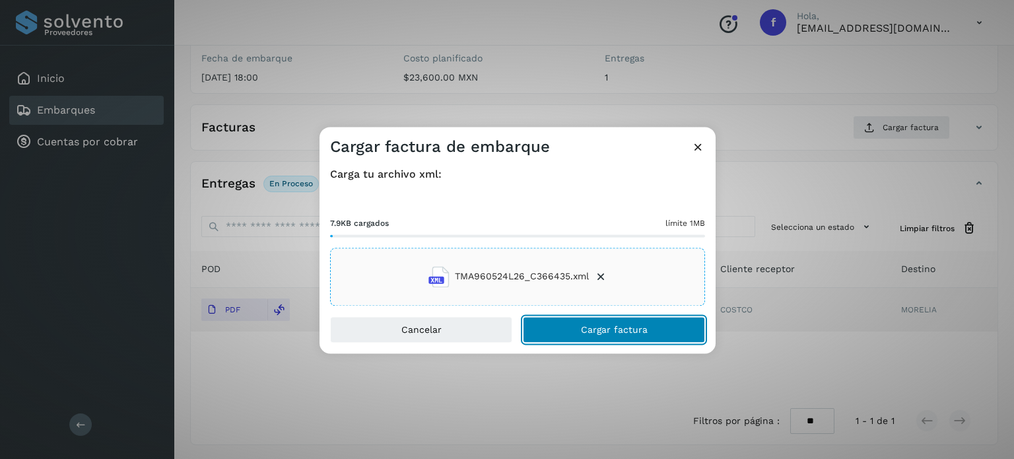
click at [573, 325] on button "Cargar factura" at bounding box center [614, 329] width 182 height 26
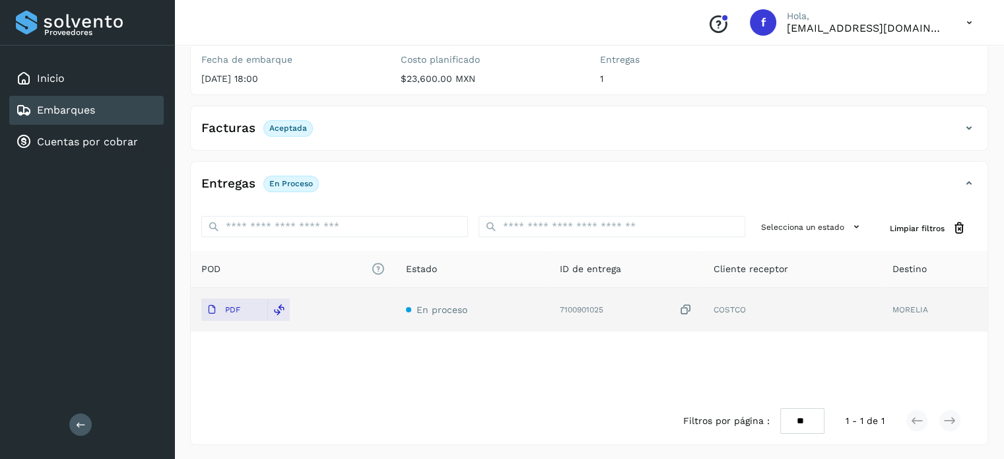
scroll to position [0, 0]
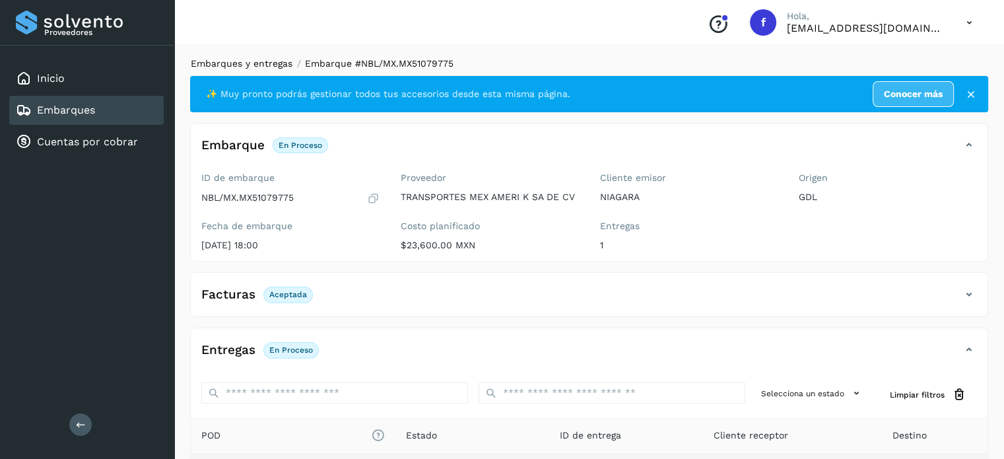
click at [249, 61] on link "Embarques y entregas" at bounding box center [242, 63] width 102 height 11
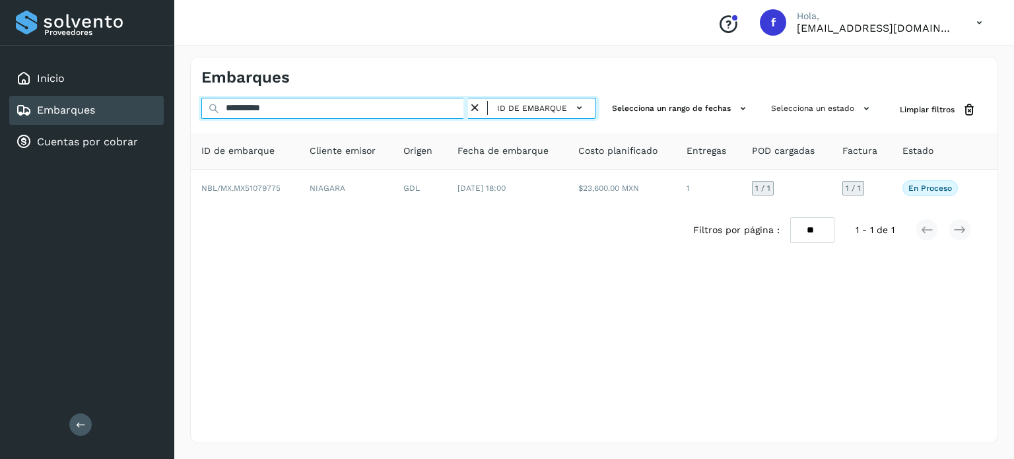
click at [267, 107] on input "**********" at bounding box center [334, 108] width 267 height 21
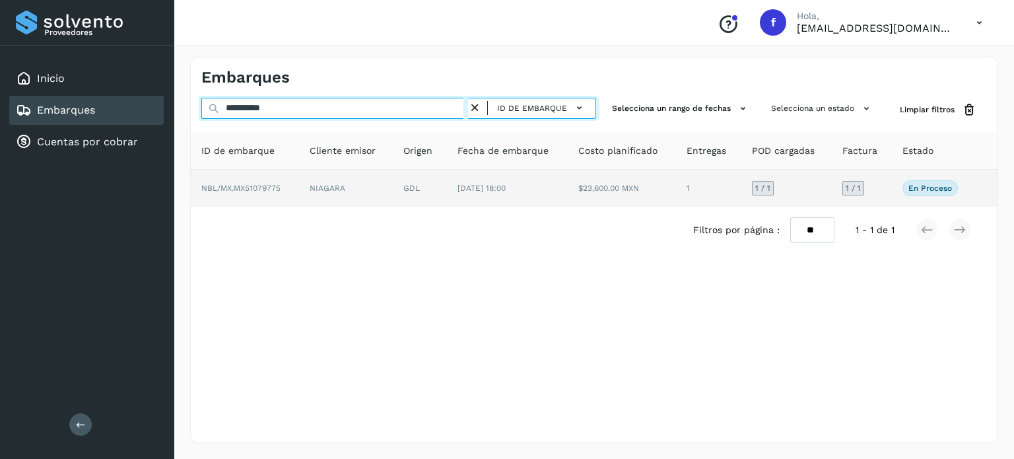
paste input "text"
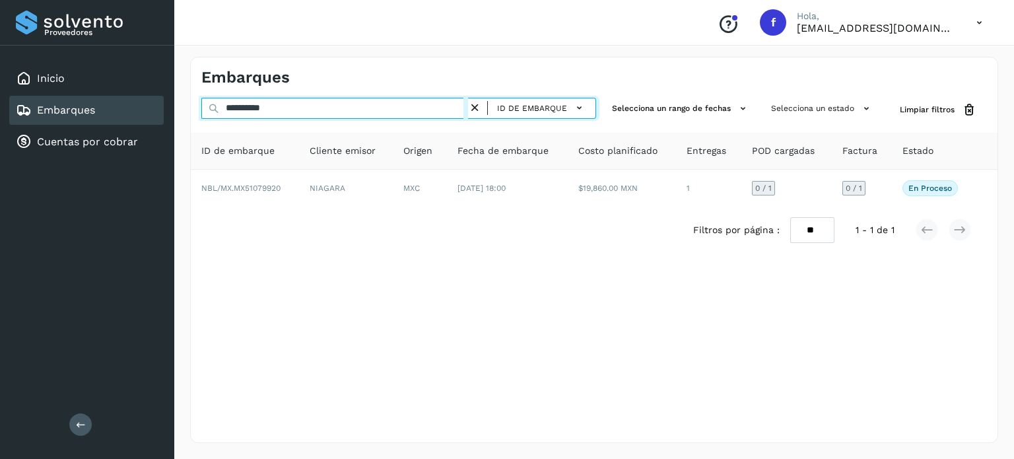
type input "**********"
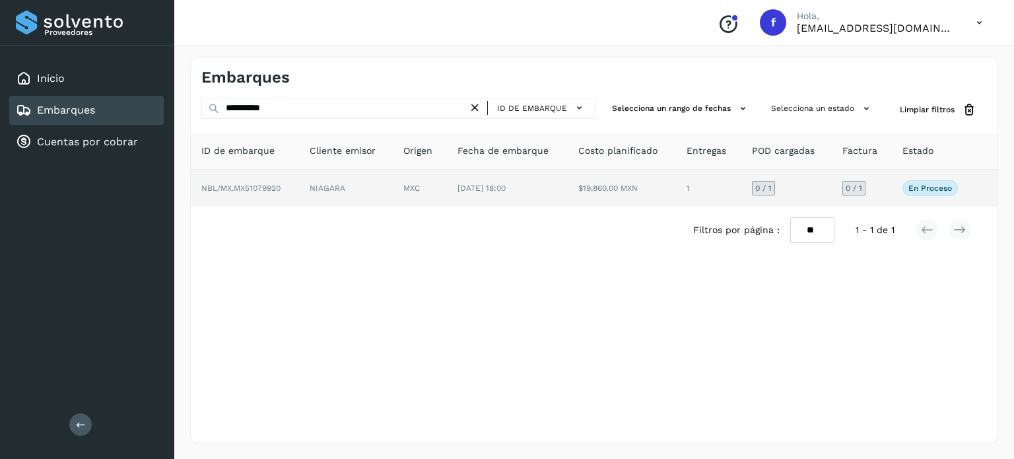
click at [400, 188] on td "MXC" at bounding box center [420, 188] width 54 height 37
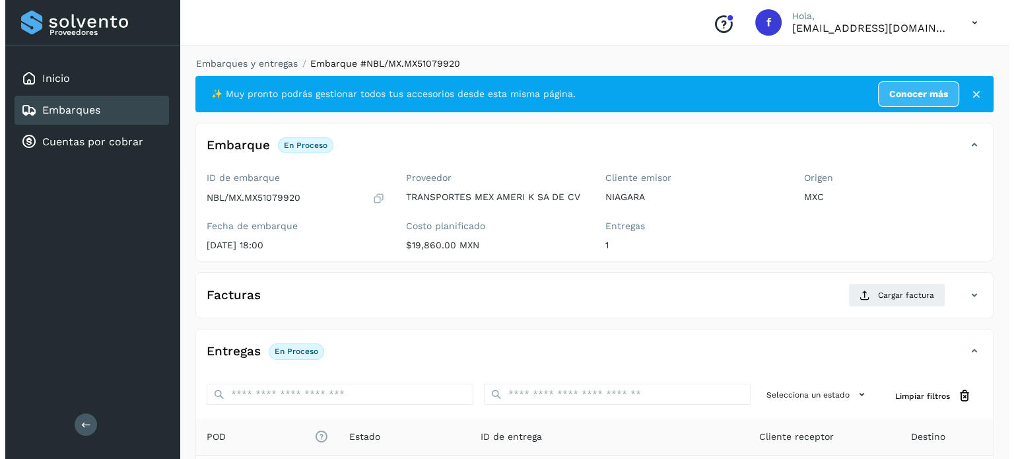
scroll to position [168, 0]
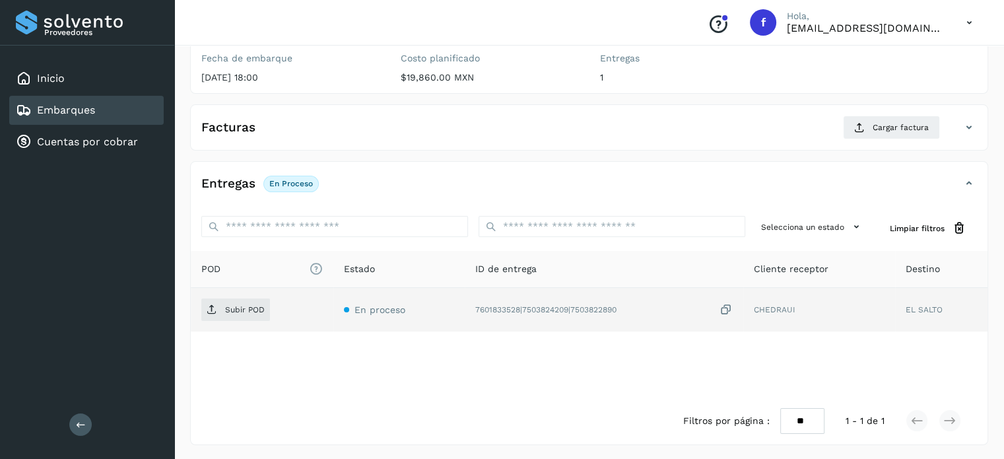
click at [726, 306] on icon at bounding box center [725, 310] width 13 height 14
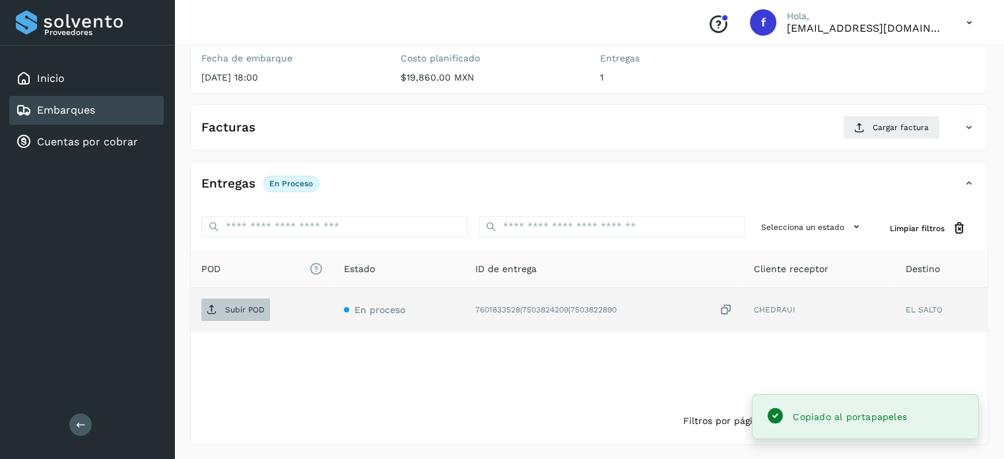
click at [228, 312] on span "Subir POD" at bounding box center [235, 309] width 69 height 21
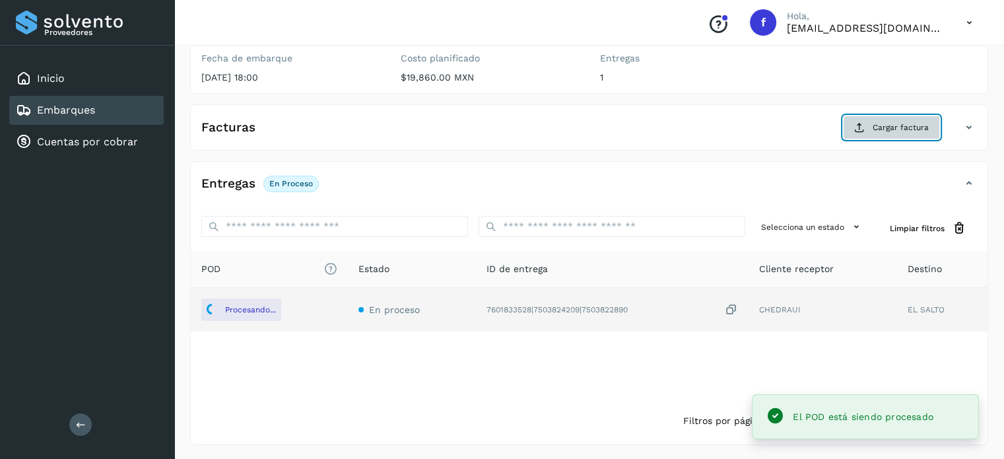
click at [900, 137] on button "Cargar factura" at bounding box center [891, 128] width 97 height 24
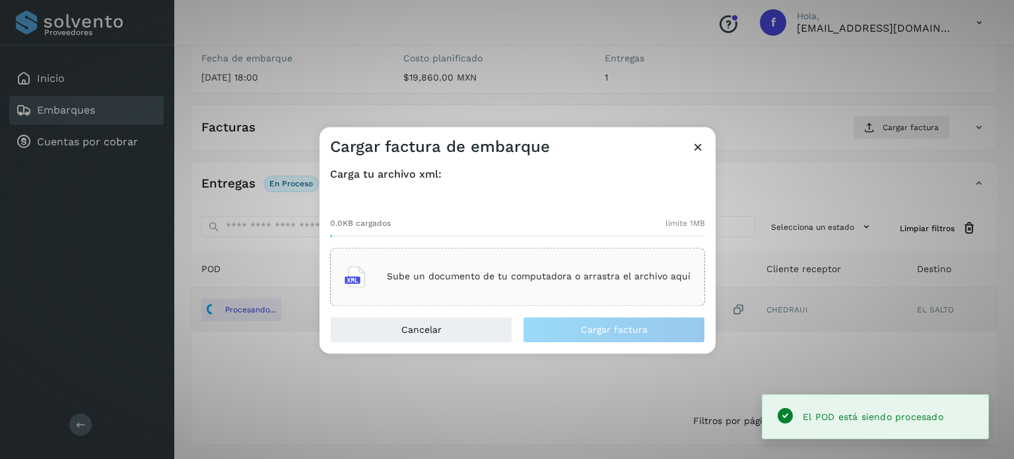
click at [575, 269] on div "Sube un documento de tu computadora o arrastra el archivo aquí" at bounding box center [518, 277] width 346 height 36
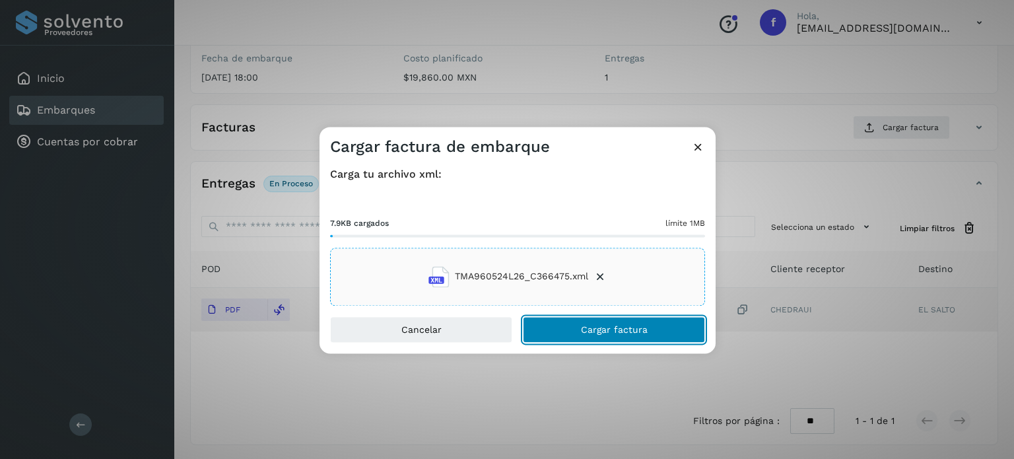
click at [598, 329] on span "Cargar factura" at bounding box center [614, 329] width 67 height 9
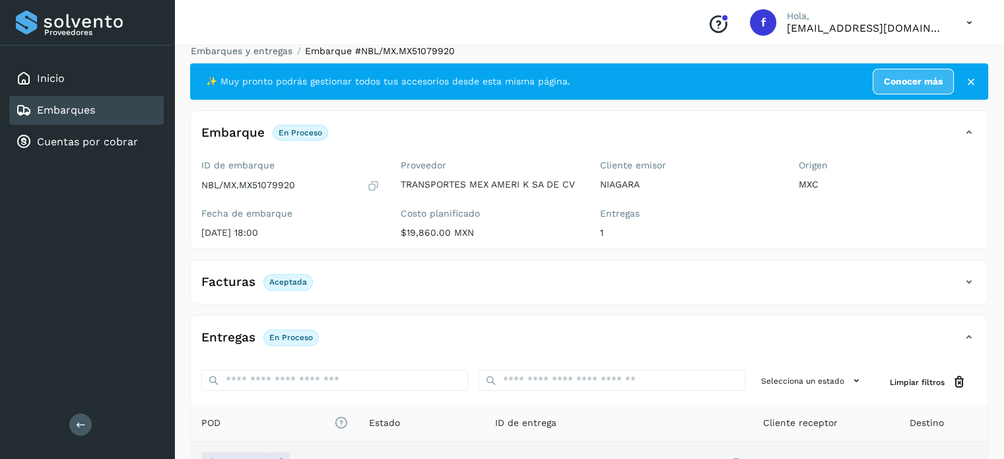
scroll to position [0, 0]
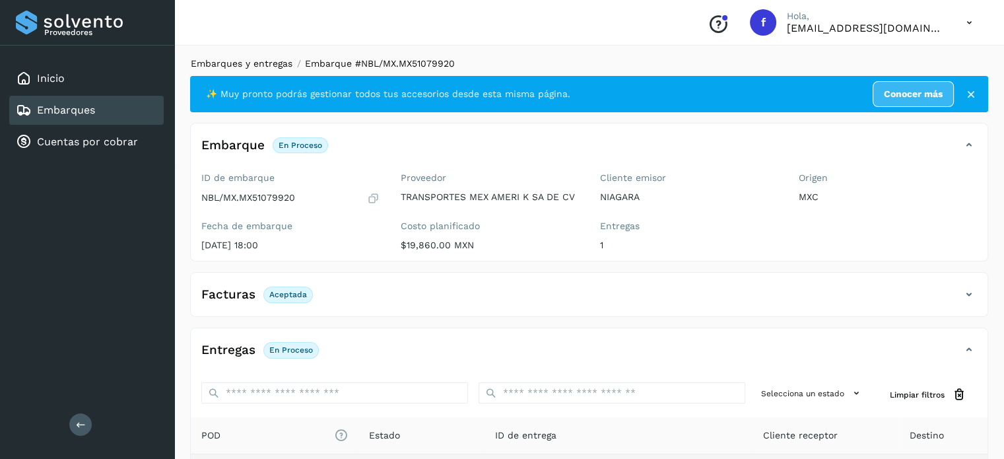
click at [255, 67] on link "Embarques y entregas" at bounding box center [242, 63] width 102 height 11
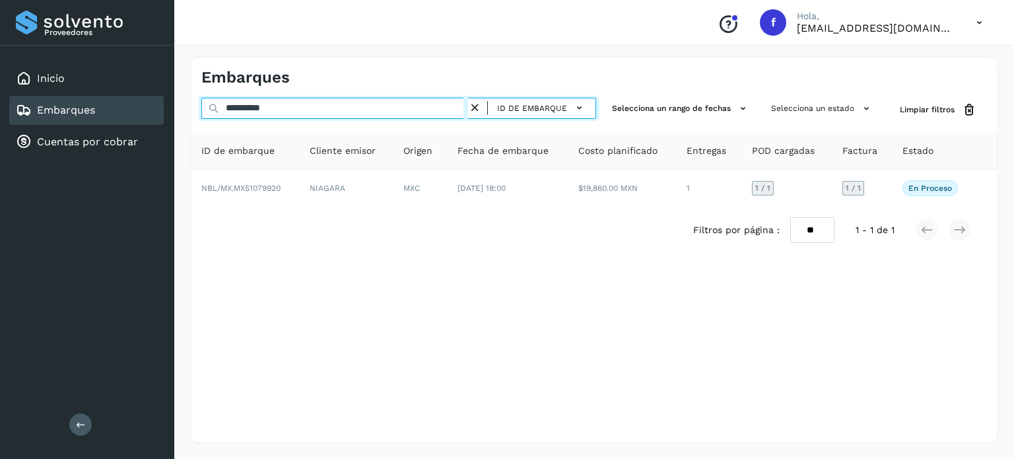
click at [255, 102] on input "**********" at bounding box center [334, 108] width 267 height 21
paste input "text"
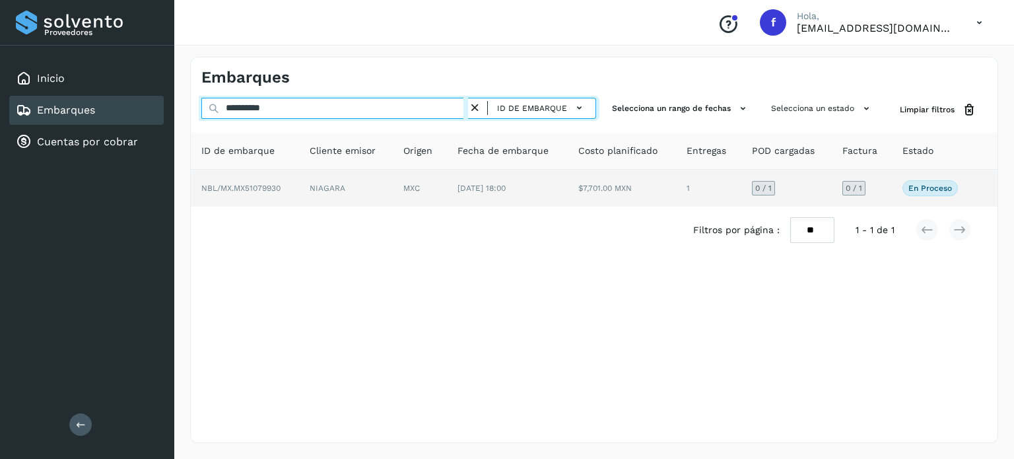
type input "**********"
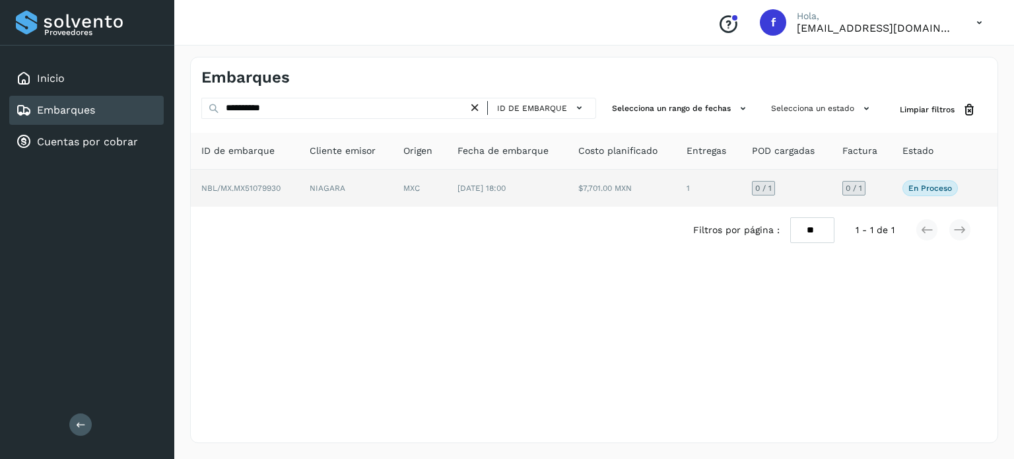
click at [334, 183] on td "NIAGARA" at bounding box center [346, 188] width 94 height 37
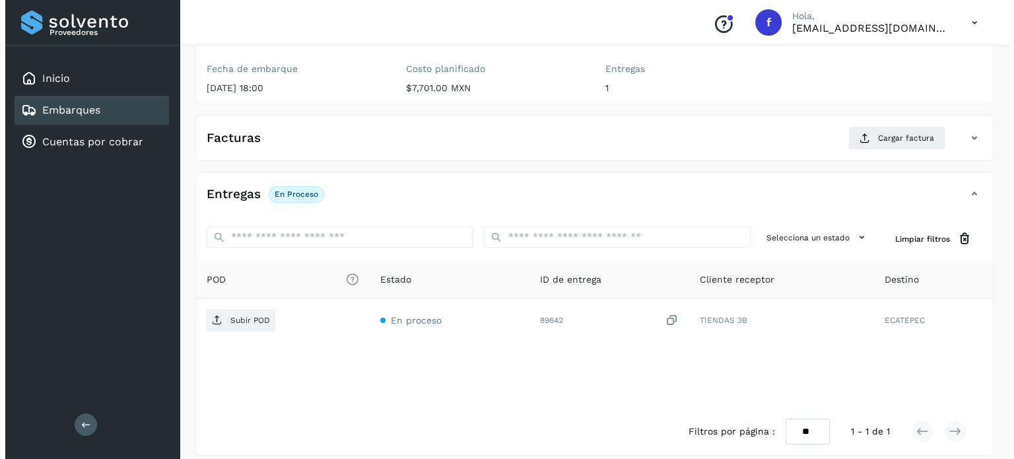
scroll to position [168, 0]
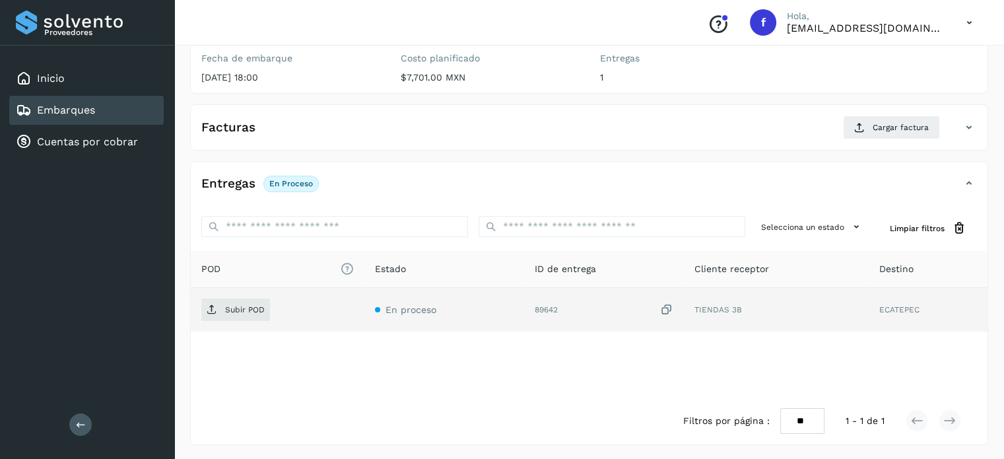
click at [663, 304] on icon at bounding box center [666, 310] width 13 height 14
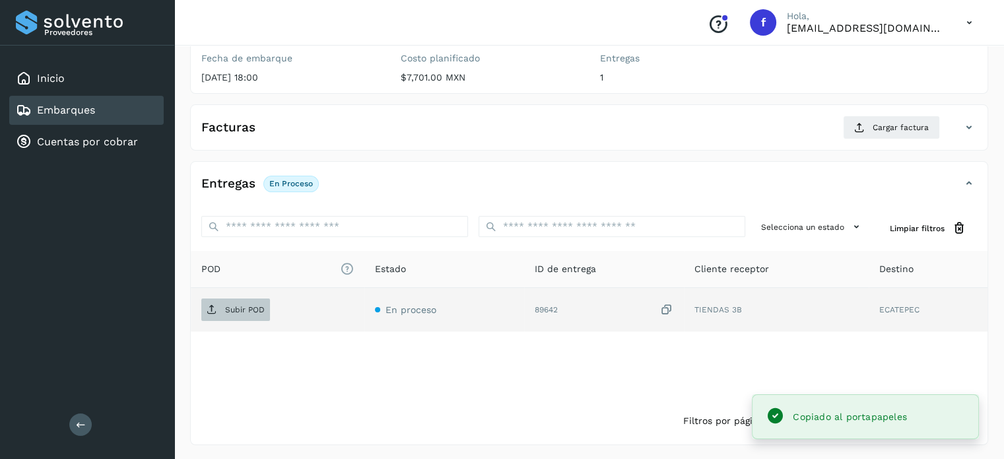
click at [254, 316] on span "Subir POD" at bounding box center [235, 309] width 69 height 21
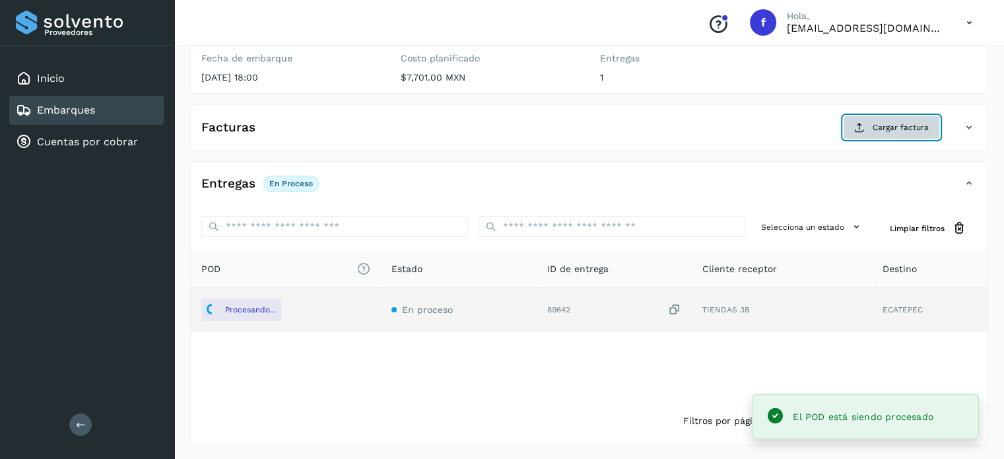
click at [884, 131] on span "Cargar factura" at bounding box center [901, 127] width 56 height 12
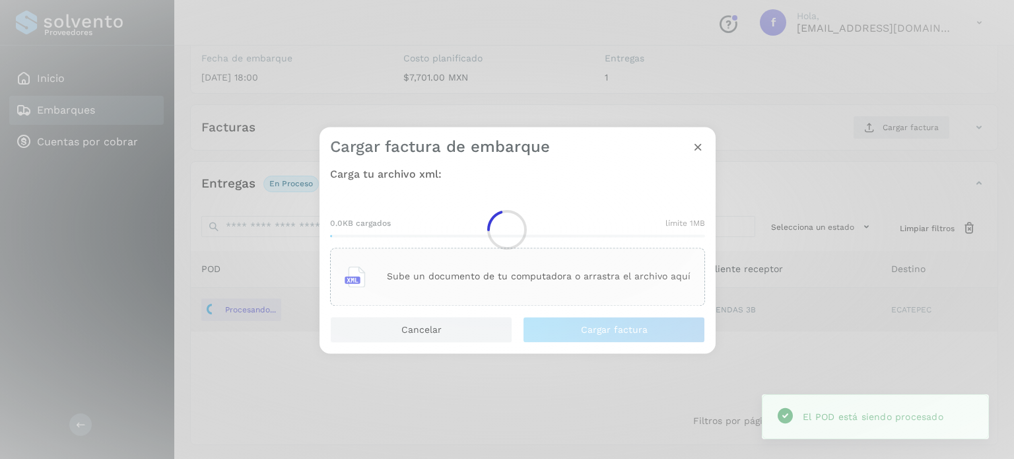
drag, startPoint x: 613, startPoint y: 267, endPoint x: 578, endPoint y: 284, distance: 39.3
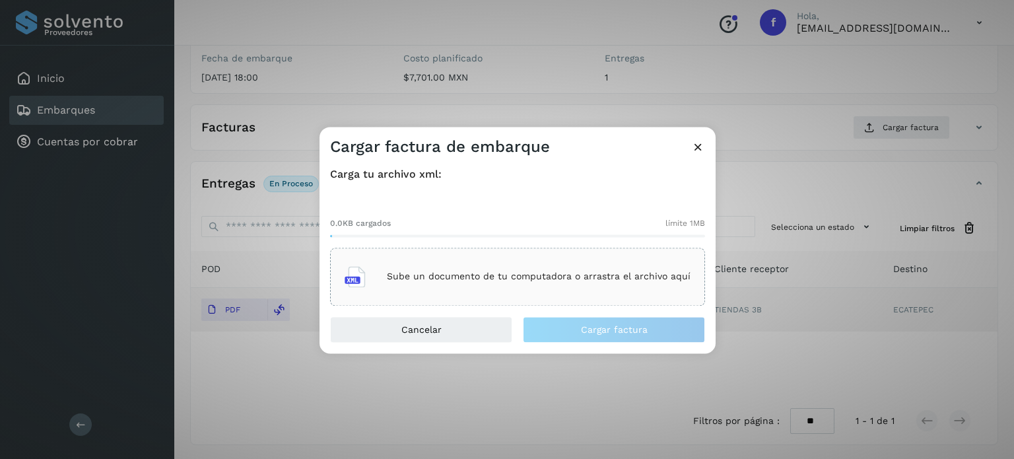
click at [449, 279] on p "Sube un documento de tu computadora o arrastra el archivo aquí" at bounding box center [539, 276] width 304 height 11
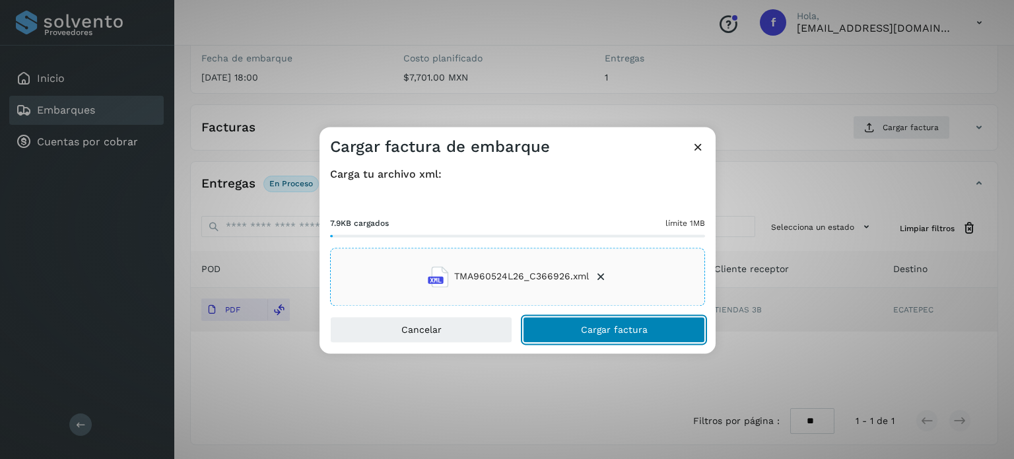
click at [602, 321] on button "Cargar factura" at bounding box center [614, 329] width 182 height 26
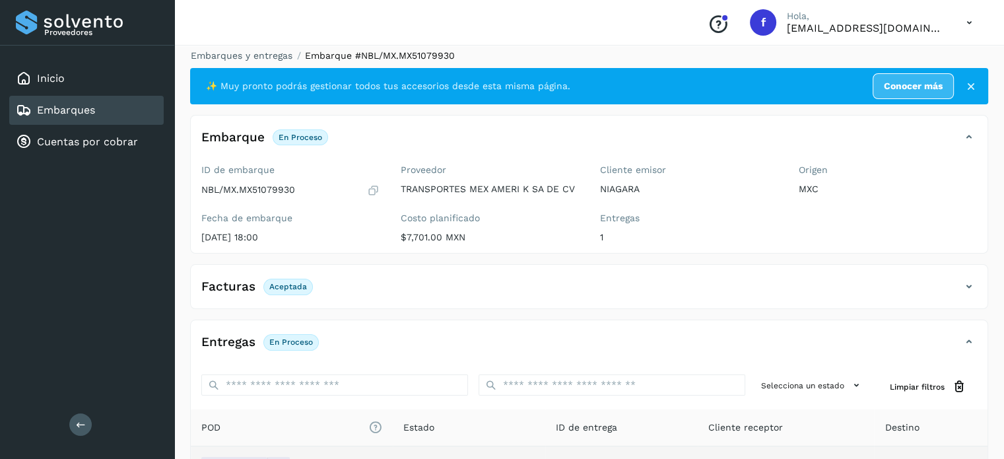
scroll to position [0, 0]
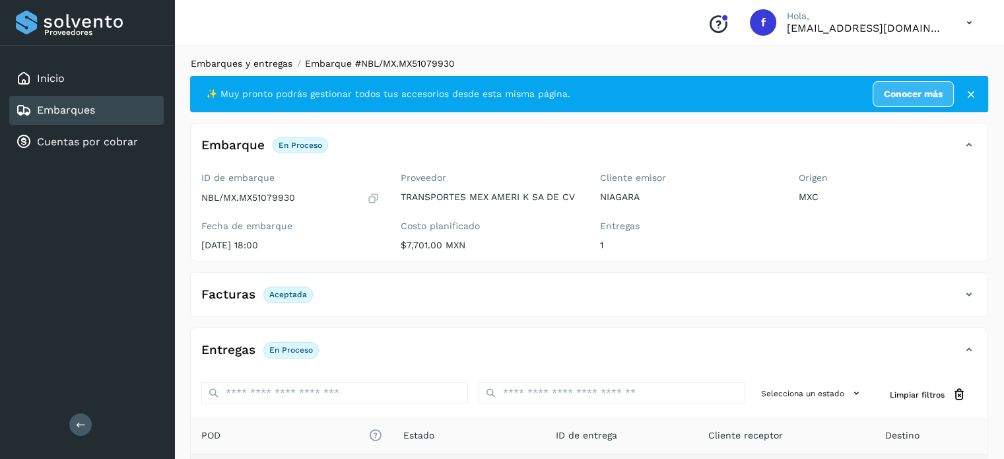
click at [245, 66] on link "Embarques y entregas" at bounding box center [242, 63] width 102 height 11
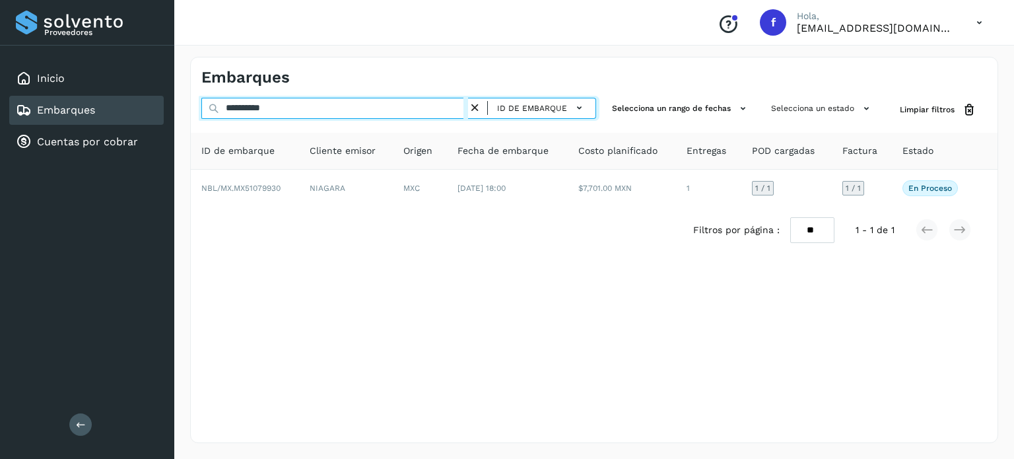
click at [266, 113] on input "**********" at bounding box center [334, 108] width 267 height 21
click at [267, 113] on input "**********" at bounding box center [334, 108] width 267 height 21
paste input "text"
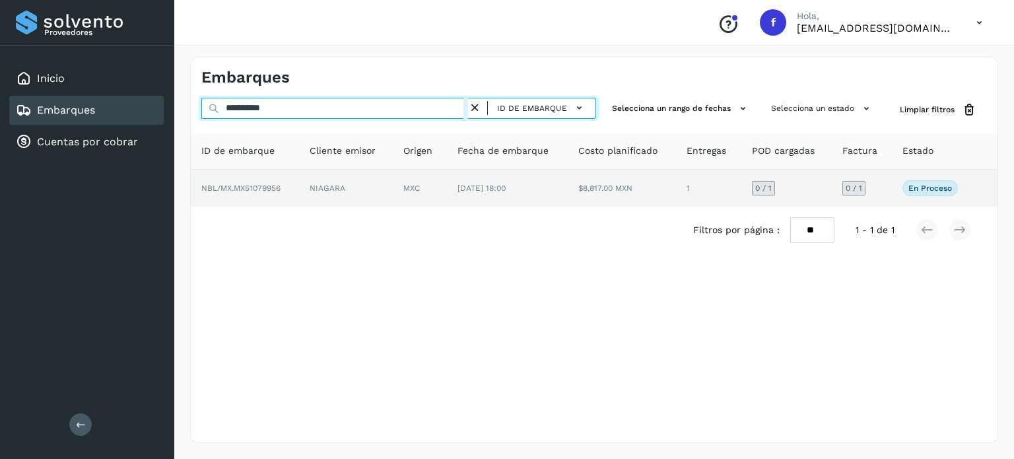
type input "**********"
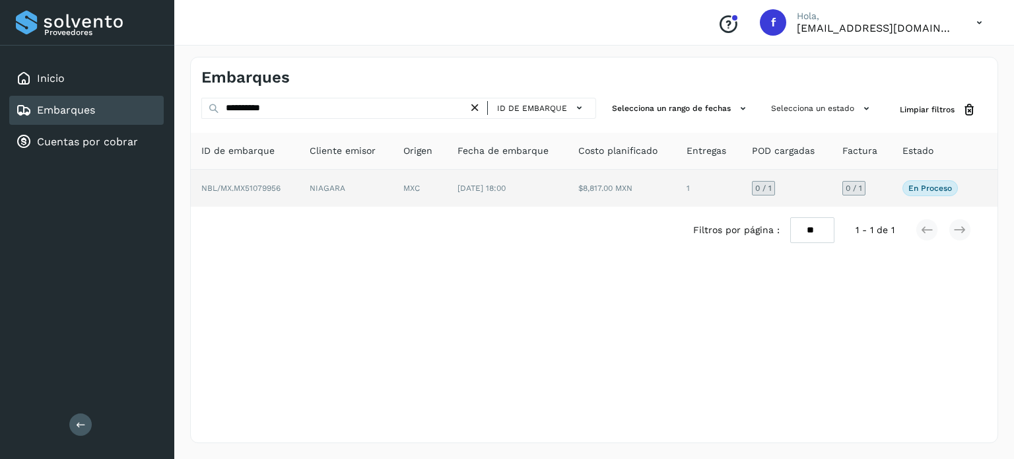
click at [362, 197] on td "NIAGARA" at bounding box center [346, 188] width 94 height 37
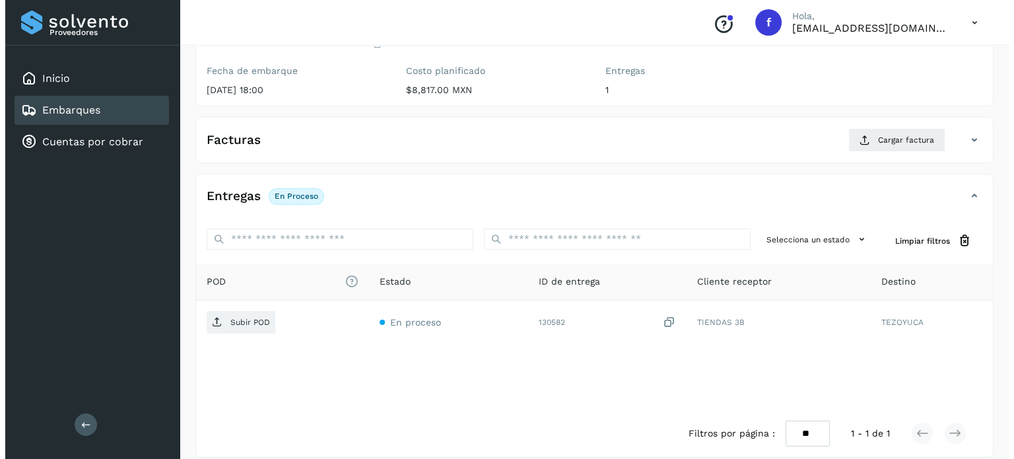
scroll to position [168, 0]
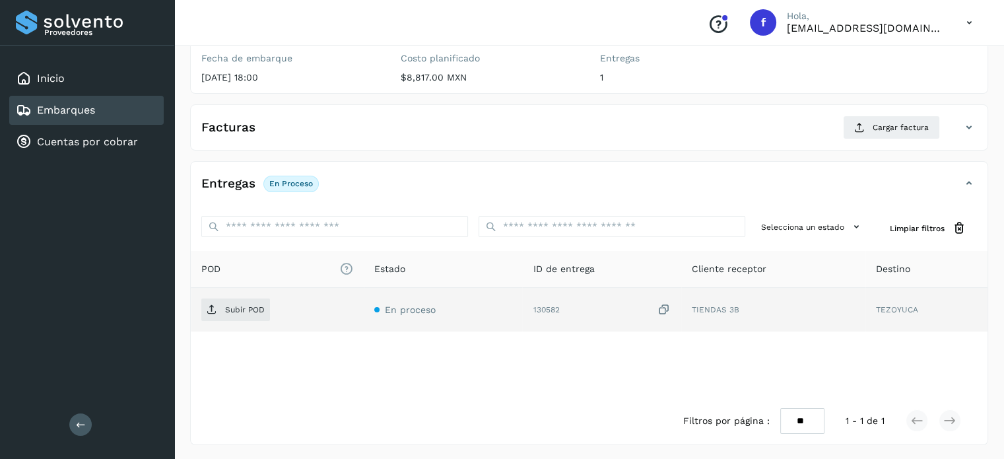
click at [663, 312] on icon at bounding box center [663, 310] width 13 height 14
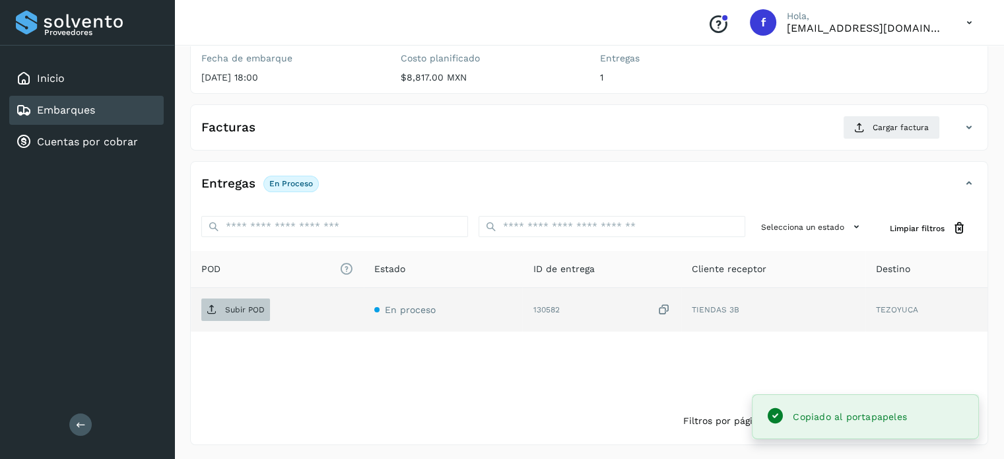
click at [243, 306] on p "Subir POD" at bounding box center [245, 309] width 40 height 9
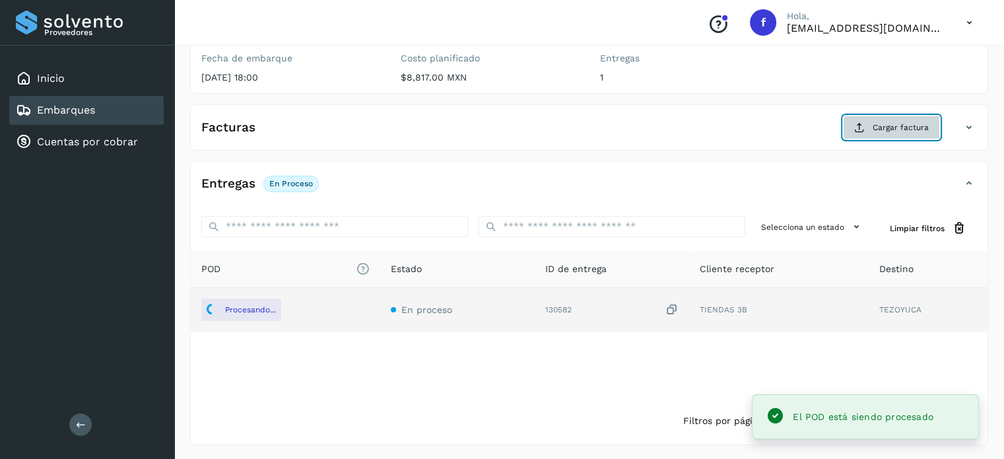
click at [865, 127] on icon at bounding box center [859, 127] width 11 height 11
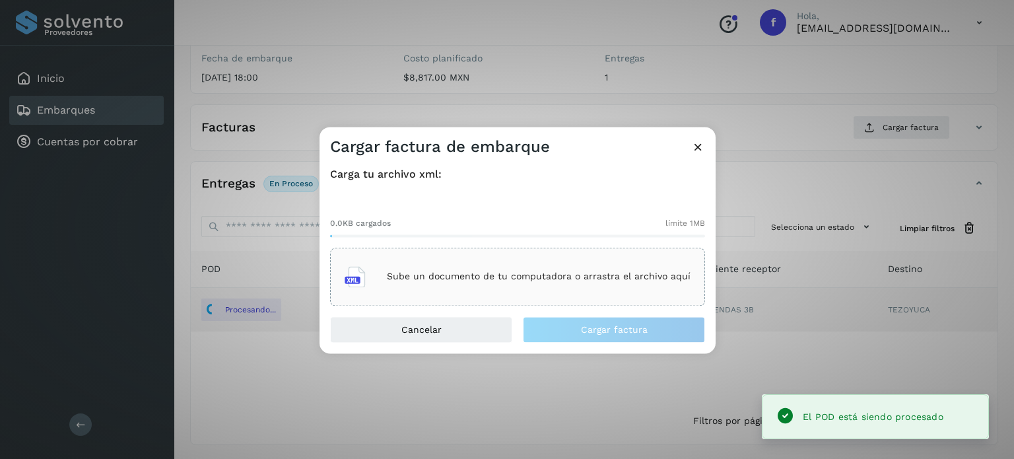
click at [588, 269] on div "Sube un documento de tu computadora o arrastra el archivo aquí" at bounding box center [518, 277] width 346 height 36
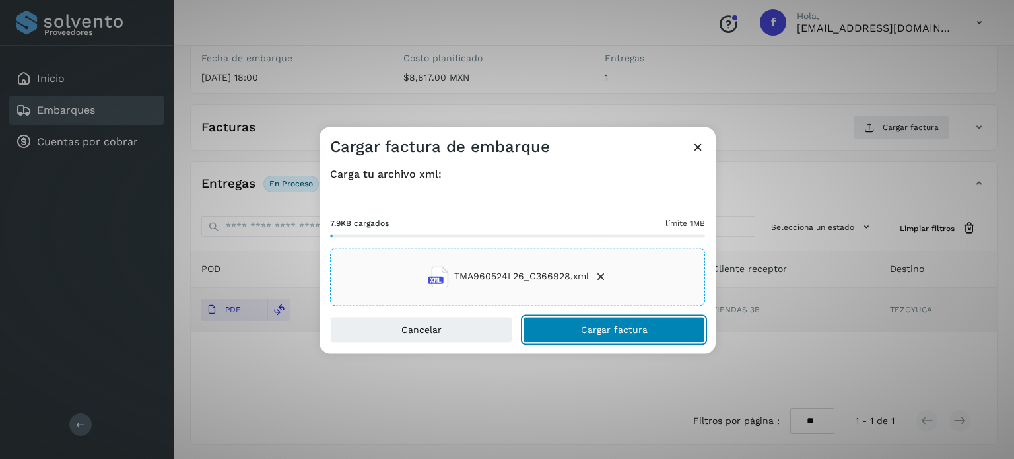
click at [607, 338] on button "Cargar factura" at bounding box center [614, 329] width 182 height 26
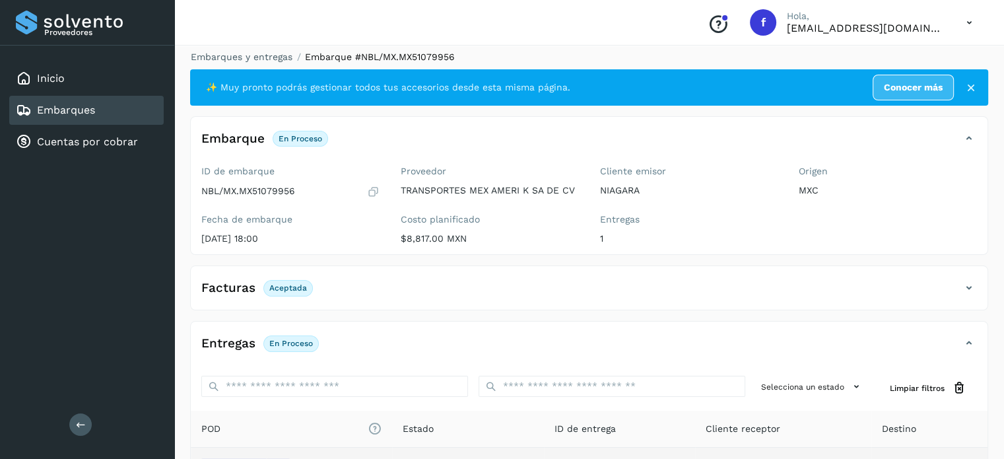
scroll to position [0, 0]
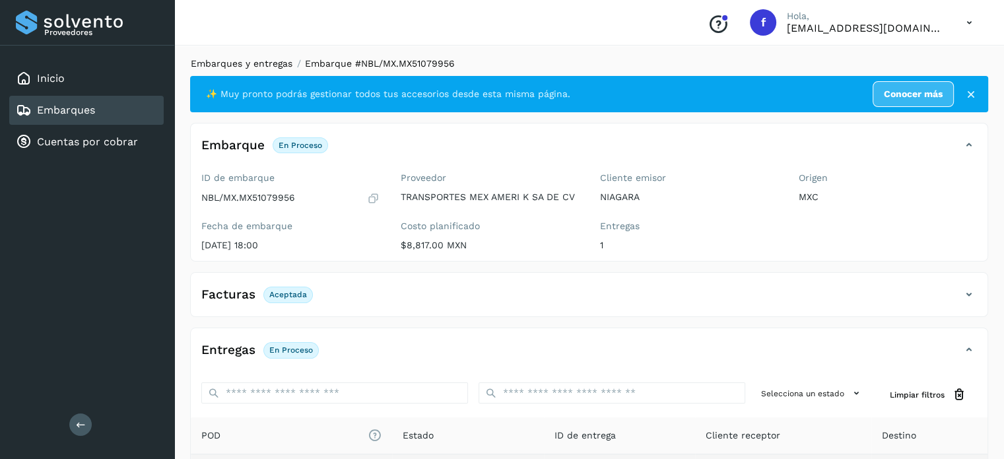
click at [275, 63] on link "Embarques y entregas" at bounding box center [242, 63] width 102 height 11
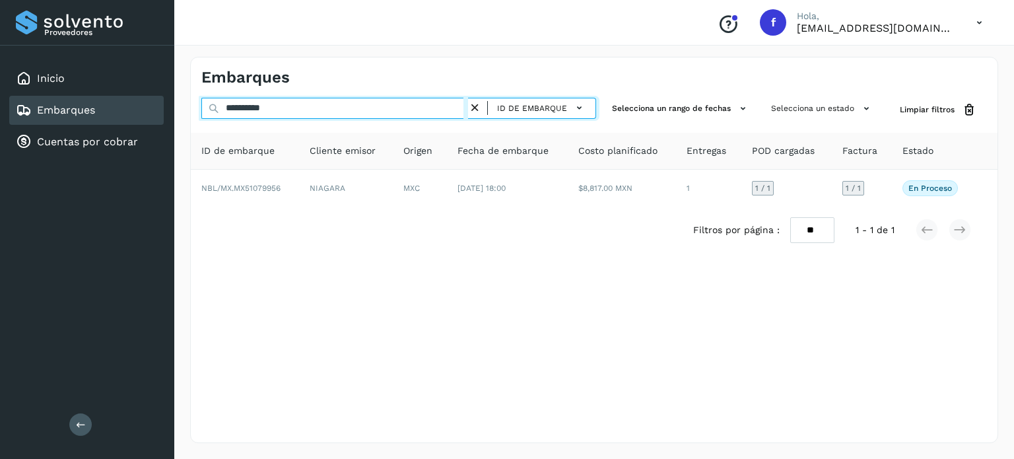
click at [271, 108] on input "**********" at bounding box center [334, 108] width 267 height 21
paste input "text"
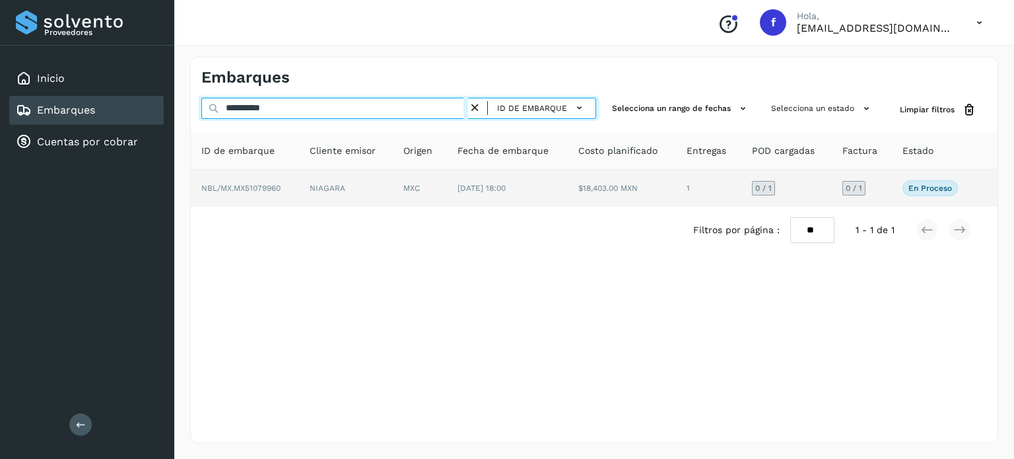
type input "**********"
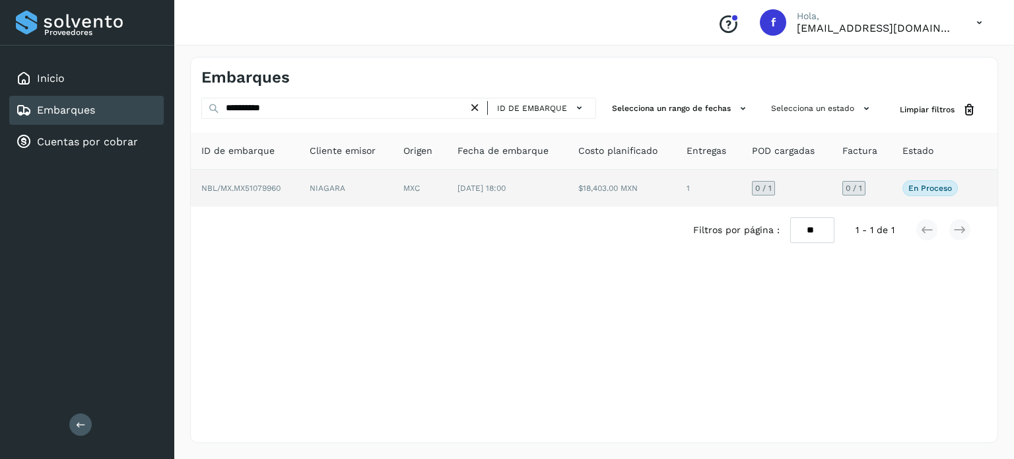
click at [359, 179] on td "NIAGARA" at bounding box center [346, 188] width 94 height 37
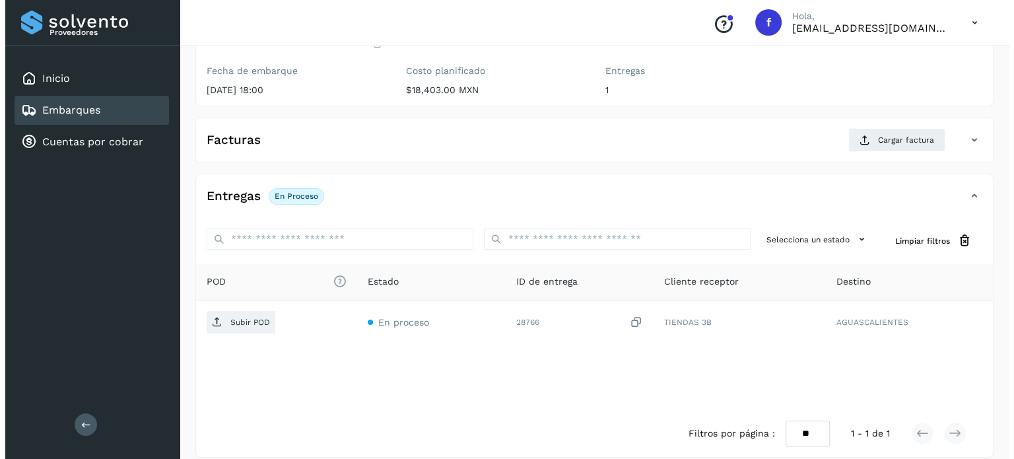
scroll to position [168, 0]
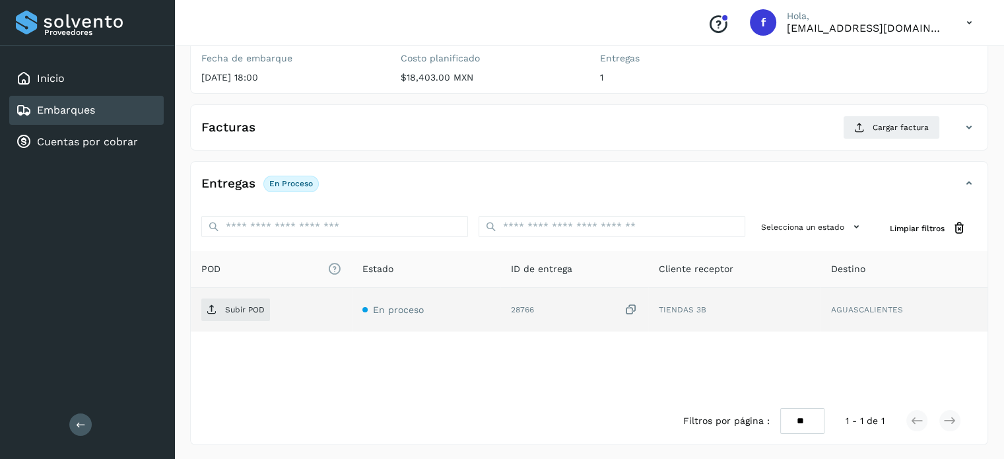
click at [631, 308] on icon at bounding box center [630, 310] width 13 height 14
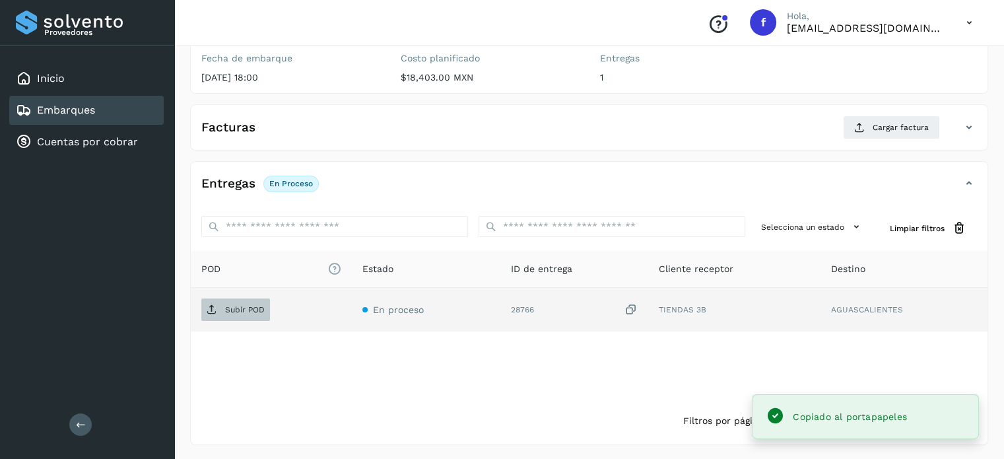
click at [242, 315] on span "Subir POD" at bounding box center [235, 309] width 69 height 21
click at [882, 144] on div "Facturas Cargar factura" at bounding box center [589, 133] width 797 height 34
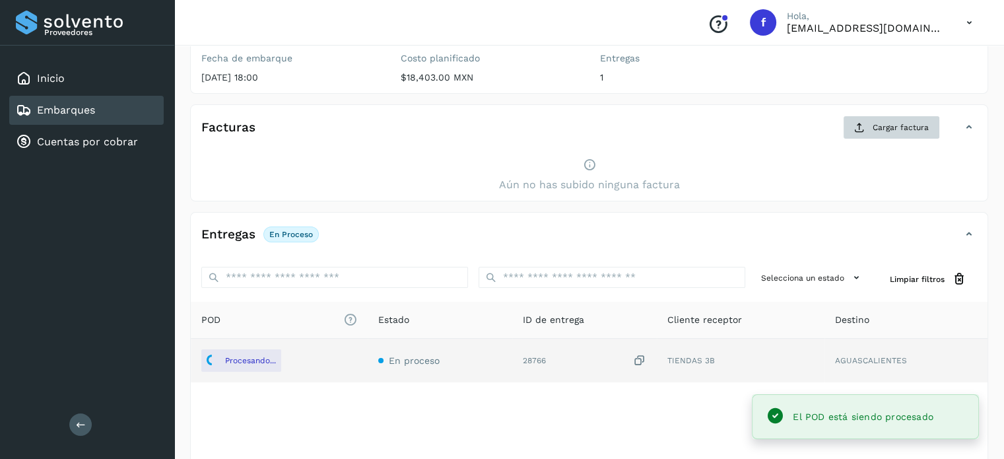
drag, startPoint x: 879, startPoint y: 139, endPoint x: 883, endPoint y: 127, distance: 12.5
click at [877, 135] on div "Facturas Cargar factura" at bounding box center [589, 133] width 797 height 34
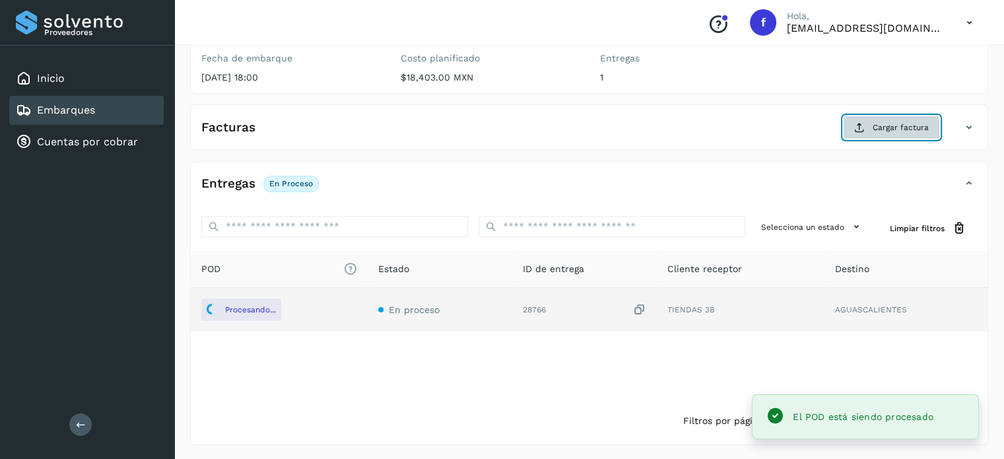
click at [883, 127] on span "Cargar factura" at bounding box center [901, 127] width 56 height 12
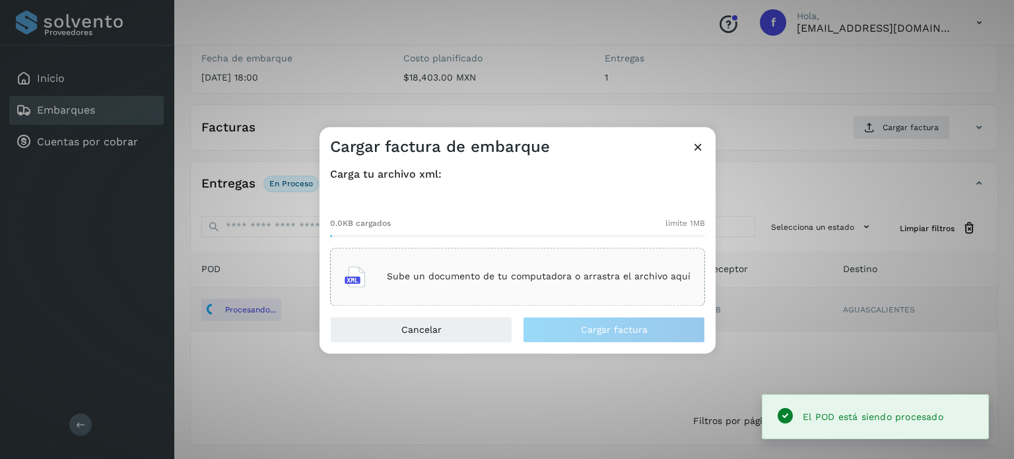
click at [628, 277] on p "Sube un documento de tu computadora o arrastra el archivo aquí" at bounding box center [539, 276] width 304 height 11
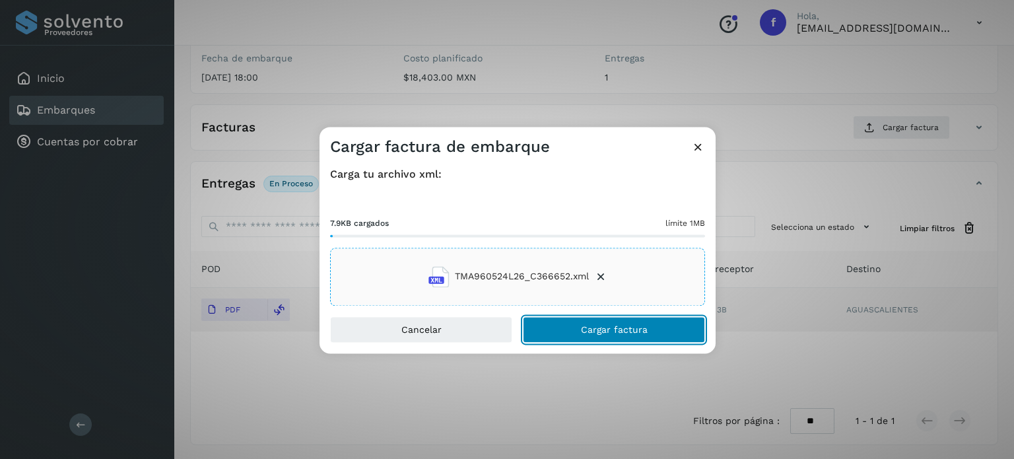
click at [638, 325] on span "Cargar factura" at bounding box center [614, 329] width 67 height 9
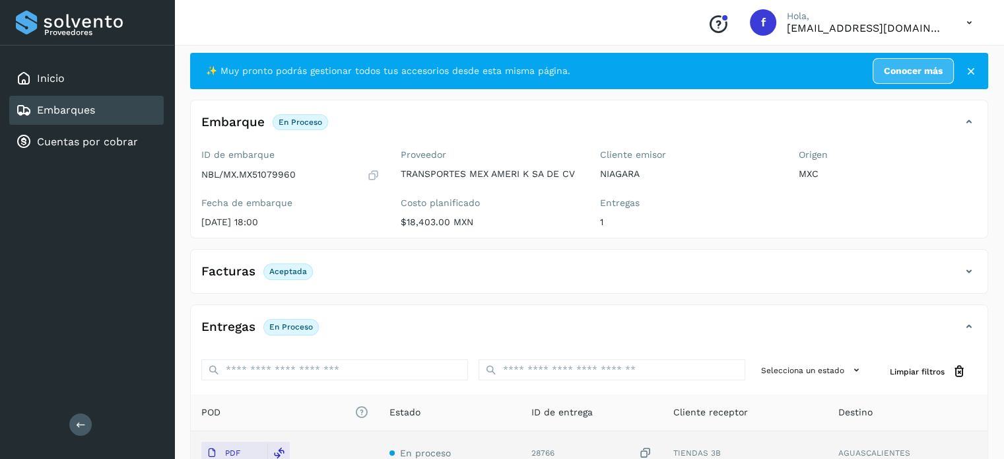
scroll to position [0, 0]
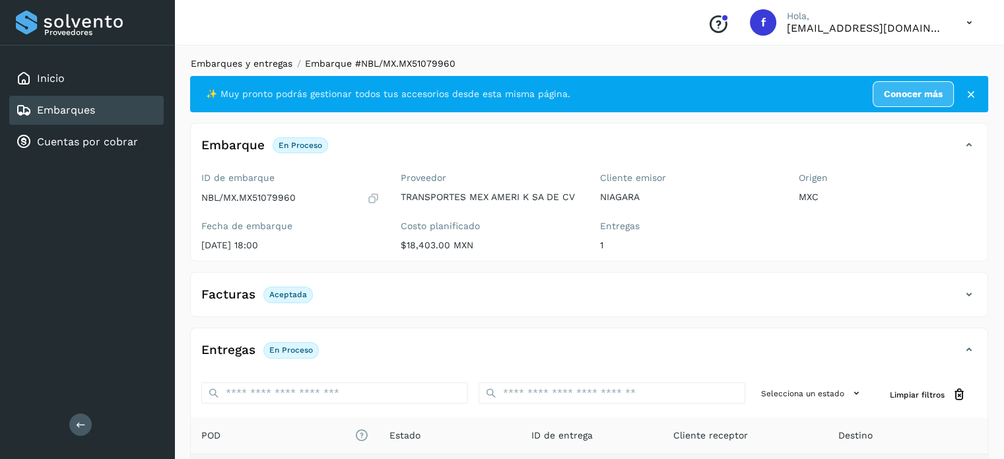
click at [269, 63] on link "Embarques y entregas" at bounding box center [242, 63] width 102 height 11
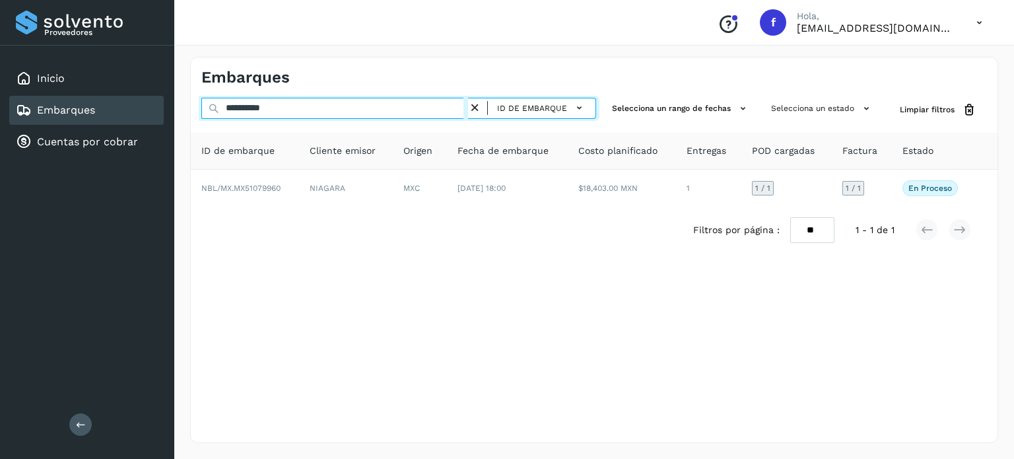
click at [271, 110] on input "**********" at bounding box center [334, 108] width 267 height 21
paste input "text"
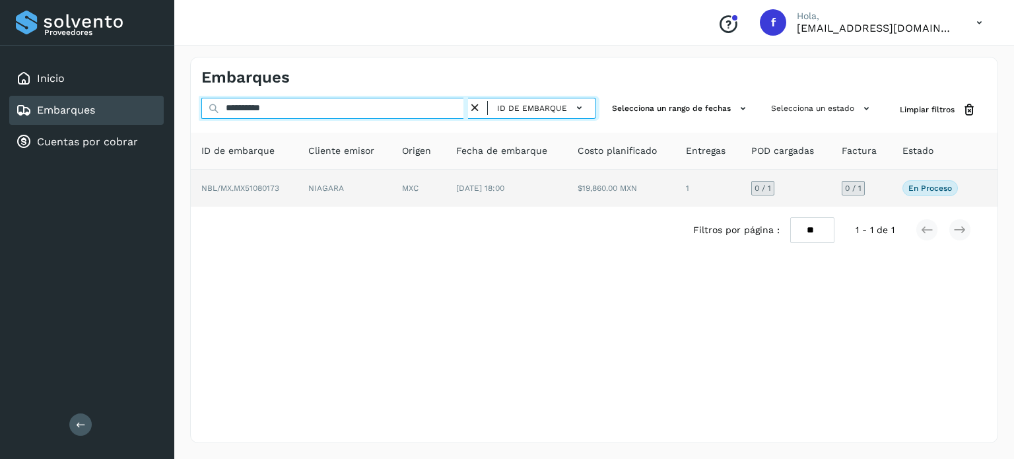
type input "**********"
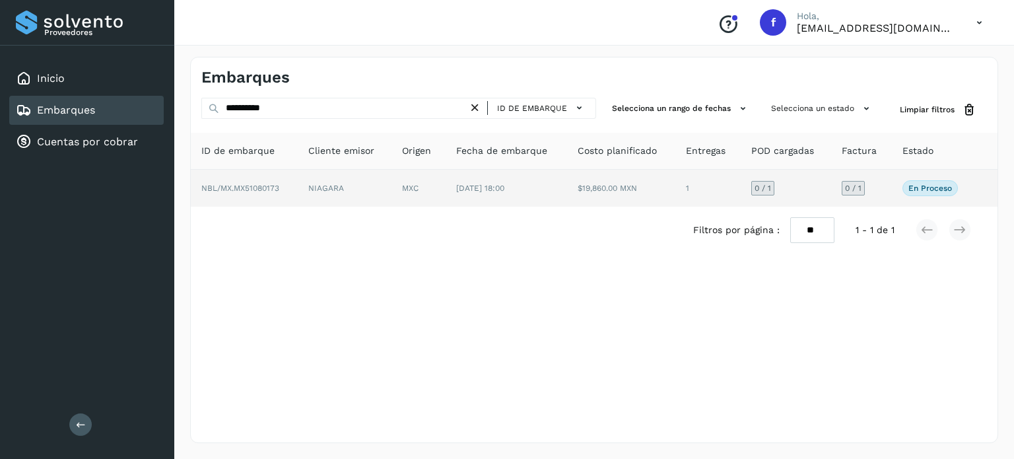
click at [449, 198] on td "[DATE] 18:00" at bounding box center [506, 188] width 121 height 37
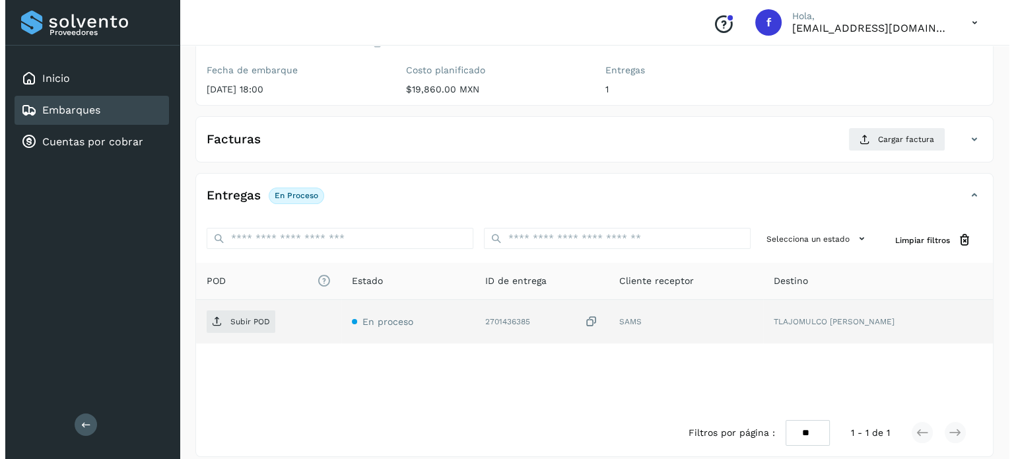
scroll to position [168, 0]
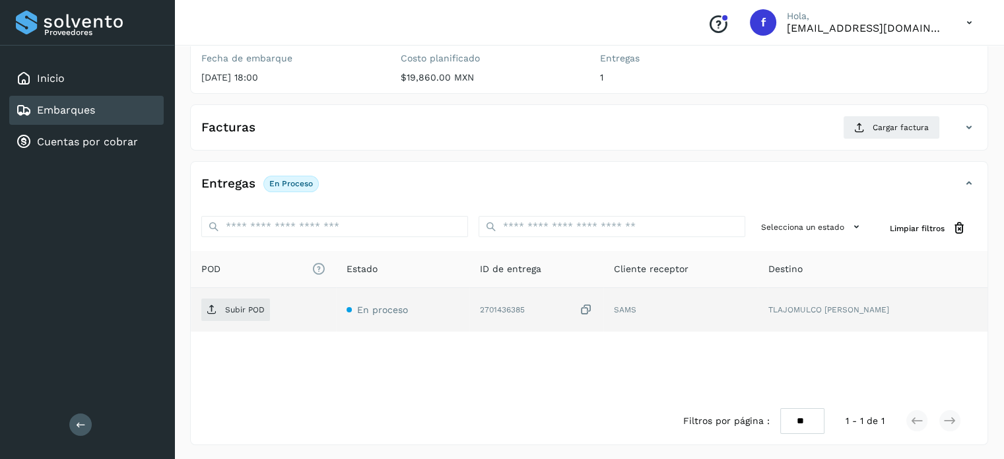
drag, startPoint x: 606, startPoint y: 303, endPoint x: 531, endPoint y: 308, distance: 74.7
click at [593, 303] on icon at bounding box center [586, 310] width 13 height 14
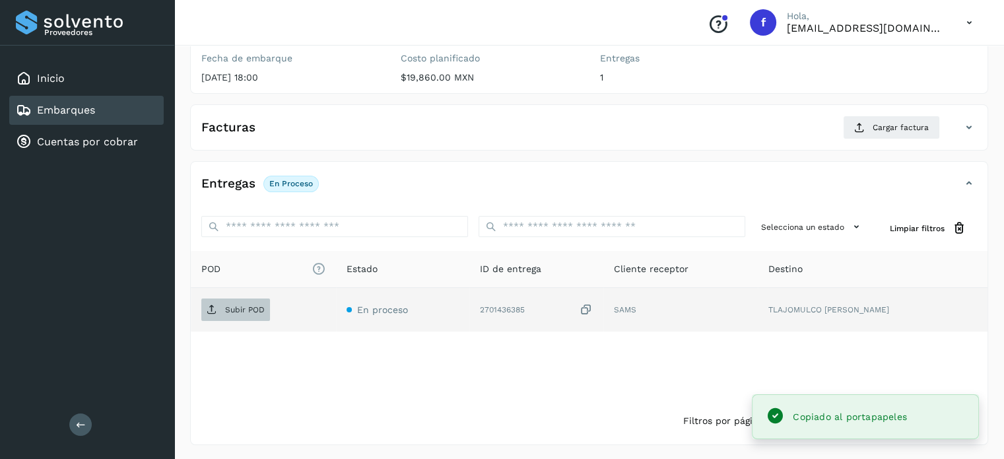
click at [252, 302] on span "Subir POD" at bounding box center [235, 309] width 69 height 21
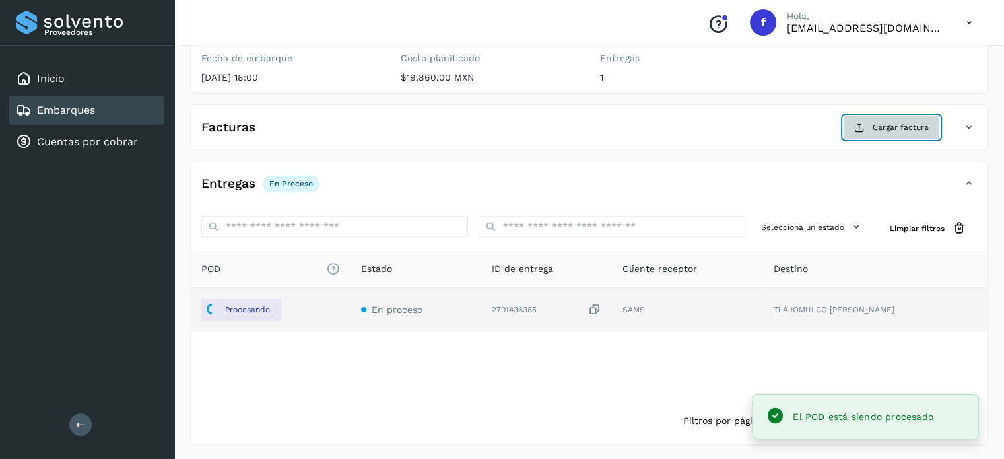
click at [891, 130] on span "Cargar factura" at bounding box center [901, 127] width 56 height 12
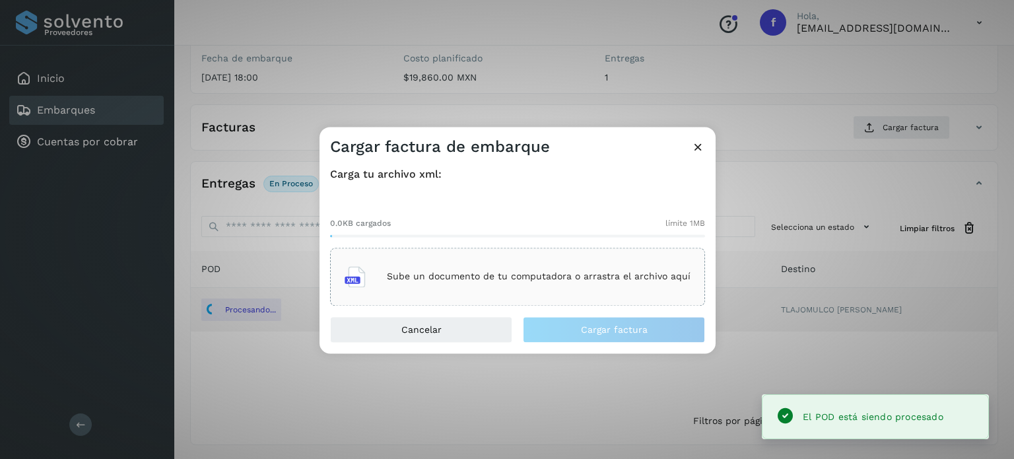
click at [565, 277] on p "Sube un documento de tu computadora o arrastra el archivo aquí" at bounding box center [539, 276] width 304 height 11
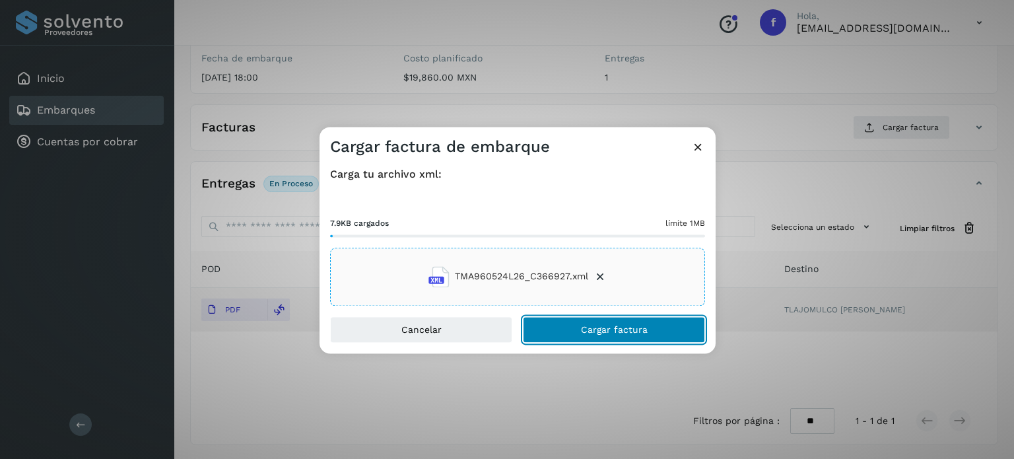
drag, startPoint x: 568, startPoint y: 330, endPoint x: 615, endPoint y: 218, distance: 121.6
click at [570, 326] on button "Cargar factura" at bounding box center [614, 329] width 182 height 26
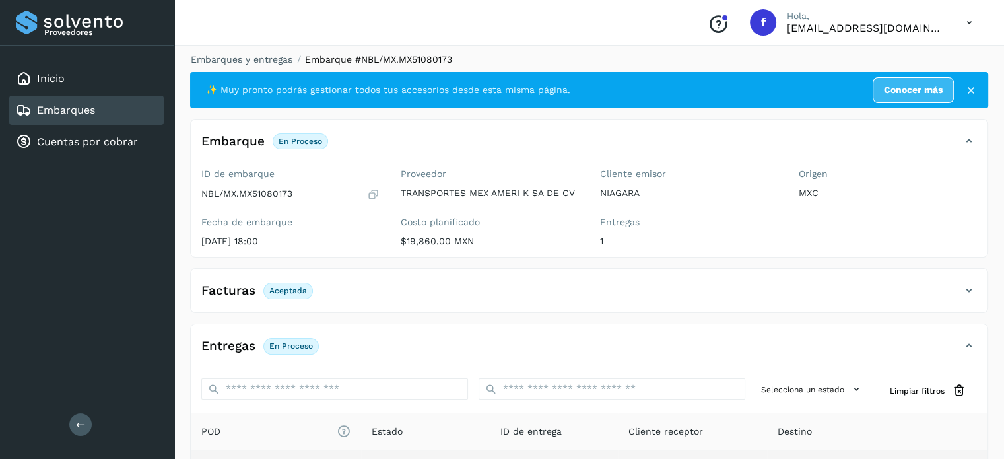
scroll to position [0, 0]
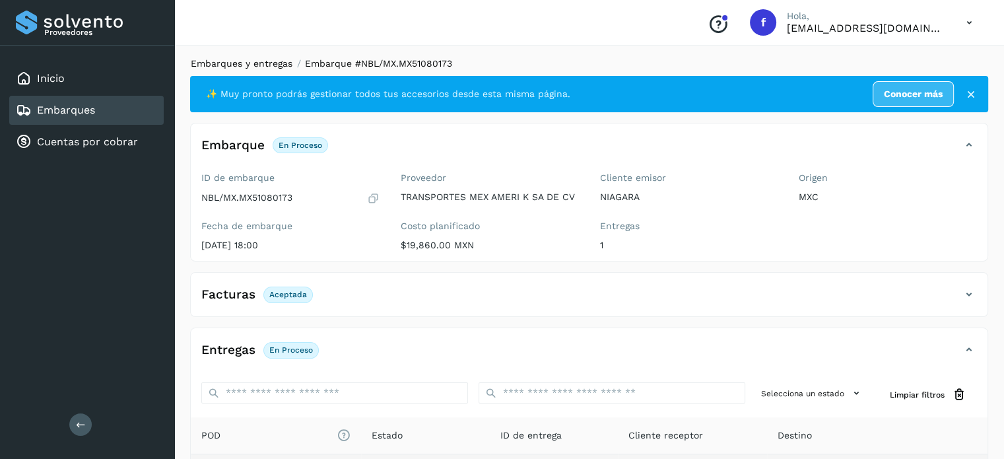
drag, startPoint x: 224, startPoint y: 52, endPoint x: 224, endPoint y: 61, distance: 8.6
click at [224, 52] on div "Embarques y entregas Embarque #NBL/MX.MX51080173 ✨ Muy pronto podrás gestionar …" at bounding box center [589, 334] width 830 height 586
click at [224, 65] on link "Embarques y entregas" at bounding box center [242, 63] width 102 height 11
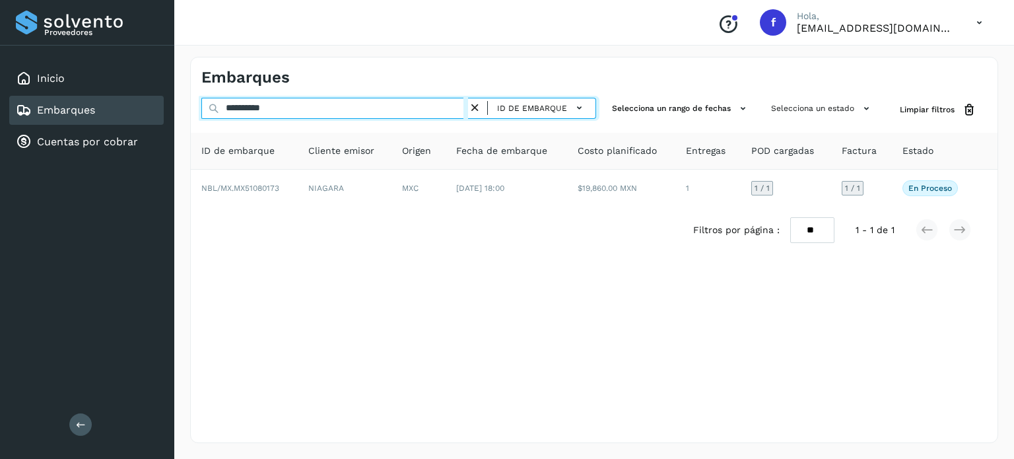
click at [257, 105] on input "**********" at bounding box center [334, 108] width 267 height 21
paste input "text"
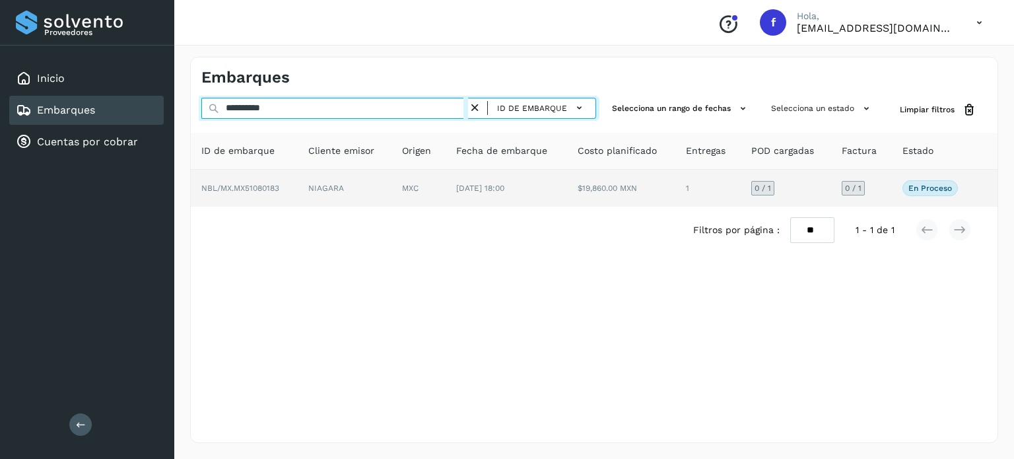
type input "**********"
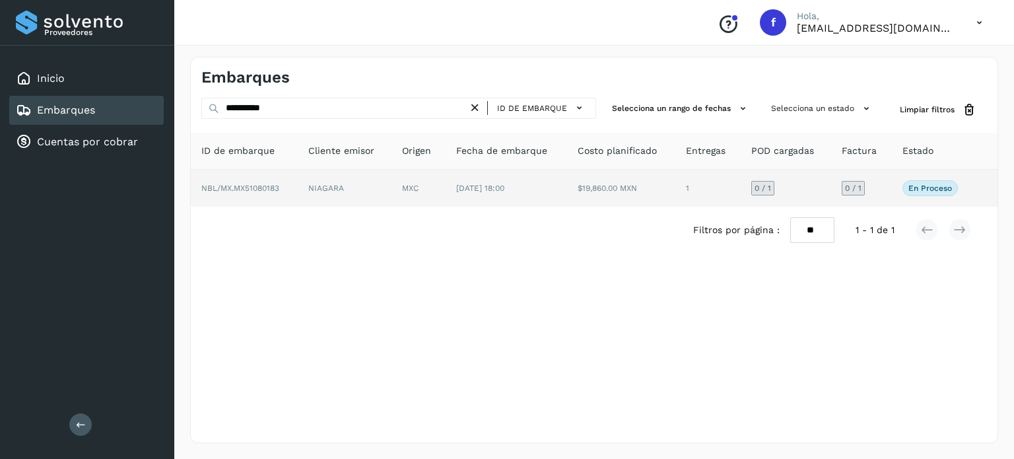
click at [309, 182] on td "NIAGARA" at bounding box center [345, 188] width 94 height 37
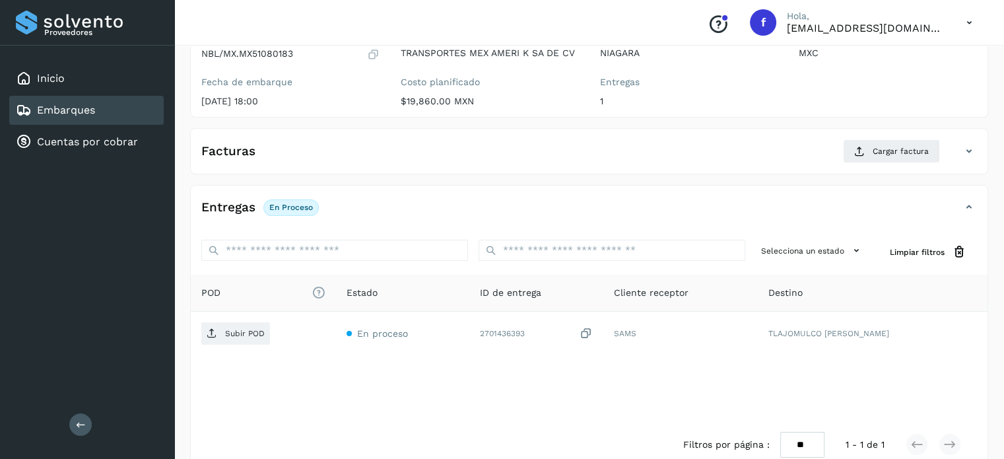
scroll to position [159, 0]
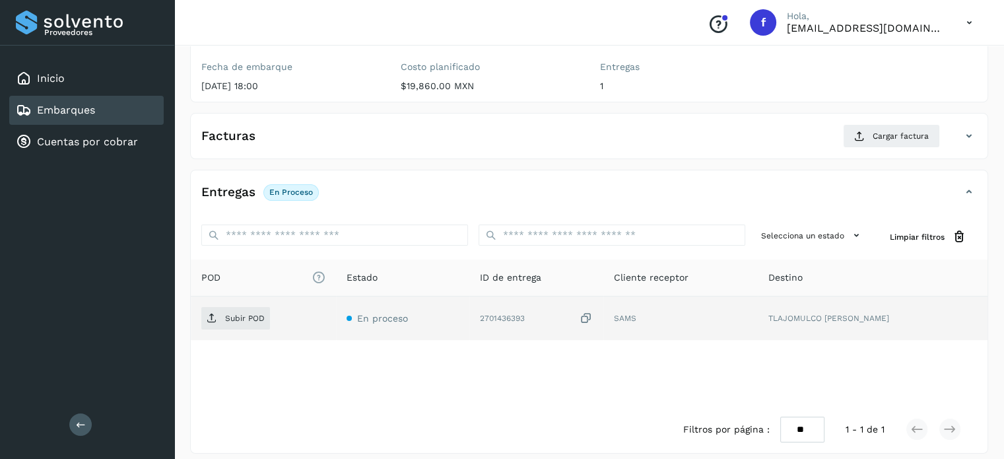
click at [593, 314] on icon at bounding box center [586, 319] width 13 height 14
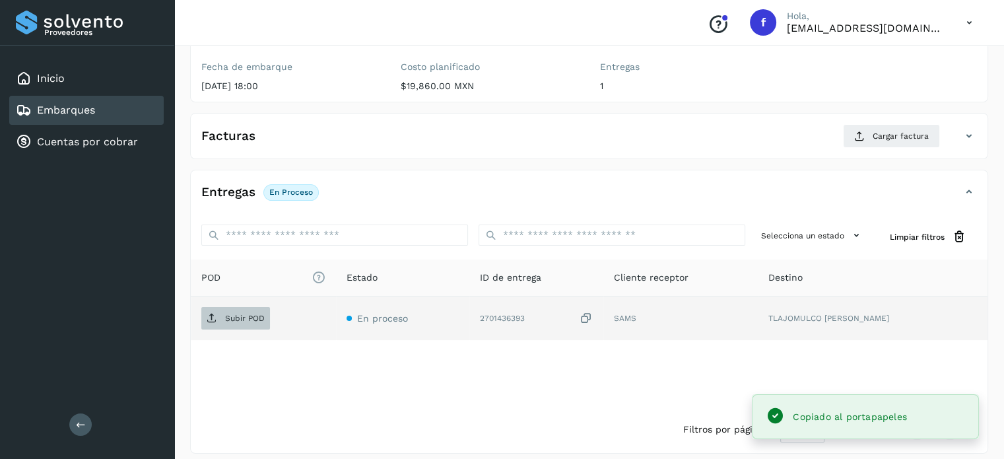
click at [224, 323] on span "Subir POD" at bounding box center [235, 318] width 69 height 21
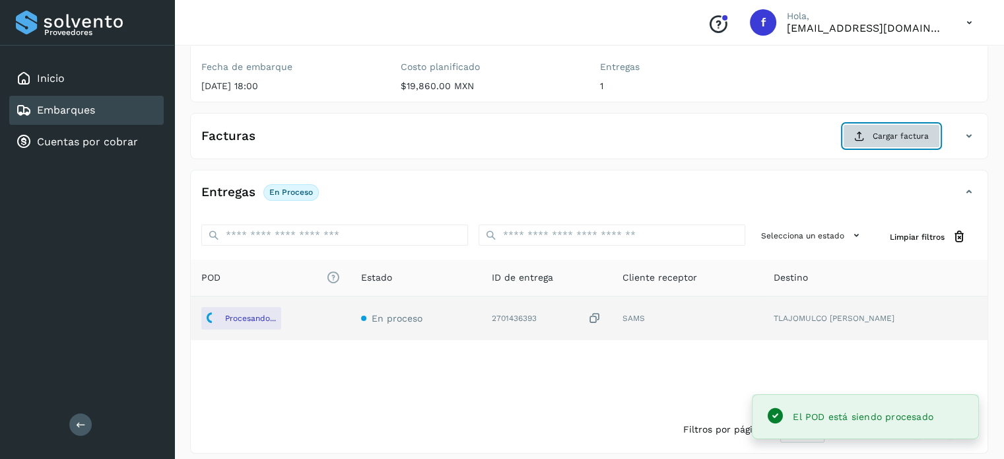
click at [895, 131] on span "Cargar factura" at bounding box center [901, 136] width 56 height 12
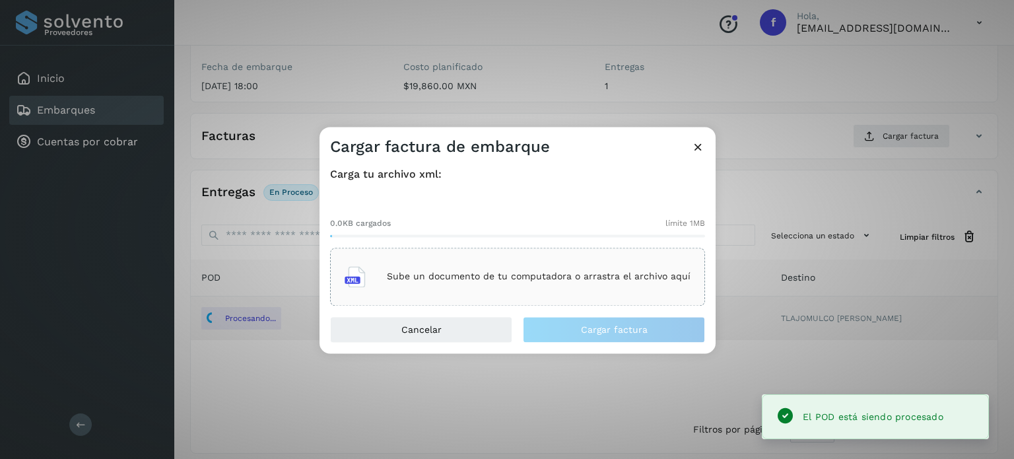
click at [462, 284] on div "Sube un documento de tu computadora o arrastra el archivo aquí" at bounding box center [518, 277] width 346 height 36
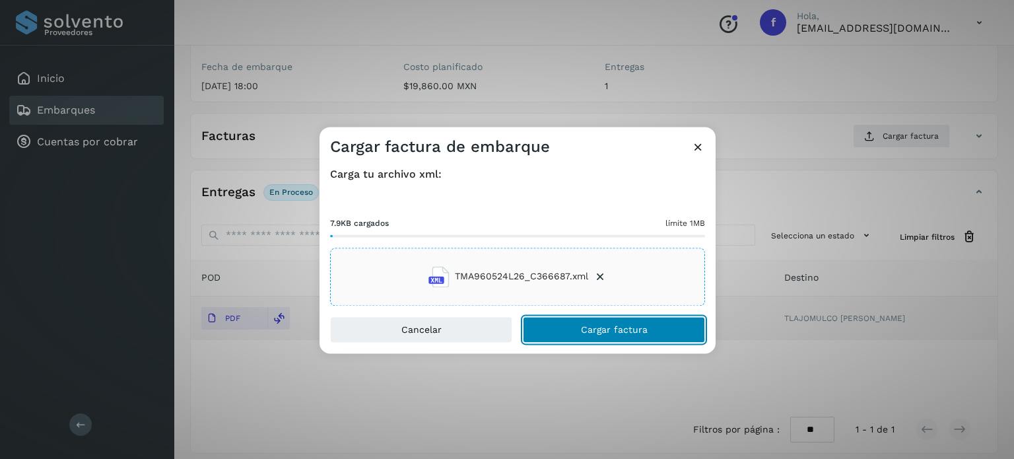
click at [633, 335] on button "Cargar factura" at bounding box center [614, 329] width 182 height 26
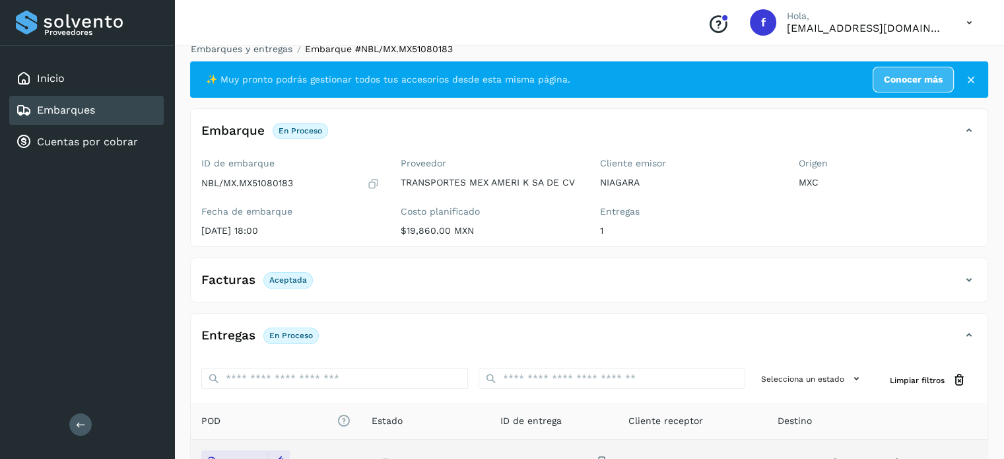
scroll to position [0, 0]
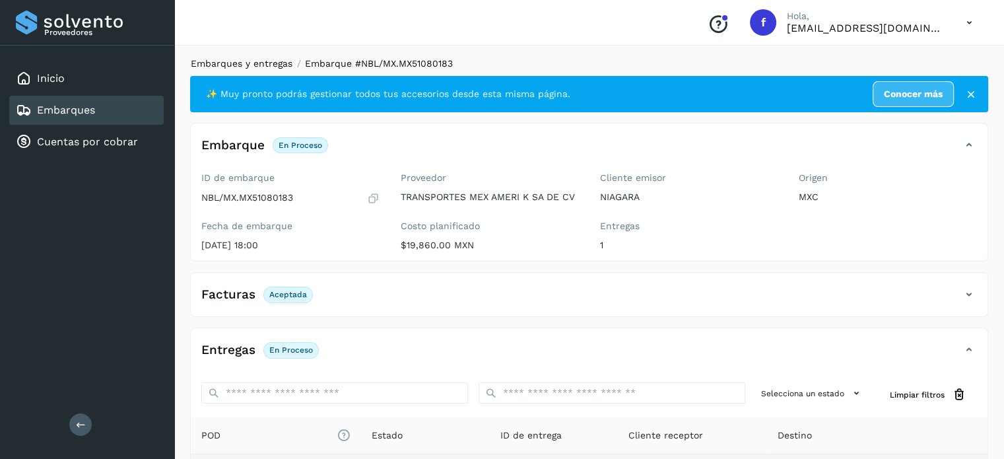
click at [251, 59] on link "Embarques y entregas" at bounding box center [242, 63] width 102 height 11
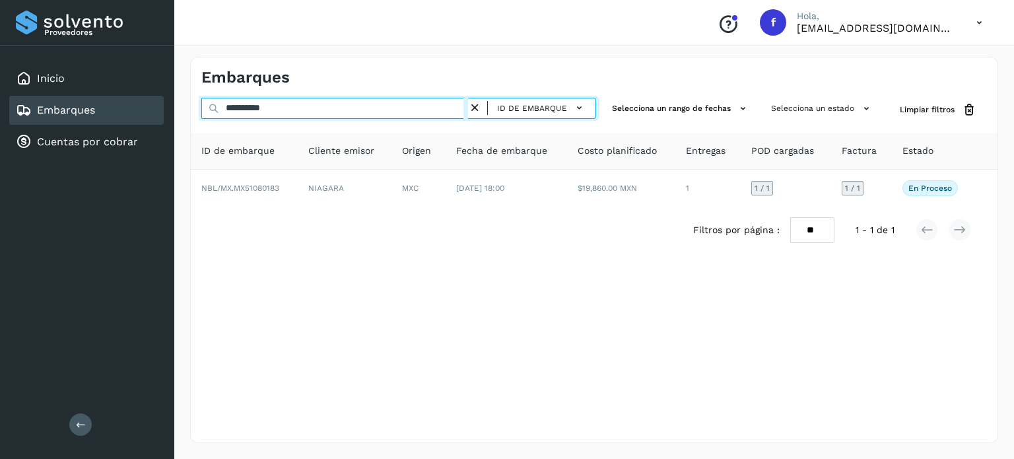
click at [275, 104] on input "**********" at bounding box center [334, 108] width 267 height 21
paste input "text"
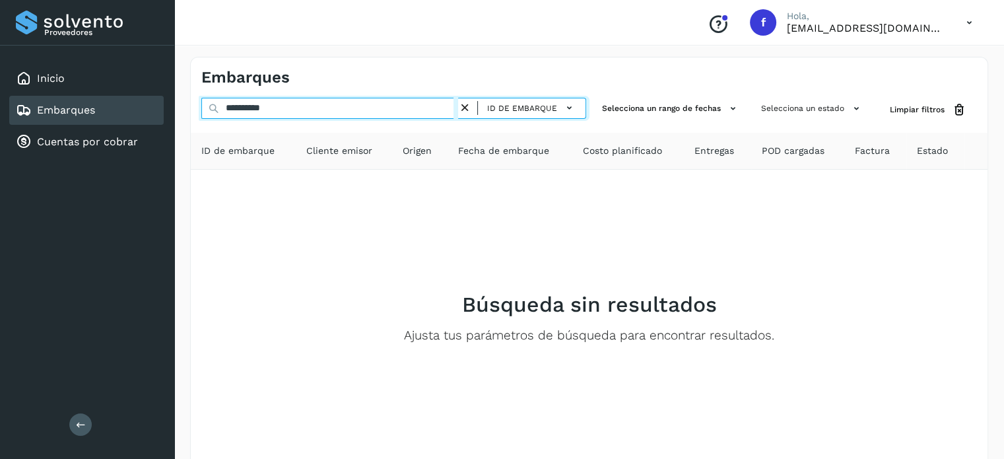
click at [249, 110] on input "**********" at bounding box center [329, 108] width 257 height 21
paste input "text"
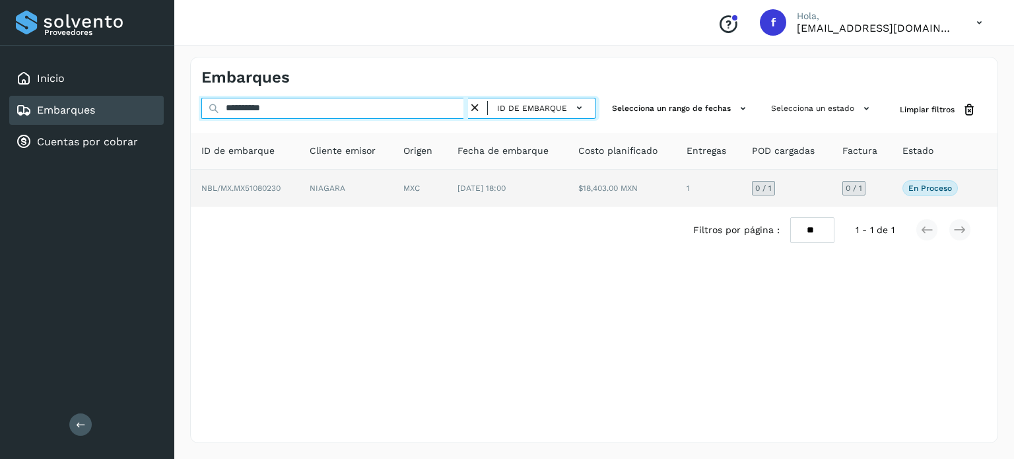
type input "**********"
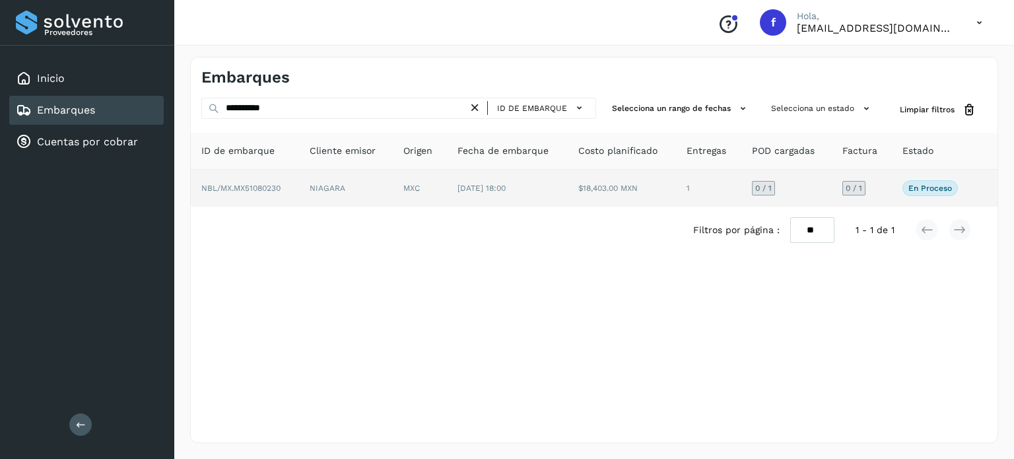
click at [333, 197] on td "NIAGARA" at bounding box center [346, 188] width 94 height 37
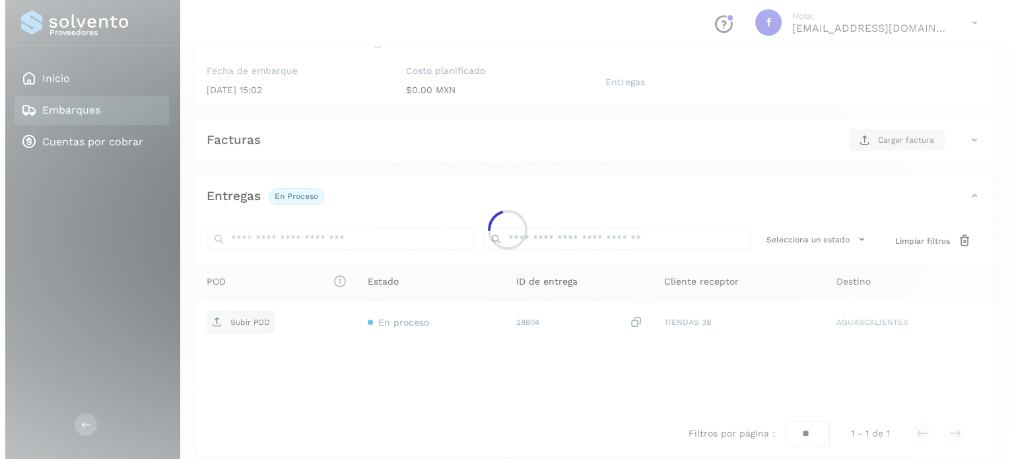
scroll to position [168, 0]
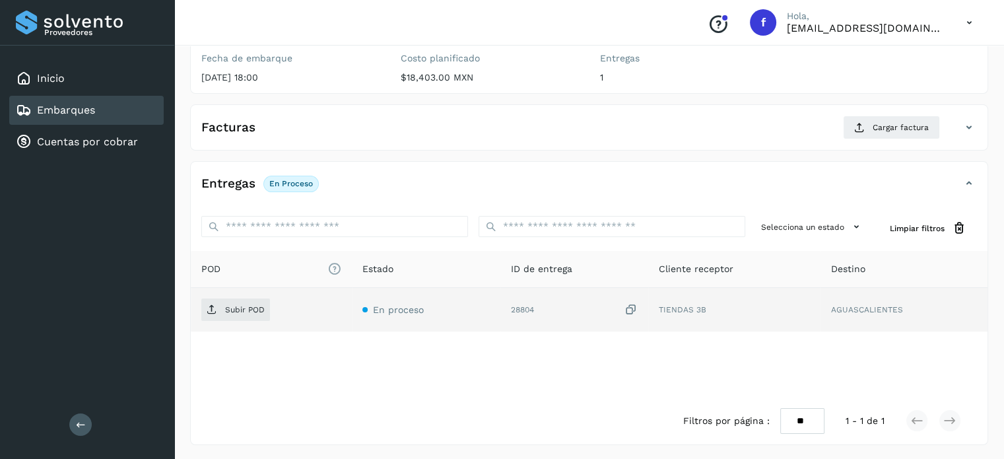
click at [628, 308] on icon at bounding box center [630, 310] width 13 height 14
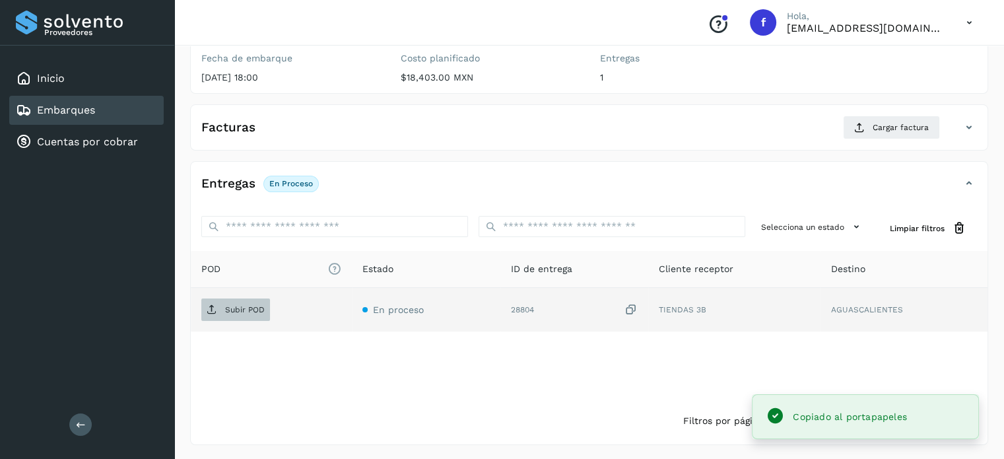
click at [225, 310] on p "Subir POD" at bounding box center [245, 309] width 40 height 9
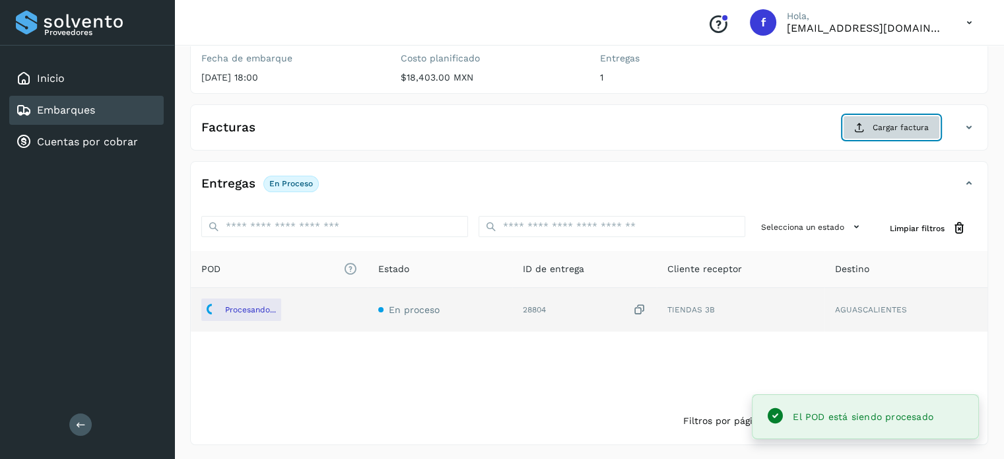
click at [884, 128] on span "Cargar factura" at bounding box center [901, 127] width 56 height 12
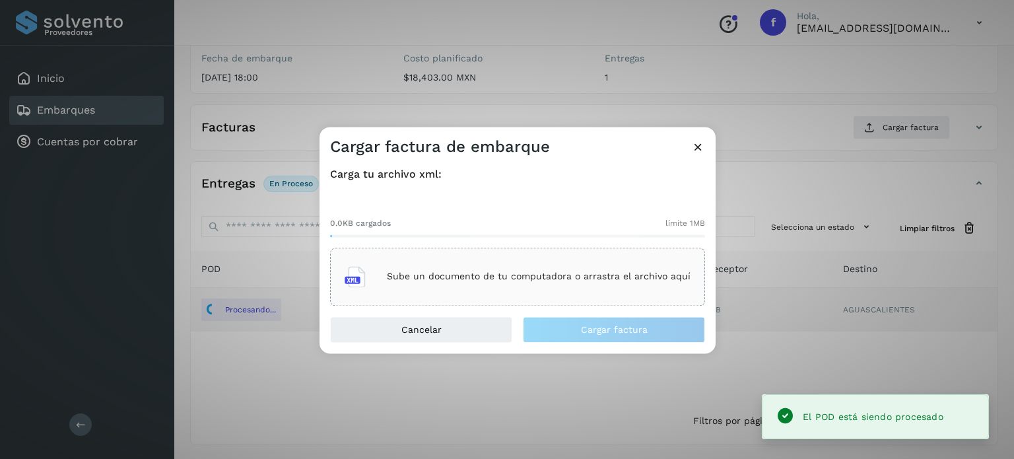
click at [527, 288] on div "Sube un documento de tu computadora o arrastra el archivo aquí" at bounding box center [518, 277] width 346 height 36
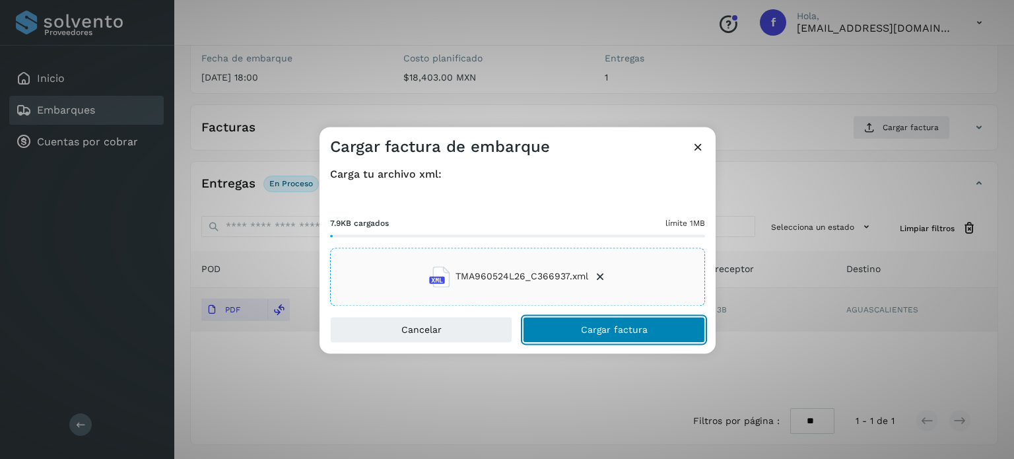
click at [583, 332] on span "Cargar factura" at bounding box center [614, 329] width 67 height 9
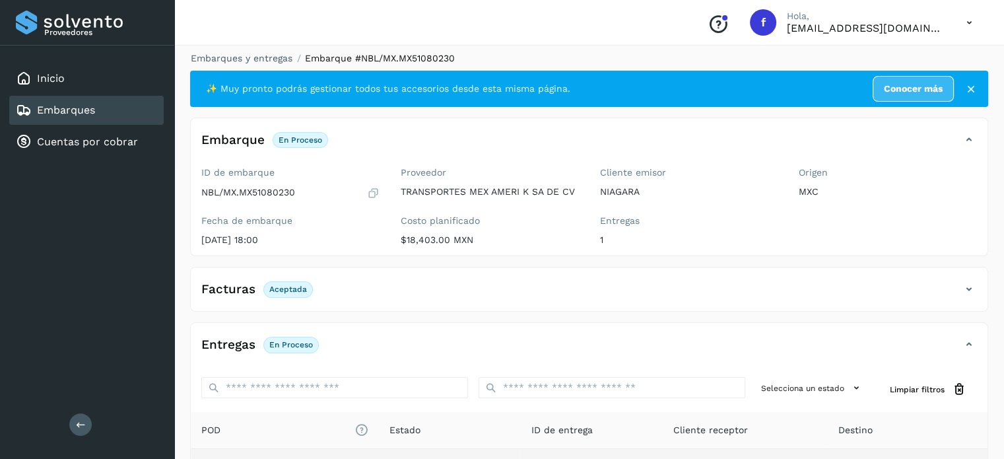
scroll to position [0, 0]
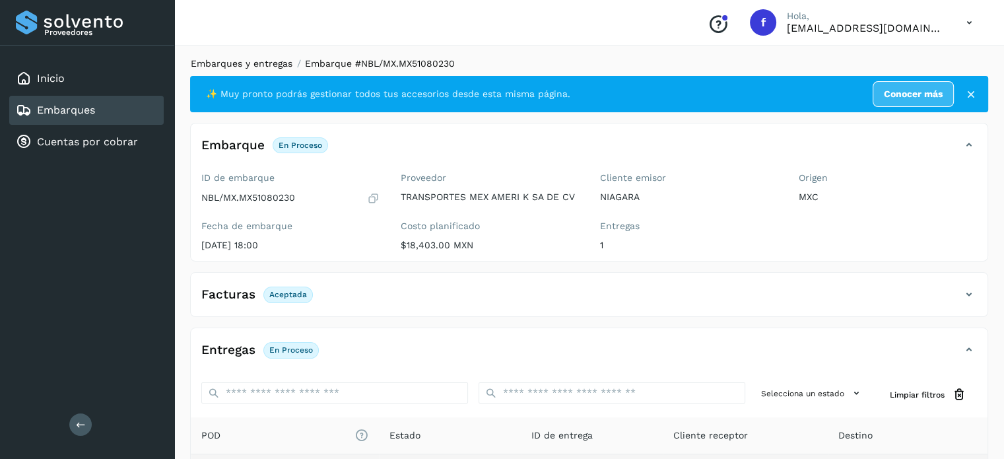
click at [259, 63] on link "Embarques y entregas" at bounding box center [242, 63] width 102 height 11
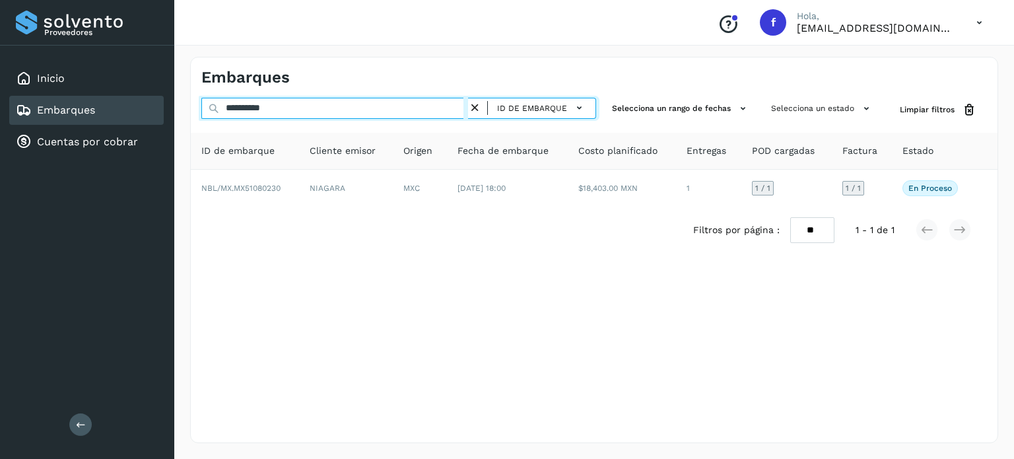
click at [277, 111] on input "**********" at bounding box center [334, 108] width 267 height 21
click at [277, 110] on input "**********" at bounding box center [334, 108] width 267 height 21
paste input "text"
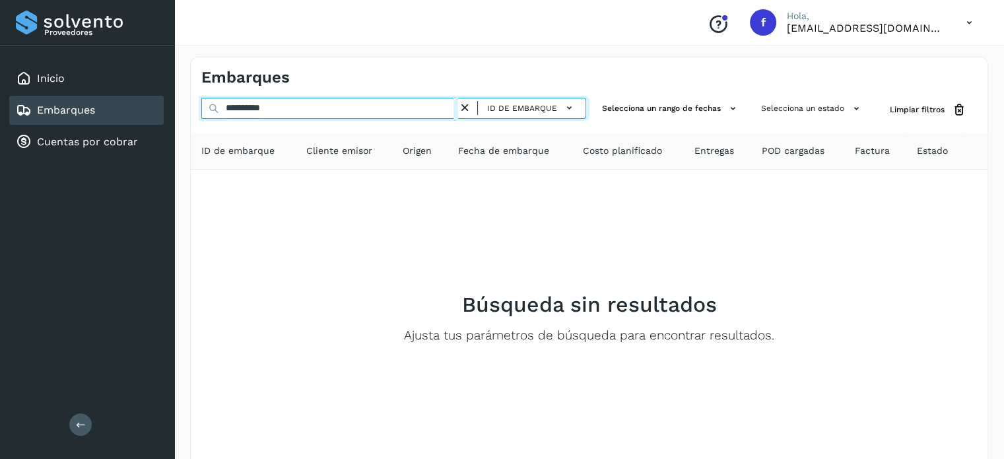
click at [259, 109] on input "**********" at bounding box center [329, 108] width 257 height 21
paste input "text"
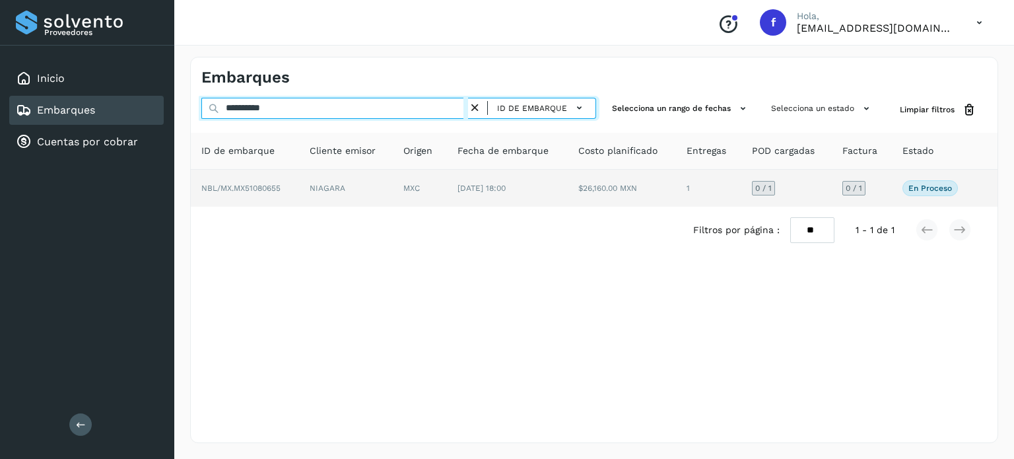
type input "**********"
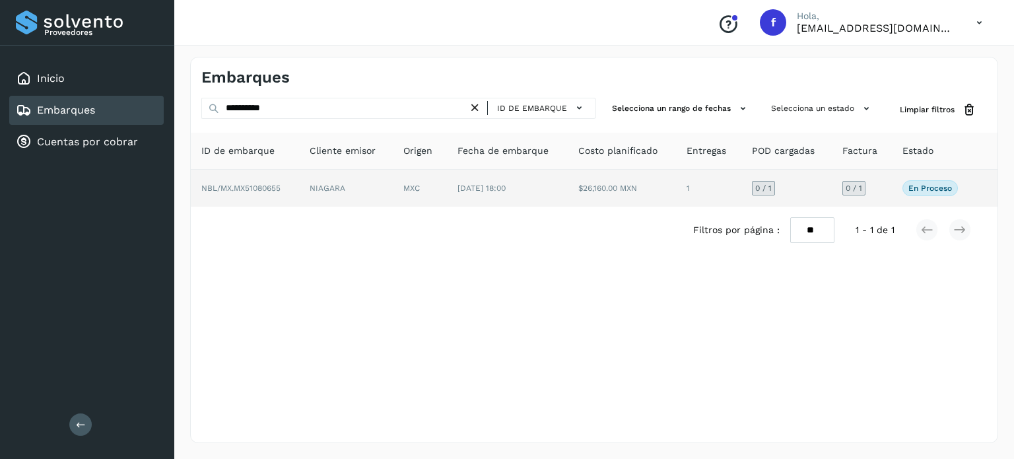
click at [481, 197] on td "[DATE] 18:00" at bounding box center [507, 188] width 121 height 37
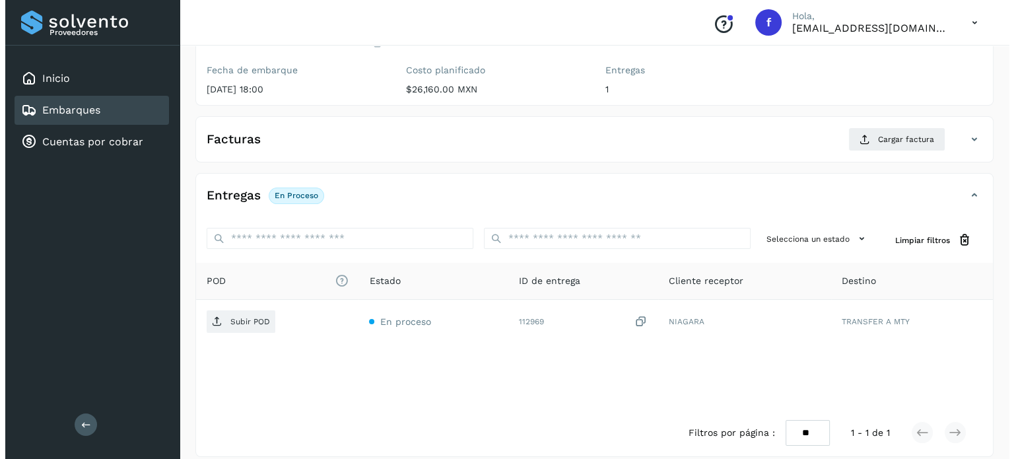
scroll to position [168, 0]
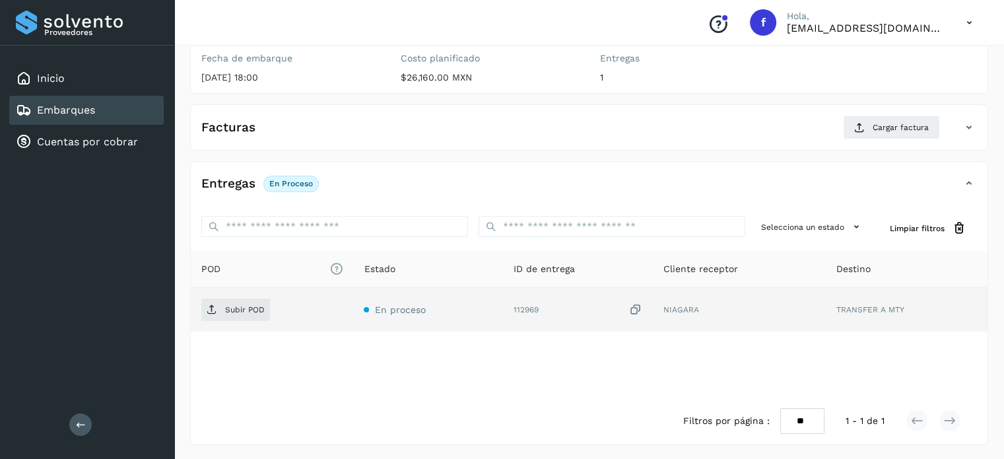
drag, startPoint x: 638, startPoint y: 306, endPoint x: 488, endPoint y: 306, distance: 149.8
click at [638, 306] on icon at bounding box center [635, 310] width 13 height 14
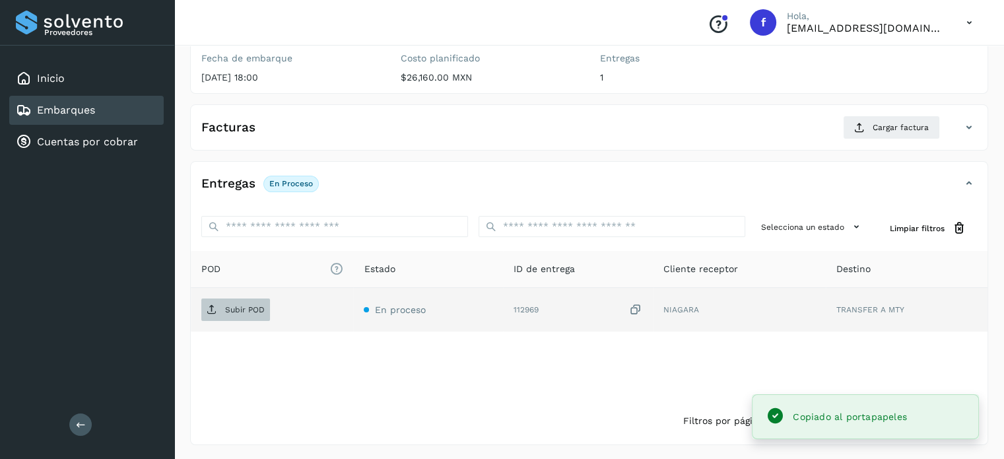
click at [251, 300] on span "Subir POD" at bounding box center [235, 309] width 69 height 21
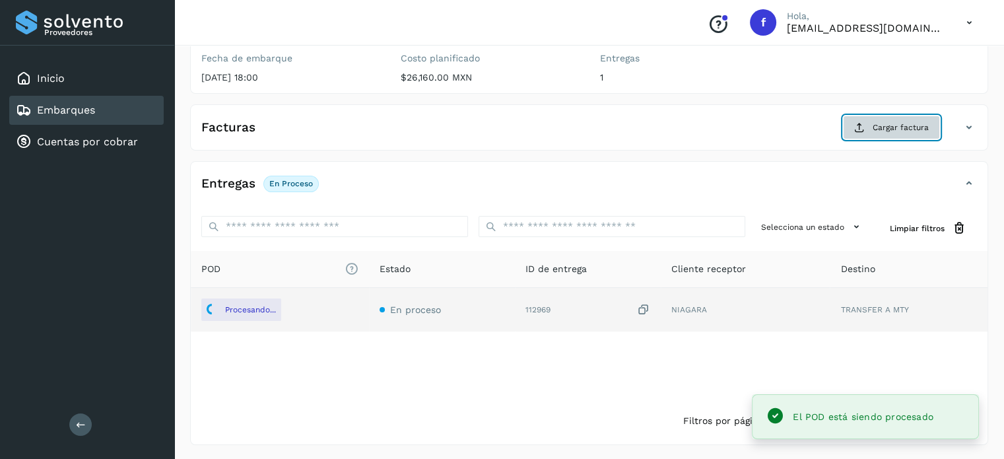
click at [873, 126] on button "Cargar factura" at bounding box center [891, 128] width 97 height 24
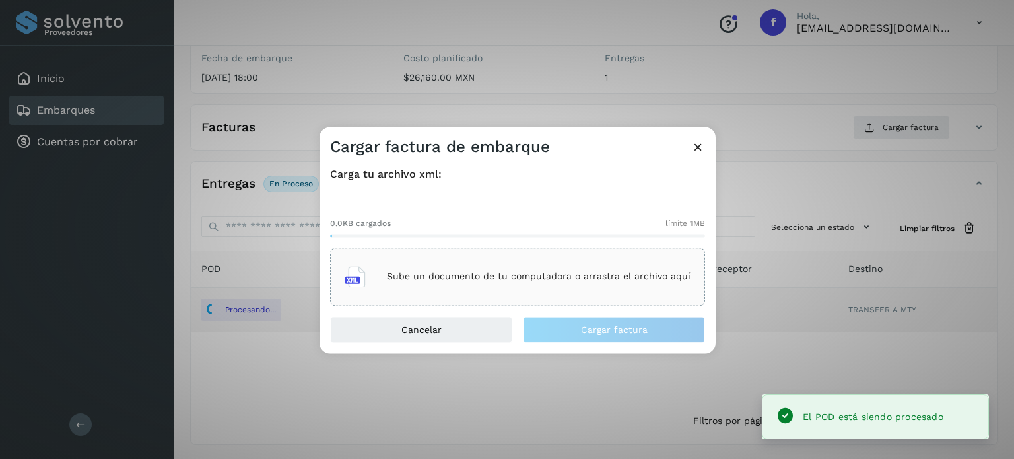
click at [536, 288] on div "Sube un documento de tu computadora o arrastra el archivo aquí" at bounding box center [518, 277] width 346 height 36
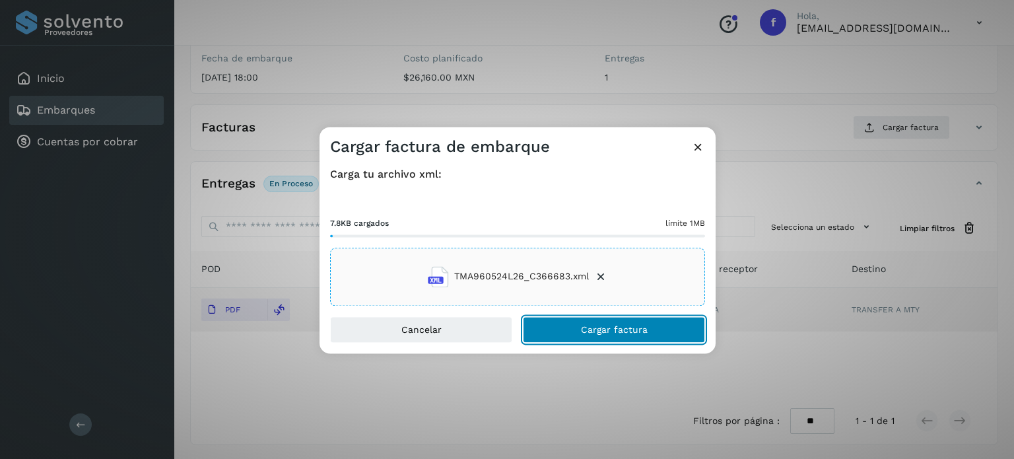
drag, startPoint x: 595, startPoint y: 332, endPoint x: 630, endPoint y: 231, distance: 106.9
click at [595, 331] on span "Cargar factura" at bounding box center [614, 329] width 67 height 9
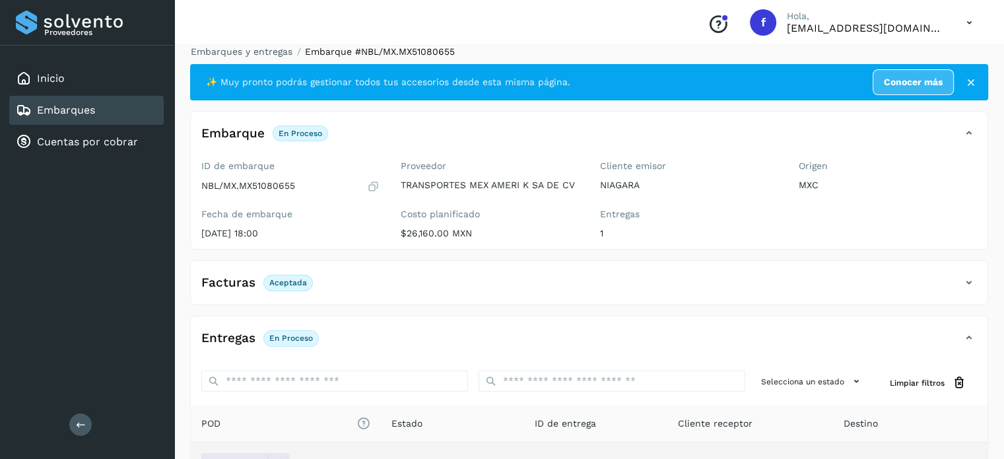
scroll to position [0, 0]
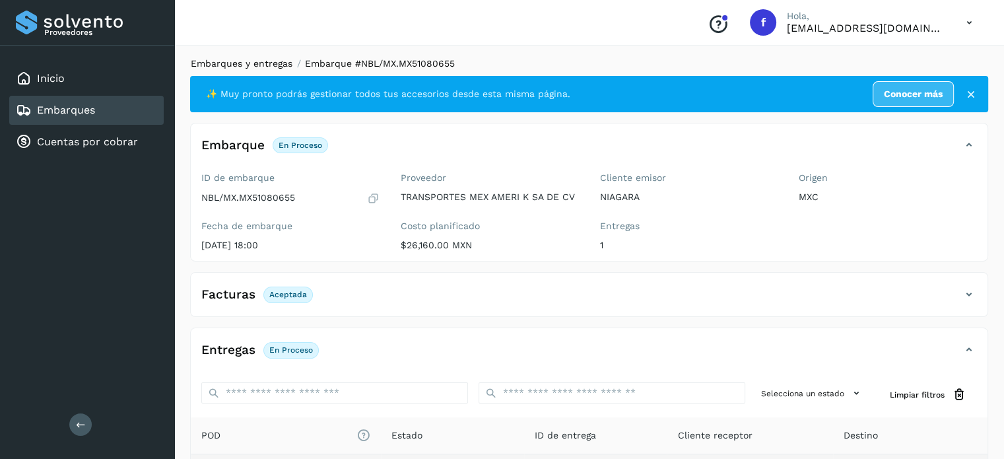
click at [257, 67] on link "Embarques y entregas" at bounding box center [242, 63] width 102 height 11
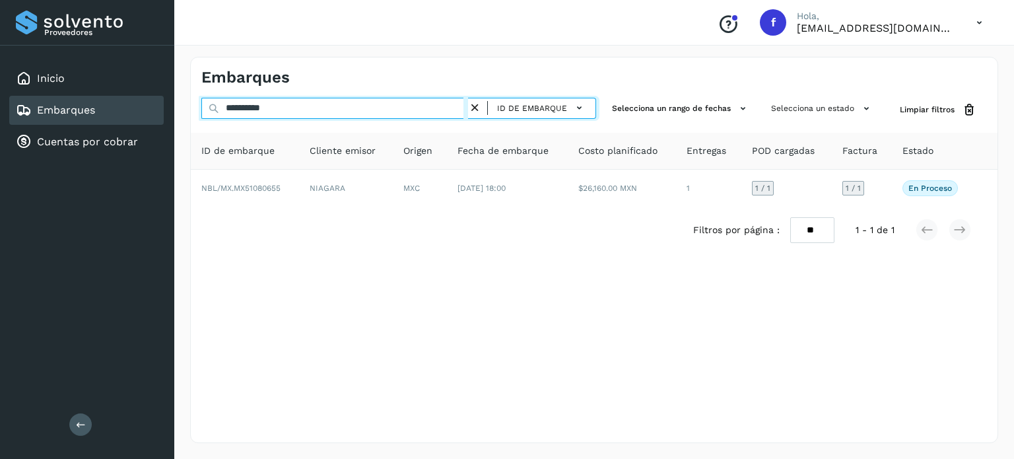
click at [265, 110] on input "**********" at bounding box center [334, 108] width 267 height 21
paste input "text"
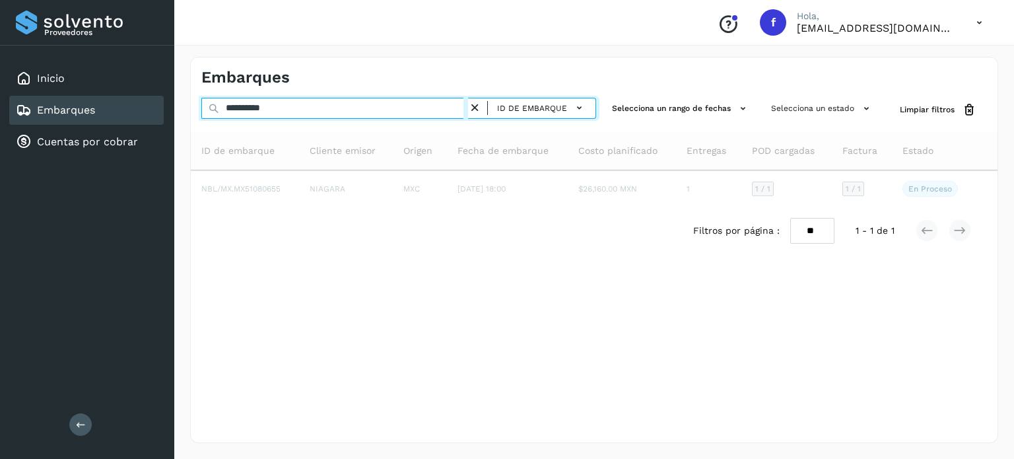
type input "**********"
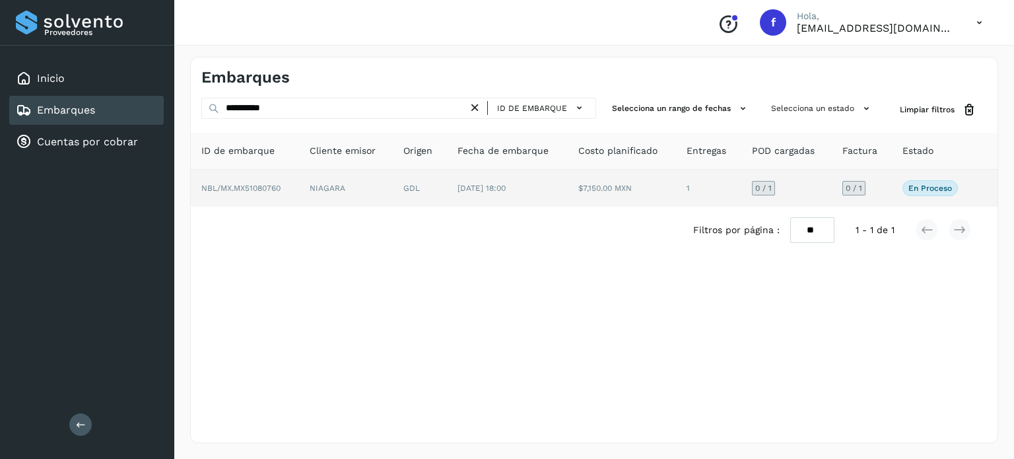
click at [514, 172] on td "[DATE] 18:00" at bounding box center [507, 188] width 121 height 37
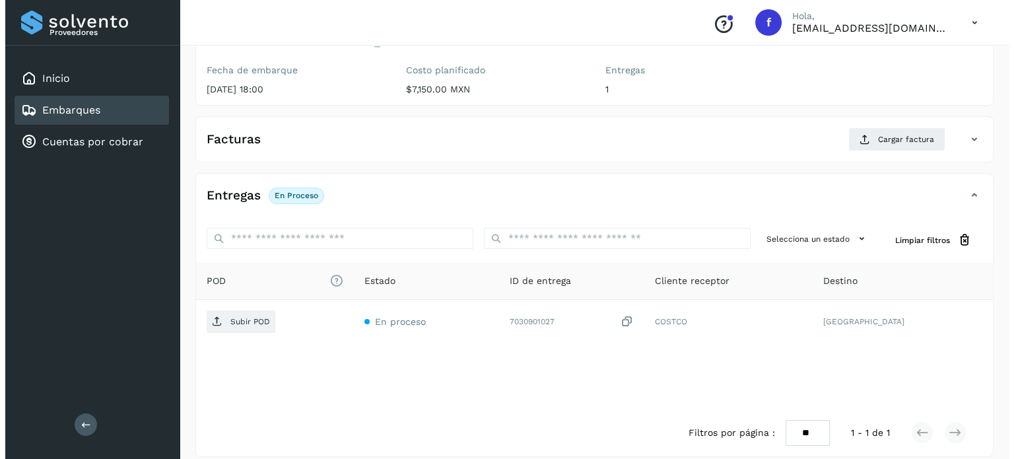
scroll to position [168, 0]
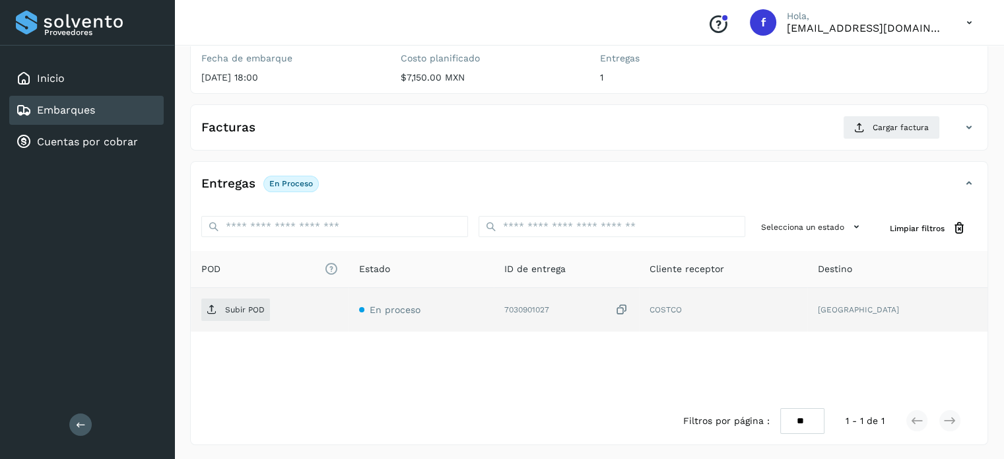
click at [628, 305] on icon at bounding box center [621, 310] width 13 height 14
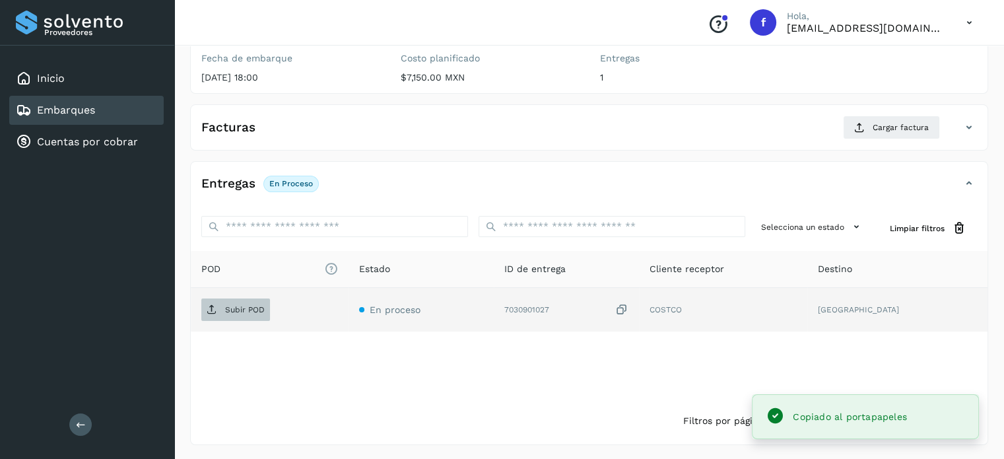
click at [236, 310] on p "Subir POD" at bounding box center [245, 309] width 40 height 9
click at [871, 112] on div "Facturas Cargar factura Aún no has subido ninguna factura" at bounding box center [589, 127] width 798 height 46
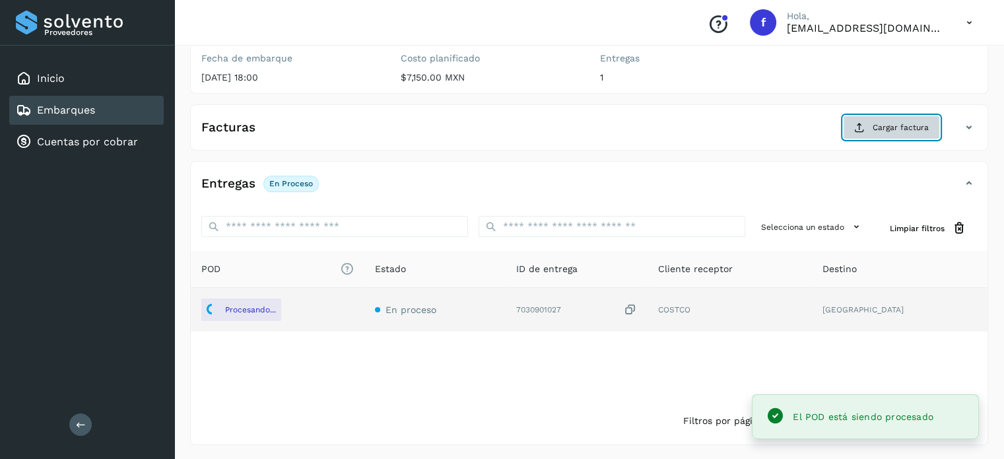
click at [859, 134] on button "Cargar factura" at bounding box center [891, 128] width 97 height 24
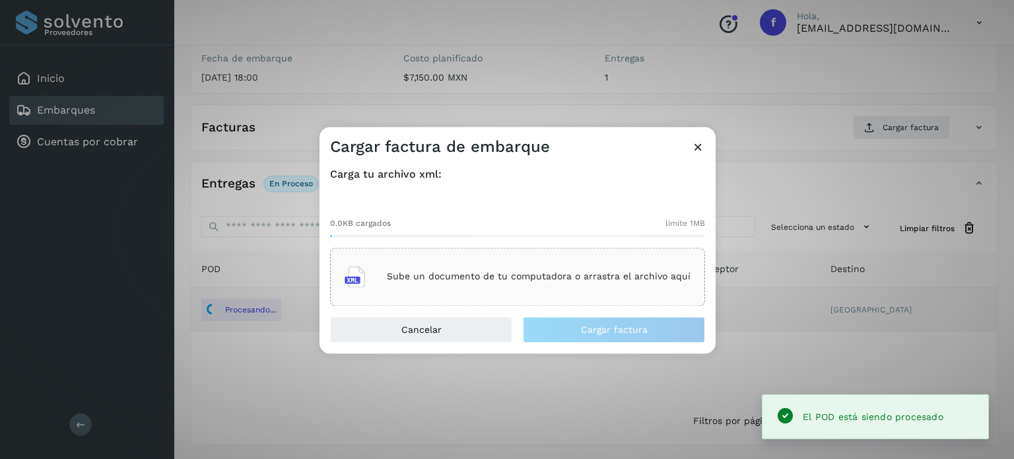
click at [494, 284] on div "Sube un documento de tu computadora o arrastra el archivo aquí" at bounding box center [518, 277] width 346 height 36
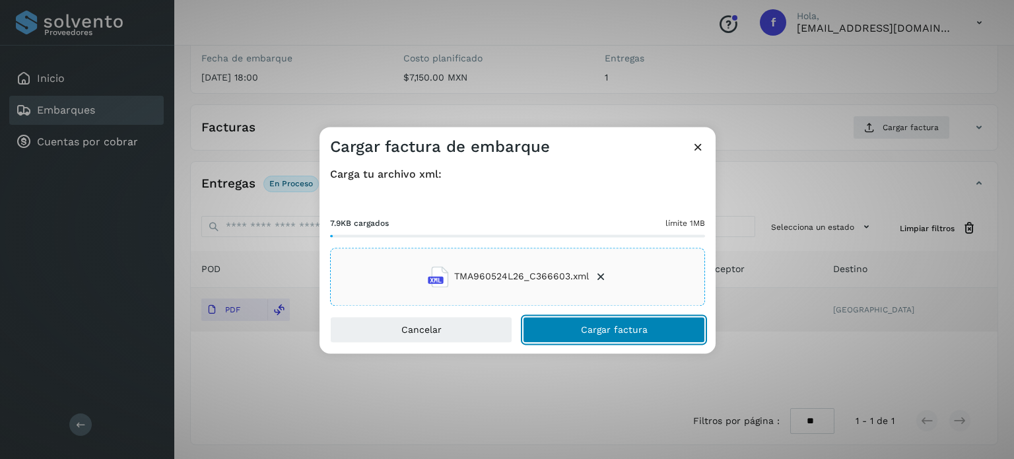
click at [589, 335] on button "Cargar factura" at bounding box center [614, 329] width 182 height 26
